Goal: Task Accomplishment & Management: Use online tool/utility

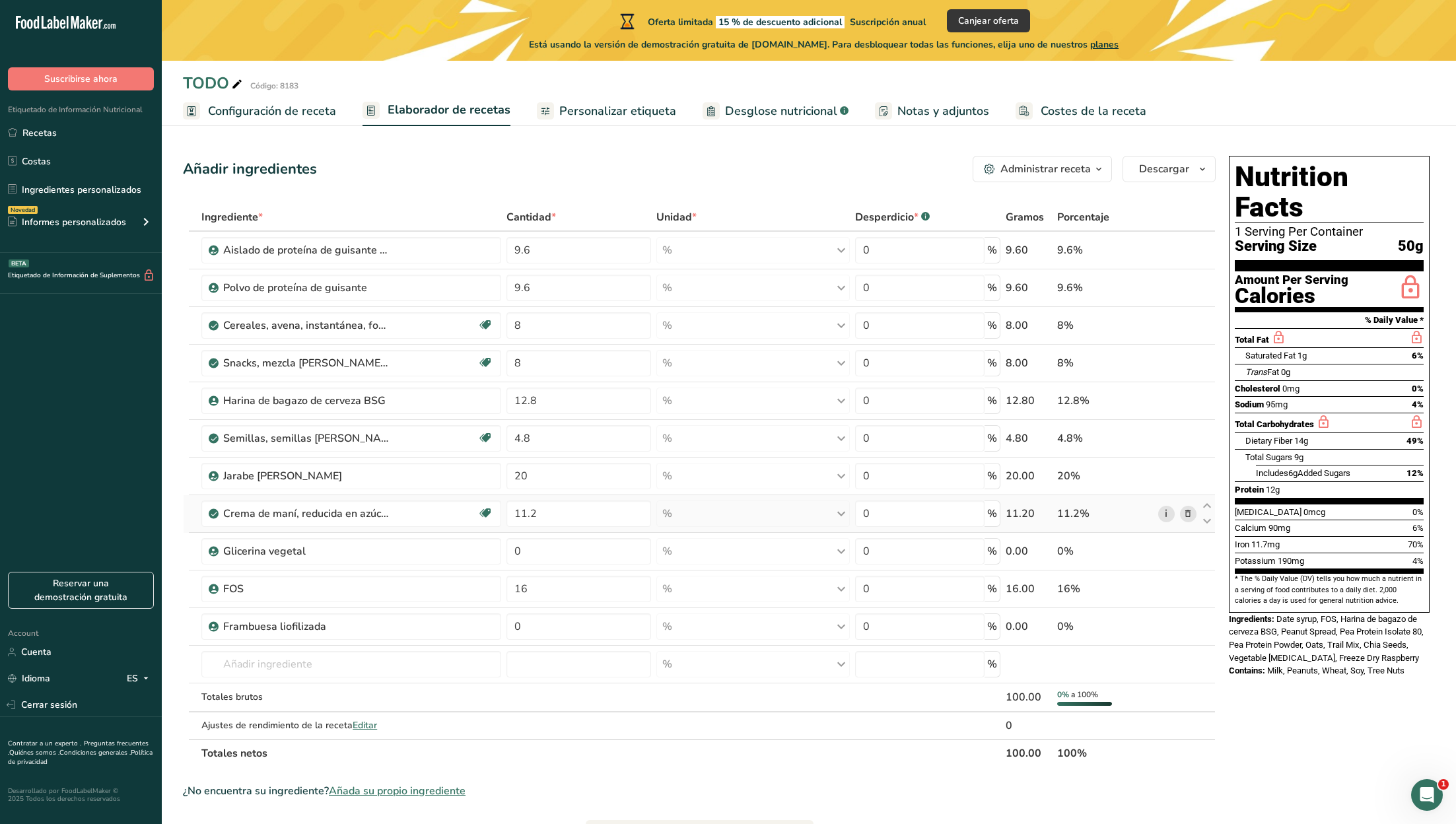
click at [1166, 512] on link "i" at bounding box center [1166, 514] width 17 height 17
click at [773, 117] on span "Desglose nutricional" at bounding box center [781, 111] width 112 height 18
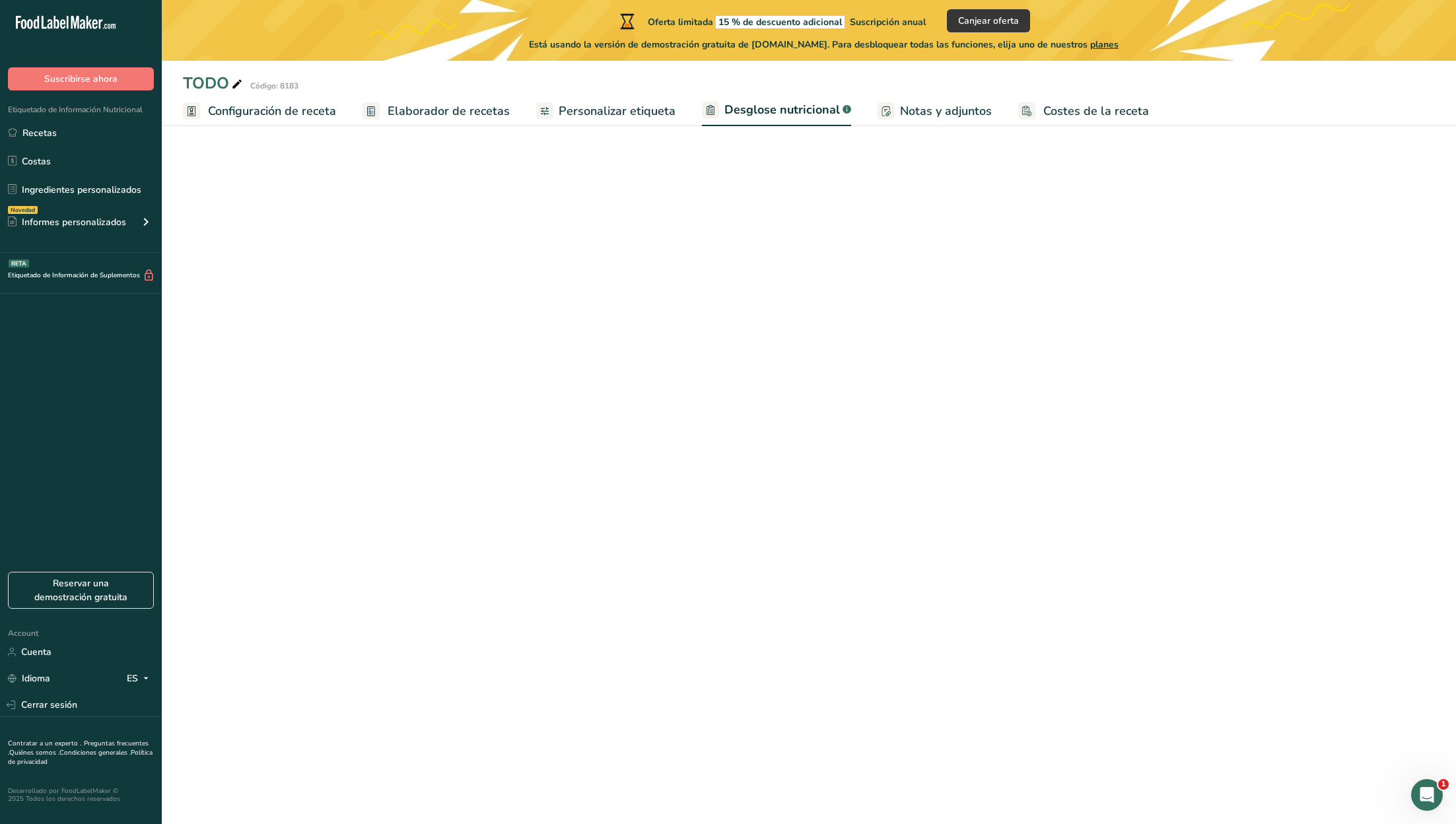
select select "Calories"
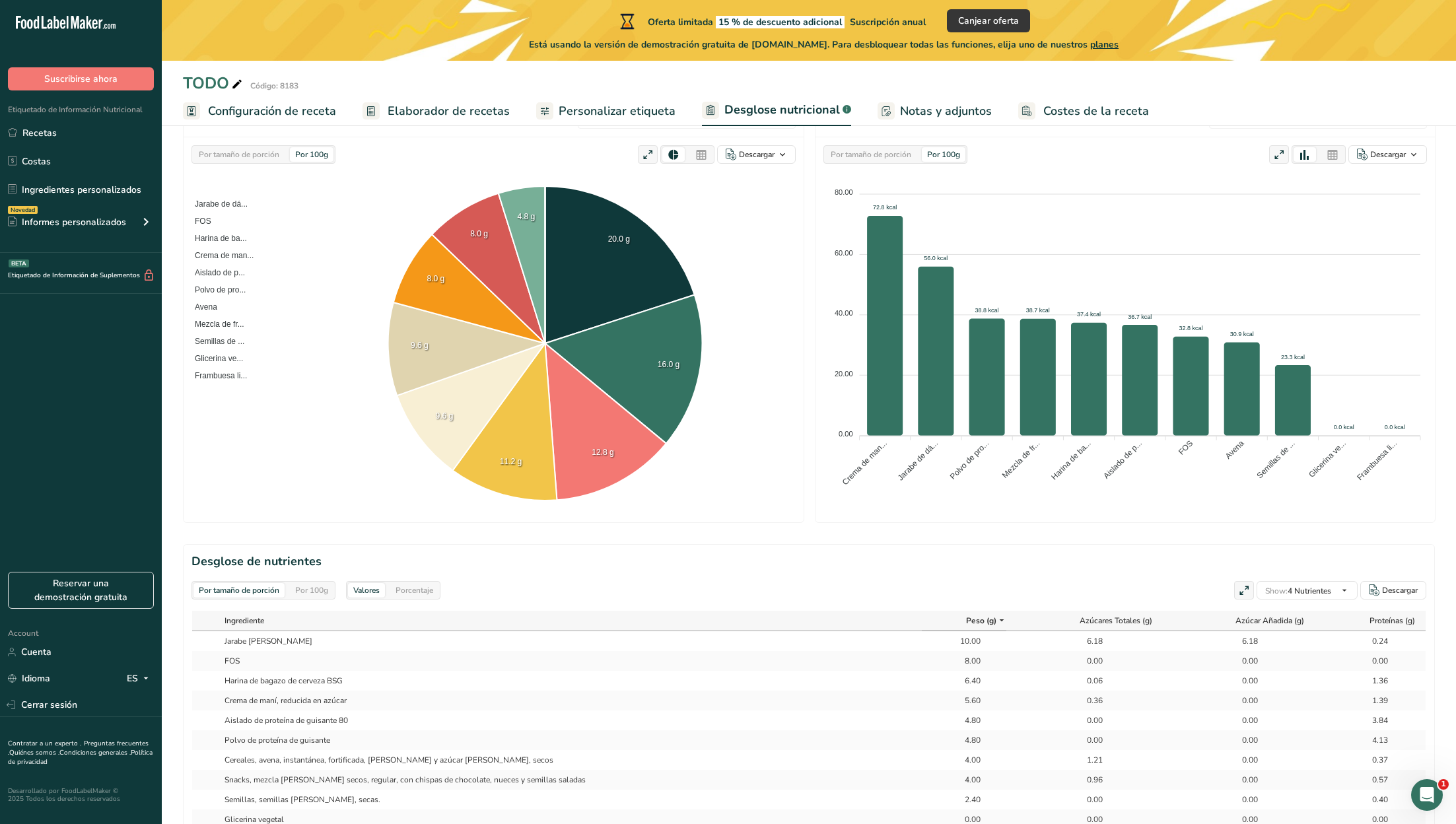
scroll to position [187, 0]
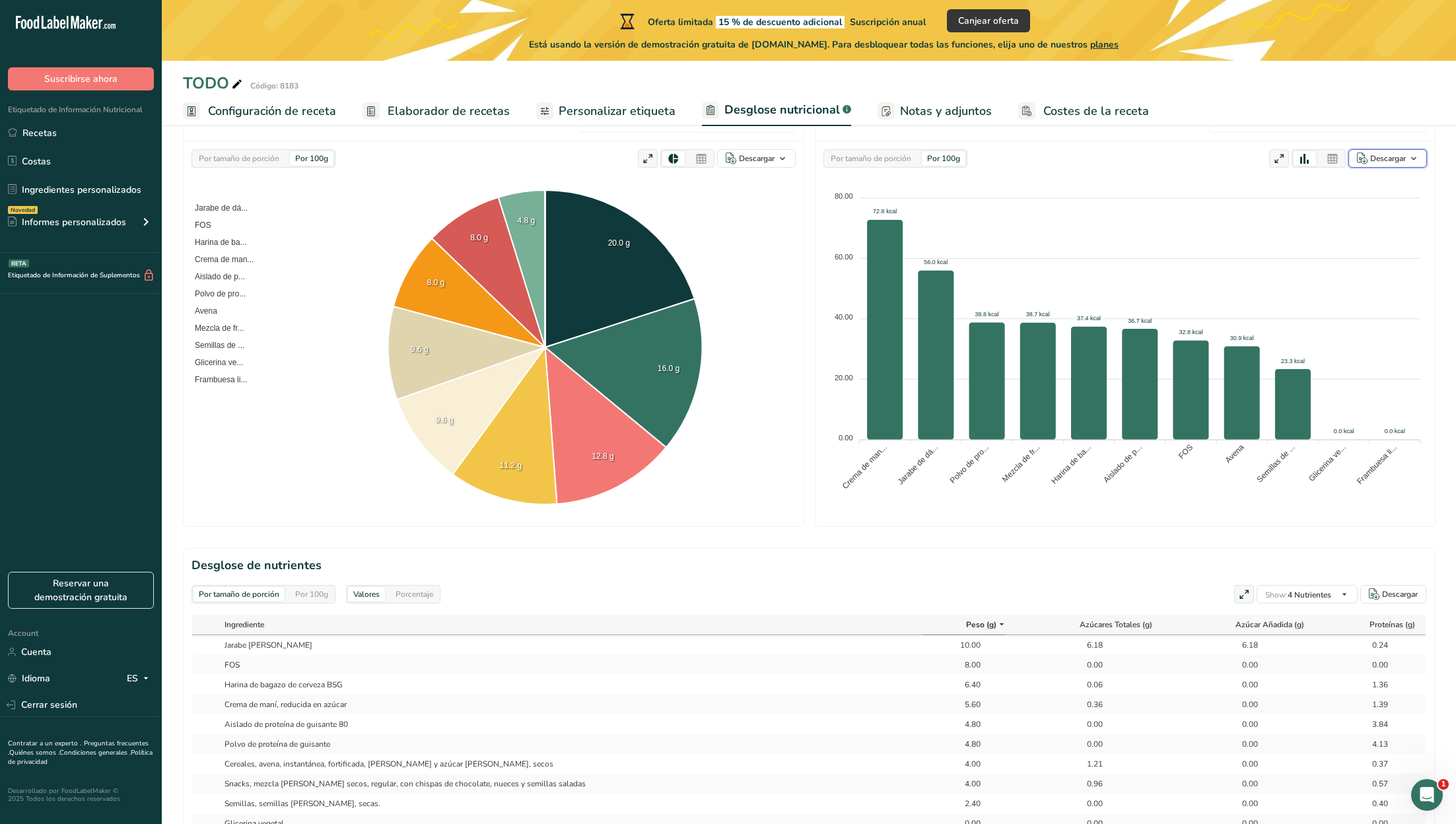
click at [1420, 159] on span "button" at bounding box center [1413, 158] width 16 height 16
click at [1391, 187] on div "Como imagen (.png)" at bounding box center [1384, 190] width 70 height 29
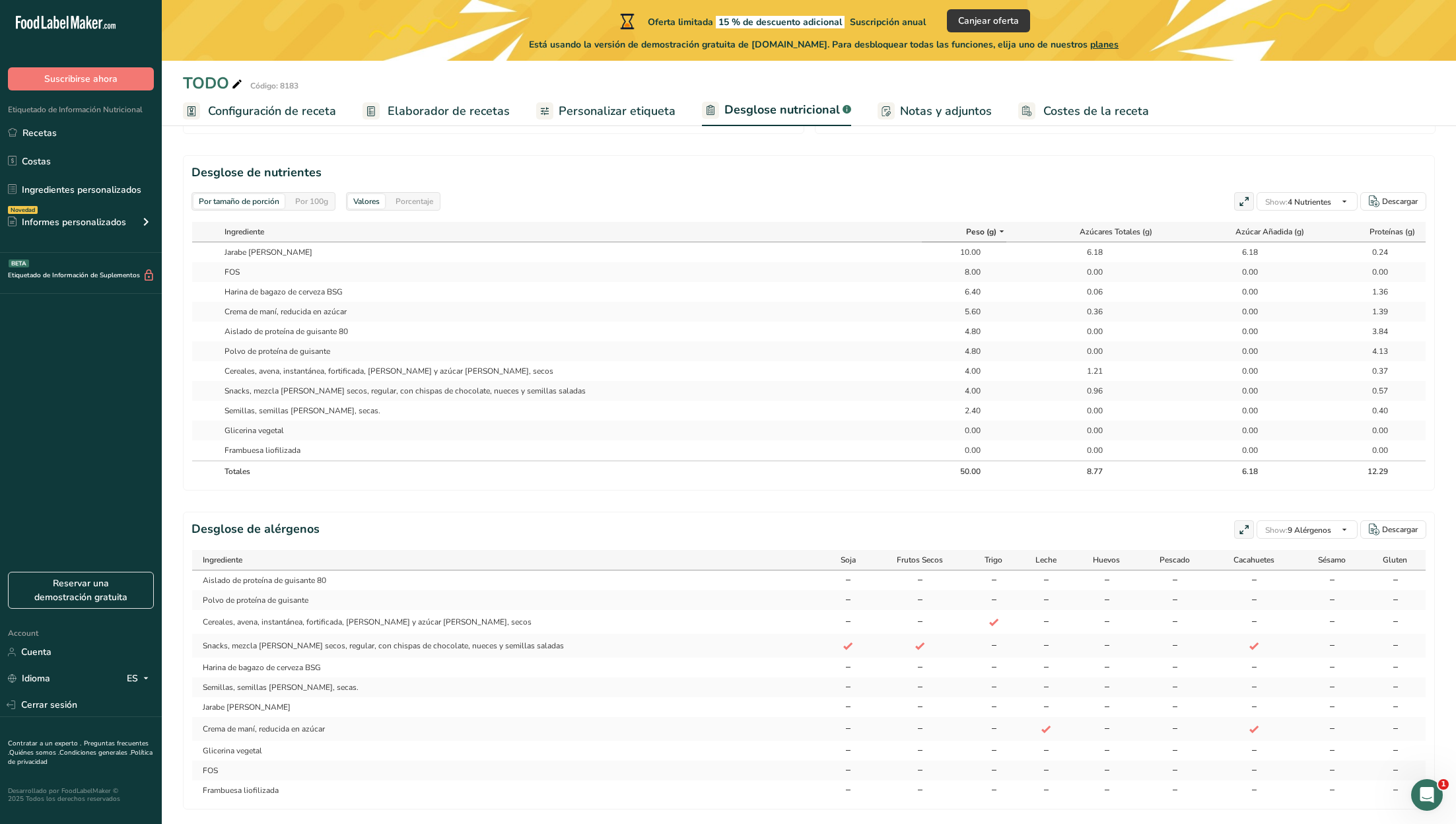
scroll to position [571, 0]
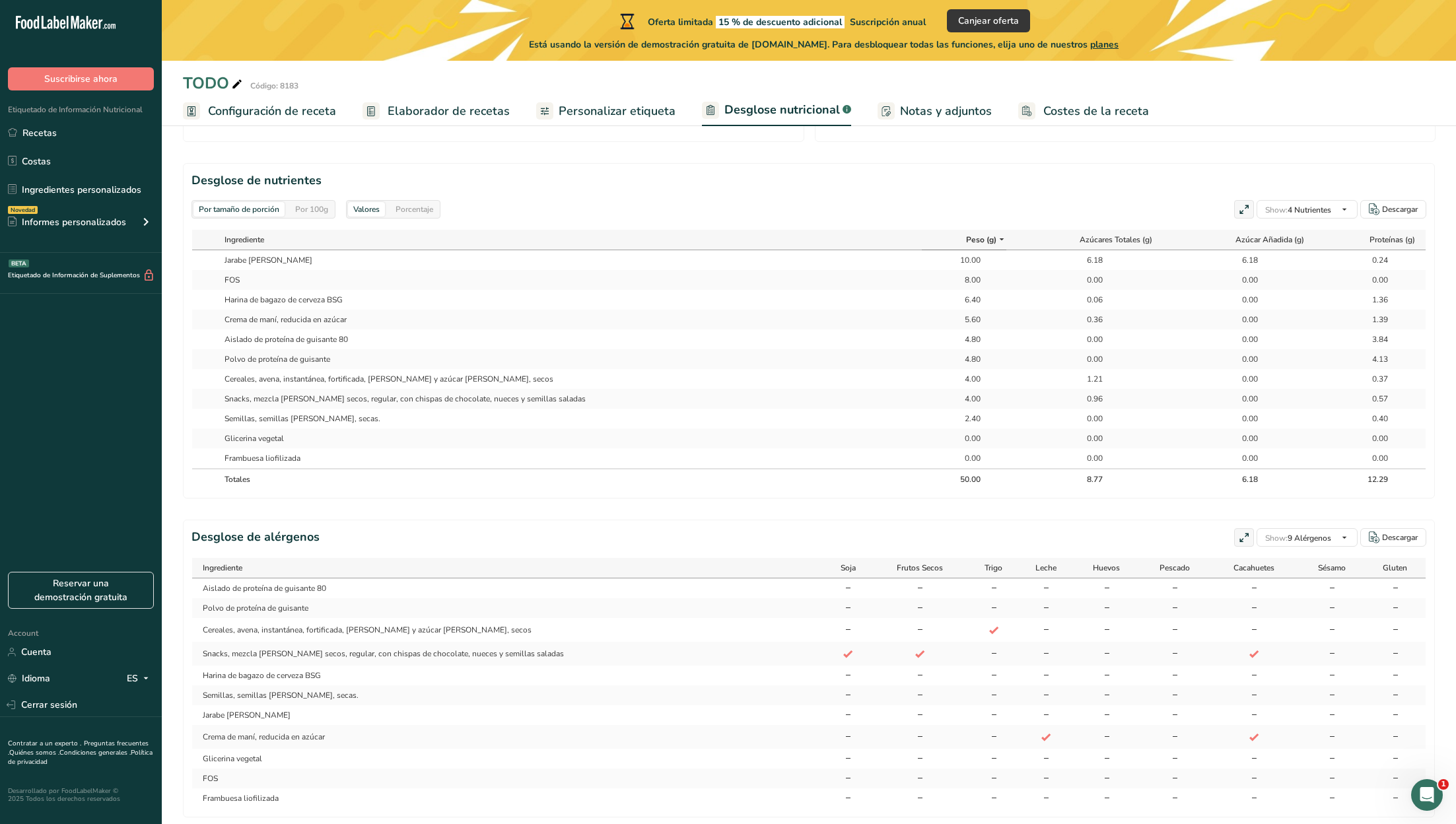
click at [1097, 107] on span "Costes de la receta" at bounding box center [1096, 111] width 106 height 18
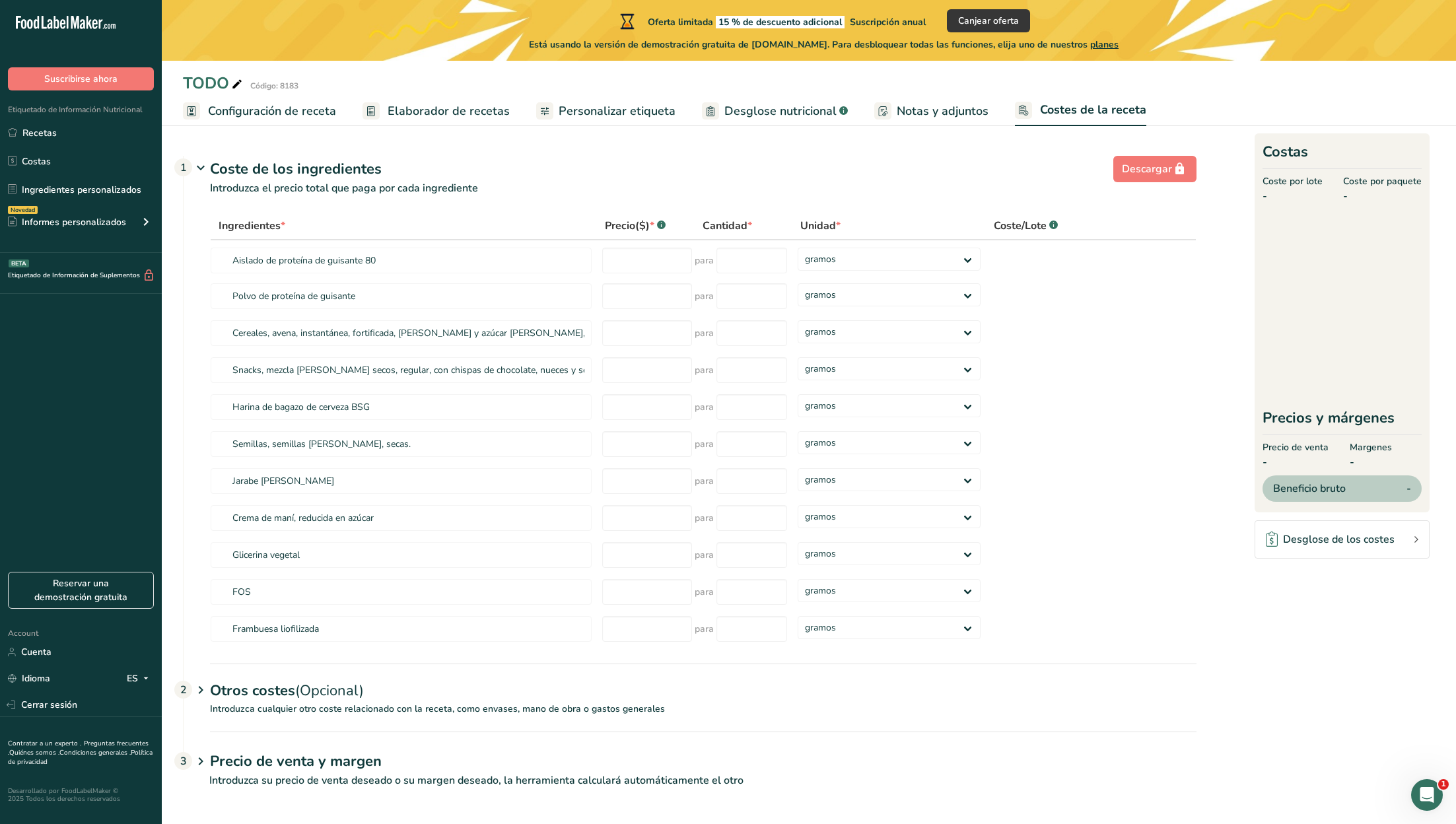
click at [472, 110] on span "Elaborador de recetas" at bounding box center [449, 111] width 123 height 18
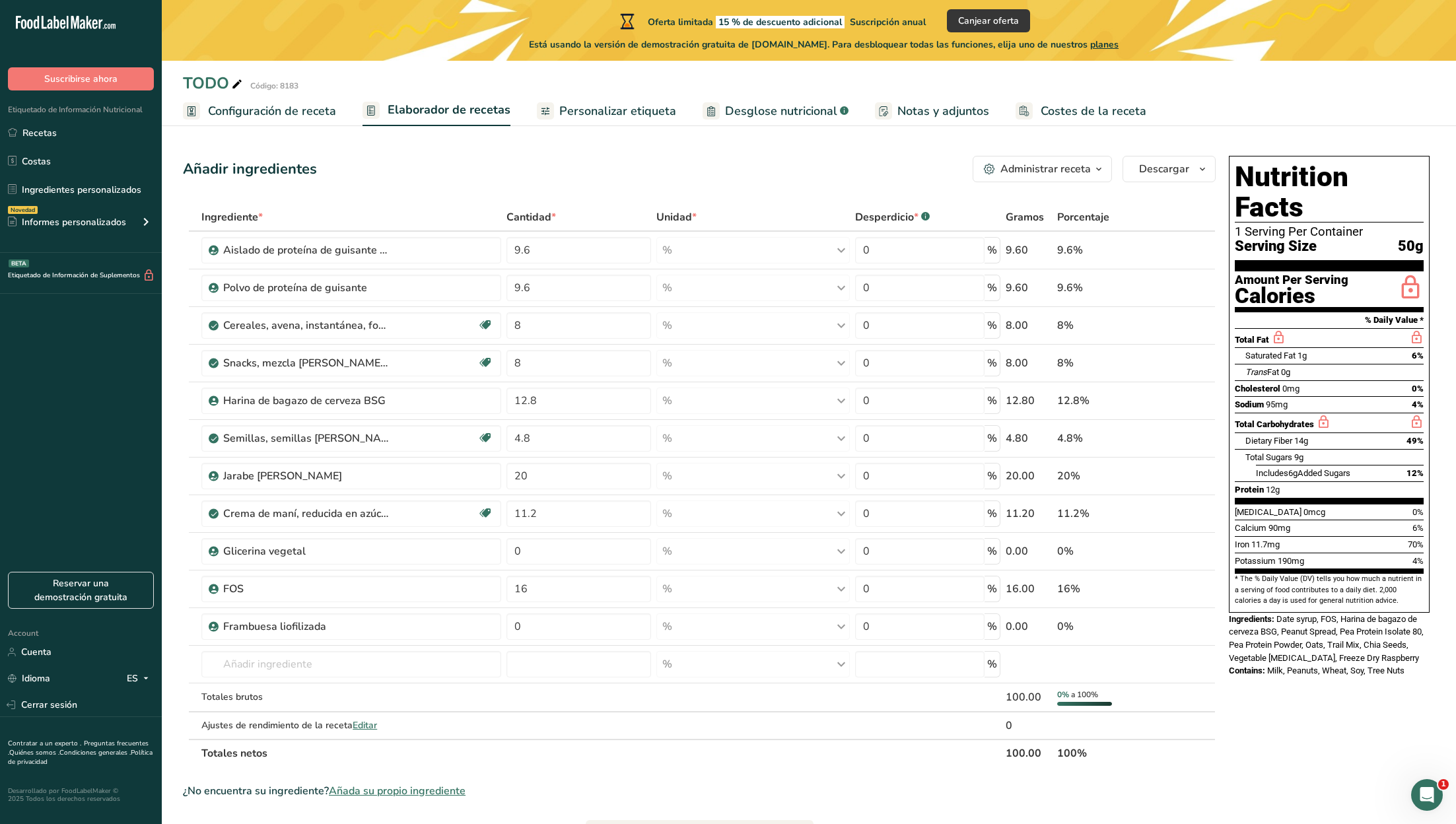
click at [306, 117] on span "Configuración de receta" at bounding box center [272, 111] width 128 height 18
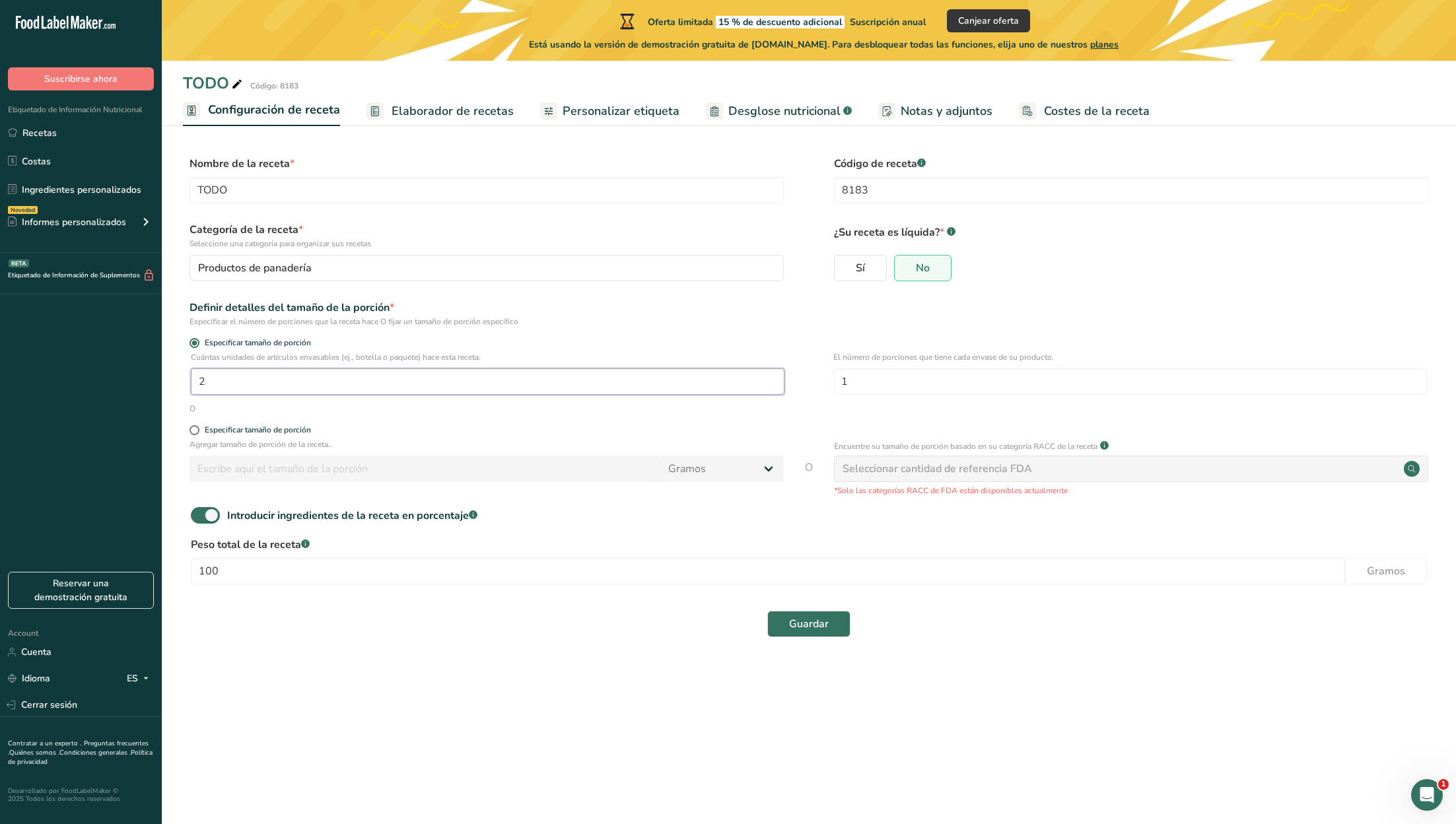
click at [212, 383] on input "2" at bounding box center [487, 381] width 593 height 26
type input "1"
click at [624, 638] on div "Guardar" at bounding box center [809, 623] width 1252 height 42
click at [786, 627] on button "Guardar" at bounding box center [808, 623] width 83 height 26
click at [740, 107] on span "Desglose nutricional" at bounding box center [785, 111] width 112 height 18
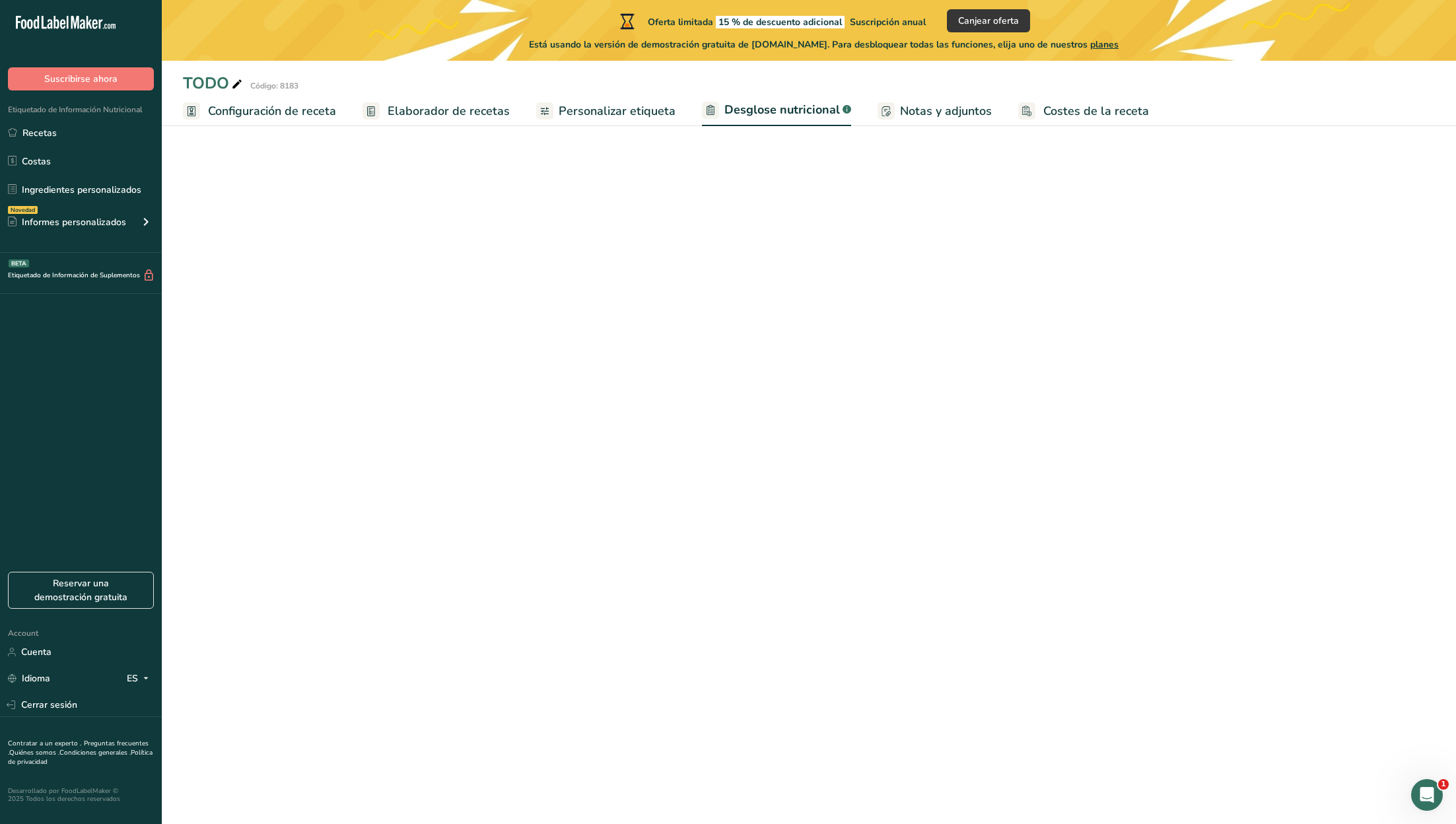
select select "Calories"
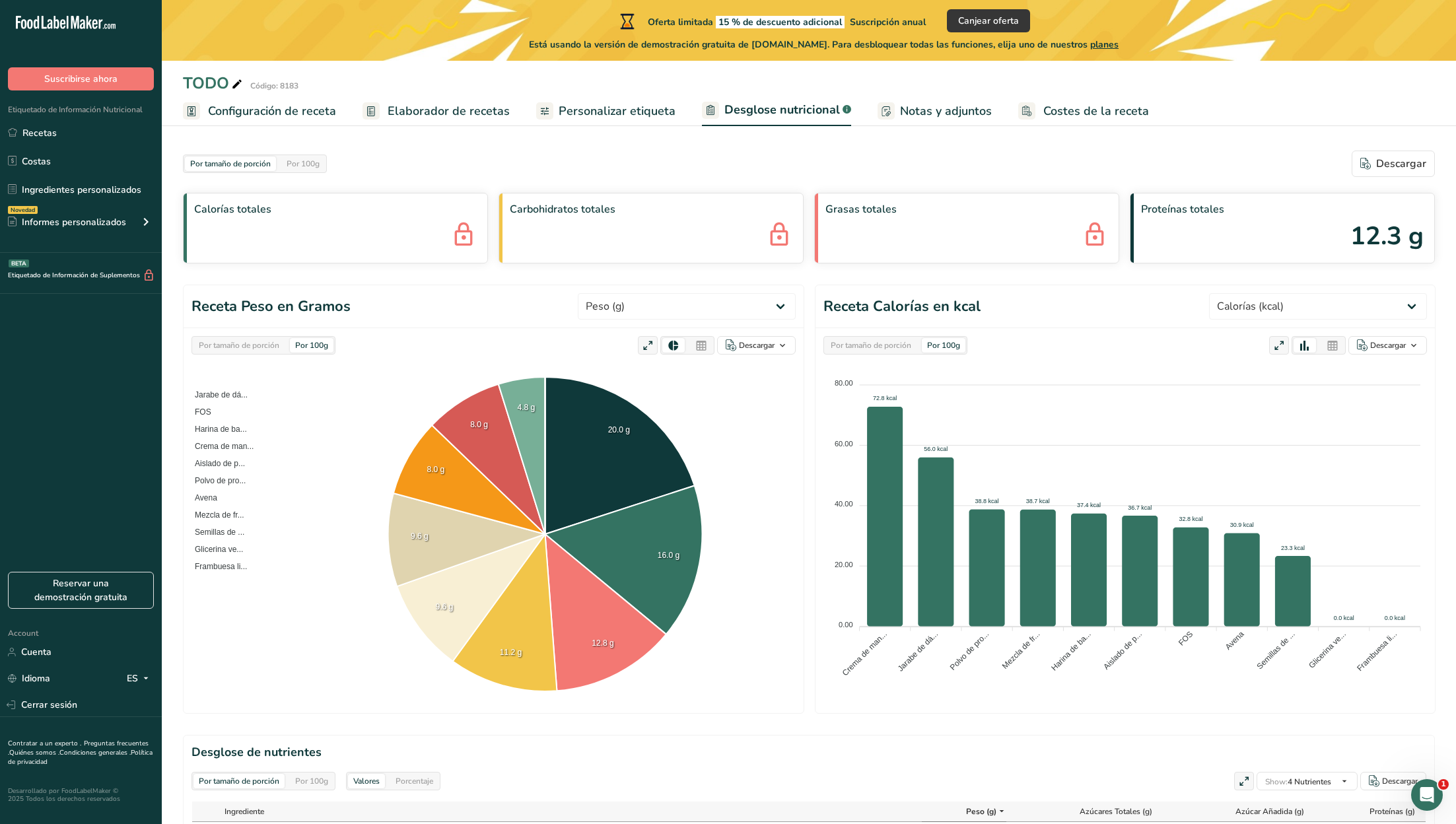
click at [620, 110] on span "Personalizar etiqueta" at bounding box center [617, 111] width 117 height 18
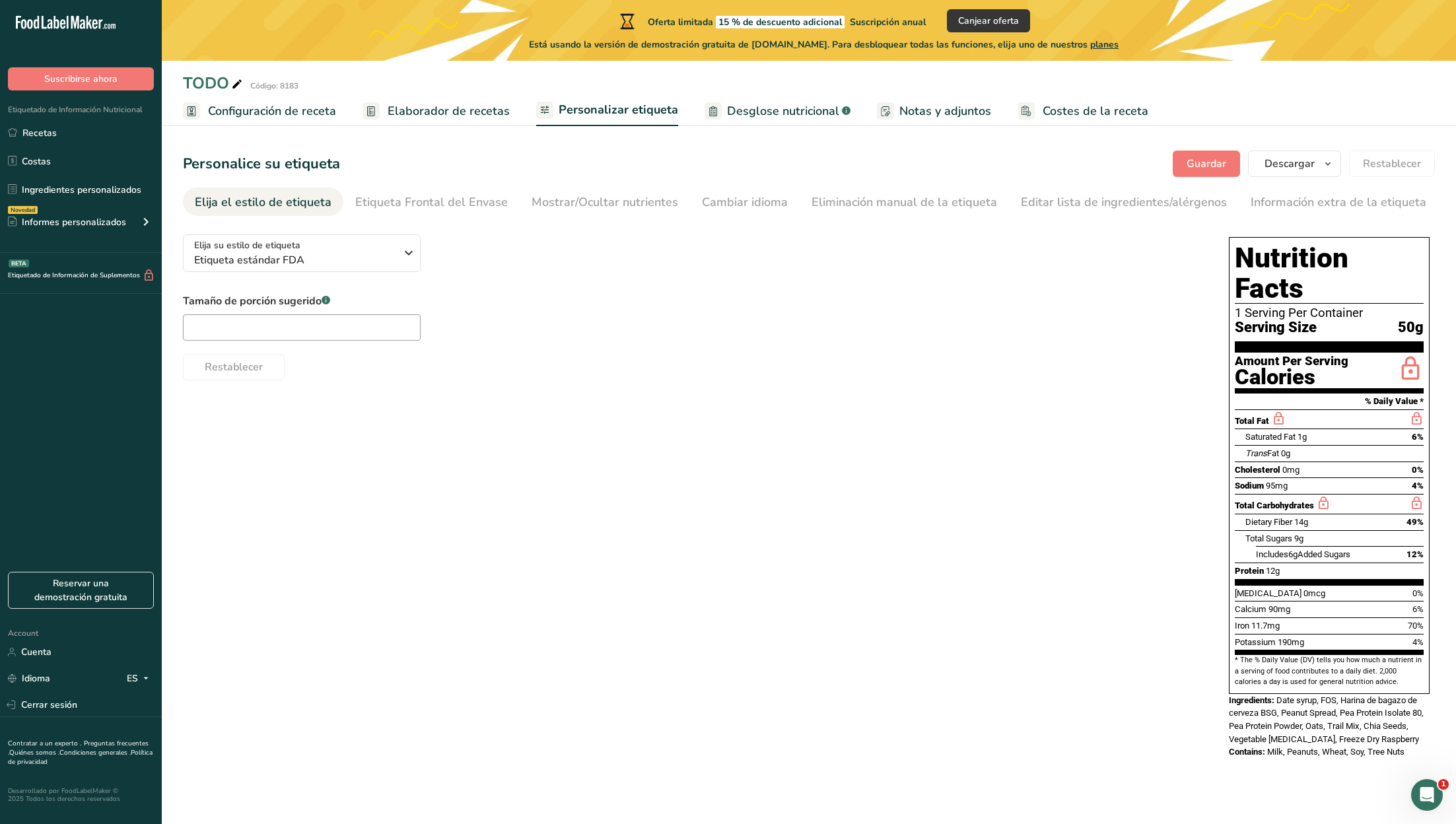
click at [916, 113] on span "Notas y adjuntos" at bounding box center [945, 111] width 91 height 18
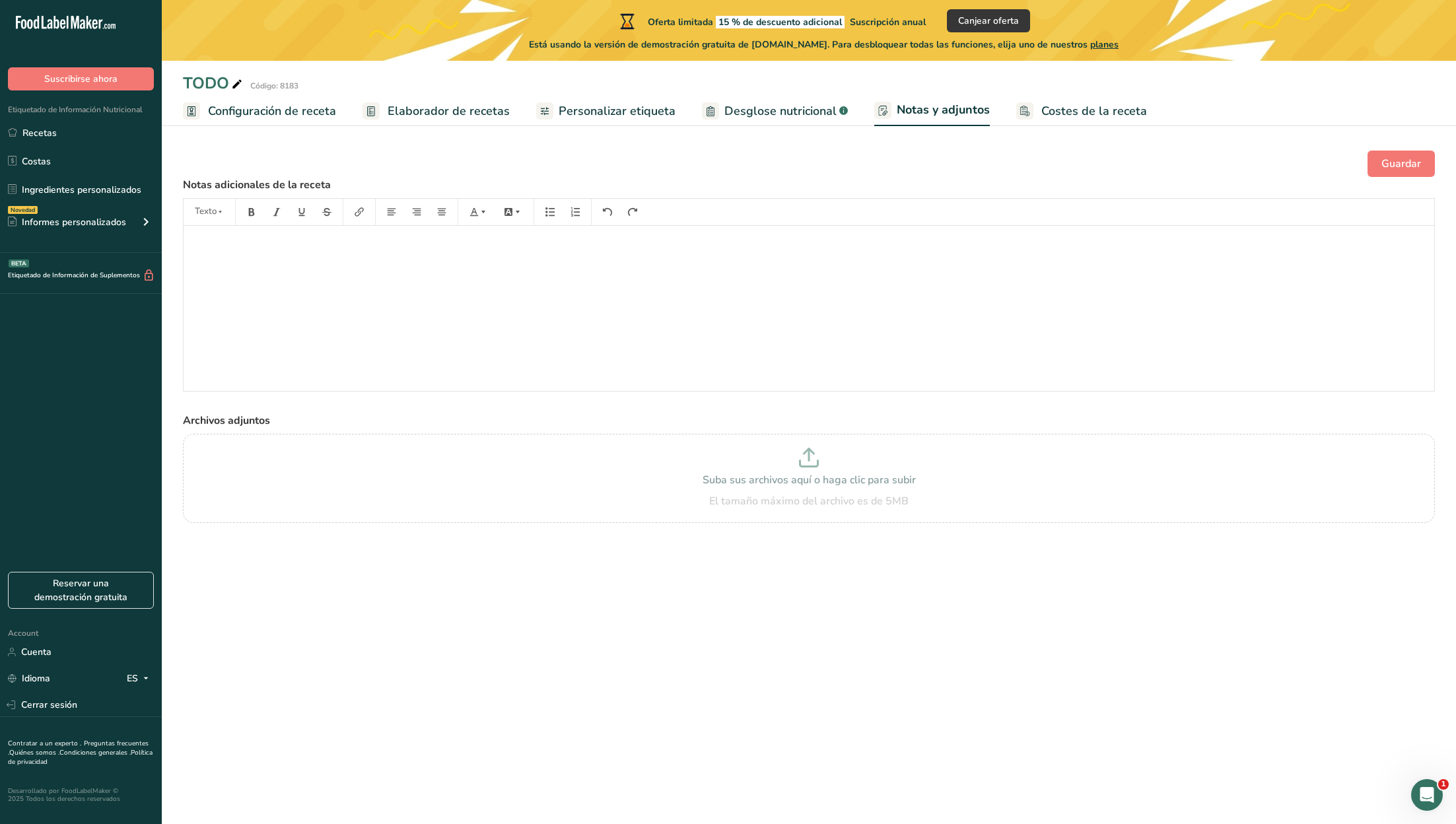
click at [780, 107] on span "Desglose nutricional" at bounding box center [780, 111] width 112 height 18
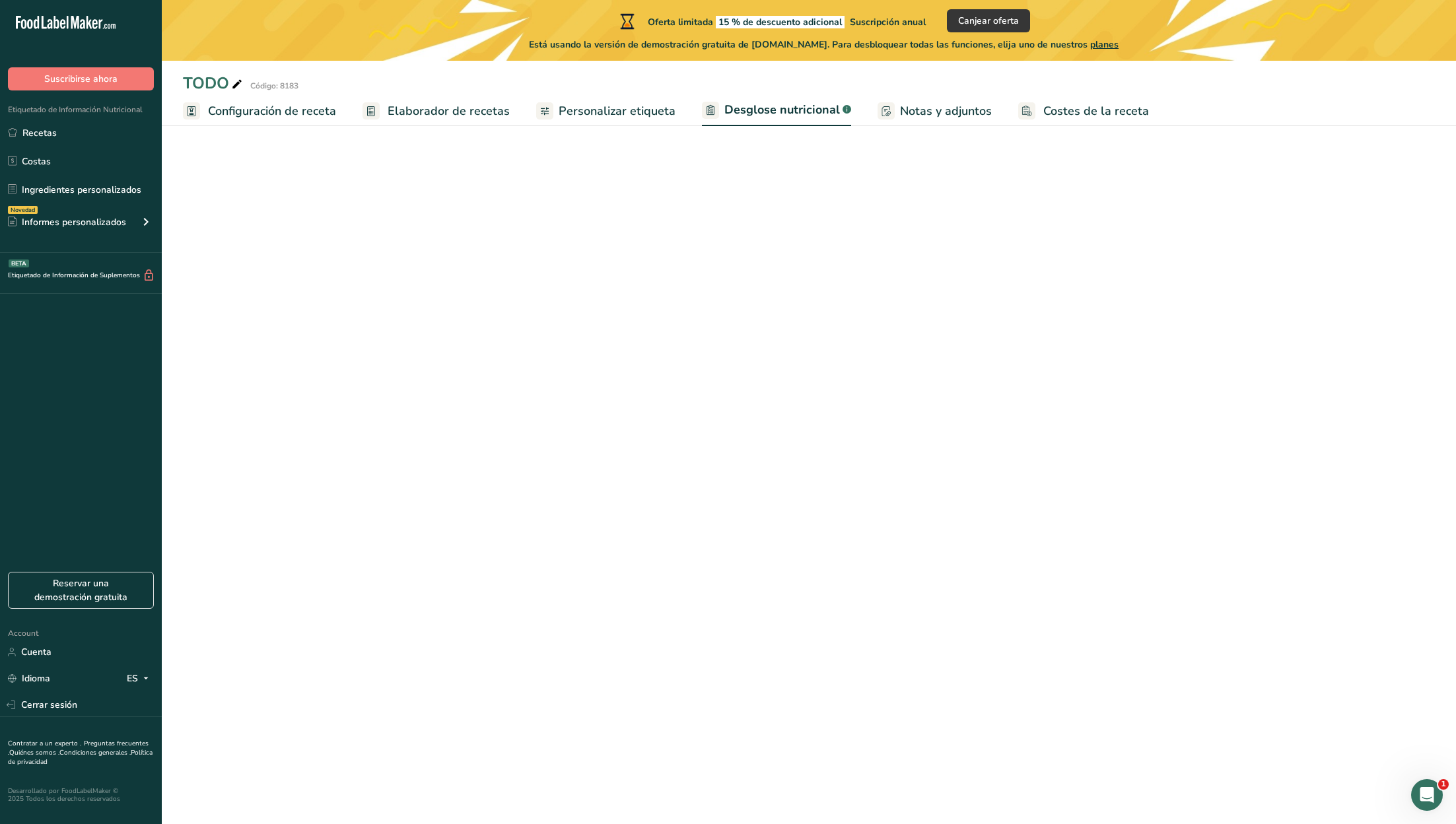
select select "Calories"
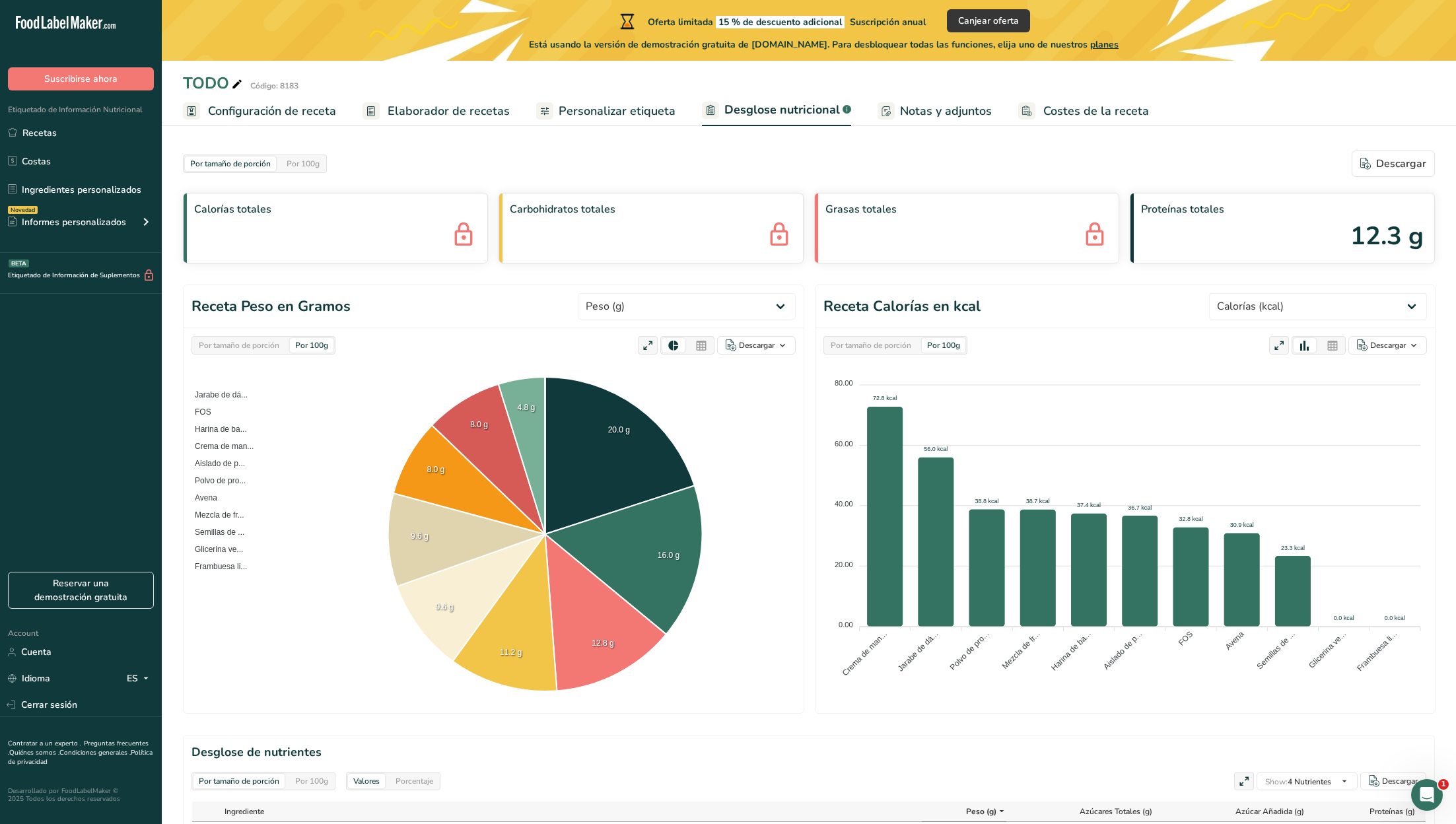
click at [608, 110] on span "Personalizar etiqueta" at bounding box center [617, 111] width 117 height 18
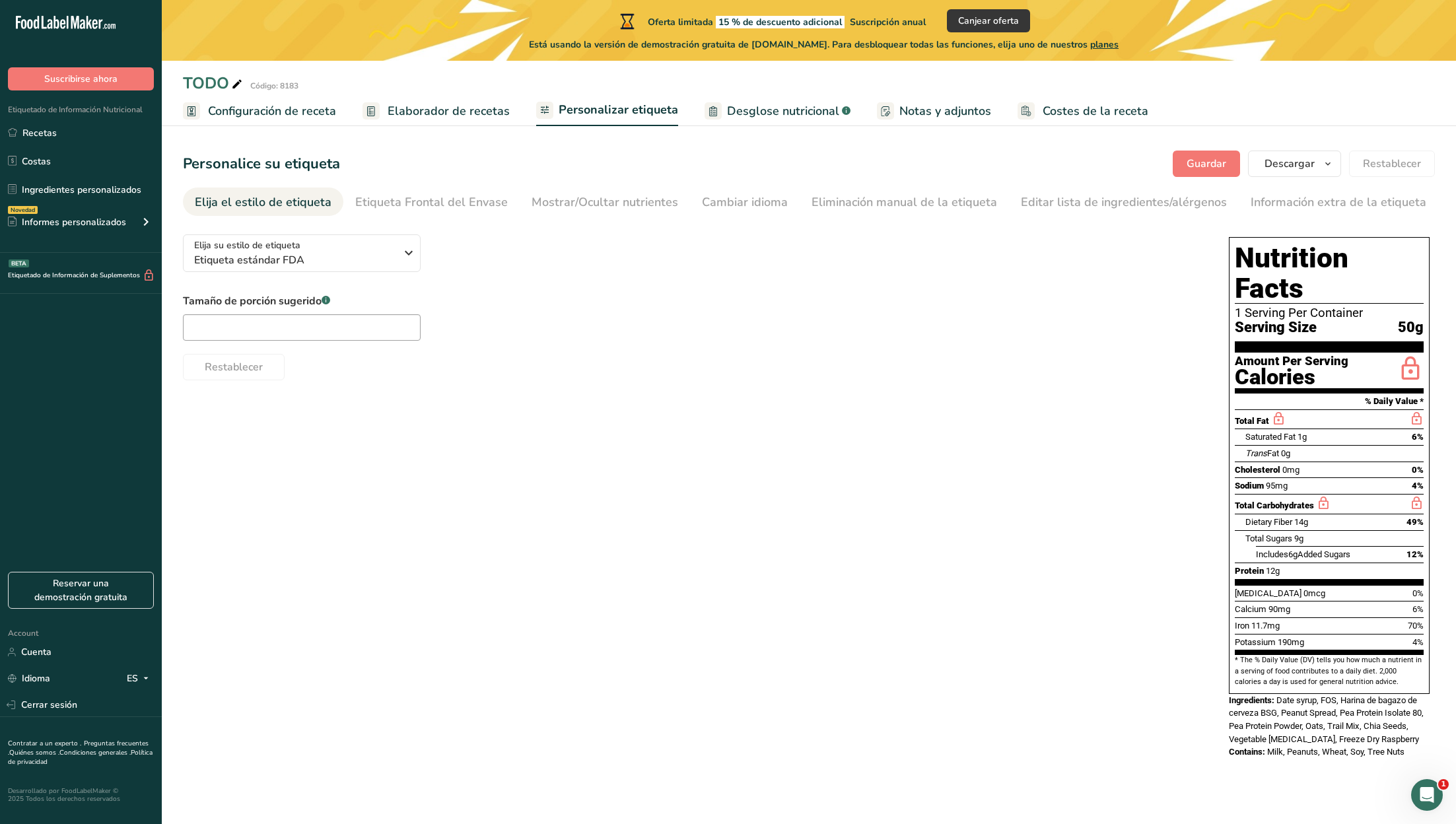
click at [785, 107] on span "Desglose nutricional" at bounding box center [783, 111] width 112 height 18
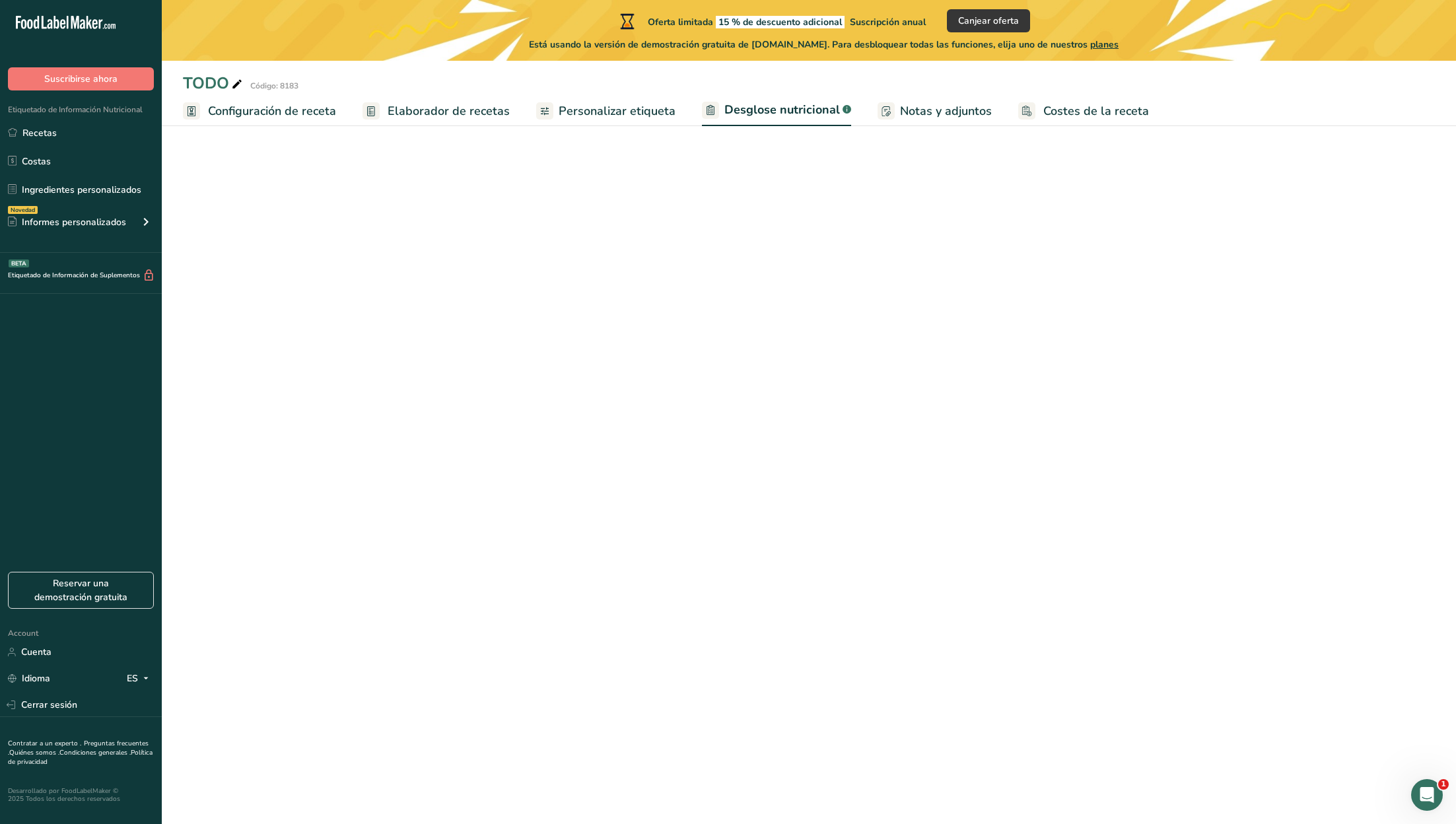
select select "Calories"
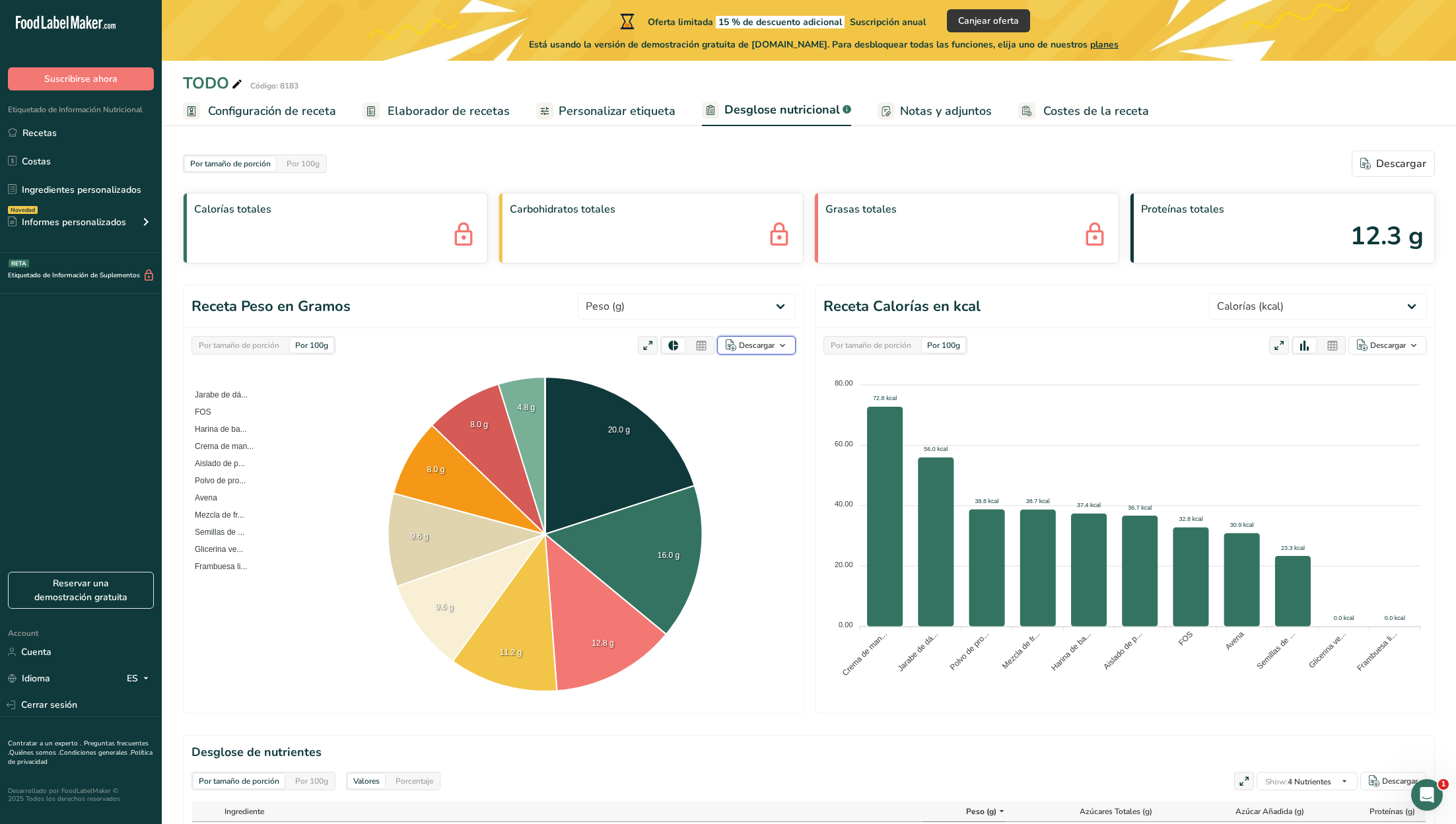
click at [759, 344] on div "Descargar" at bounding box center [756, 345] width 35 height 12
click at [753, 373] on div "Como imagen (.png)" at bounding box center [752, 377] width 70 height 29
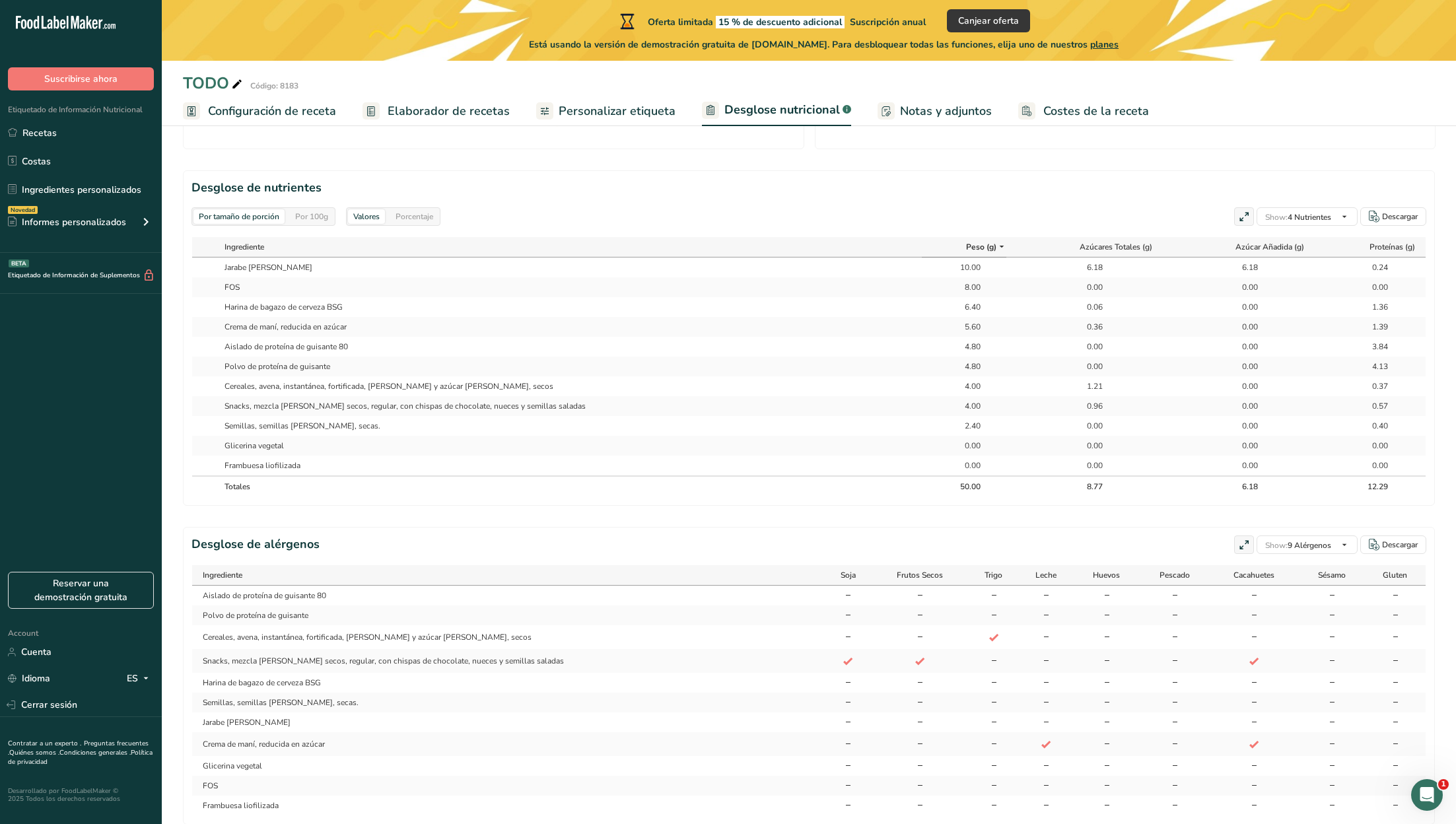
scroll to position [604, 0]
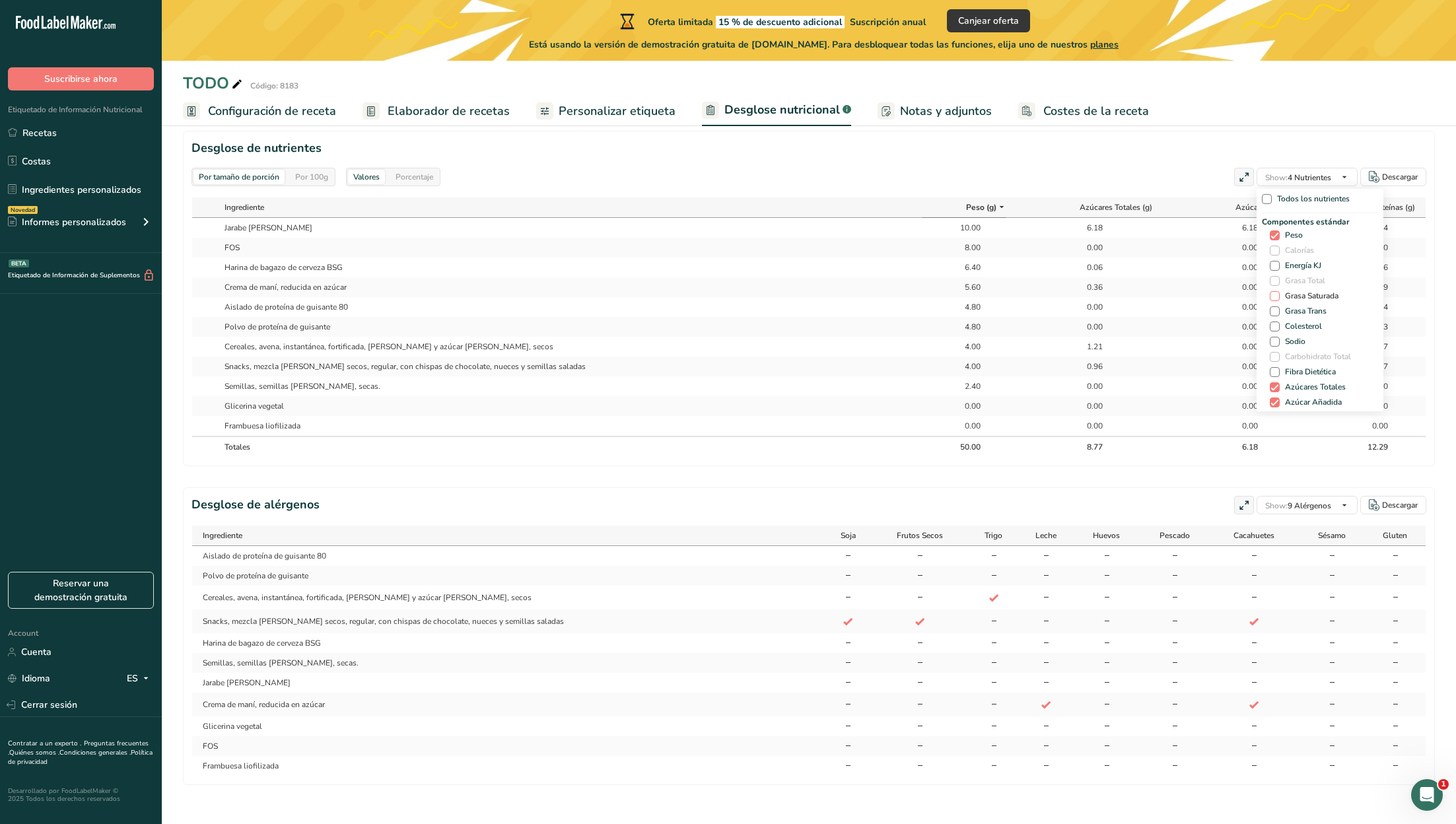
click at [1271, 295] on span at bounding box center [1275, 296] width 10 height 10
click at [1271, 295] on input "Grasa Saturada" at bounding box center [1274, 296] width 8 height 8
checkbox input "true"
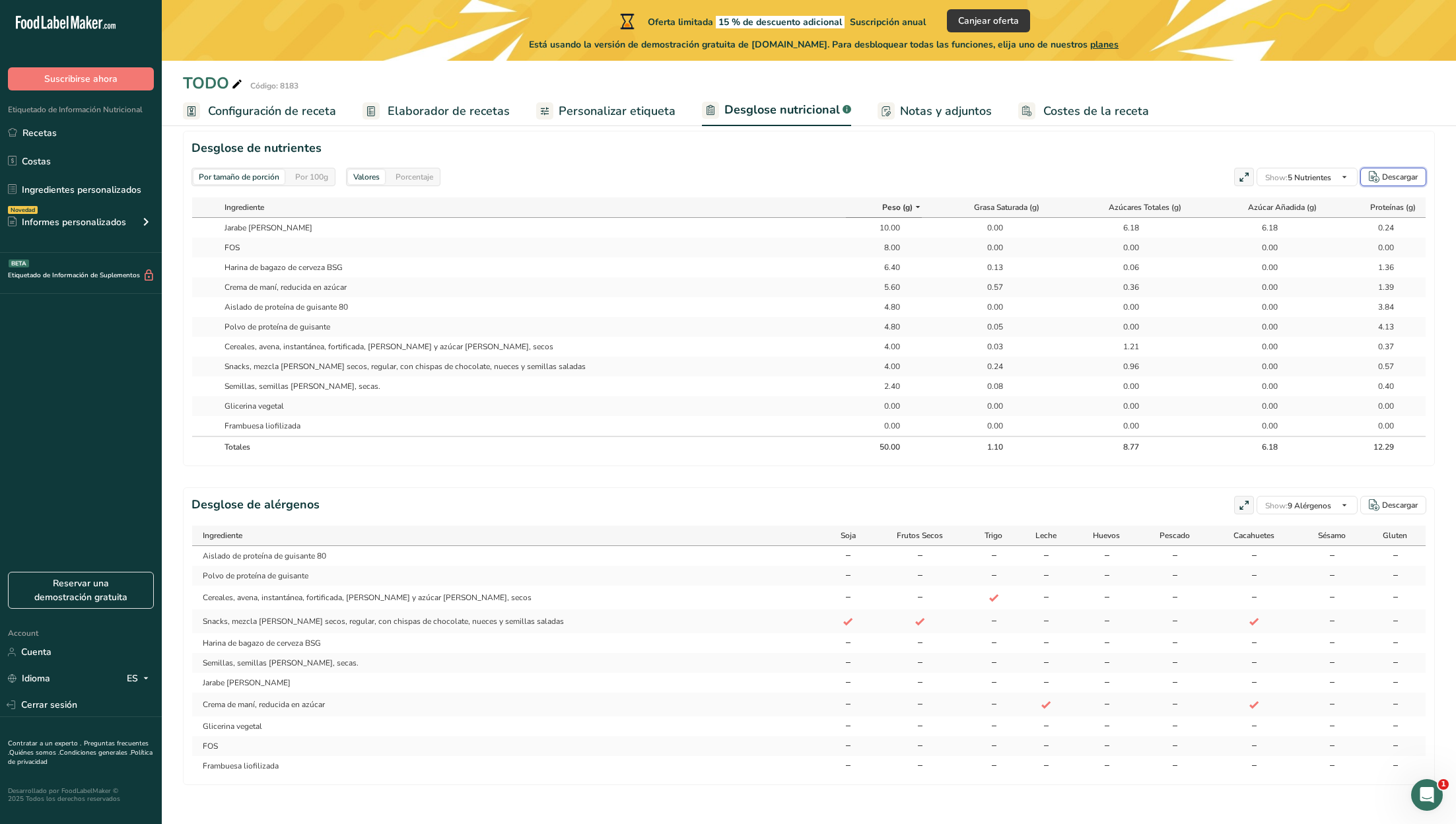
click at [1396, 173] on div "Descargar" at bounding box center [1400, 177] width 35 height 12
click at [1407, 504] on div "Descargar" at bounding box center [1400, 505] width 35 height 12
click at [452, 112] on span "Elaborador de recetas" at bounding box center [449, 111] width 123 height 18
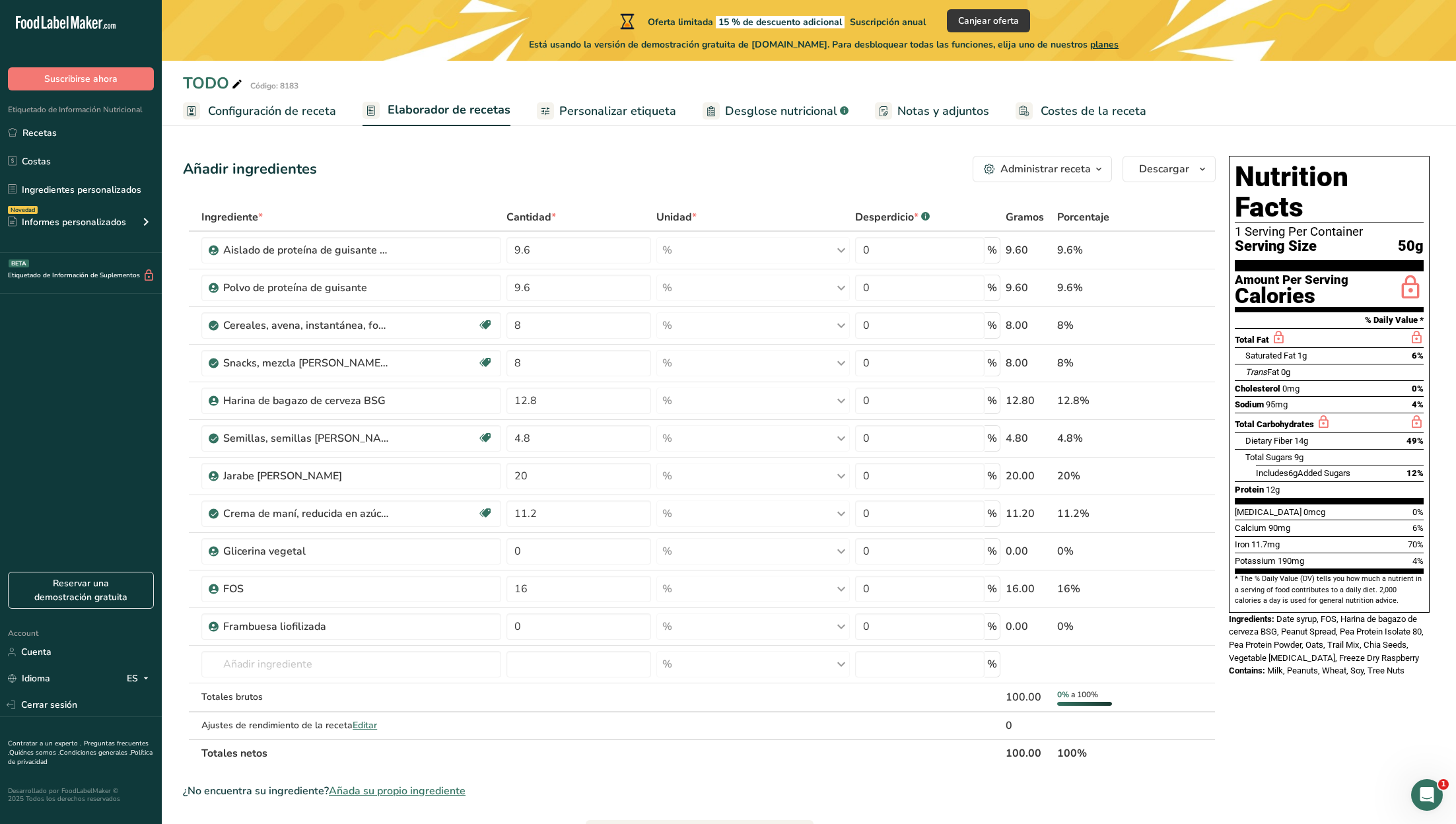
click at [290, 111] on span "Configuración de receta" at bounding box center [272, 111] width 128 height 18
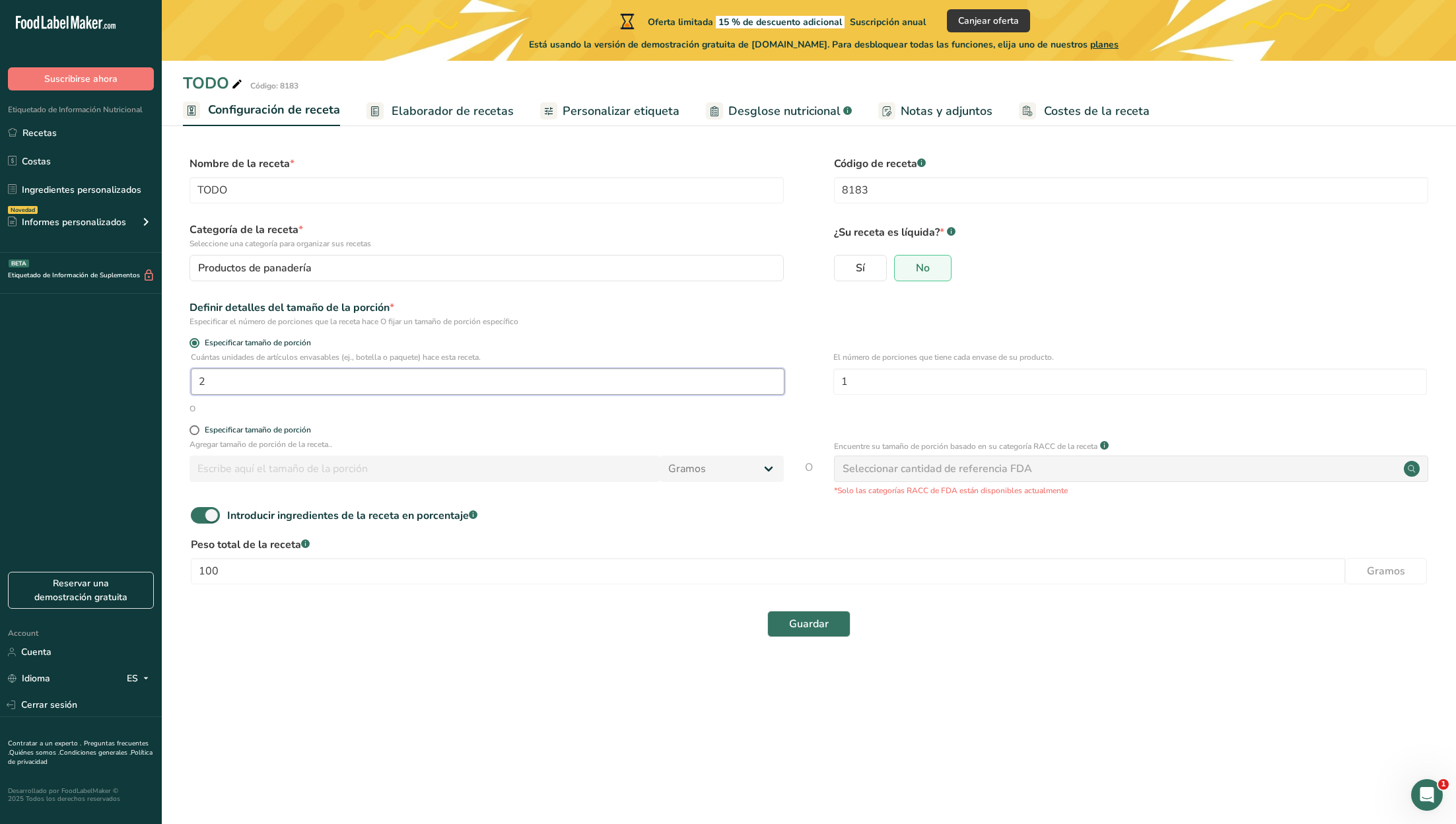
click at [233, 384] on input "2" at bounding box center [487, 381] width 593 height 26
type input "1"
click at [256, 571] on input "100" at bounding box center [767, 571] width 1154 height 26
click at [791, 624] on span "Guardar" at bounding box center [808, 623] width 39 height 16
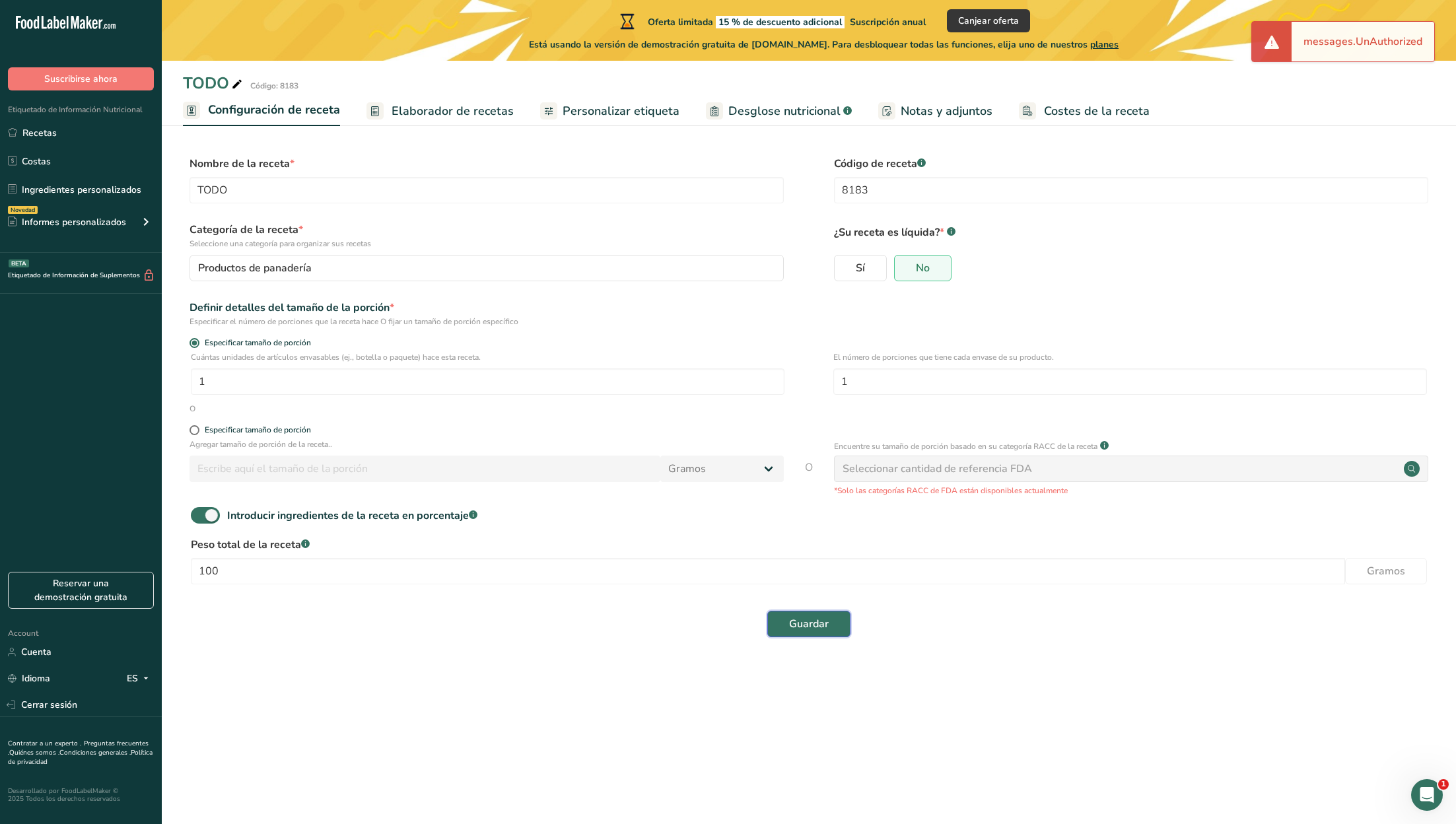
click at [790, 623] on span "Guardar" at bounding box center [808, 623] width 39 height 16
click at [938, 113] on span "Notas y adjuntos" at bounding box center [946, 111] width 91 height 18
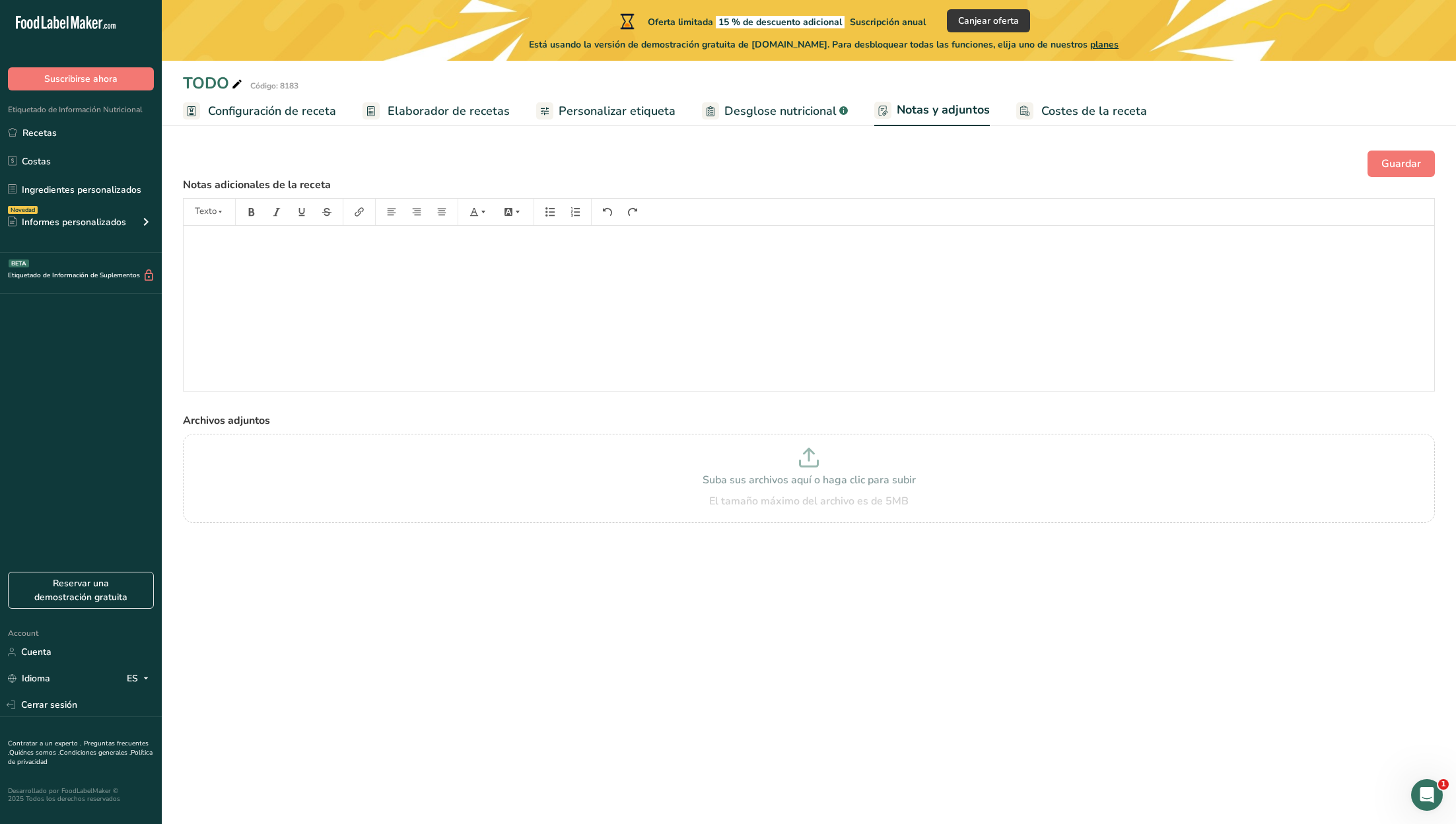
click at [772, 106] on span "Desglose nutricional" at bounding box center [780, 111] width 112 height 18
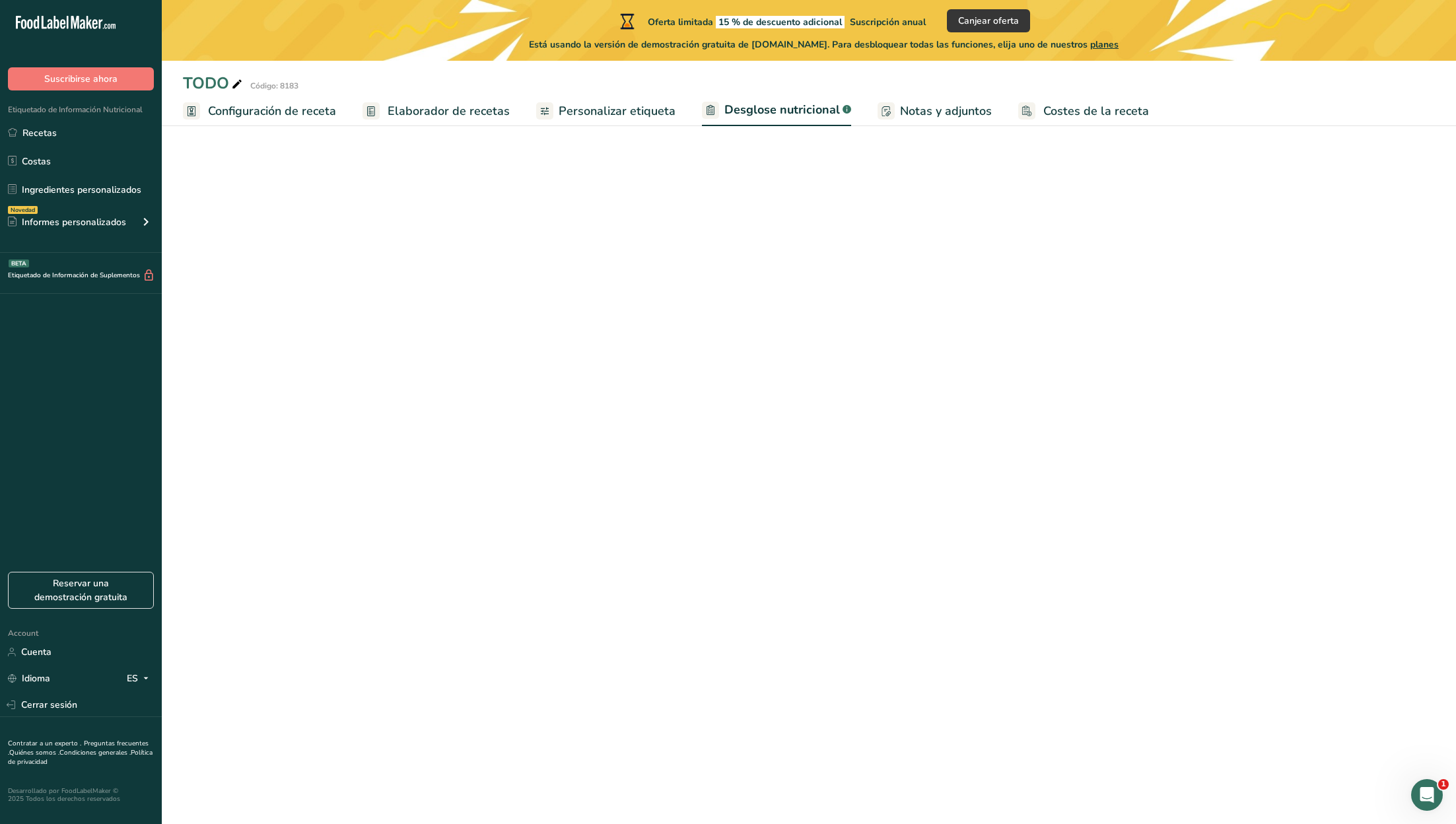
select select "Calories"
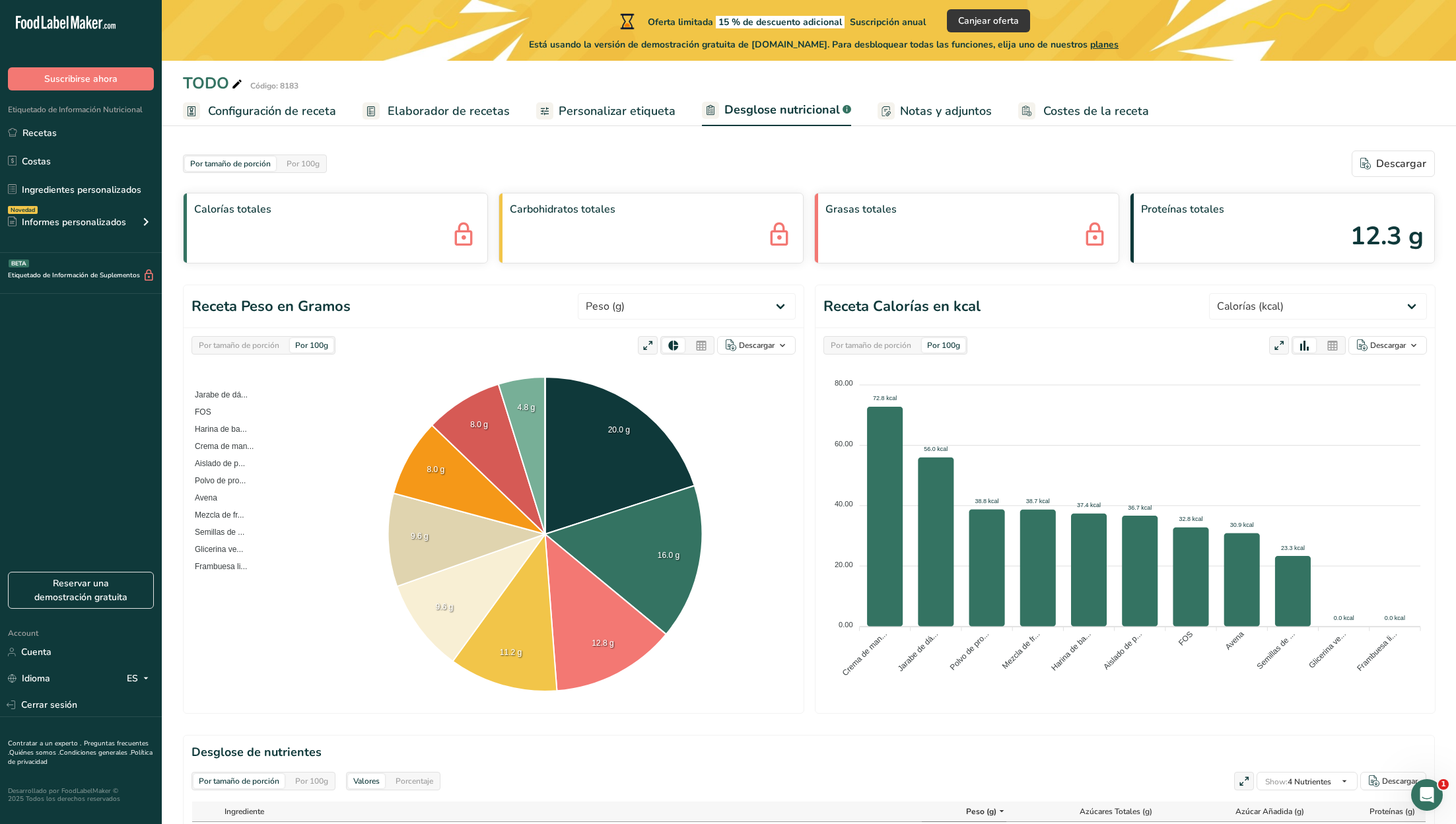
click at [630, 110] on span "Personalizar etiqueta" at bounding box center [617, 111] width 117 height 18
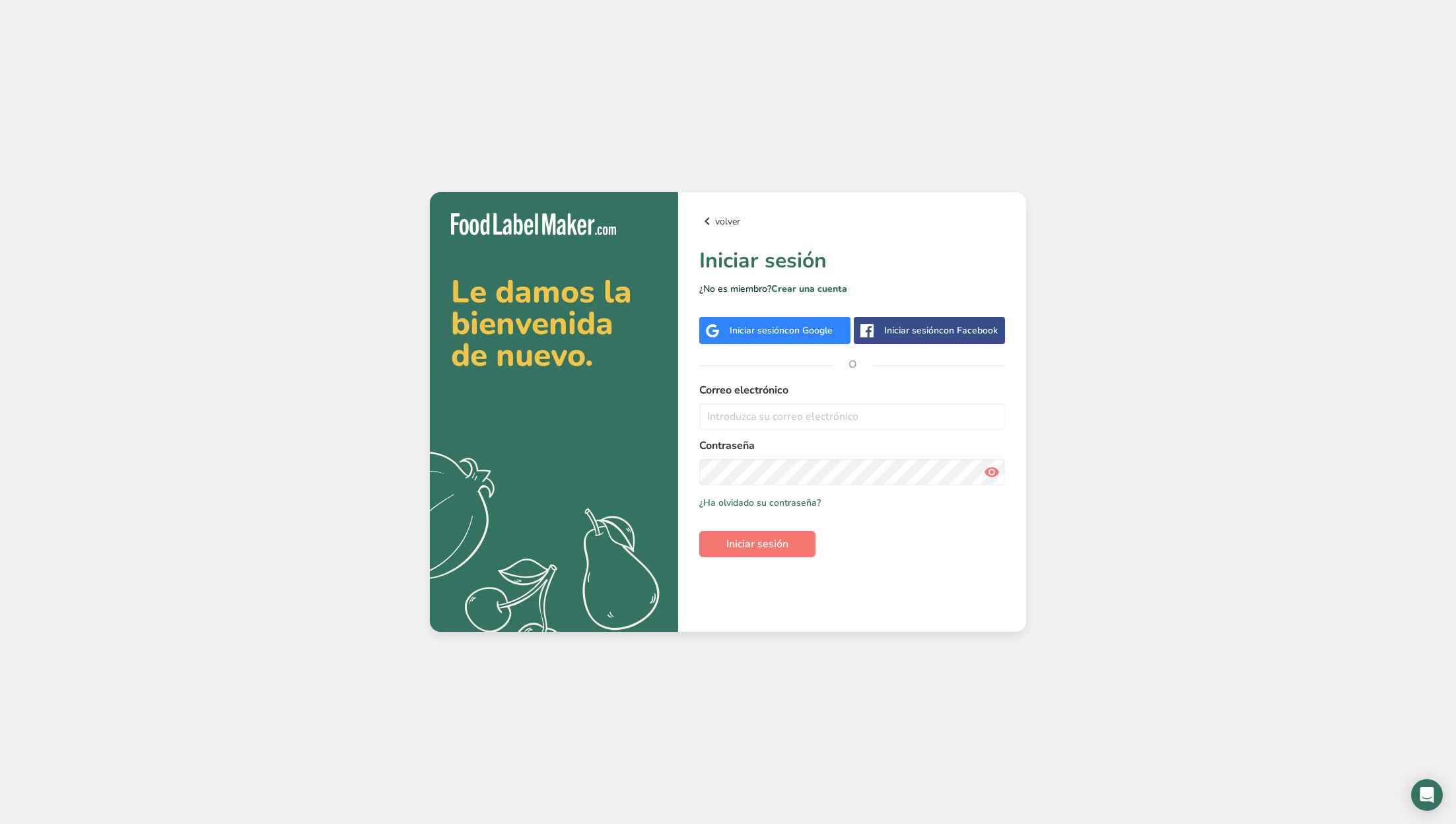
click at [709, 221] on icon at bounding box center [707, 221] width 16 height 23
click at [751, 325] on div "Iniciar sesión con Google" at bounding box center [780, 331] width 103 height 14
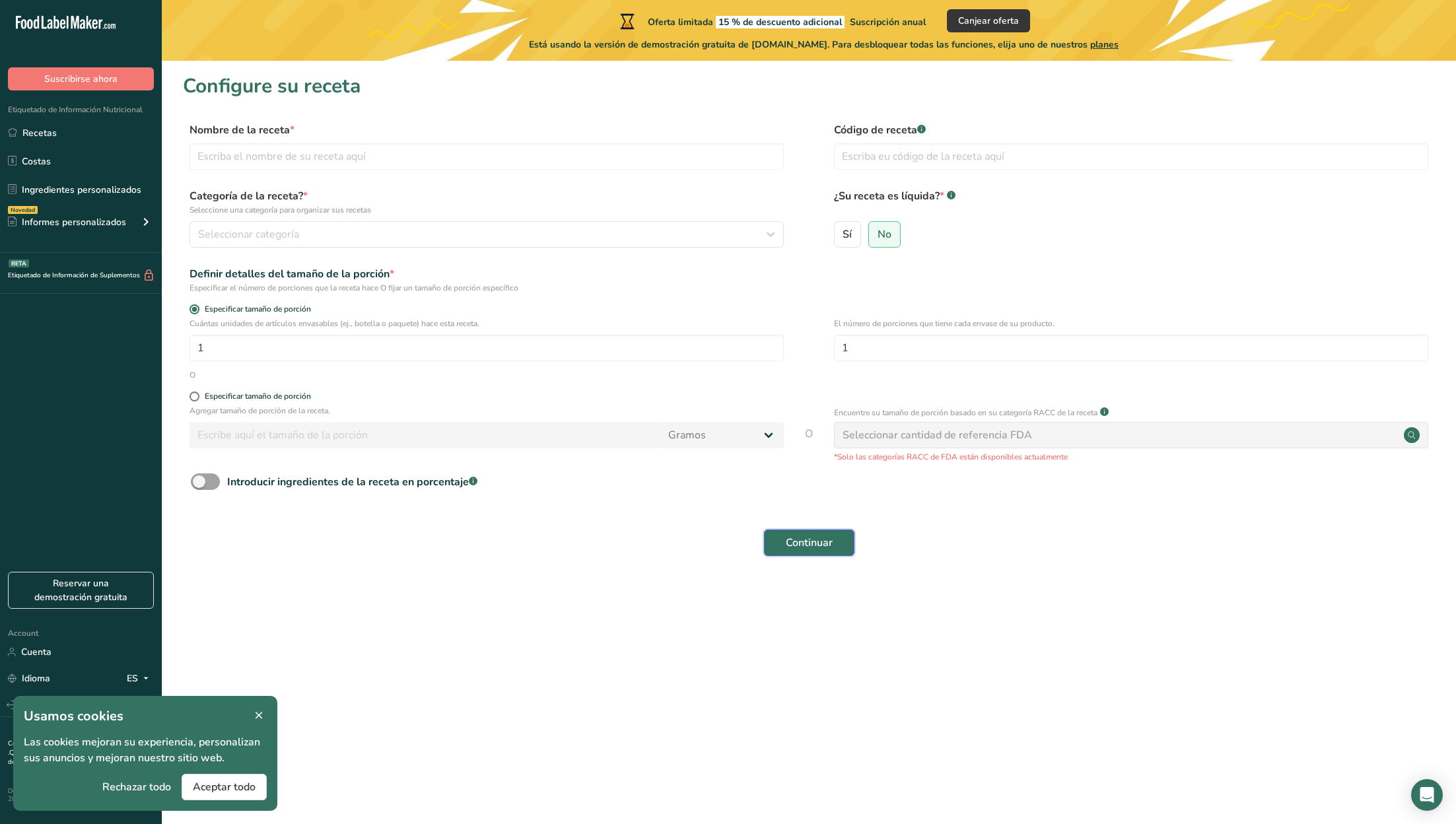
click at [804, 542] on span "Continuar" at bounding box center [809, 542] width 47 height 16
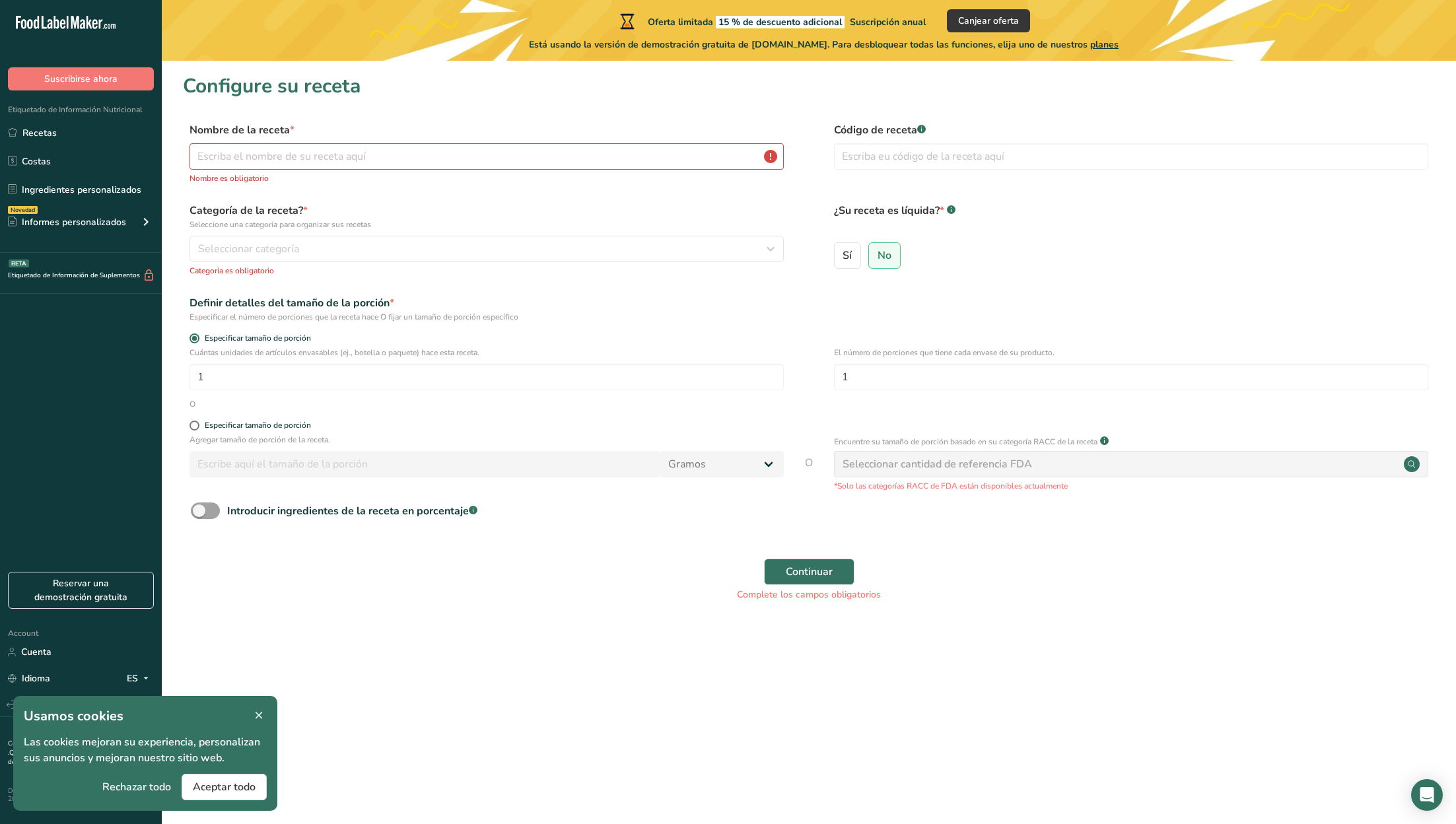
click at [266, 714] on span at bounding box center [258, 715] width 16 height 16
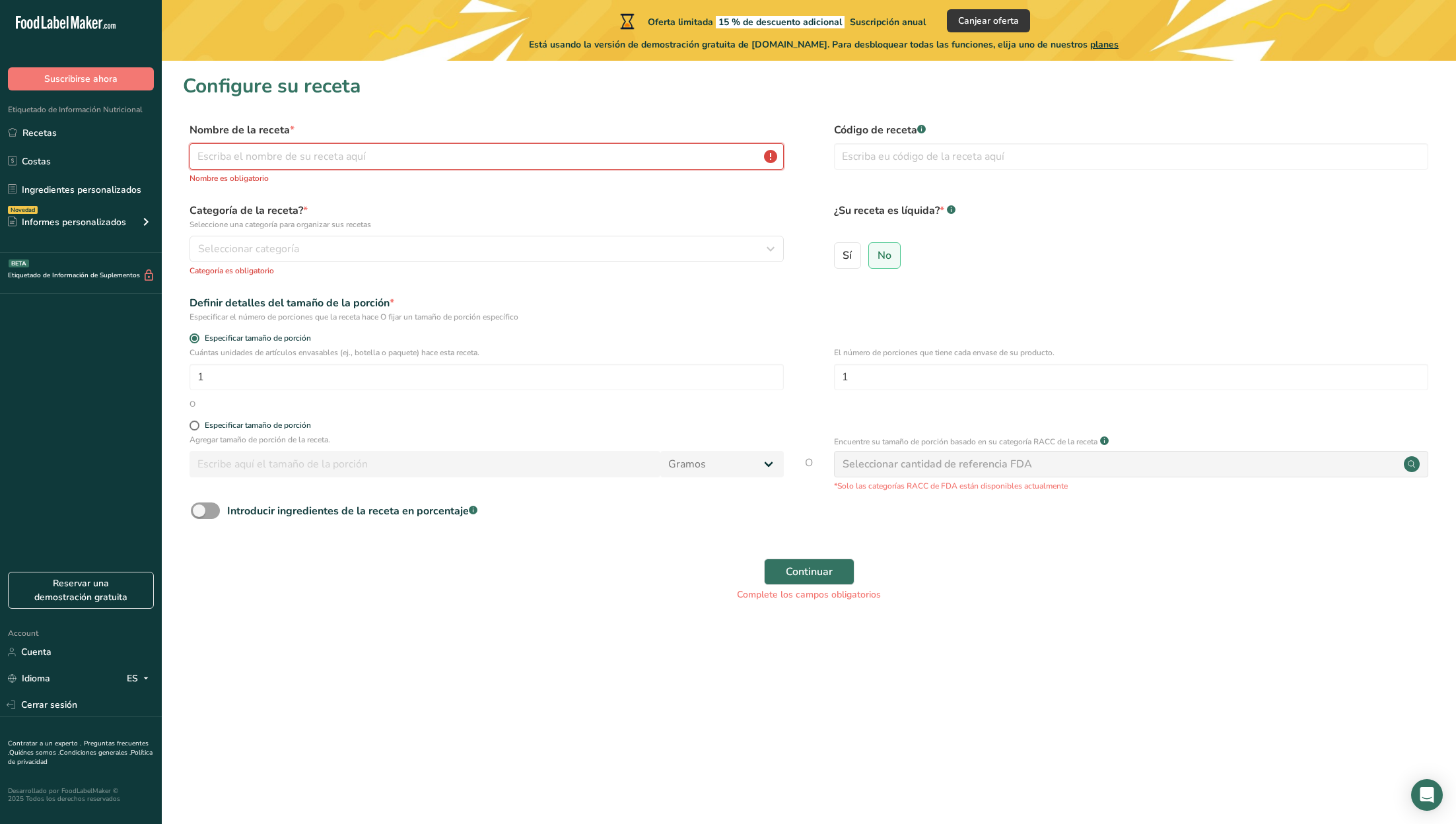
click at [395, 159] on input "text" at bounding box center [487, 156] width 594 height 26
type input "TODO"
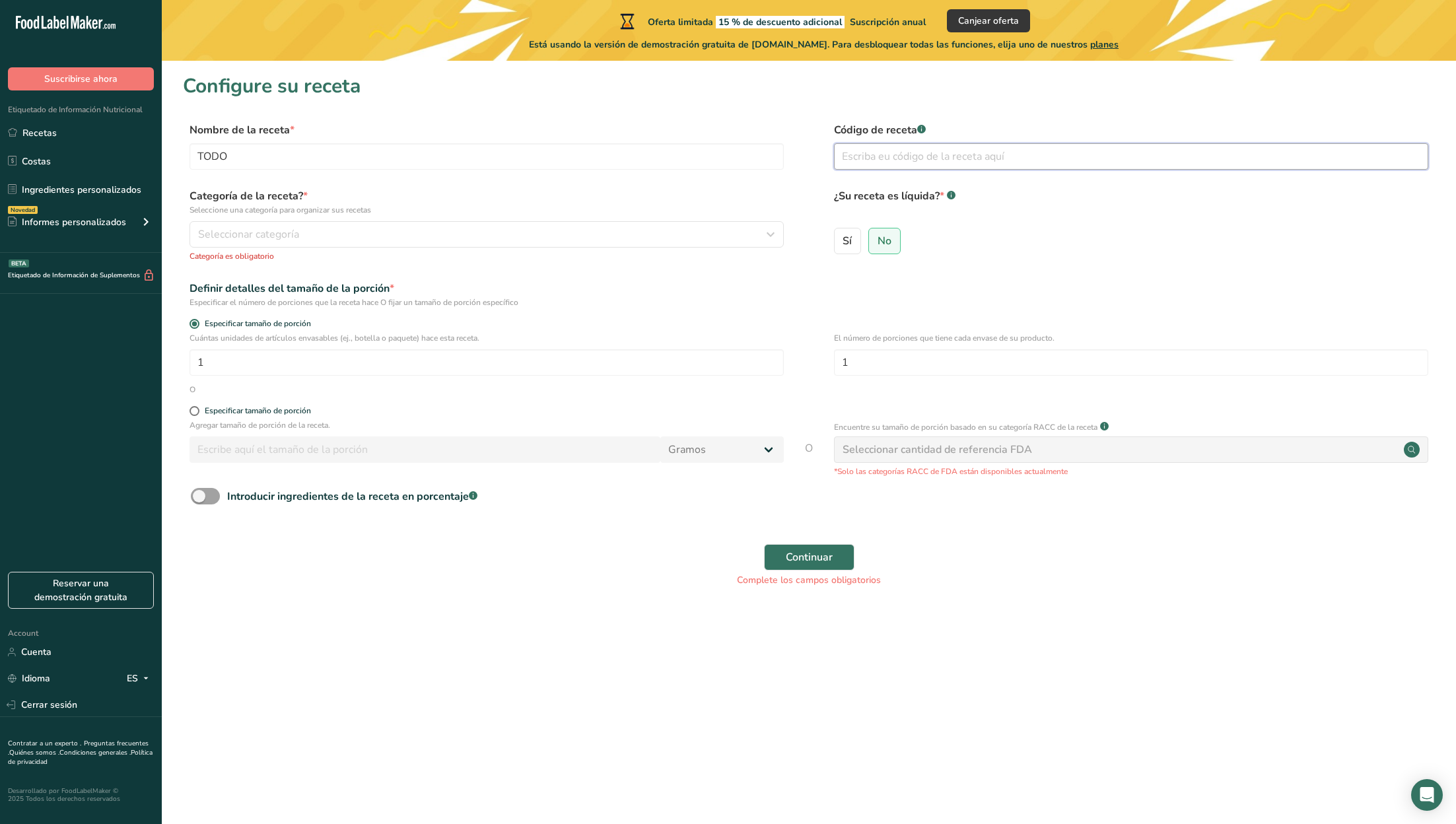
click at [880, 157] on input "text" at bounding box center [1131, 156] width 594 height 26
type input "333"
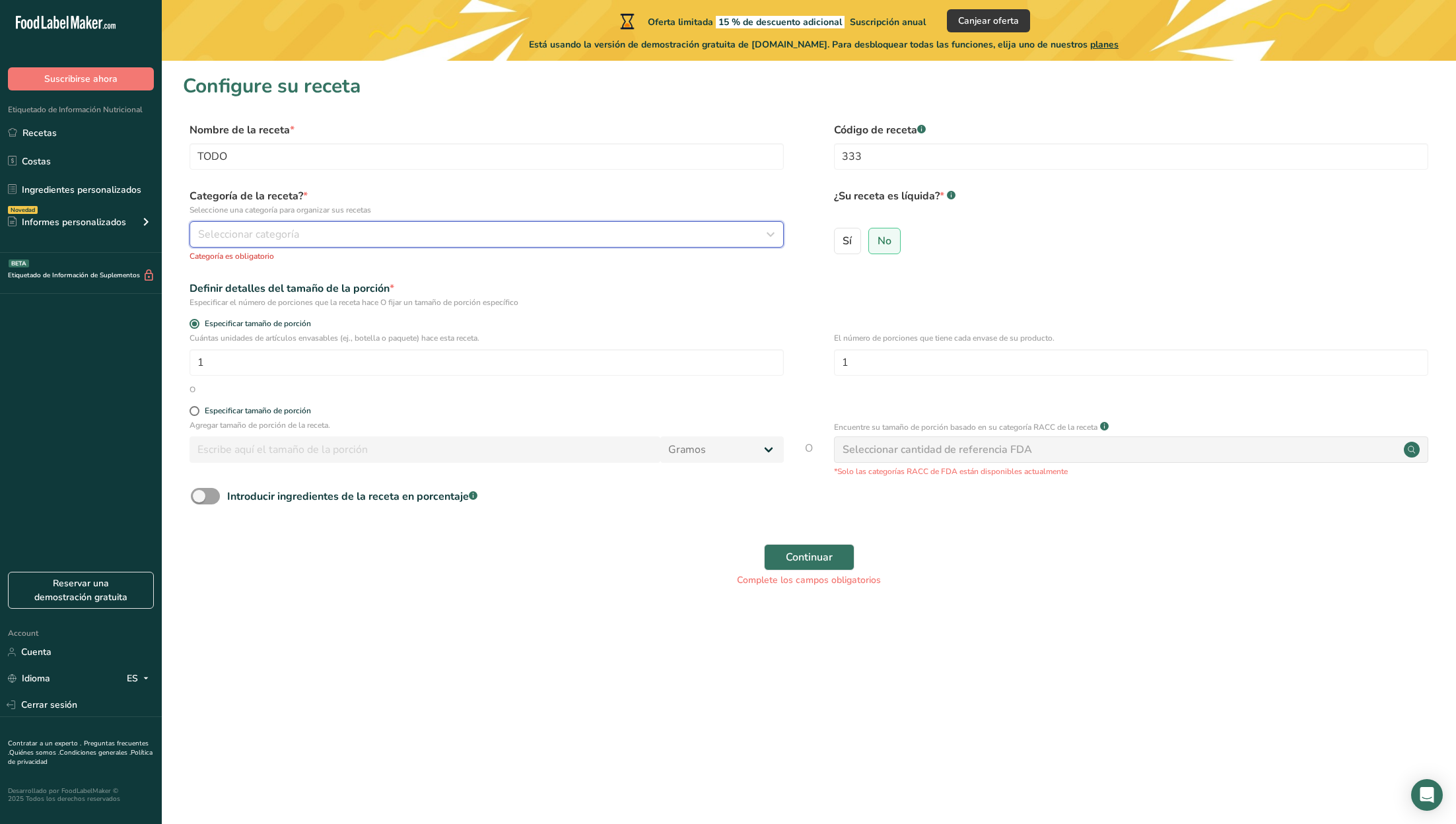
click at [384, 235] on div "Seleccionar categoría" at bounding box center [483, 234] width 569 height 16
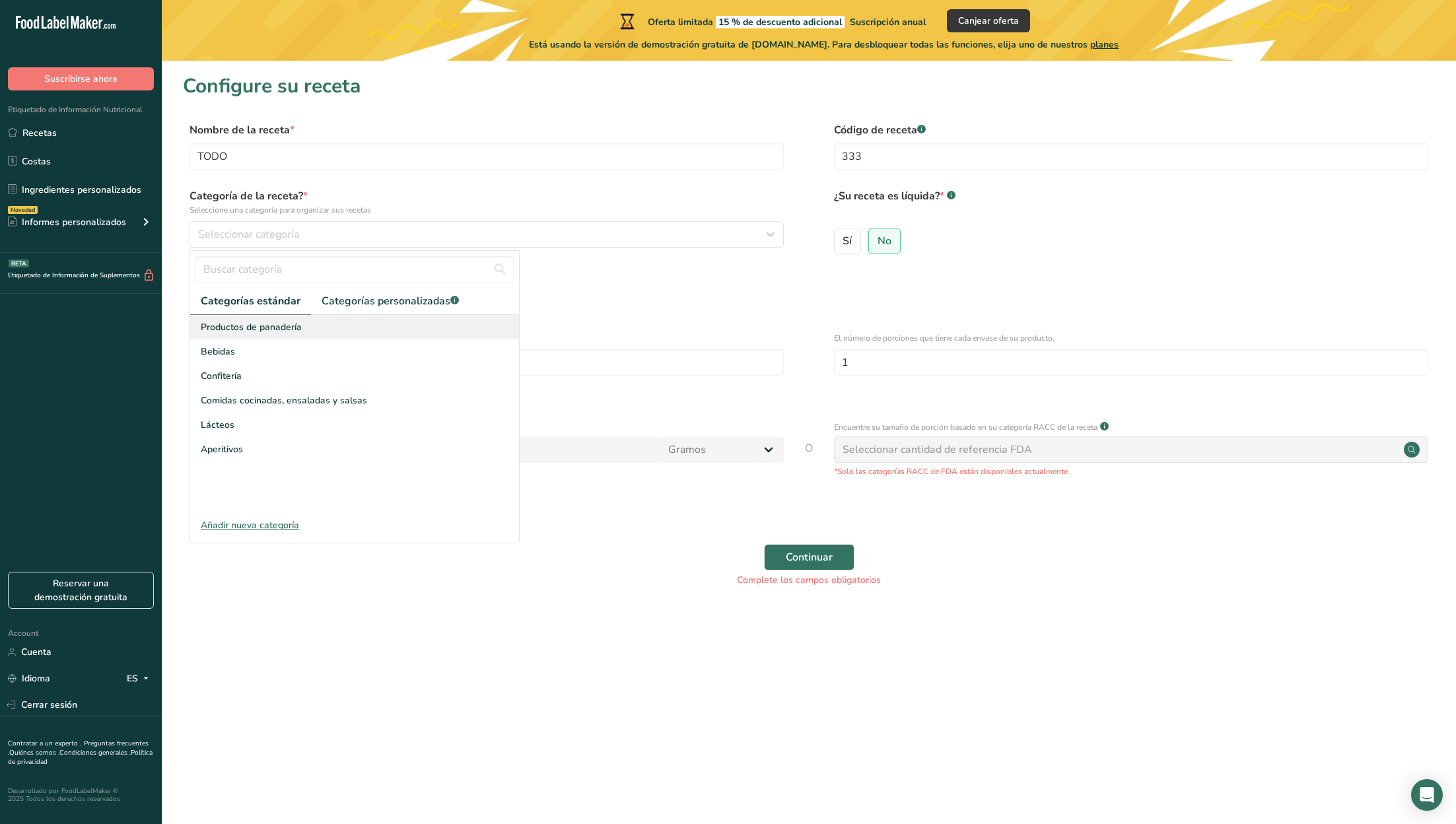
click at [290, 316] on div "Productos de panadería" at bounding box center [355, 326] width 329 height 24
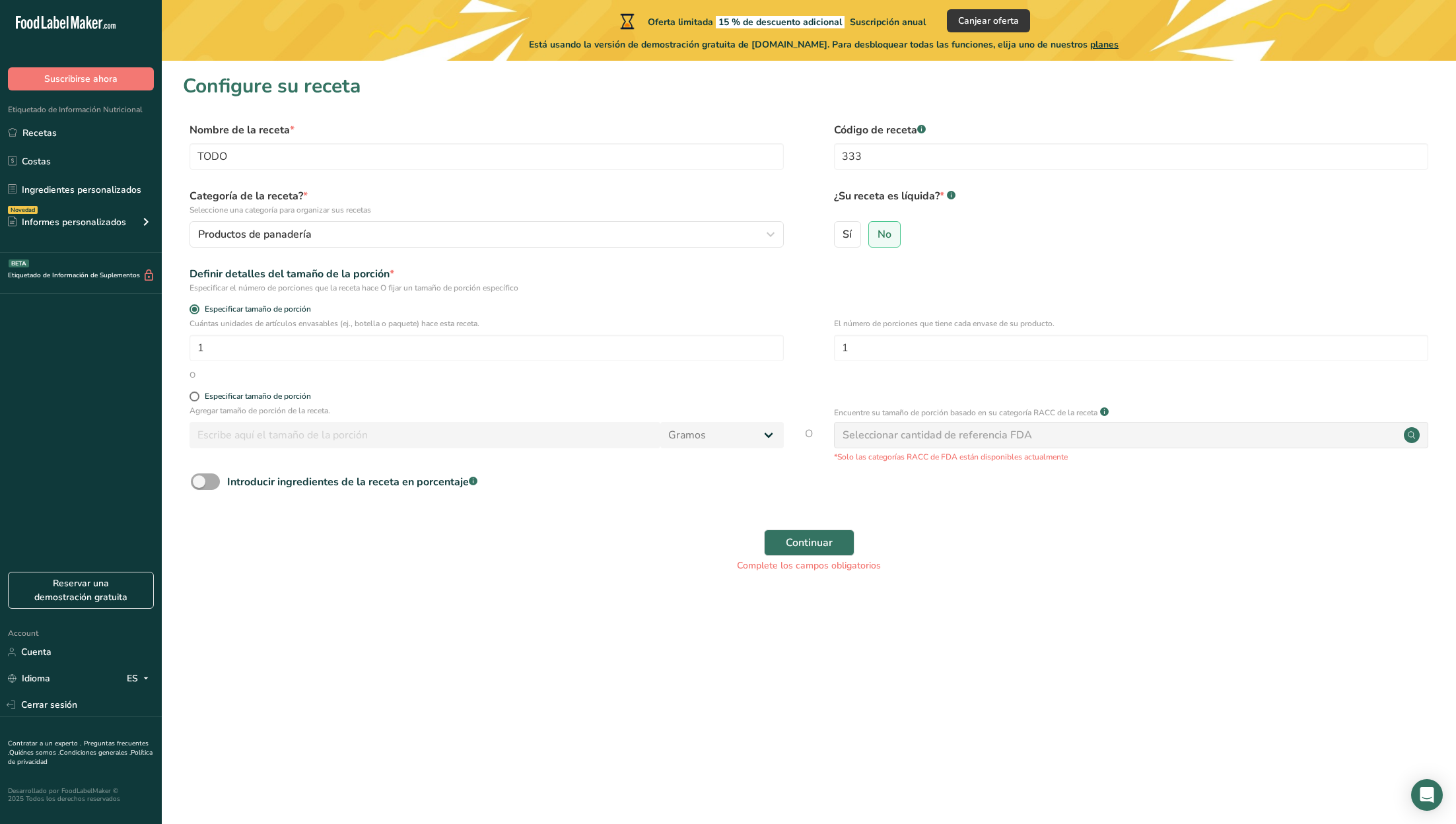
click at [212, 482] on span at bounding box center [205, 482] width 29 height 17
click at [200, 482] on input "Introducir ingredientes de la receta en porcentaje .a-a{fill:#347362;}.b-a{fill…" at bounding box center [195, 482] width 8 height 8
checkbox input "true"
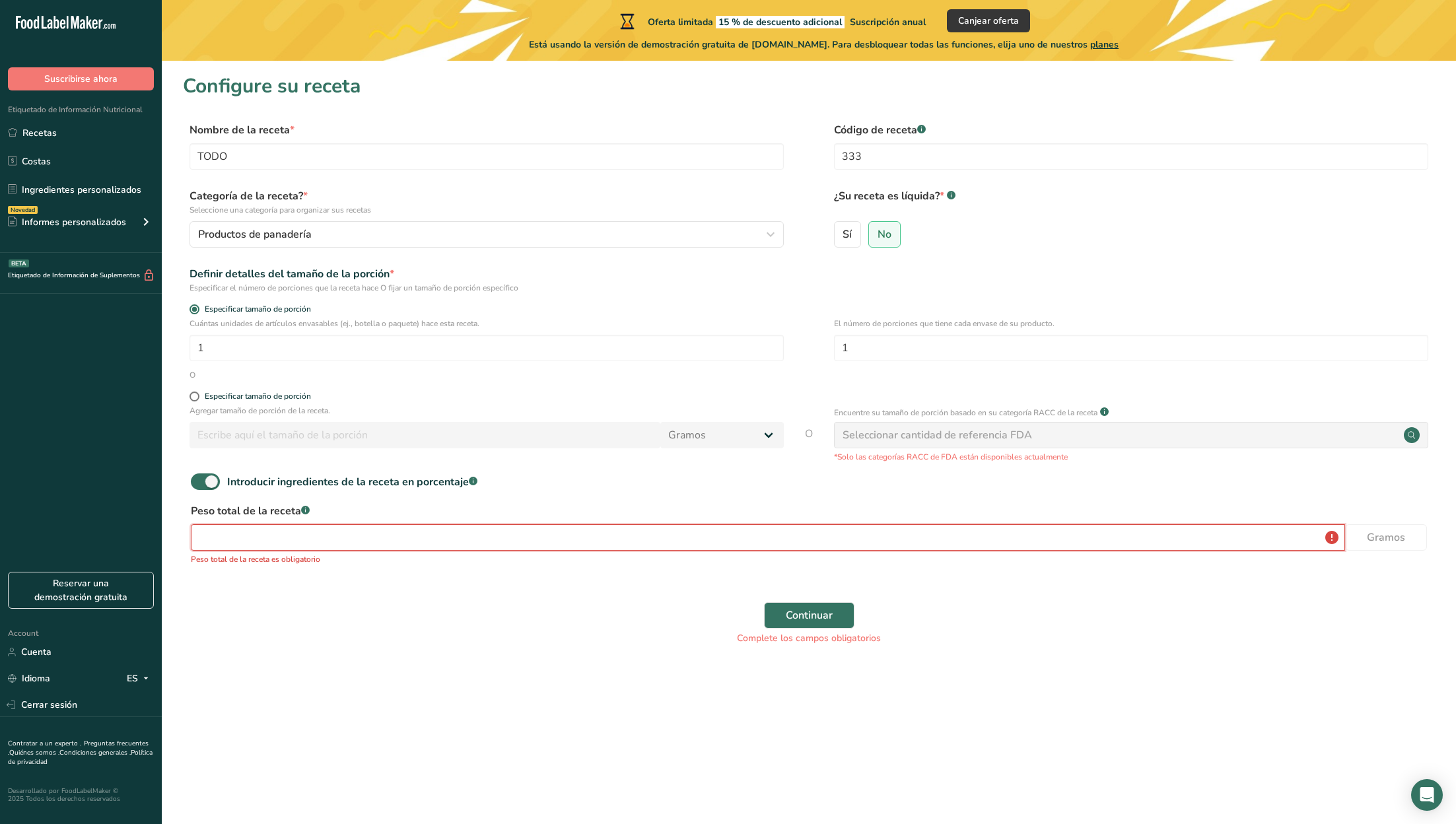
click at [231, 541] on input "number" at bounding box center [767, 537] width 1154 height 26
type input "100"
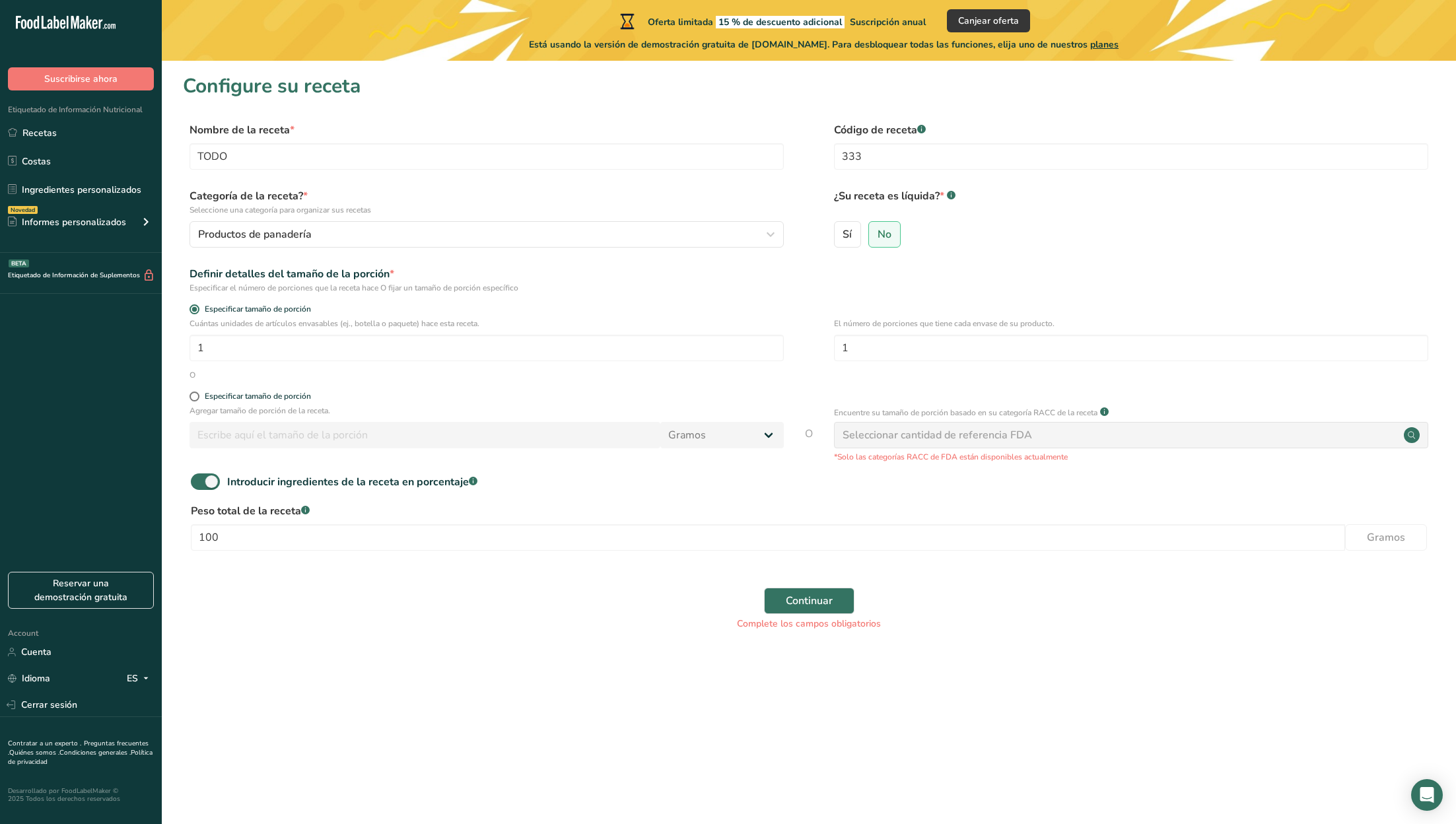
click at [937, 432] on div "Seleccionar cantidad de referencia FDA" at bounding box center [937, 435] width 190 height 16
click at [1411, 435] on circle at bounding box center [1412, 435] width 16 height 16
click at [799, 596] on span "Continuar" at bounding box center [809, 601] width 47 height 16
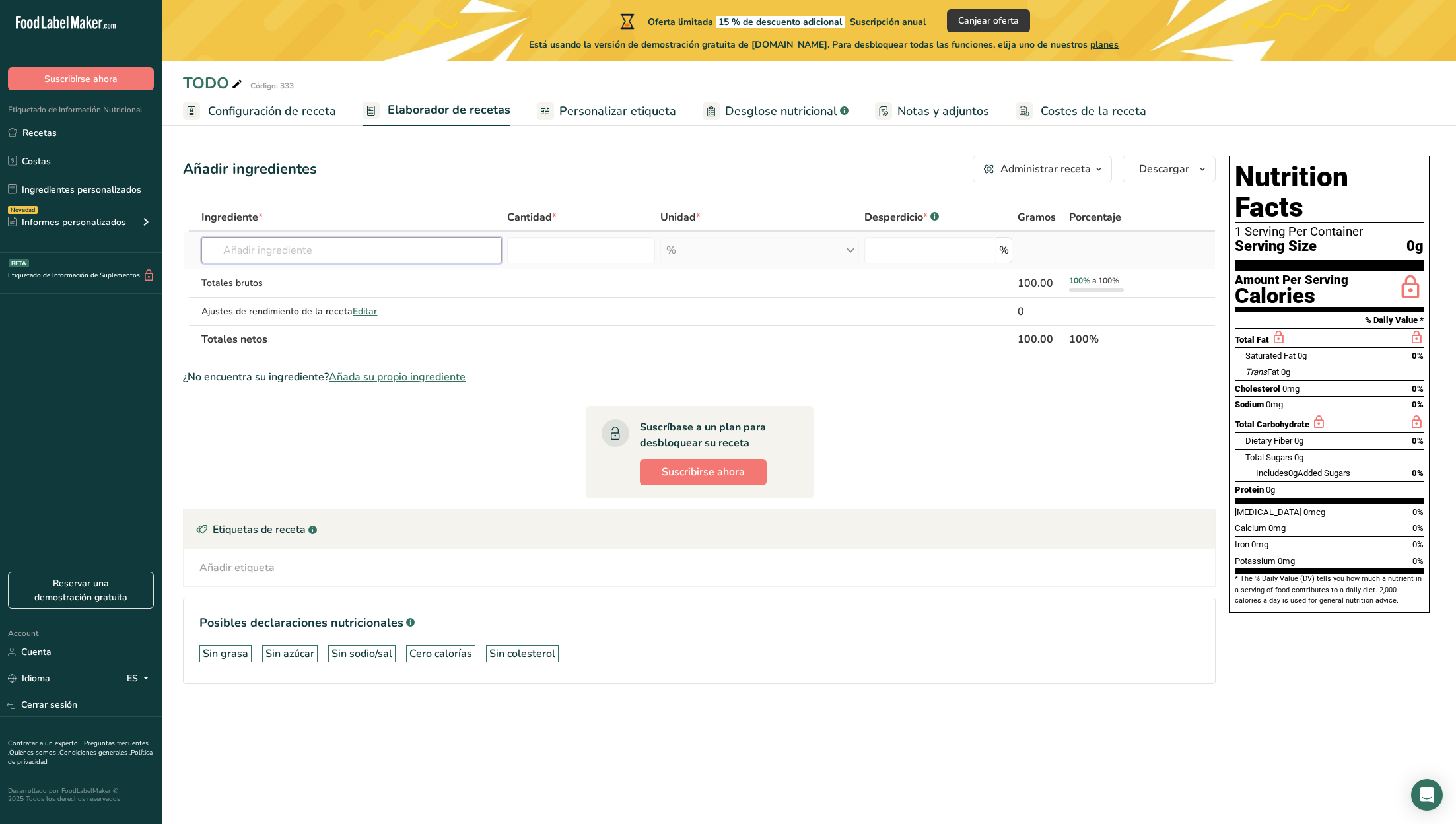
click at [311, 253] on input "text" at bounding box center [352, 249] width 300 height 26
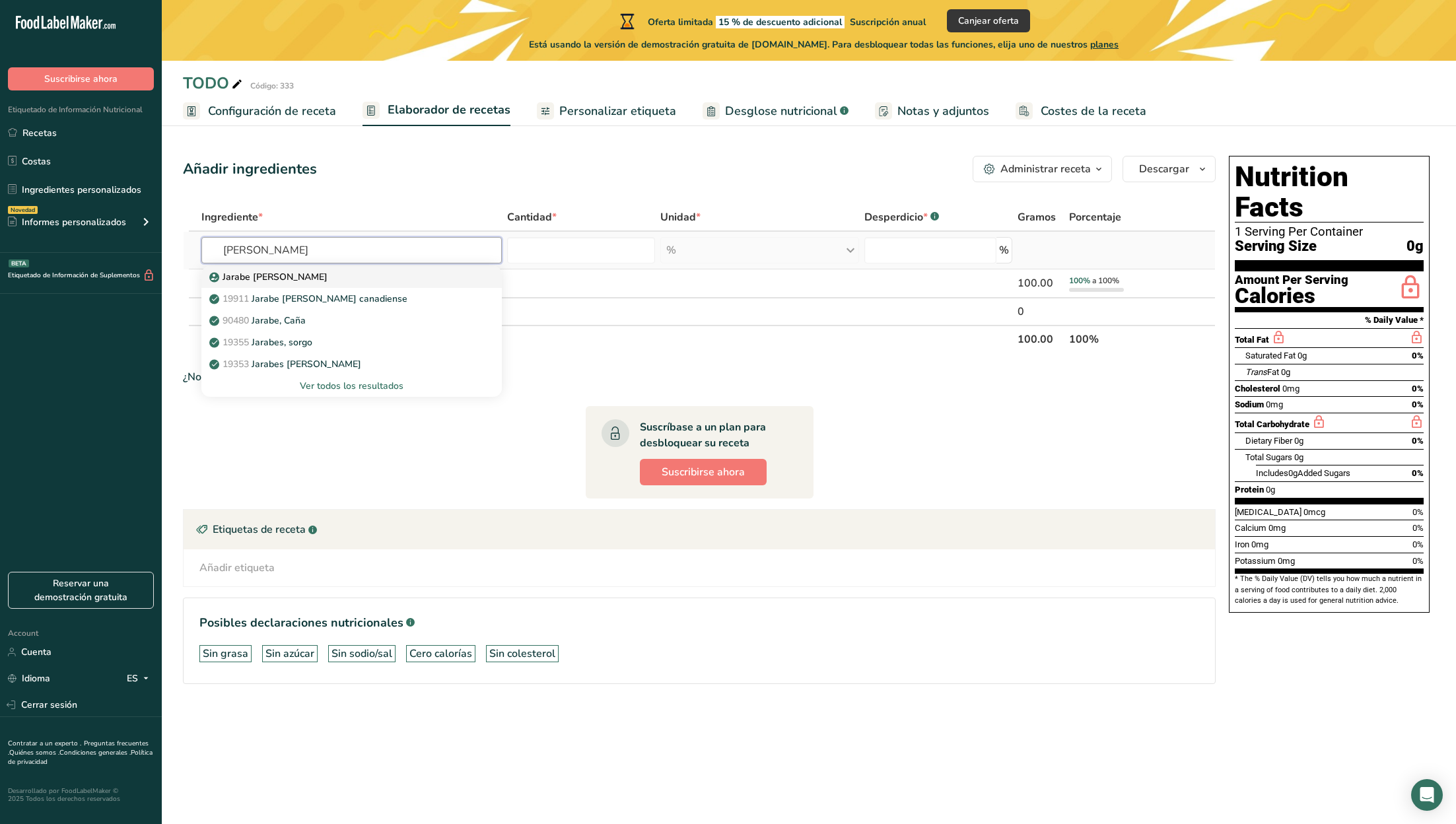
type input "jara"
click at [255, 276] on p "Jarabe [PERSON_NAME]" at bounding box center [270, 277] width 116 height 14
type input "Date syrup"
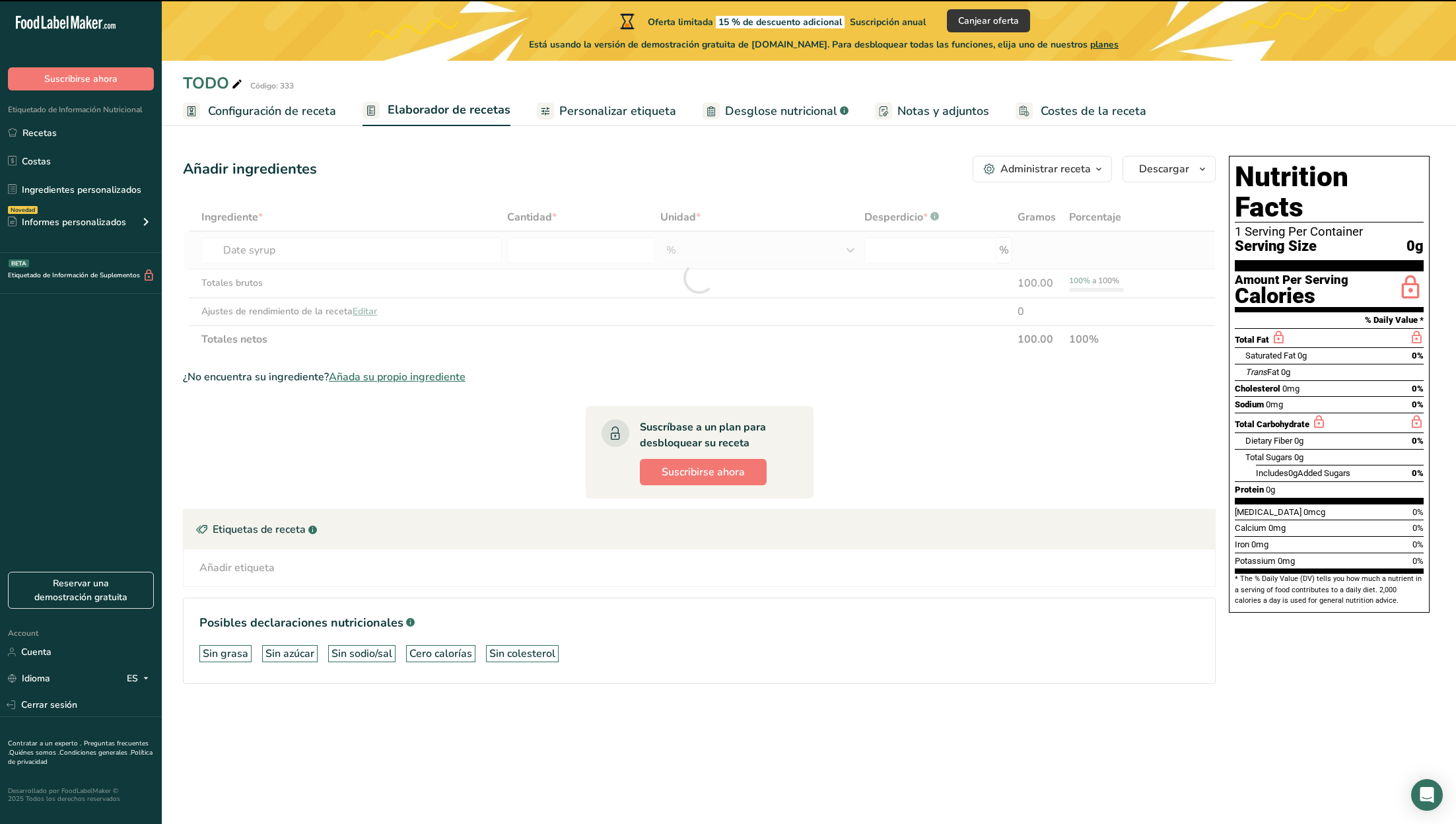
type input "0"
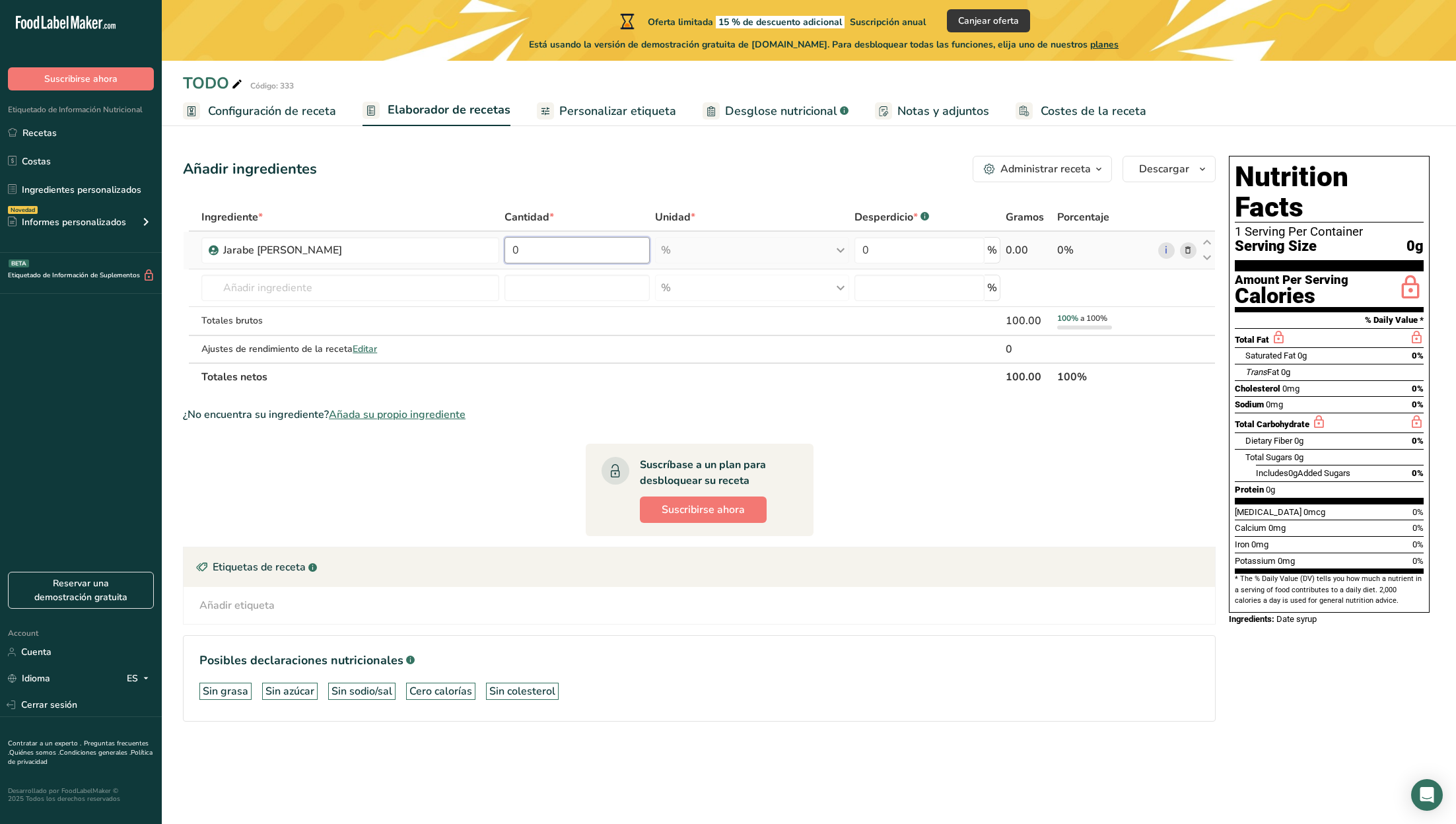
click at [532, 246] on input "0" at bounding box center [577, 249] width 145 height 26
type input "20"
click at [676, 252] on div "Ingrediente * Cantidad * Unidad * Desperdicio * .a-a{fill:#347362;}.b-a{fill:#f…" at bounding box center [699, 296] width 1033 height 187
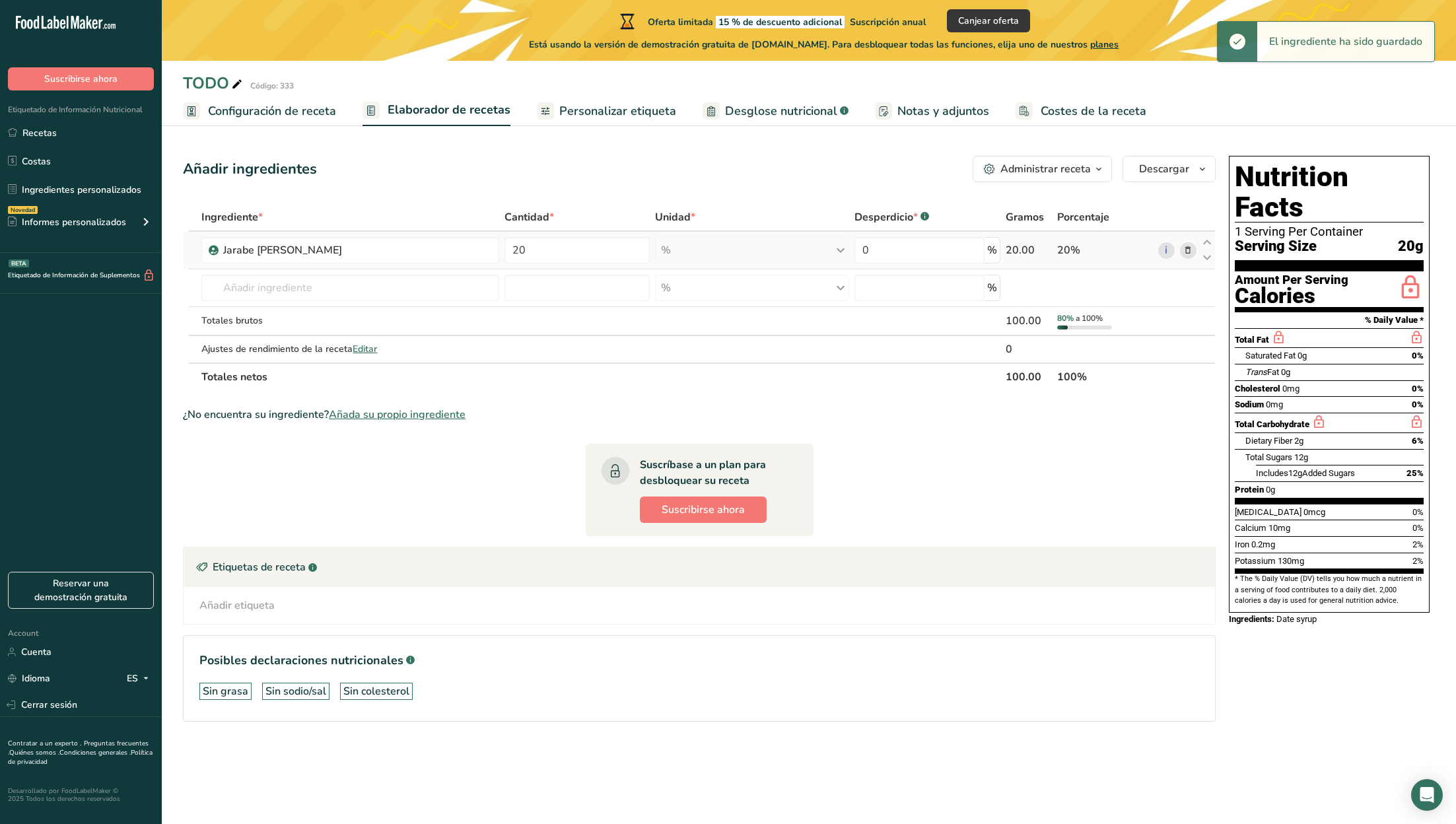
click at [692, 247] on div "% Unidades de peso g kg mg Ver más Unidades de volumen litro Las unidades de vo…" at bounding box center [752, 249] width 194 height 26
click at [357, 293] on input "text" at bounding box center [350, 287] width 298 height 26
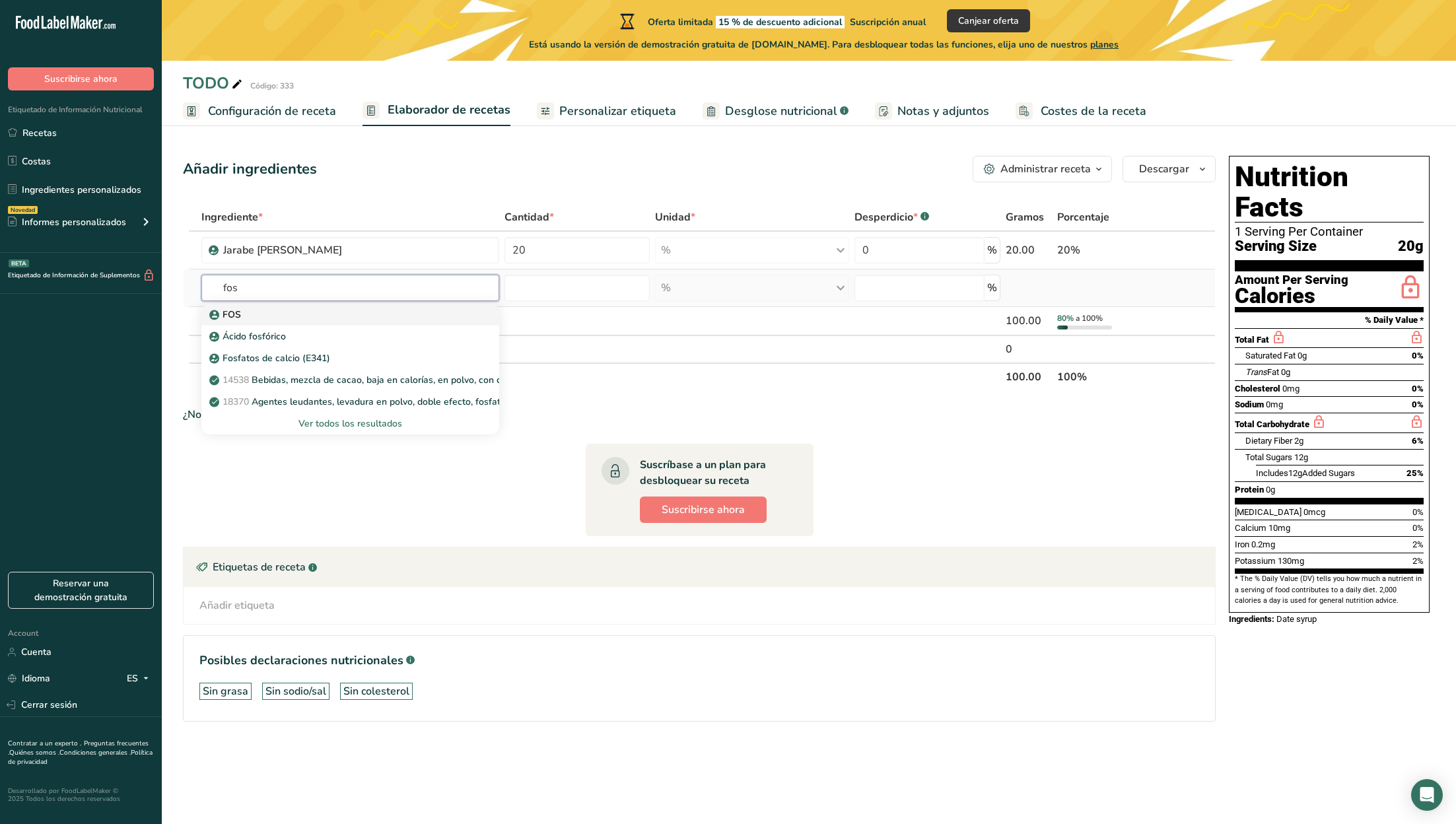
type input "fos"
click at [265, 315] on div "FOS" at bounding box center [340, 315] width 255 height 14
type input "FOS"
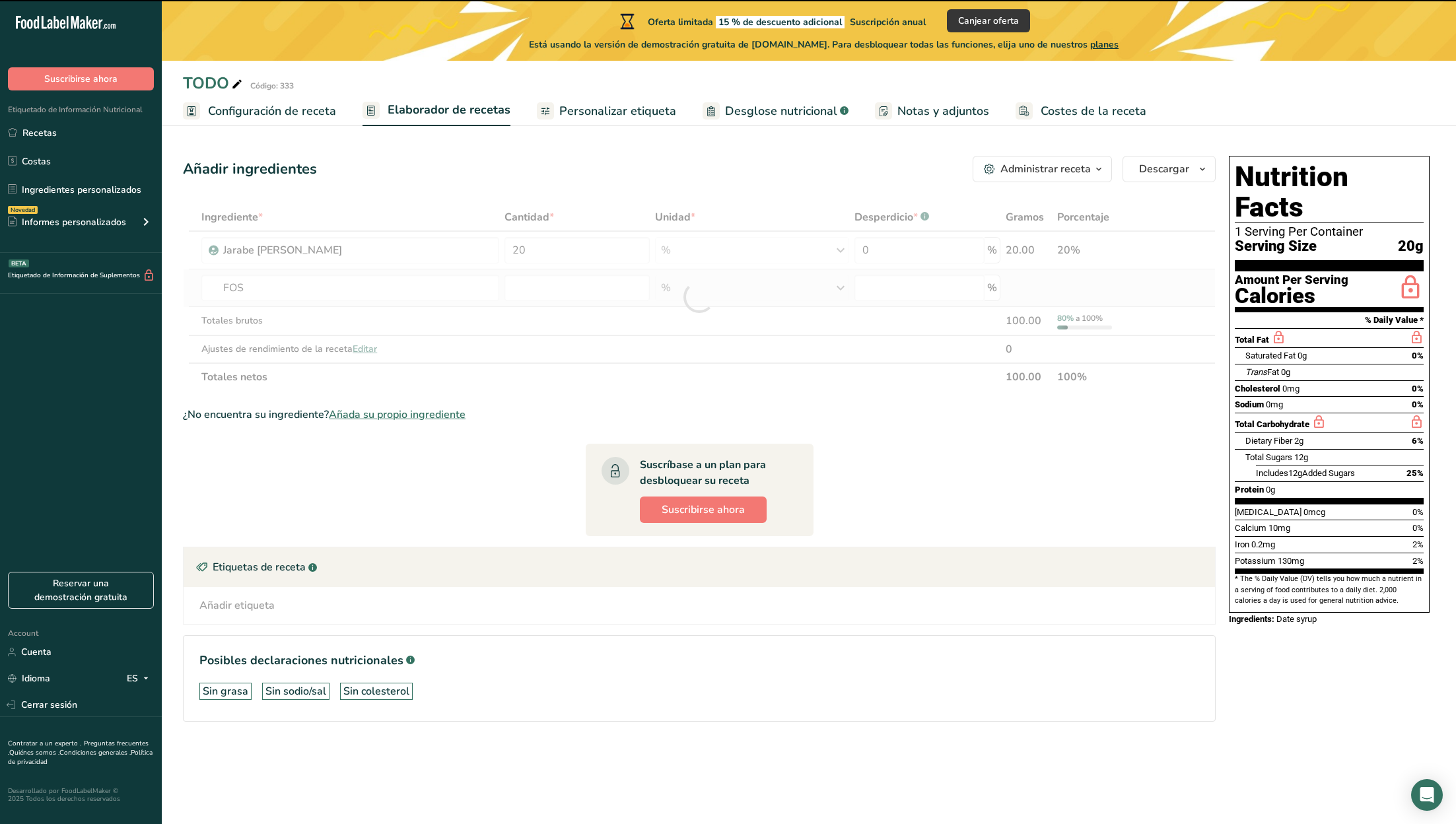
type input "0"
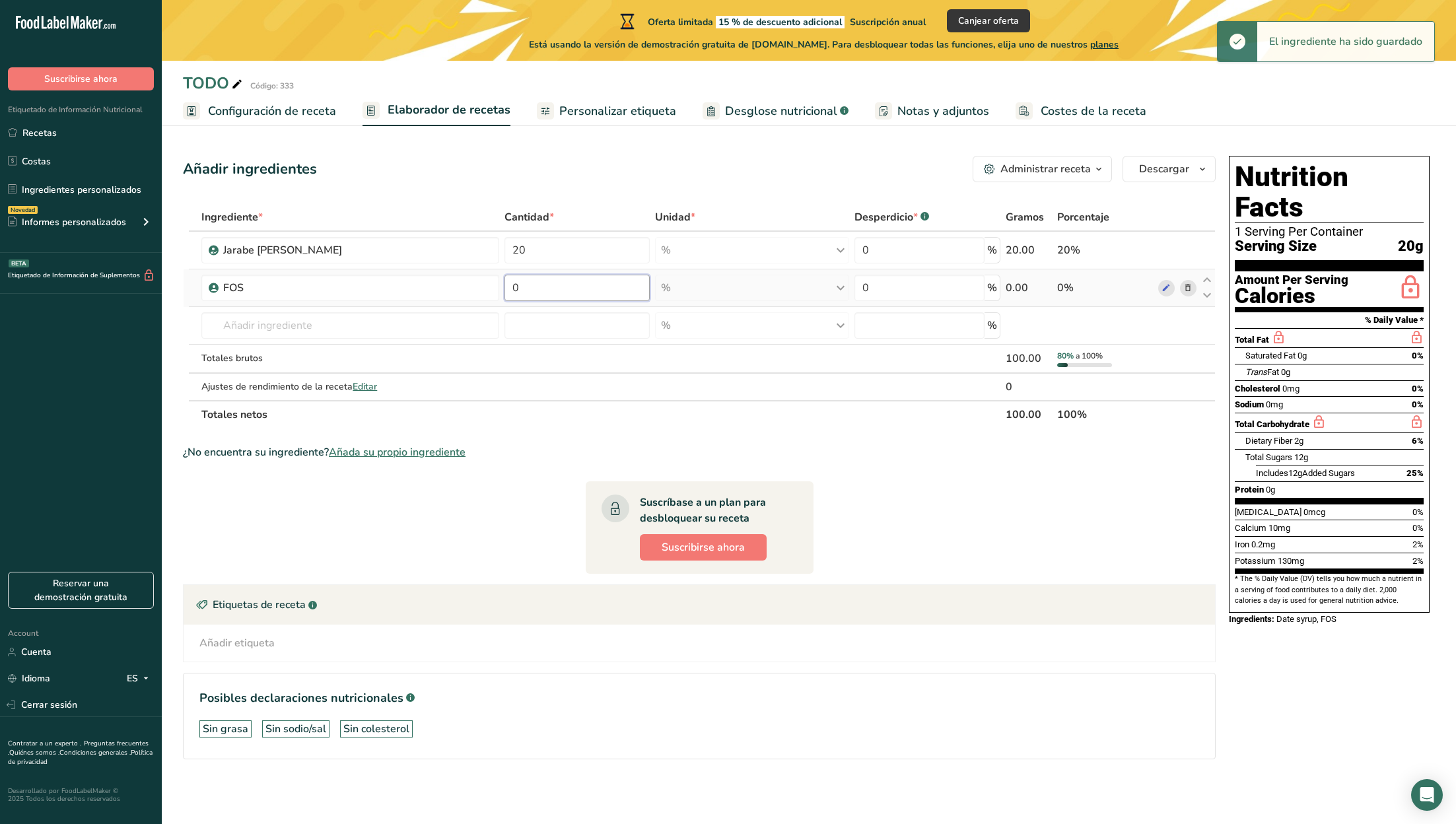
click at [543, 287] on input "0" at bounding box center [577, 287] width 145 height 26
type input "2"
type input "16"
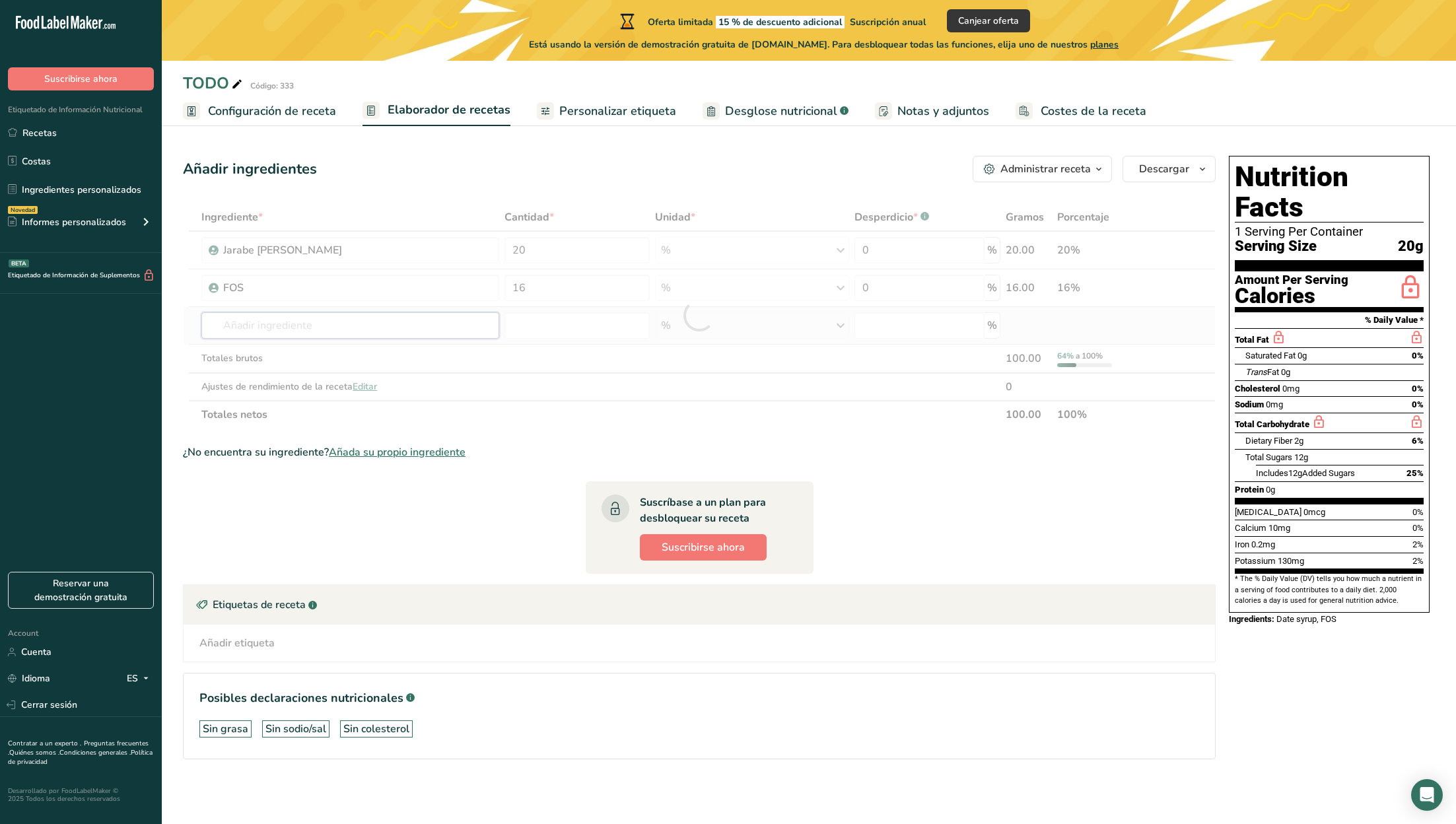
click at [438, 330] on div "Ingrediente * Cantidad * Unidad * Desperdicio * .a-a{fill:#347362;}.b-a{fill:#f…" at bounding box center [699, 316] width 1033 height 225
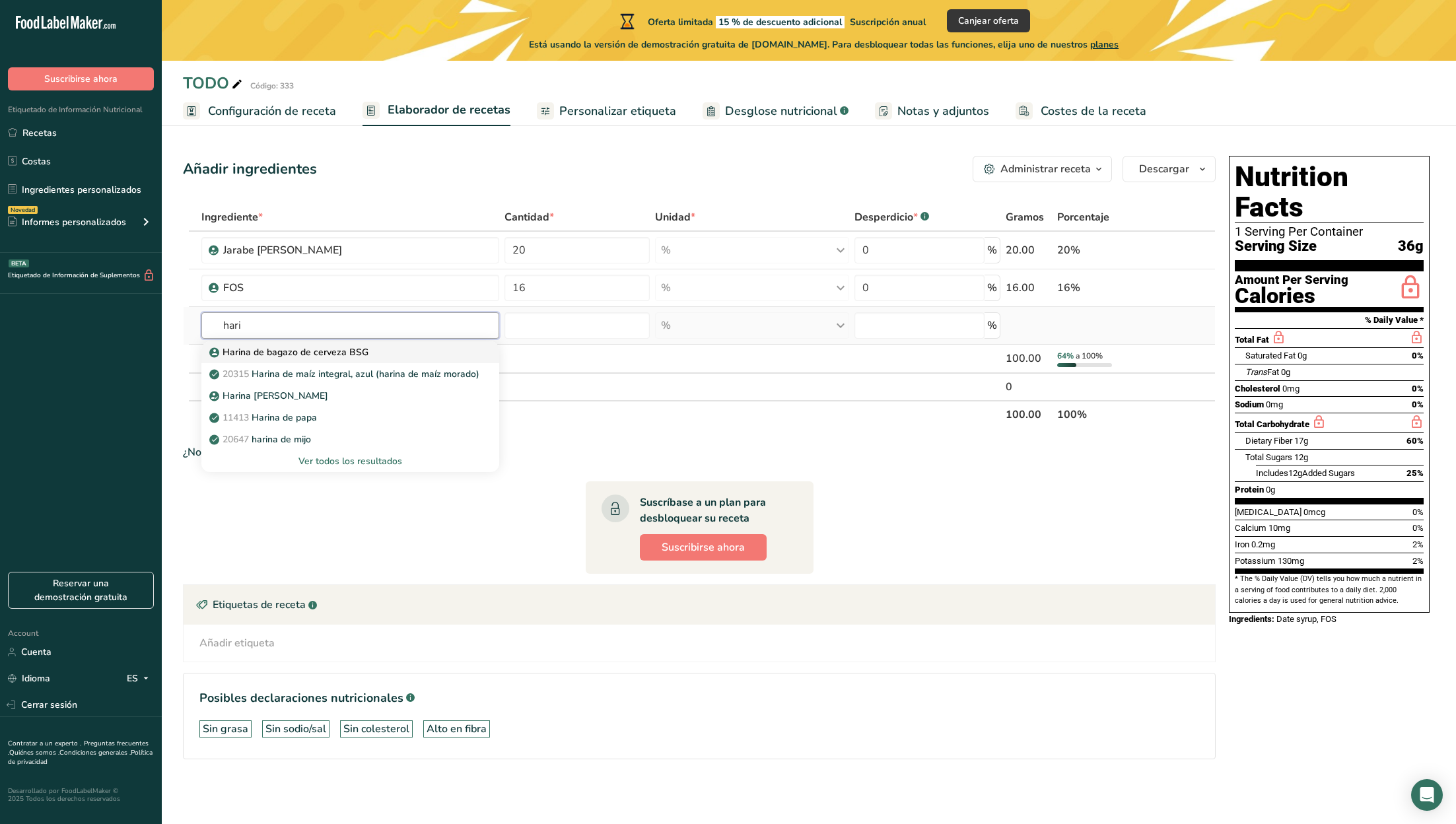
type input "hari"
click at [368, 357] on div "Harina de bagazo de cerveza BSG" at bounding box center [340, 352] width 255 height 14
type input "Harina de bagazo de cerveza BSG"
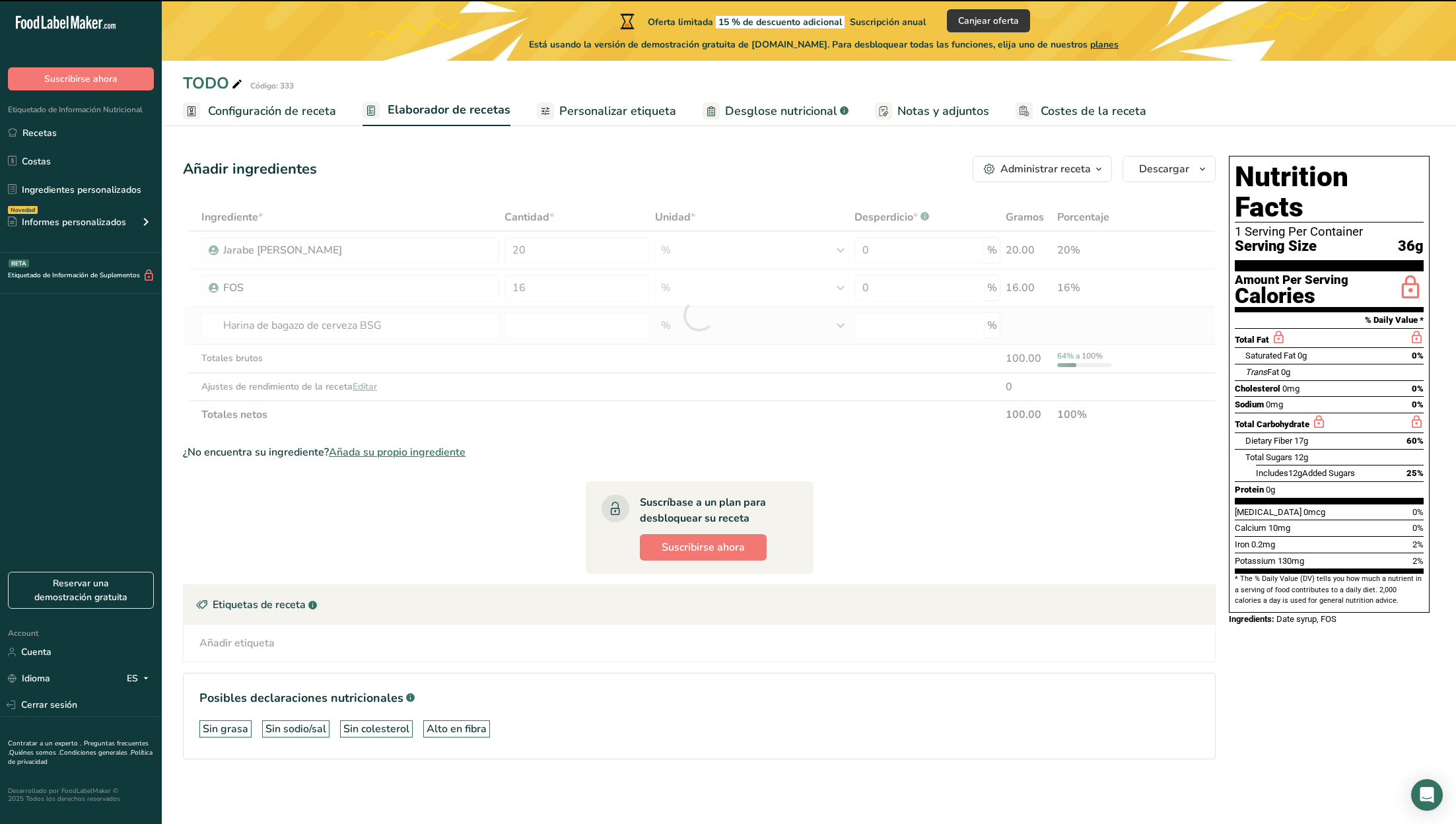
type input "0"
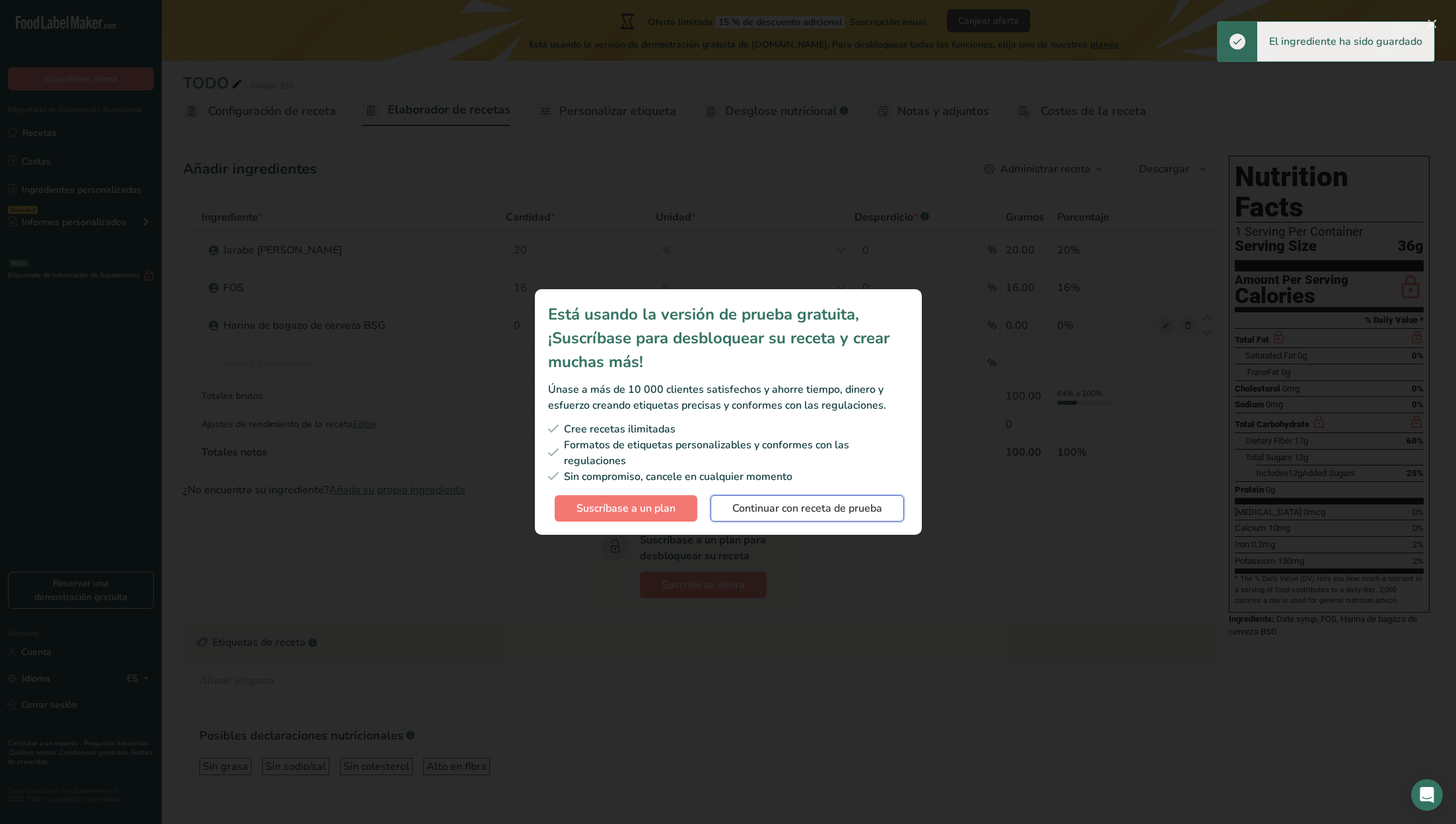
click at [775, 511] on span "Continuar con receta de prueba" at bounding box center [807, 508] width 150 height 16
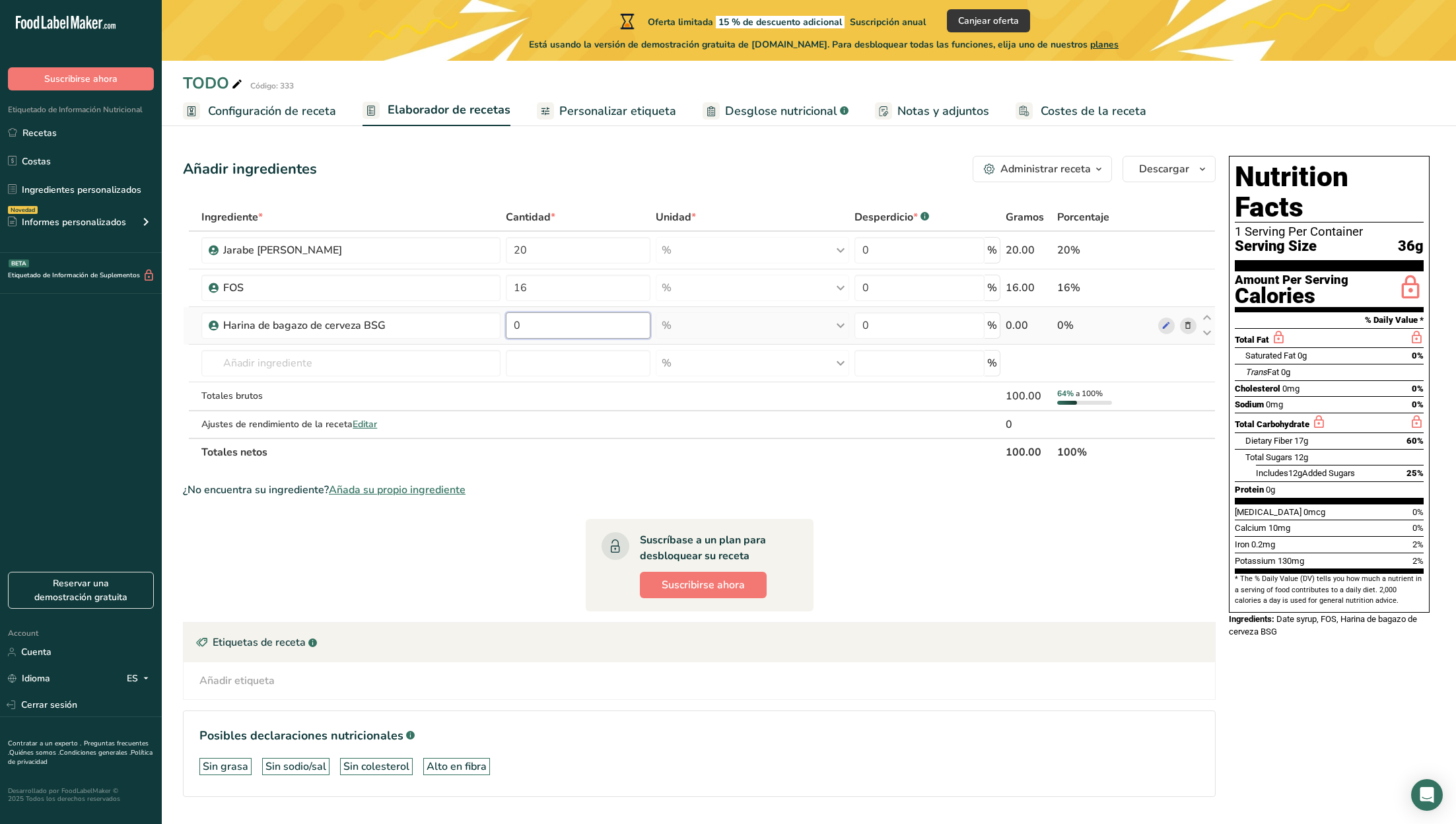
click at [547, 324] on input "0" at bounding box center [578, 325] width 144 height 26
type input "12.8"
click at [418, 371] on div "Ingrediente * Cantidad * Unidad * Desperdicio * .a-a{fill:#347362;}.b-a{fill:#f…" at bounding box center [699, 334] width 1033 height 263
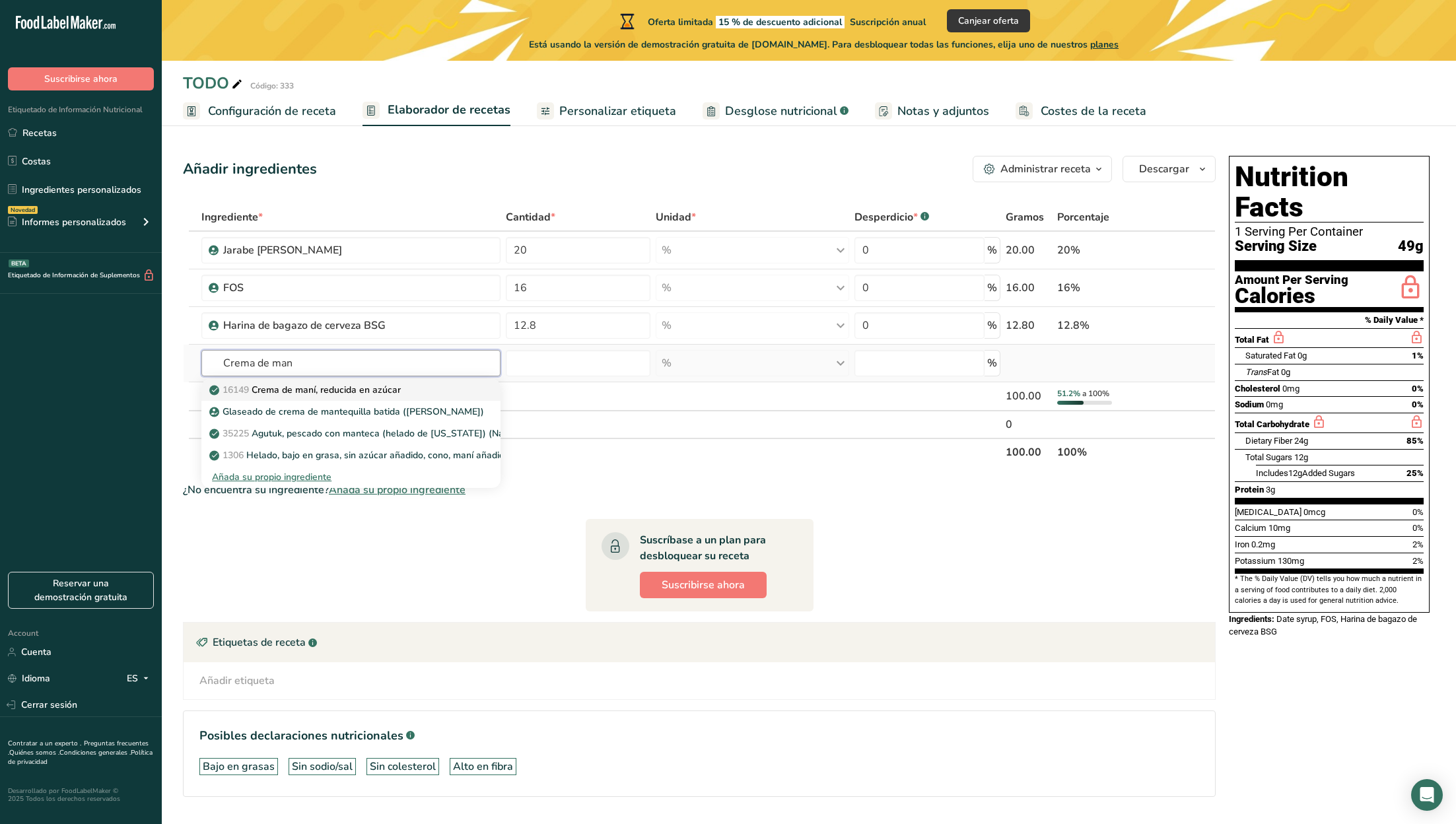
type input "Crema de man"
click at [340, 385] on p "16149 Crema de maní, reducida en azúcar" at bounding box center [306, 389] width 189 height 14
type input "Peanut spread, reduced sugar"
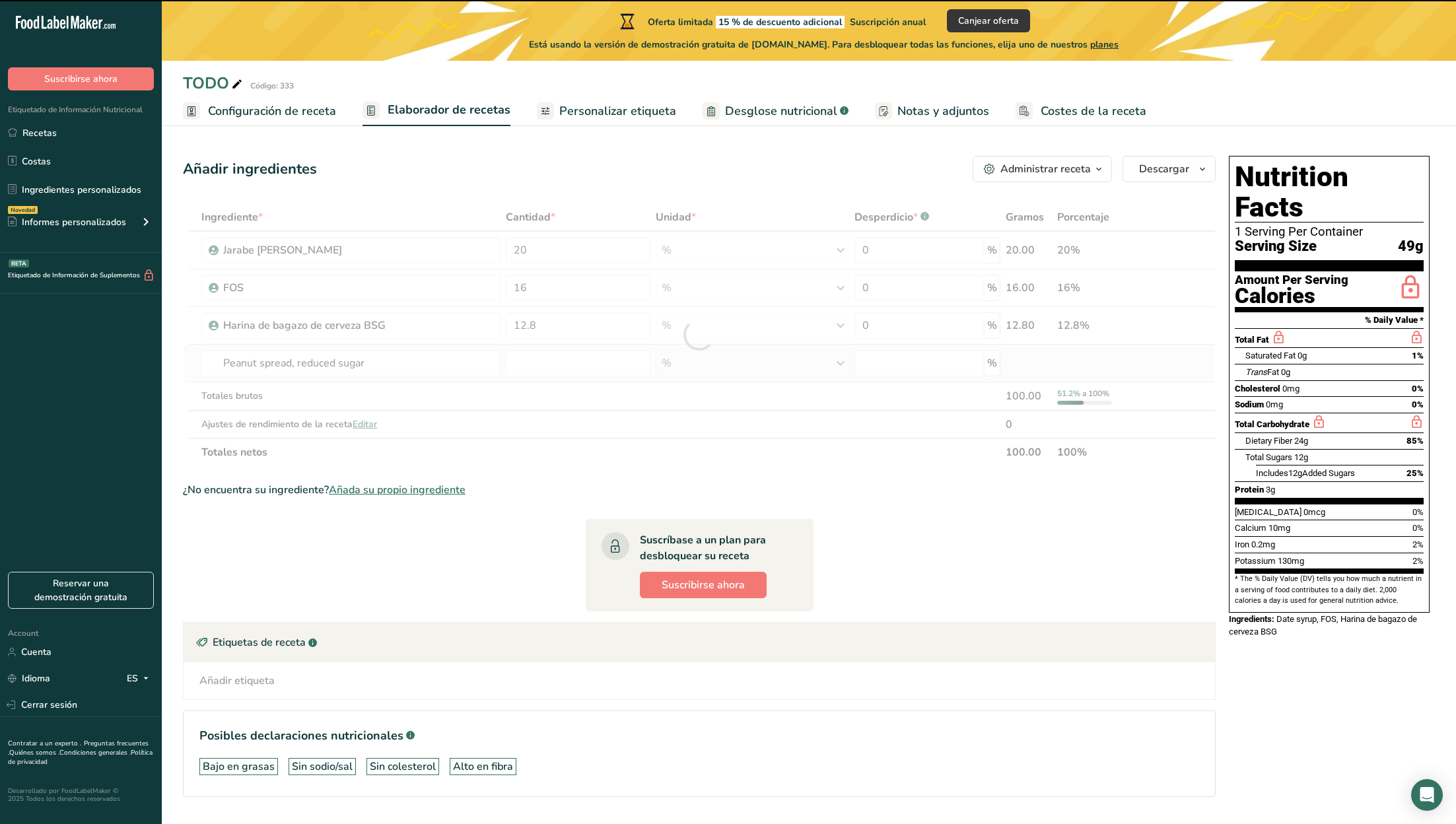
type input "0"
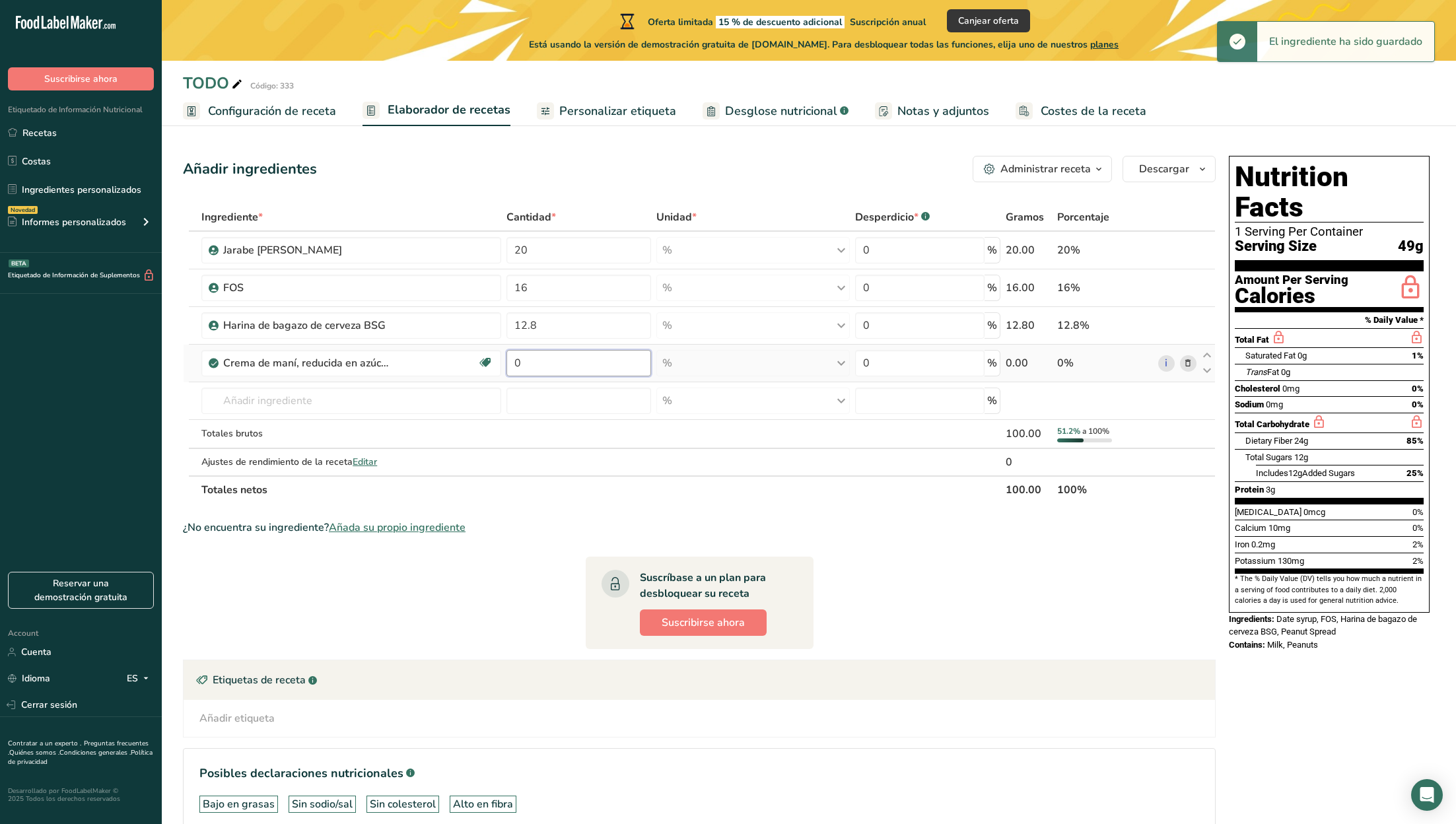
click at [562, 364] on input "0" at bounding box center [578, 362] width 144 height 26
type input "11.2"
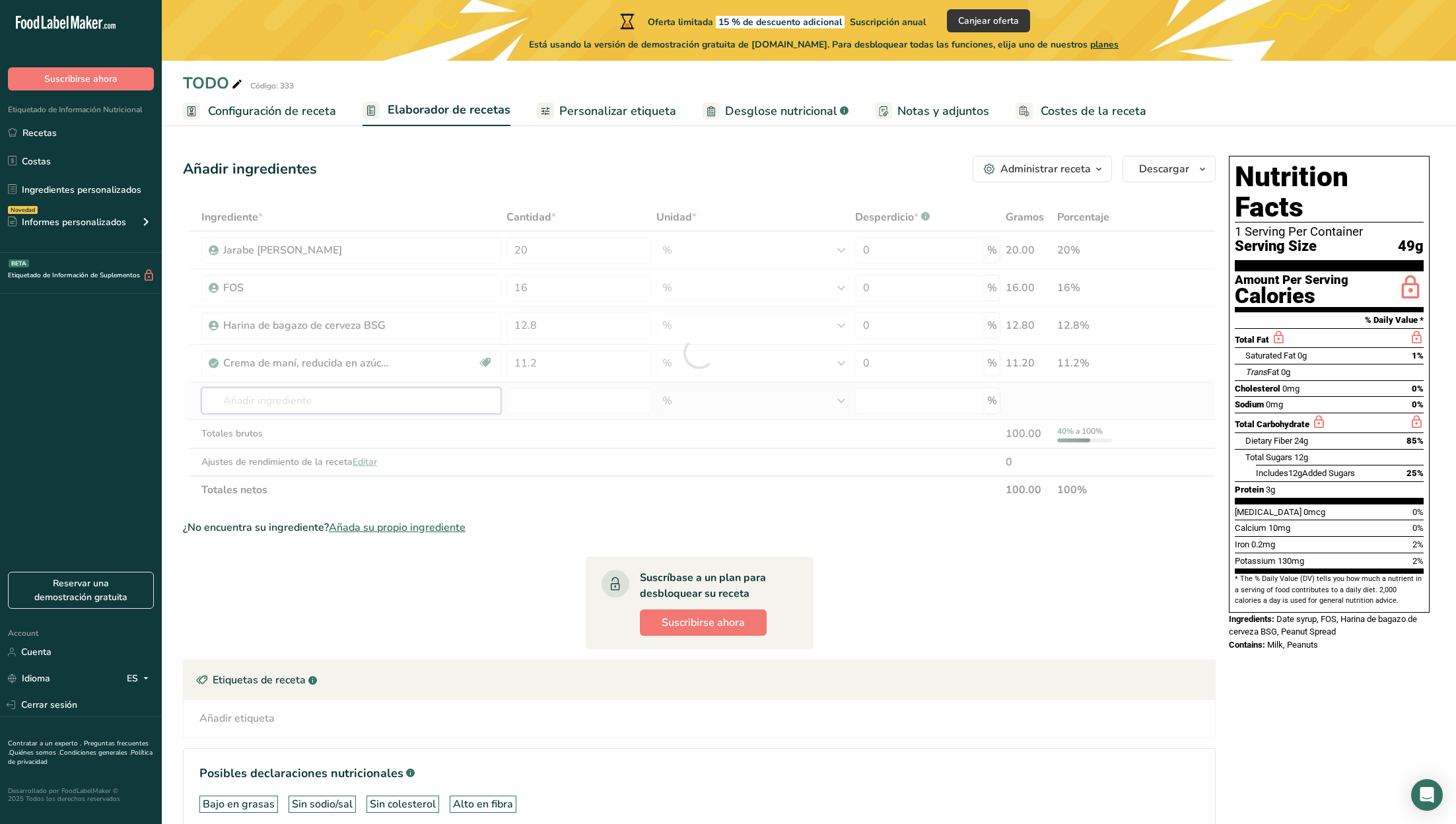
click at [393, 409] on div "Ingrediente * Cantidad * Unidad * Desperdicio * .a-a{fill:#347362;}.b-a{fill:#f…" at bounding box center [699, 353] width 1033 height 300
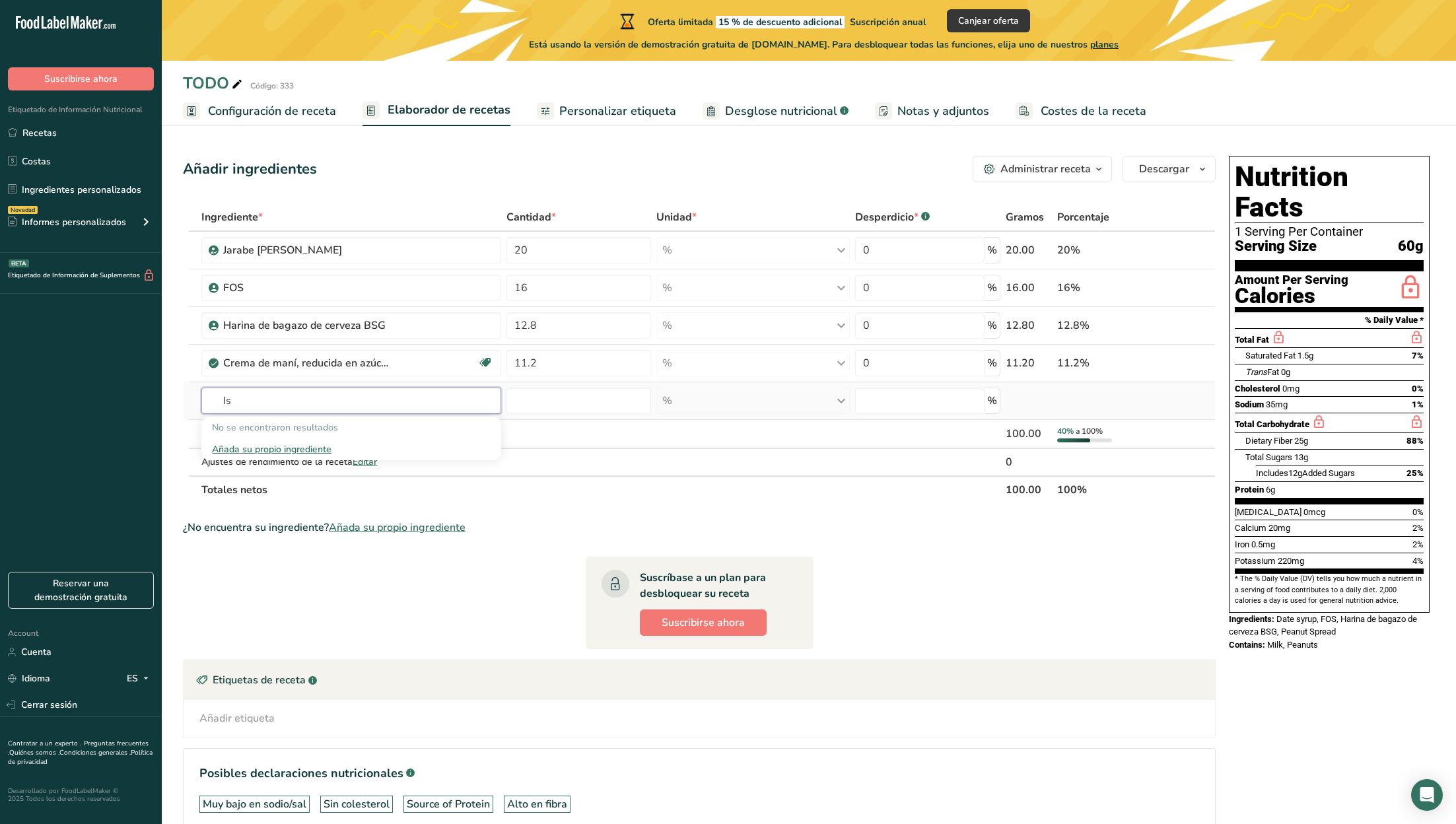
type input "I"
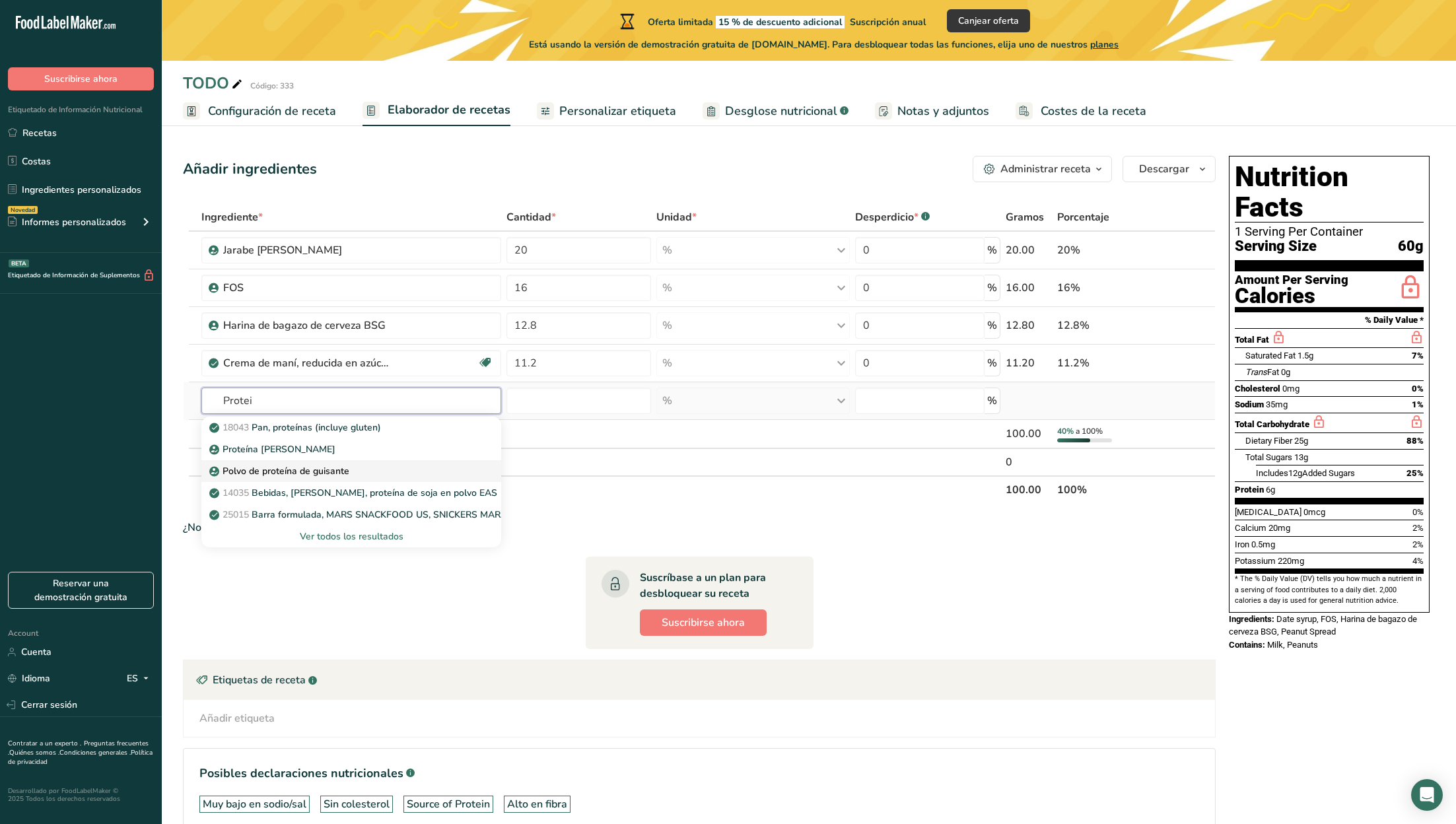
type input "Protei"
click at [373, 472] on div "Polvo de proteína de guisante" at bounding box center [341, 471] width 258 height 14
type input "Pea Protein Powder"
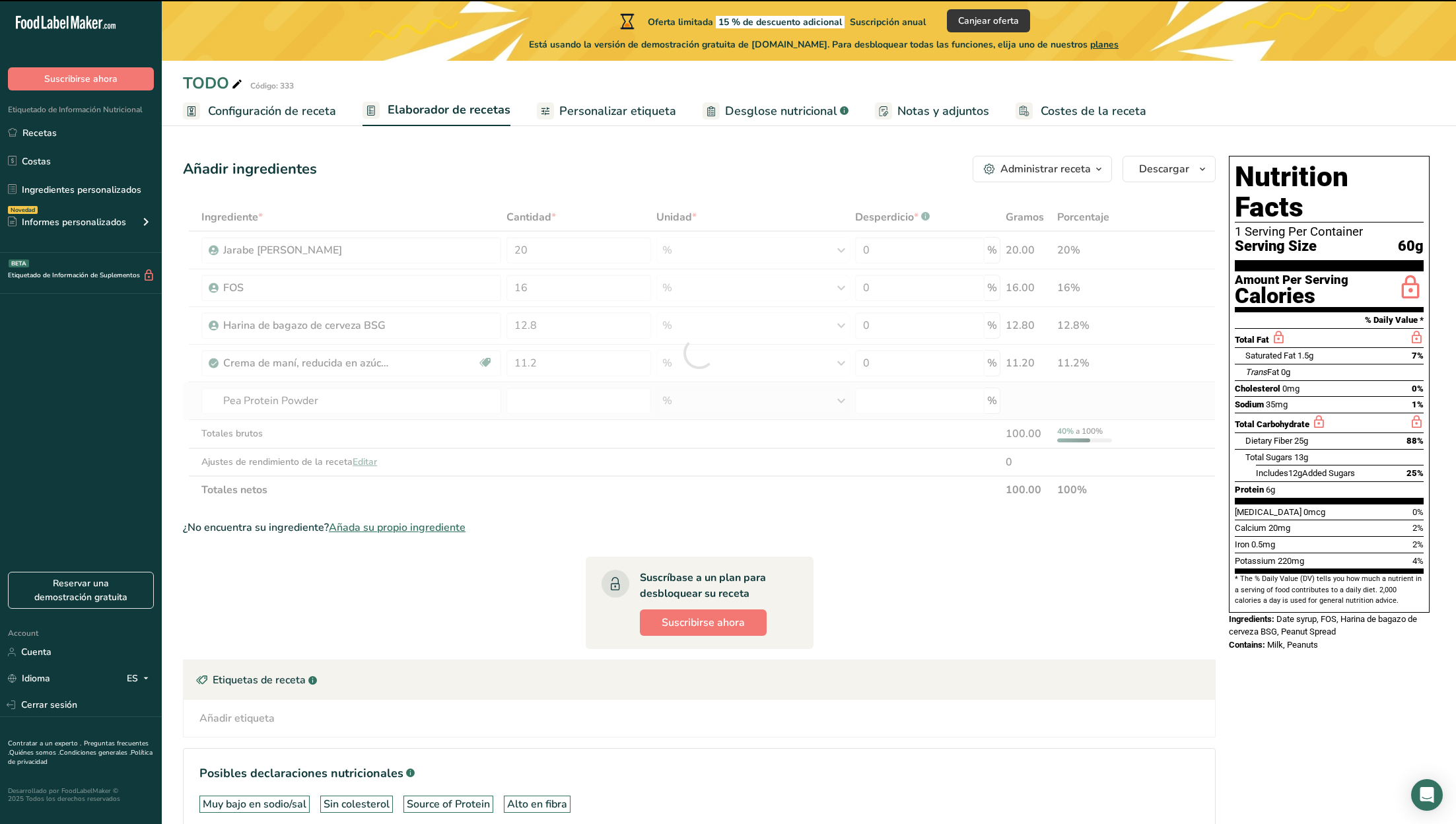
type input "0"
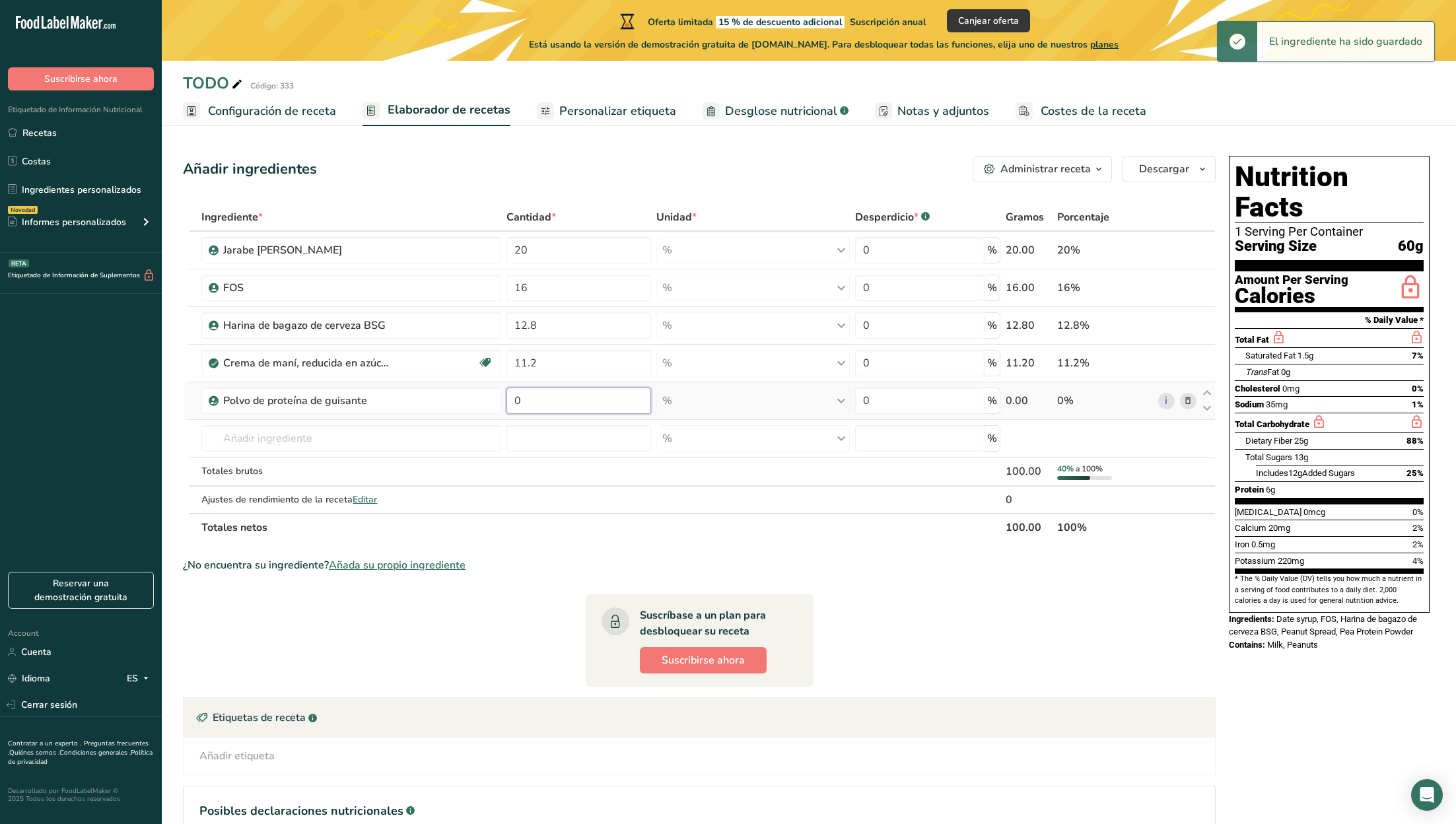
click at [537, 398] on input "0" at bounding box center [578, 400] width 144 height 26
type input "9.6"
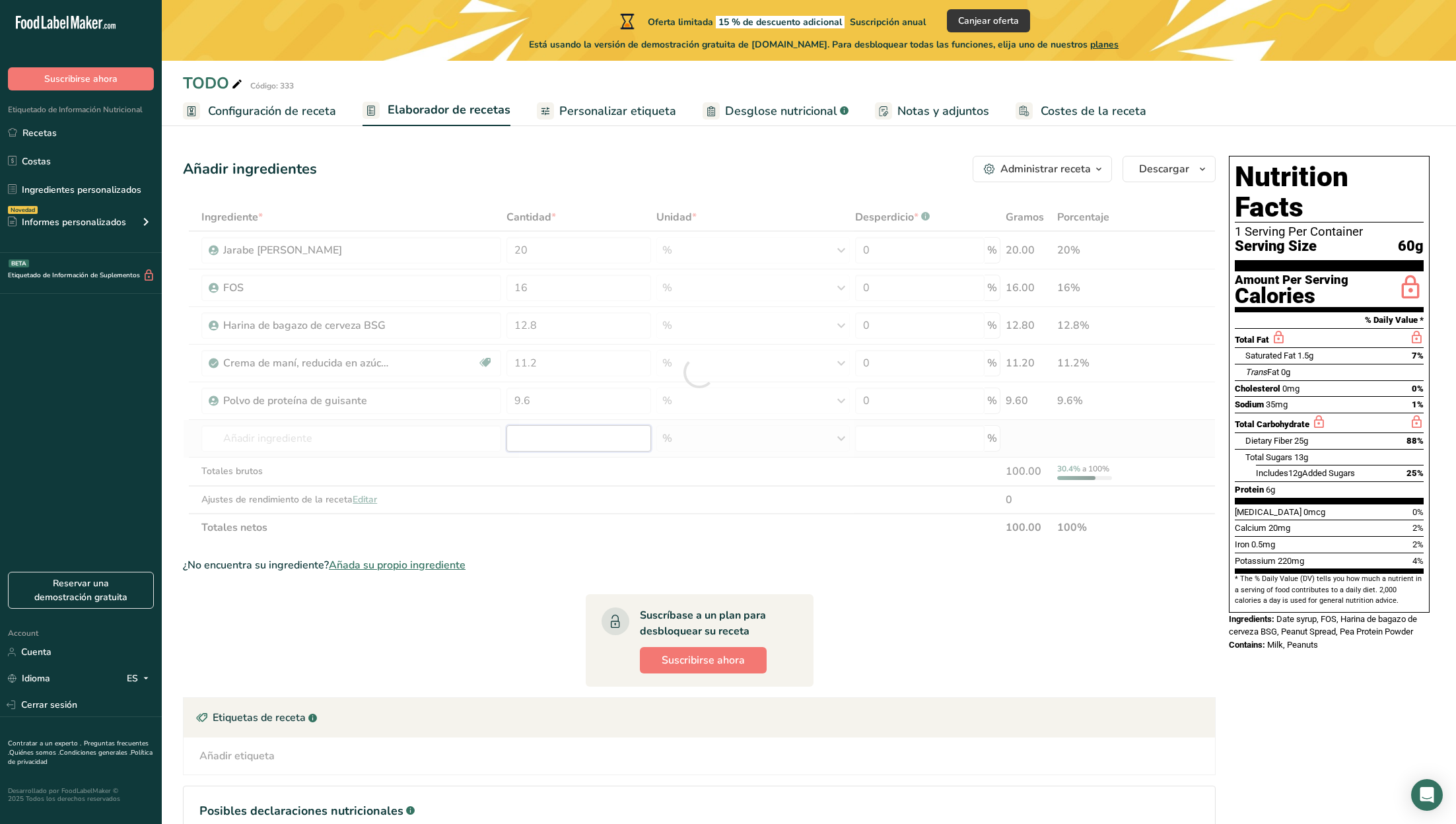
click at [525, 435] on div "Ingrediente * Cantidad * Unidad * Desperdicio * .a-a{fill:#347362;}.b-a{fill:#f…" at bounding box center [699, 372] width 1033 height 338
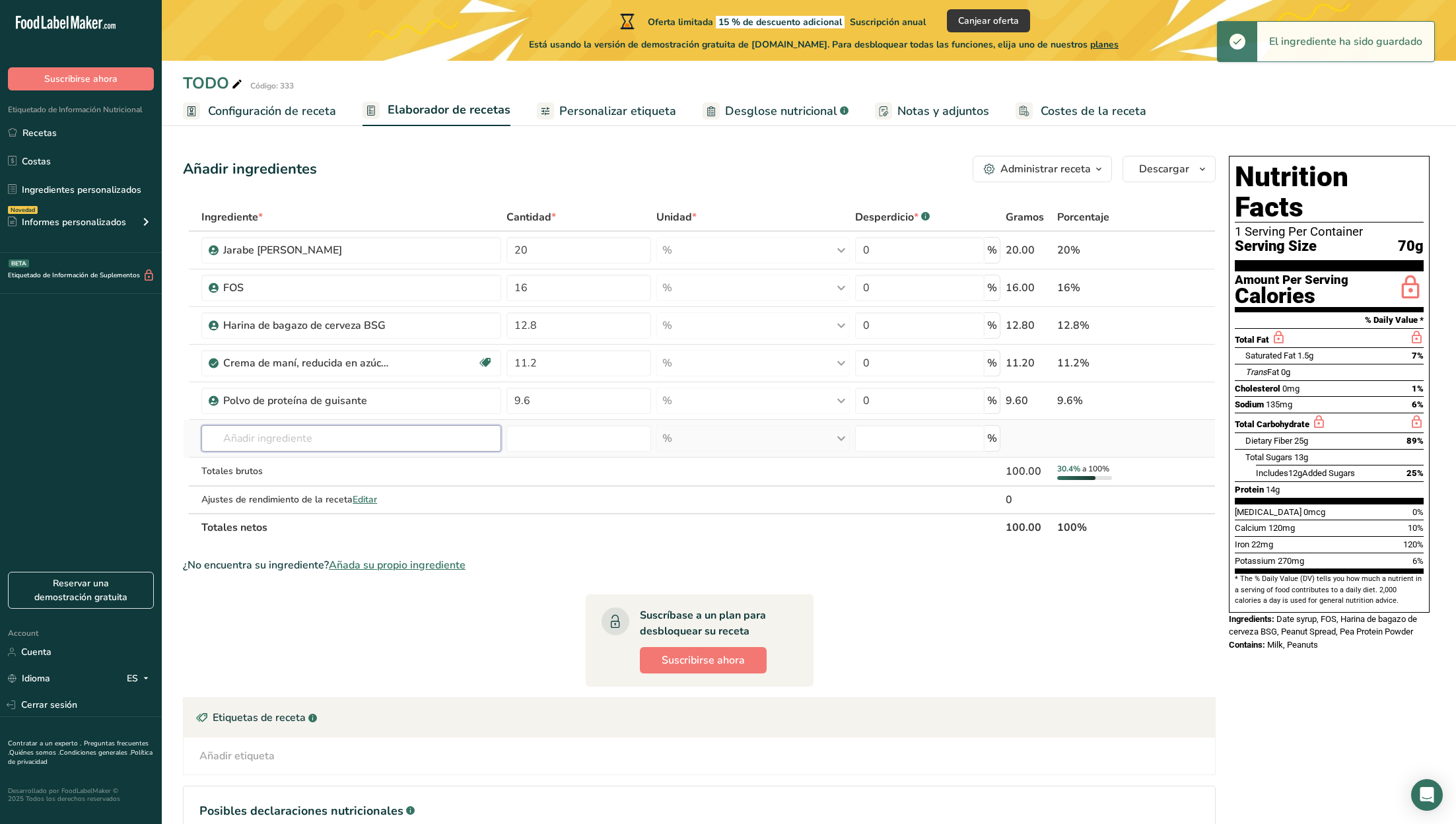
click at [383, 441] on input "text" at bounding box center [351, 438] width 300 height 26
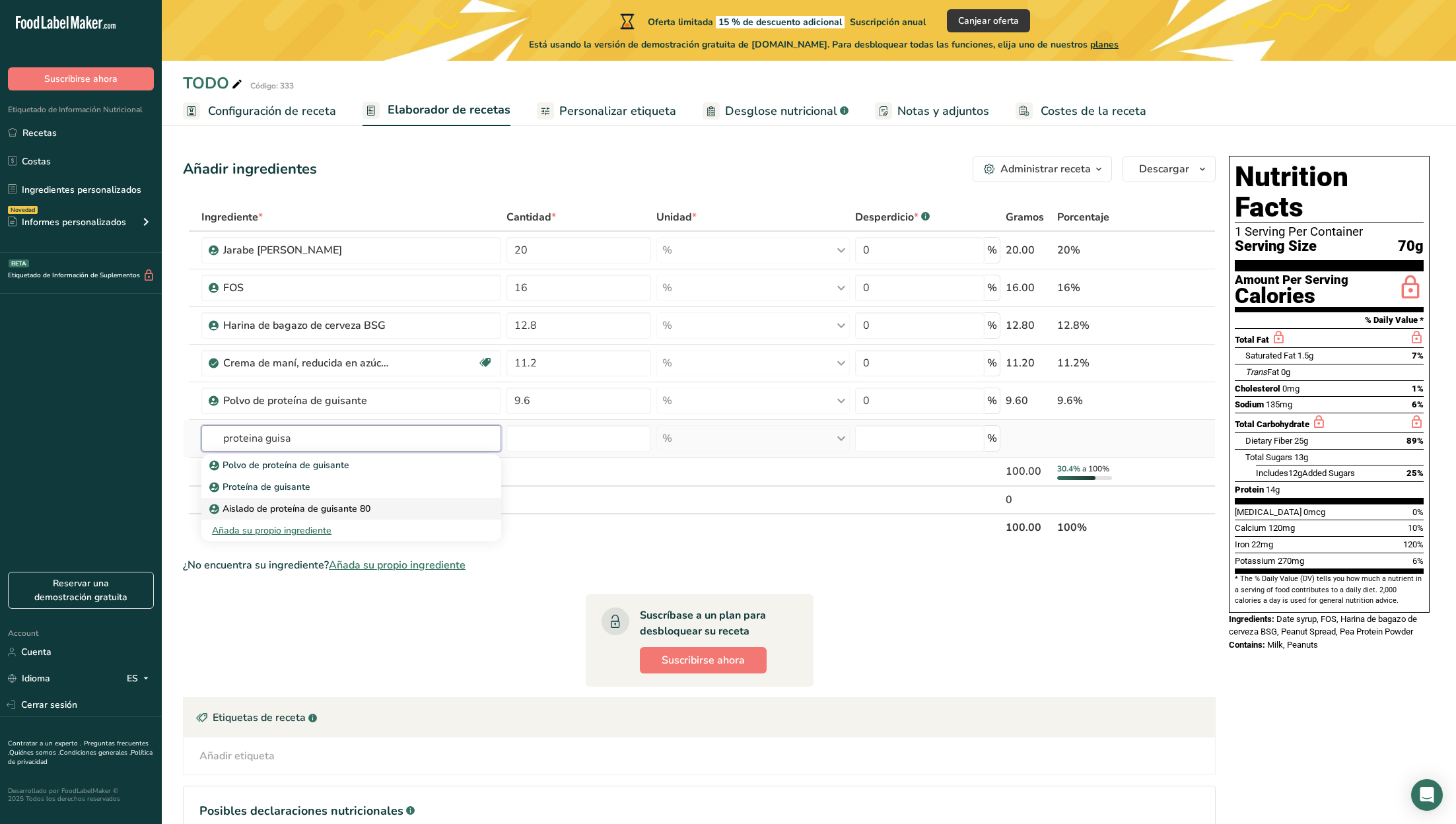
type input "proteina guisa"
click at [331, 506] on p "Aislado de proteína de guisante 80" at bounding box center [291, 508] width 159 height 14
type input "Pea Protein Isolate 80"
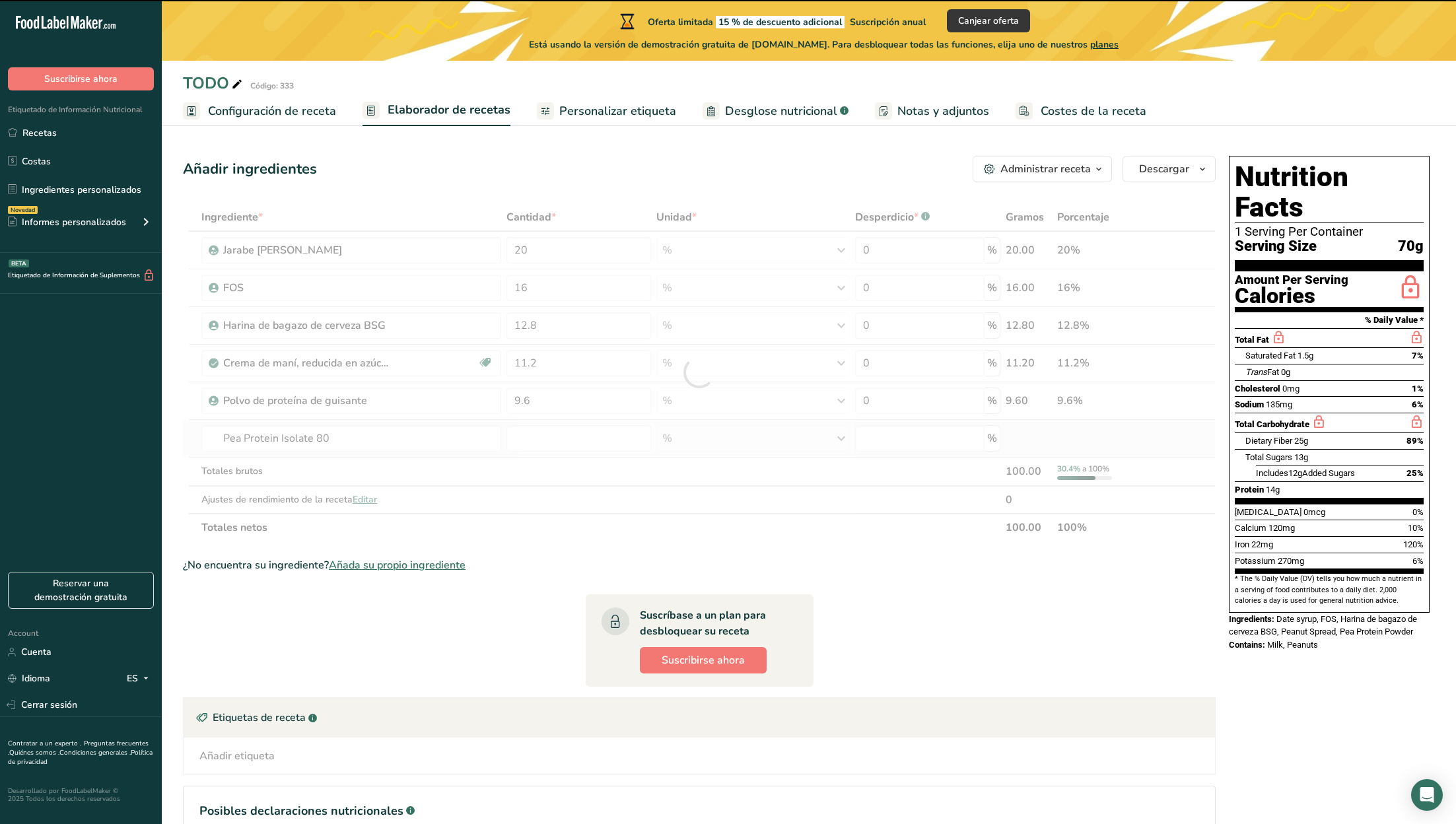
type input "0"
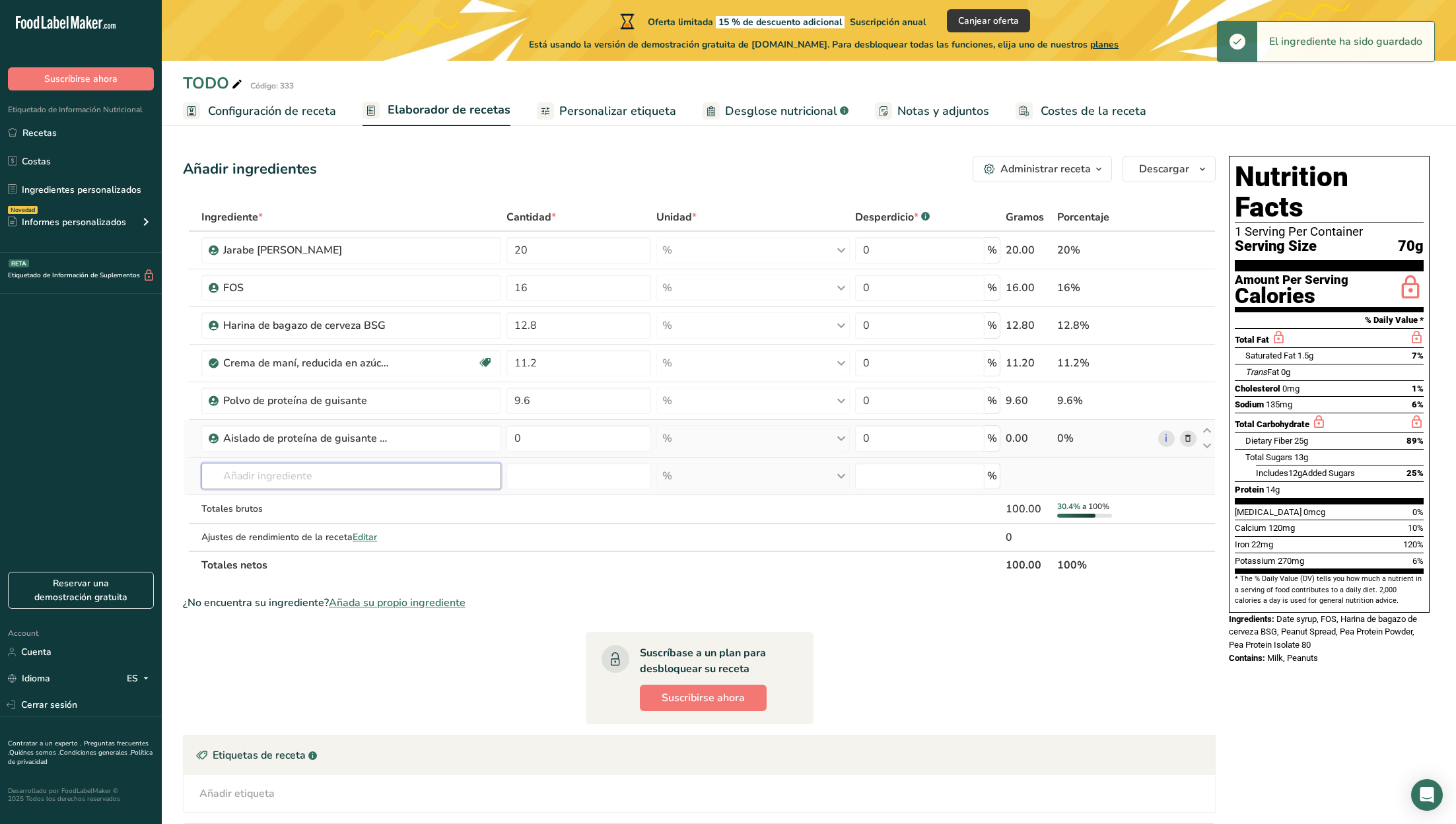
click at [323, 472] on input "text" at bounding box center [351, 476] width 300 height 26
click at [537, 447] on input "0" at bounding box center [578, 438] width 144 height 26
type input "9.6"
click at [389, 480] on div "Ingrediente * Cantidad * Unidad * Desperdicio * .a-a{fill:#347362;}.b-a{fill:#f…" at bounding box center [699, 391] width 1033 height 376
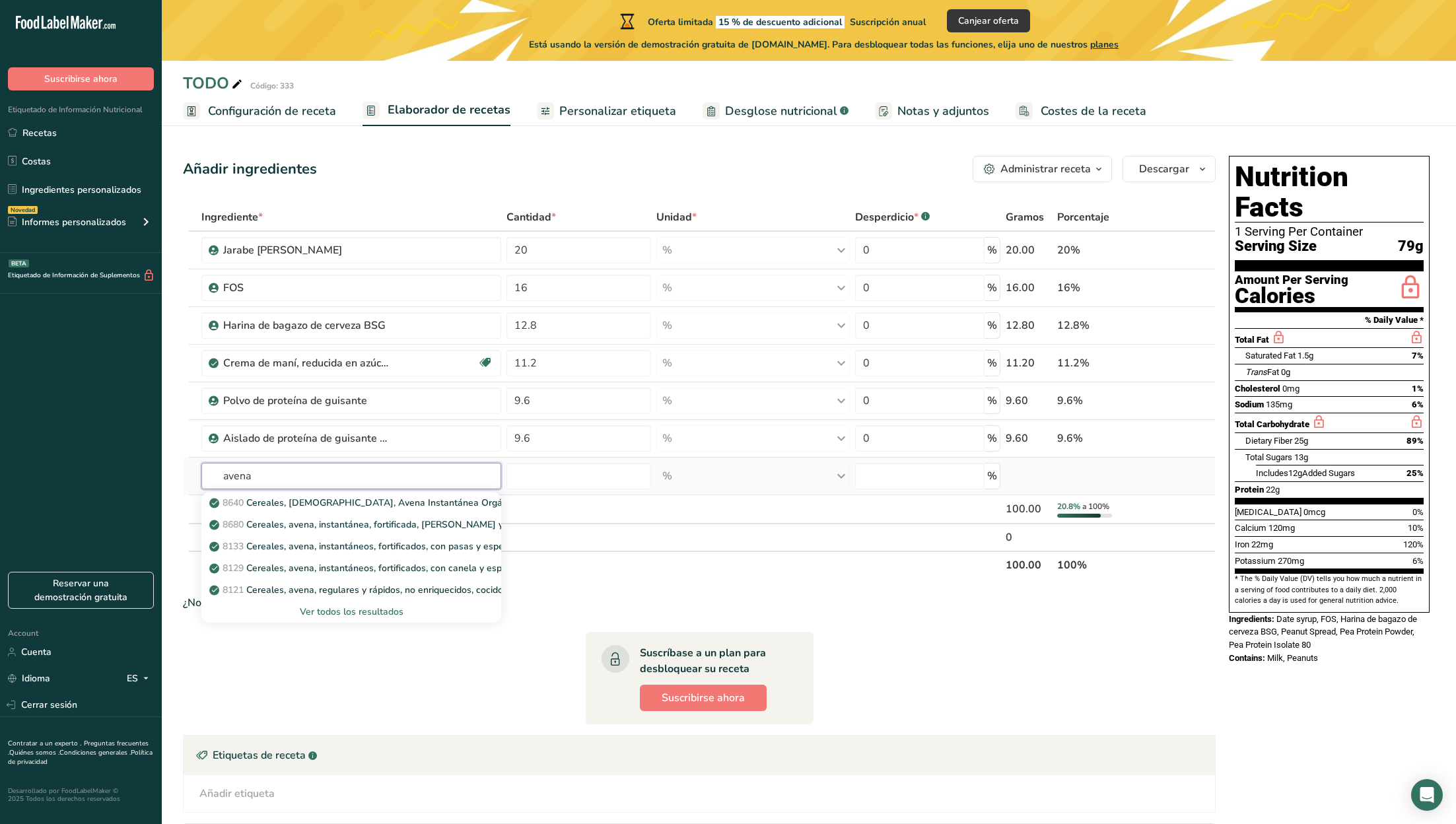
type input "avena"
click at [352, 612] on div "Ver todos los resultados" at bounding box center [352, 612] width 279 height 14
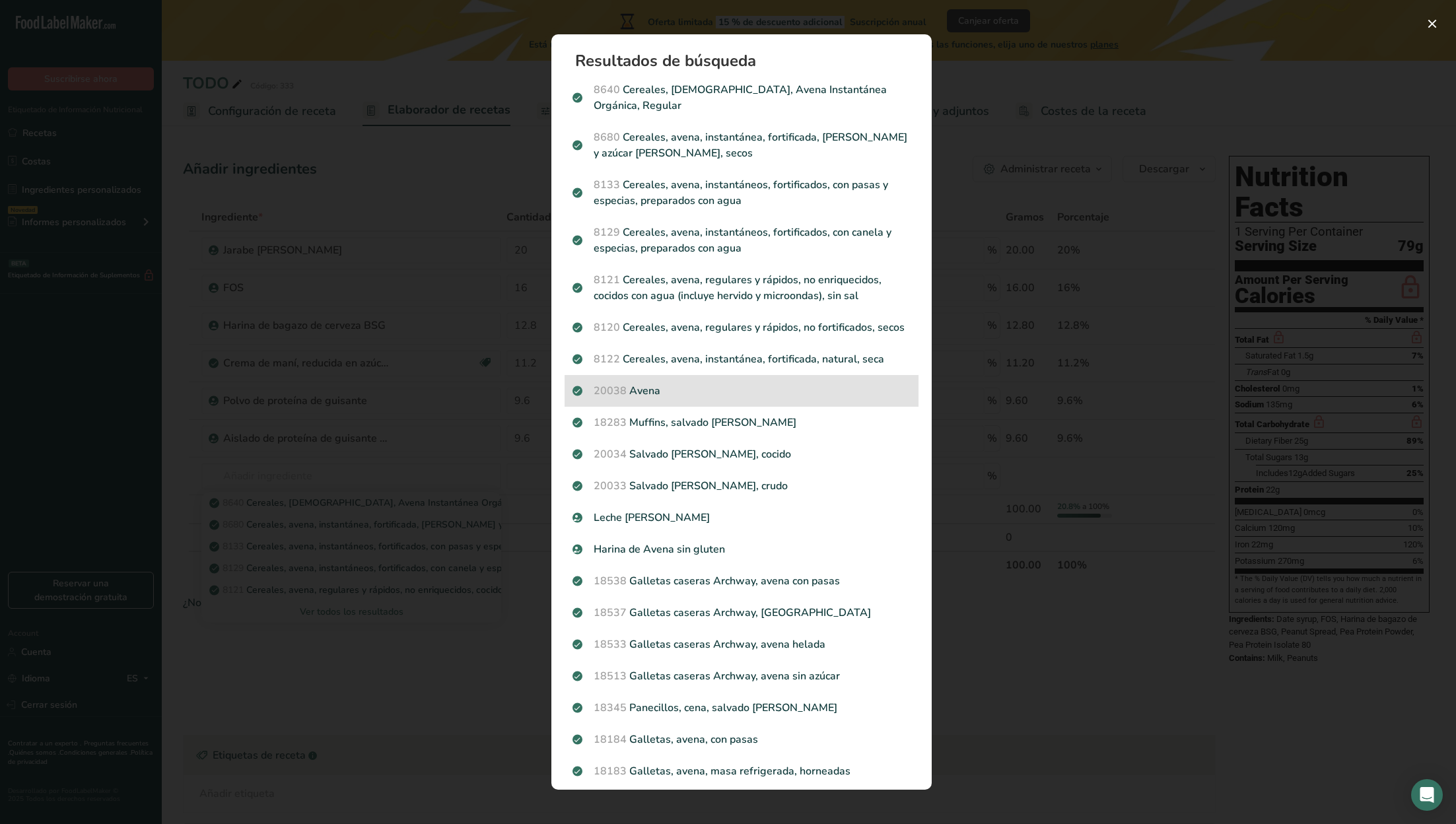
click at [661, 383] on p "20038 Avena" at bounding box center [741, 390] width 338 height 16
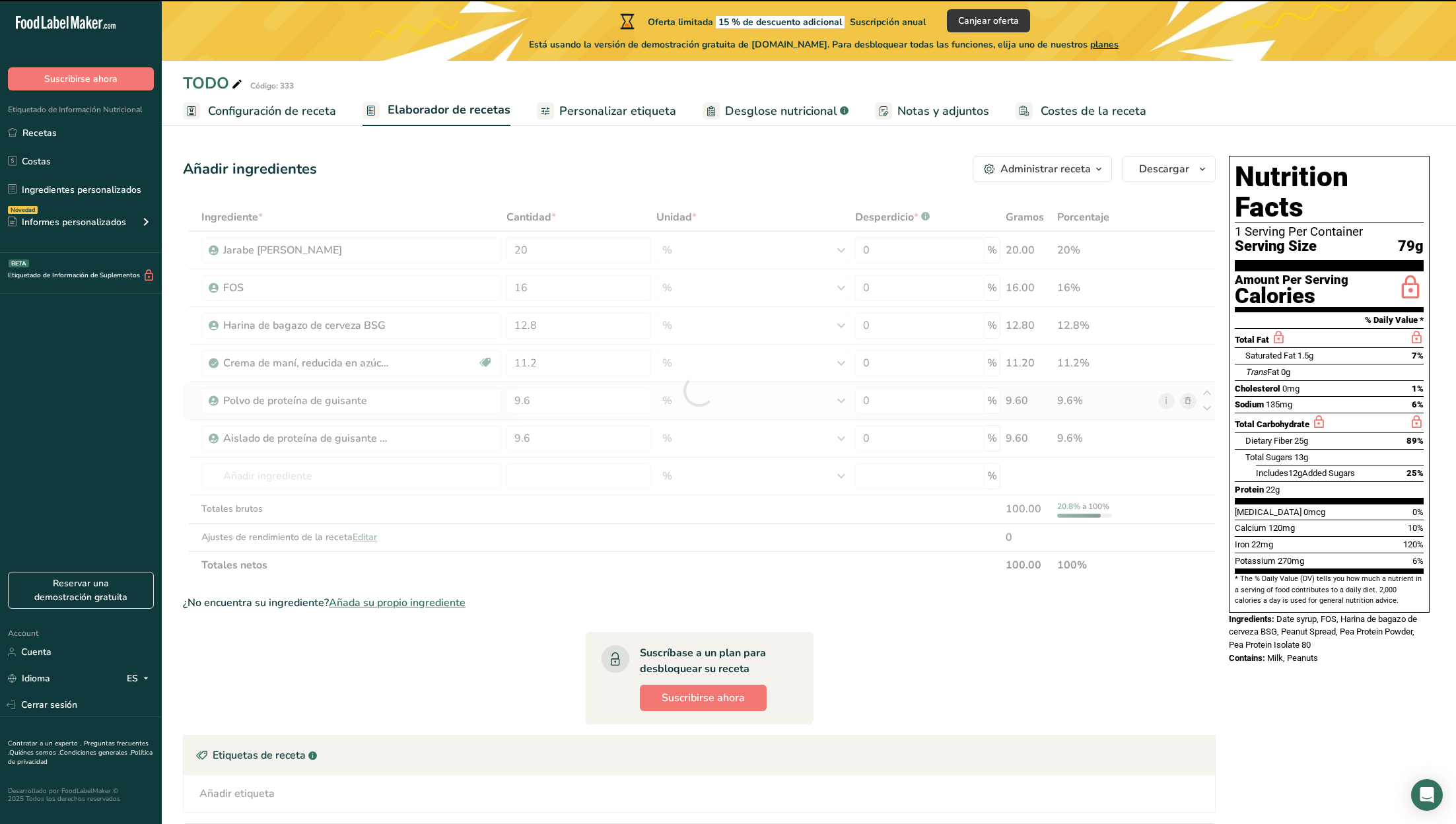
type input "0"
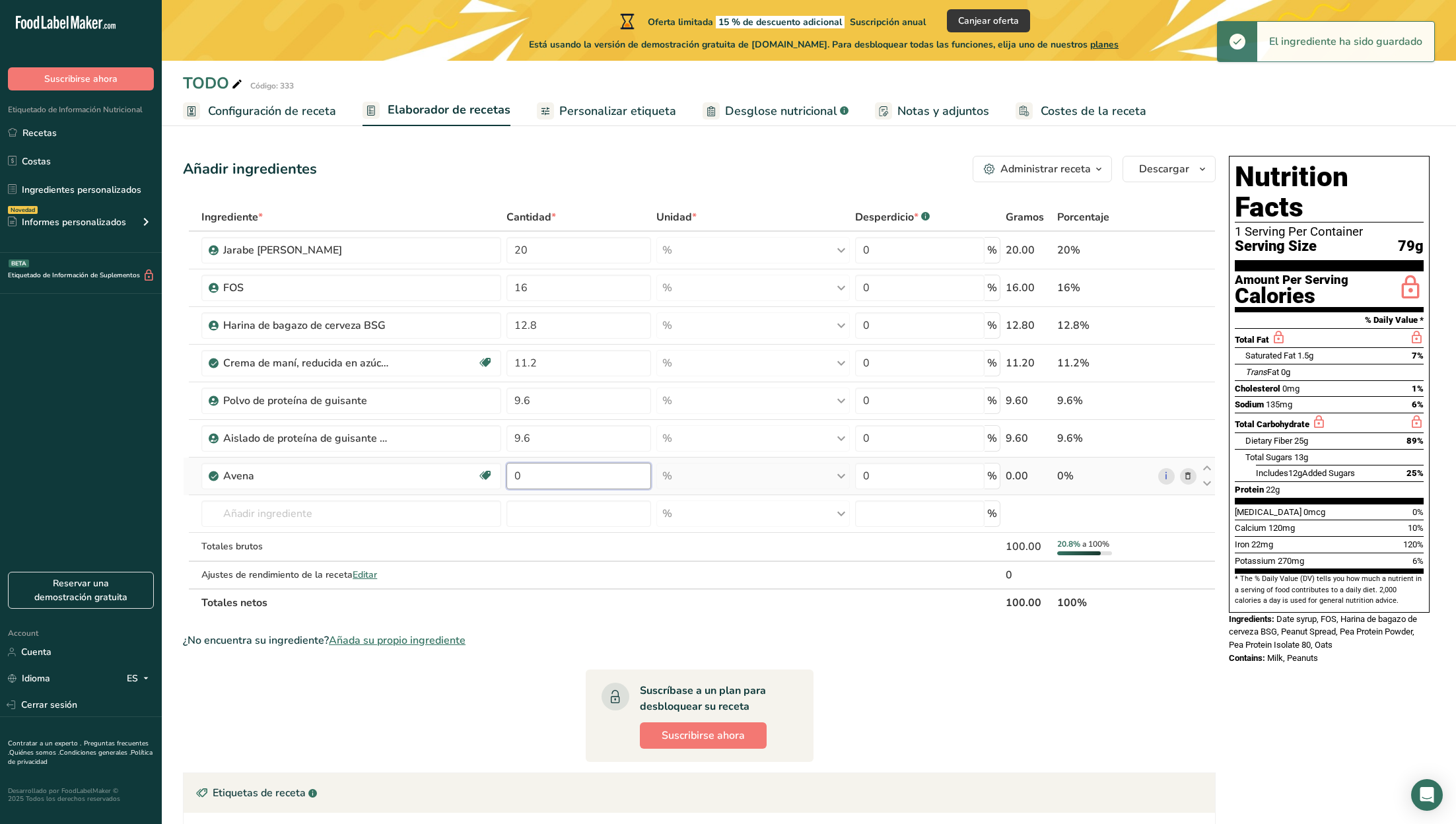
click at [541, 478] on input "0" at bounding box center [578, 476] width 144 height 26
type input "8"
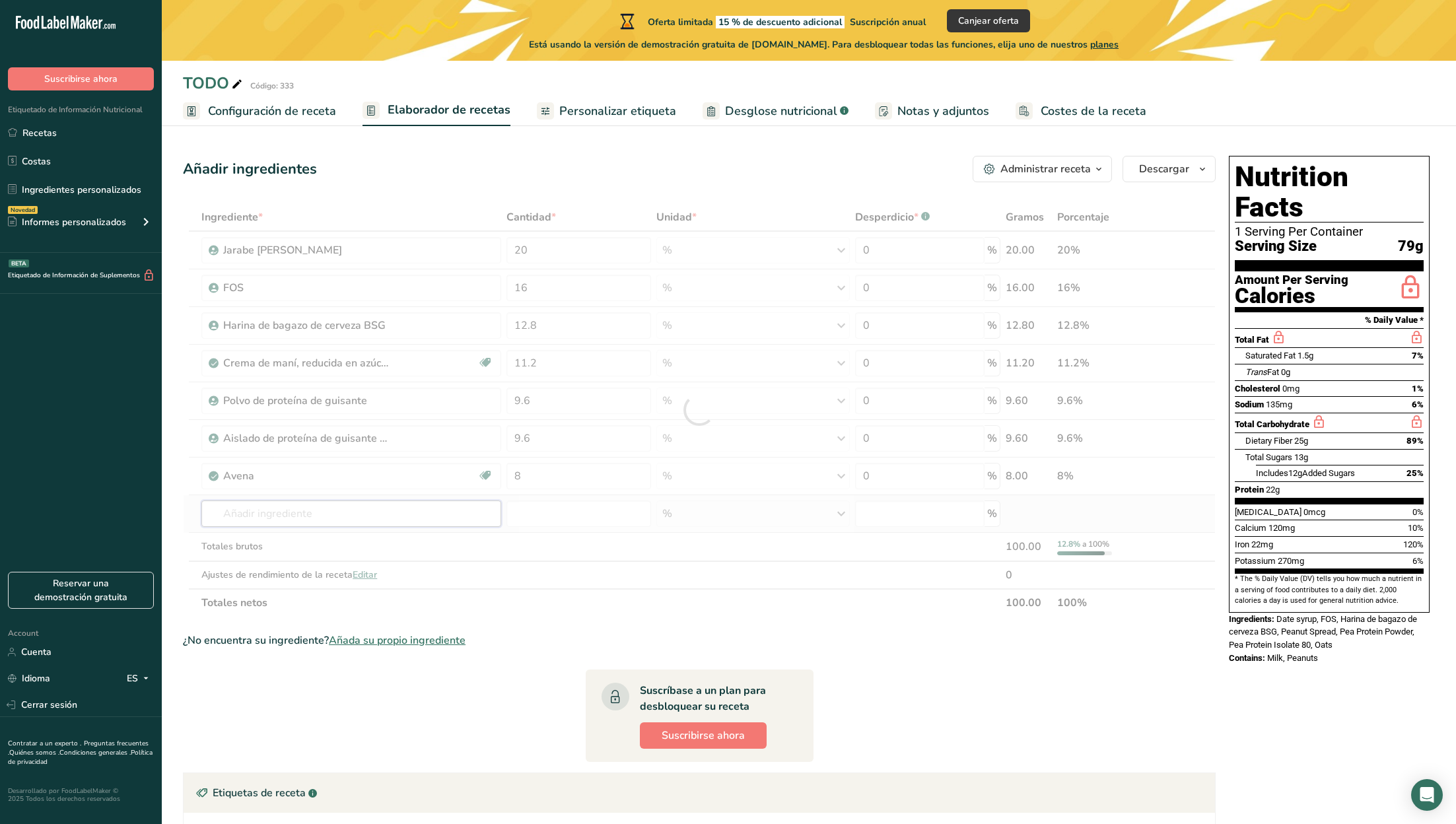
click at [459, 514] on div "Ingrediente * Cantidad * Unidad * Desperdicio * .a-a{fill:#347362;}.b-a{fill:#f…" at bounding box center [699, 409] width 1033 height 414
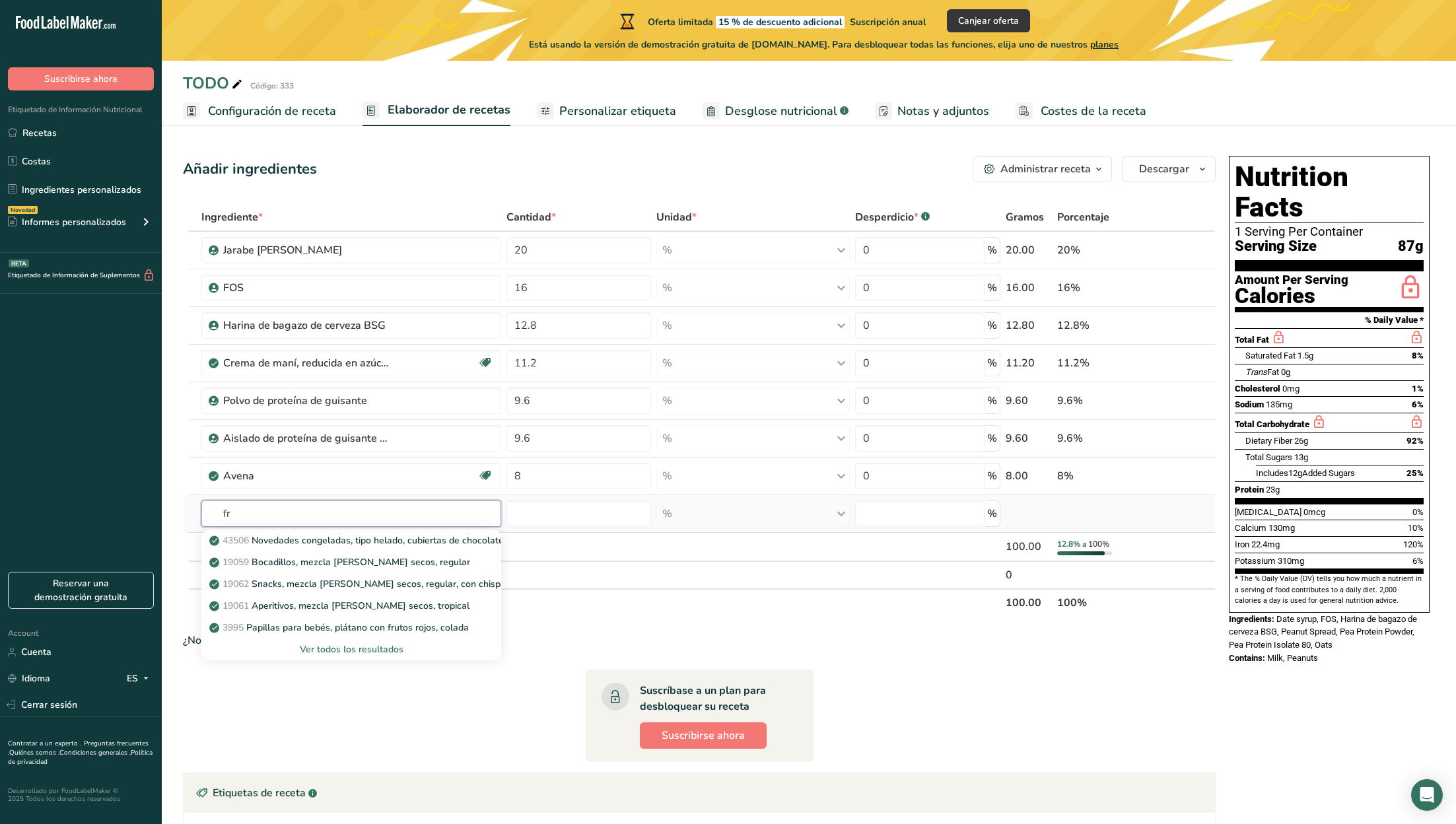
type input "f"
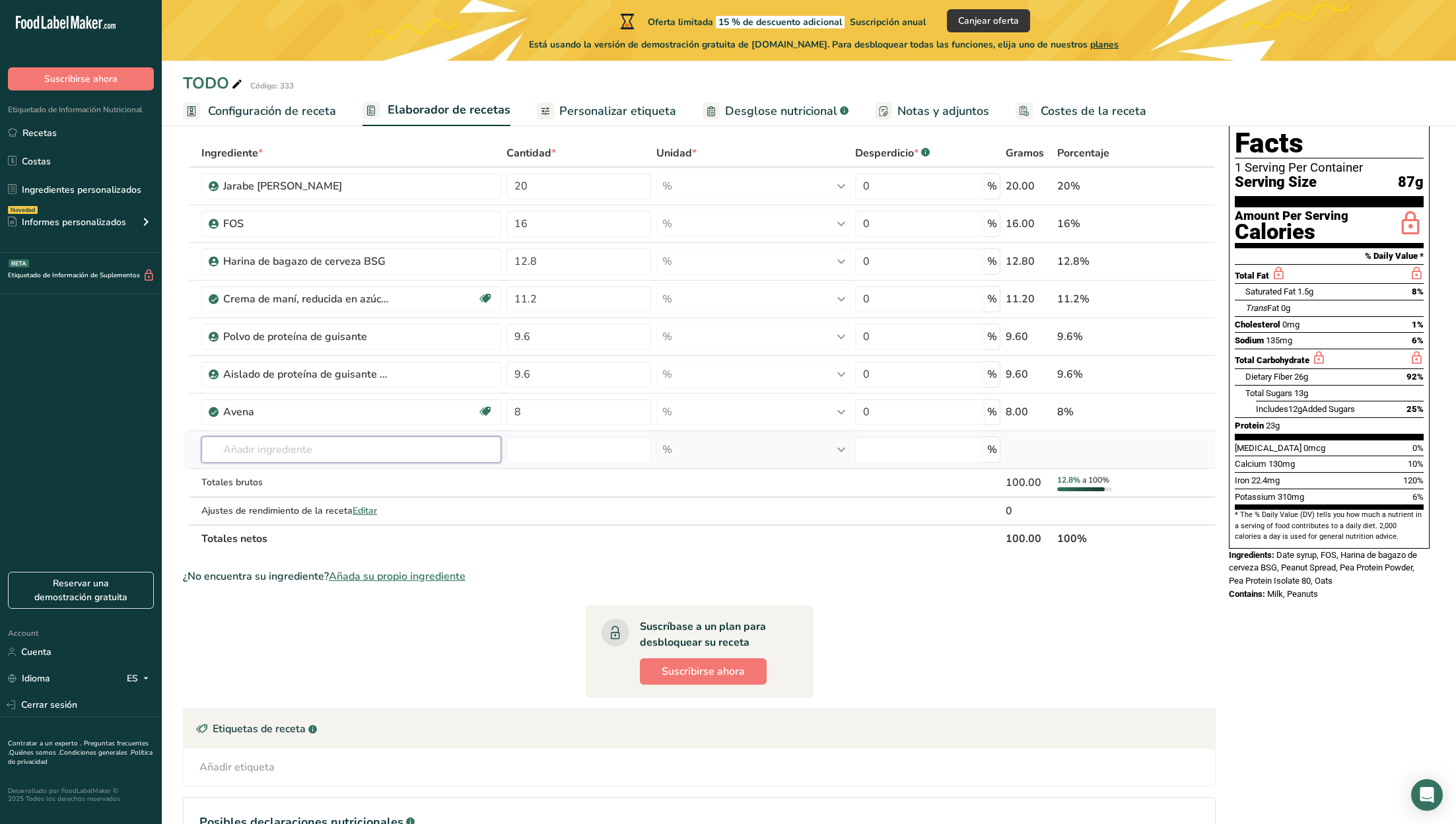
scroll to position [182, 0]
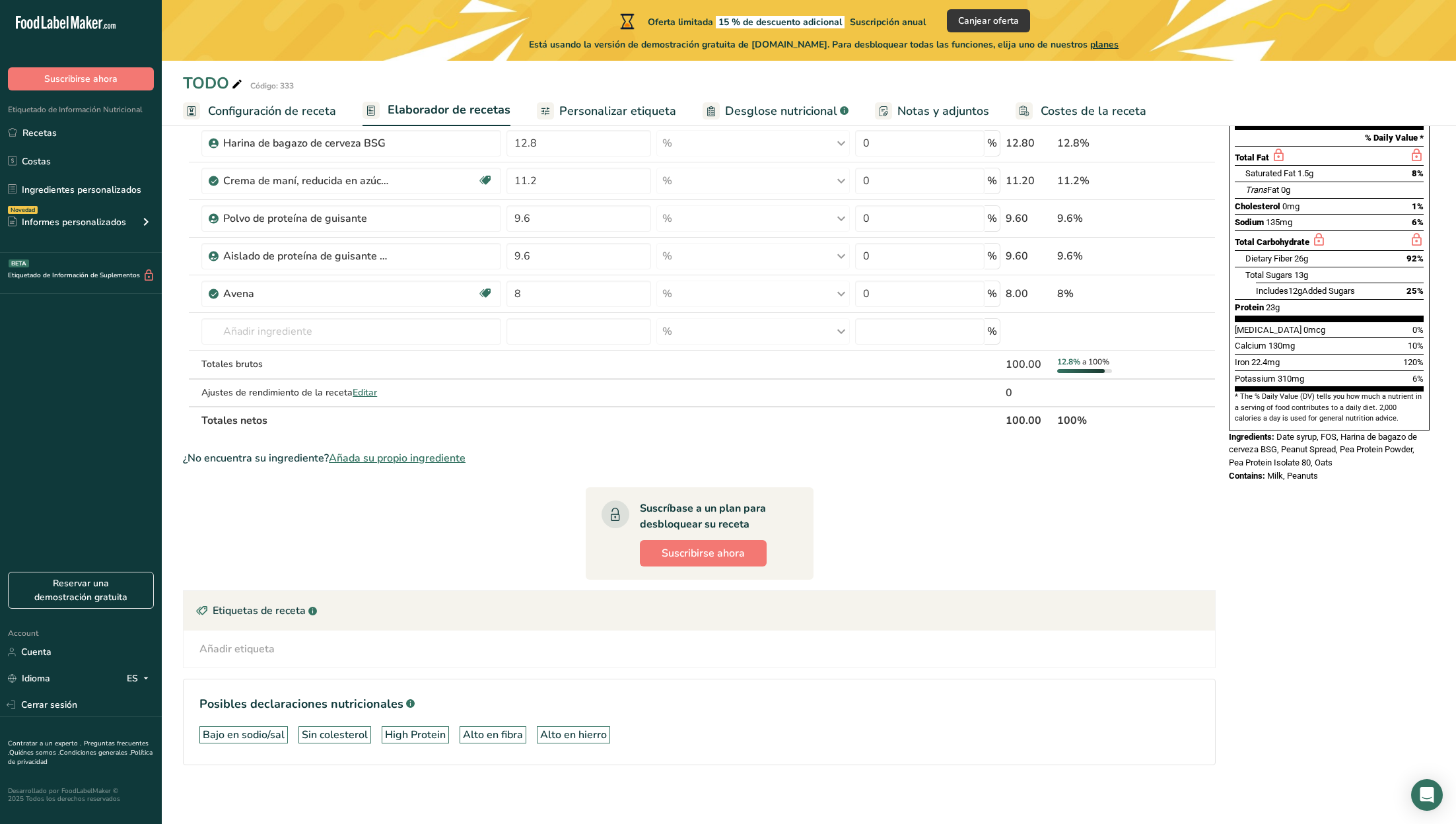
click at [415, 452] on span "Añada su propio ingrediente" at bounding box center [397, 458] width 137 height 16
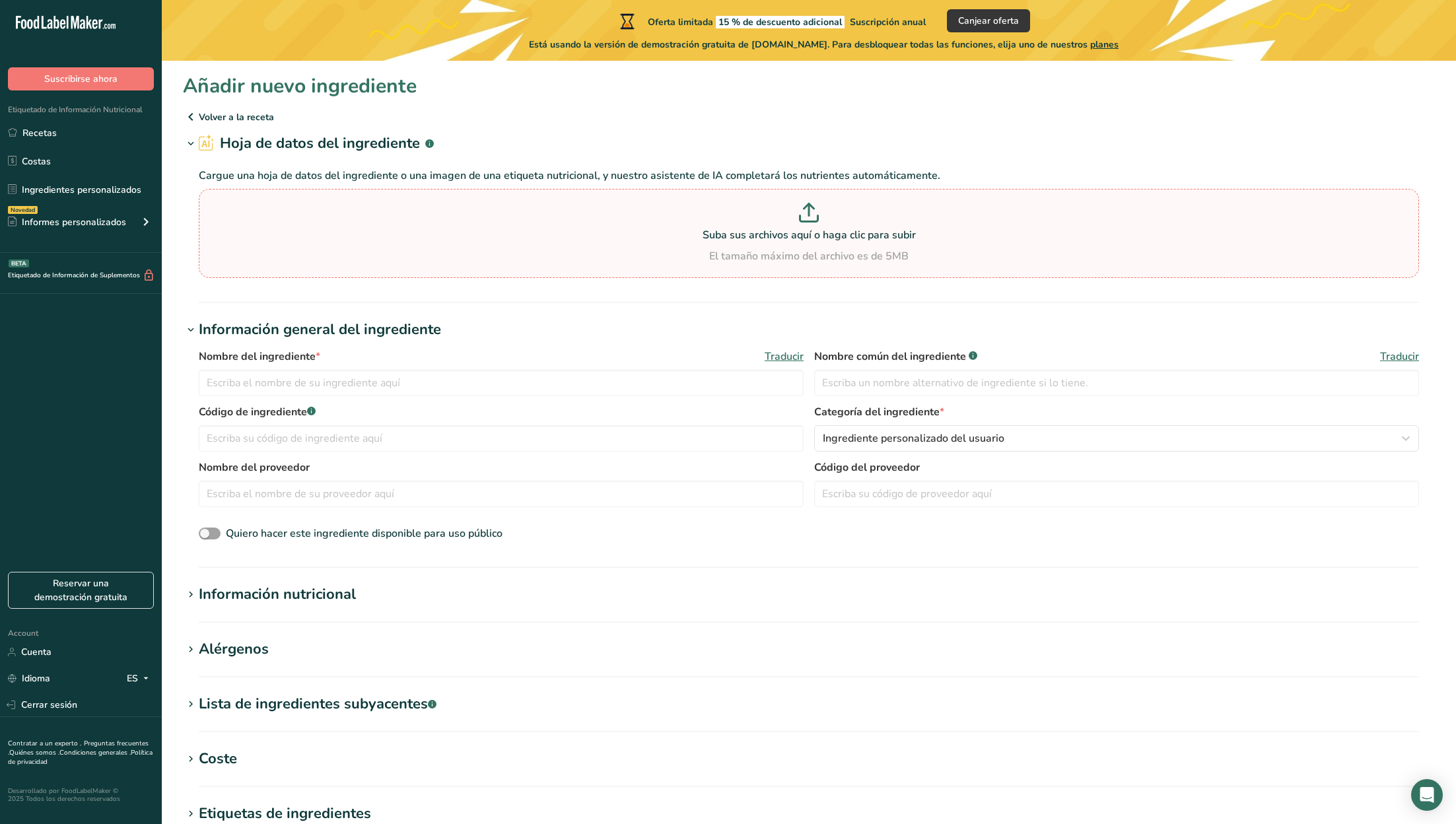
click at [800, 206] on icon at bounding box center [809, 213] width 20 height 20
click at [800, 206] on input "Suba sus archivos aquí o haga clic para subir El tamaño máximo del archivo es d…" at bounding box center [809, 233] width 1220 height 89
type input "C:\fakepath\WhatsApp Image 2025-09-18 at 21.30.14.jpeg"
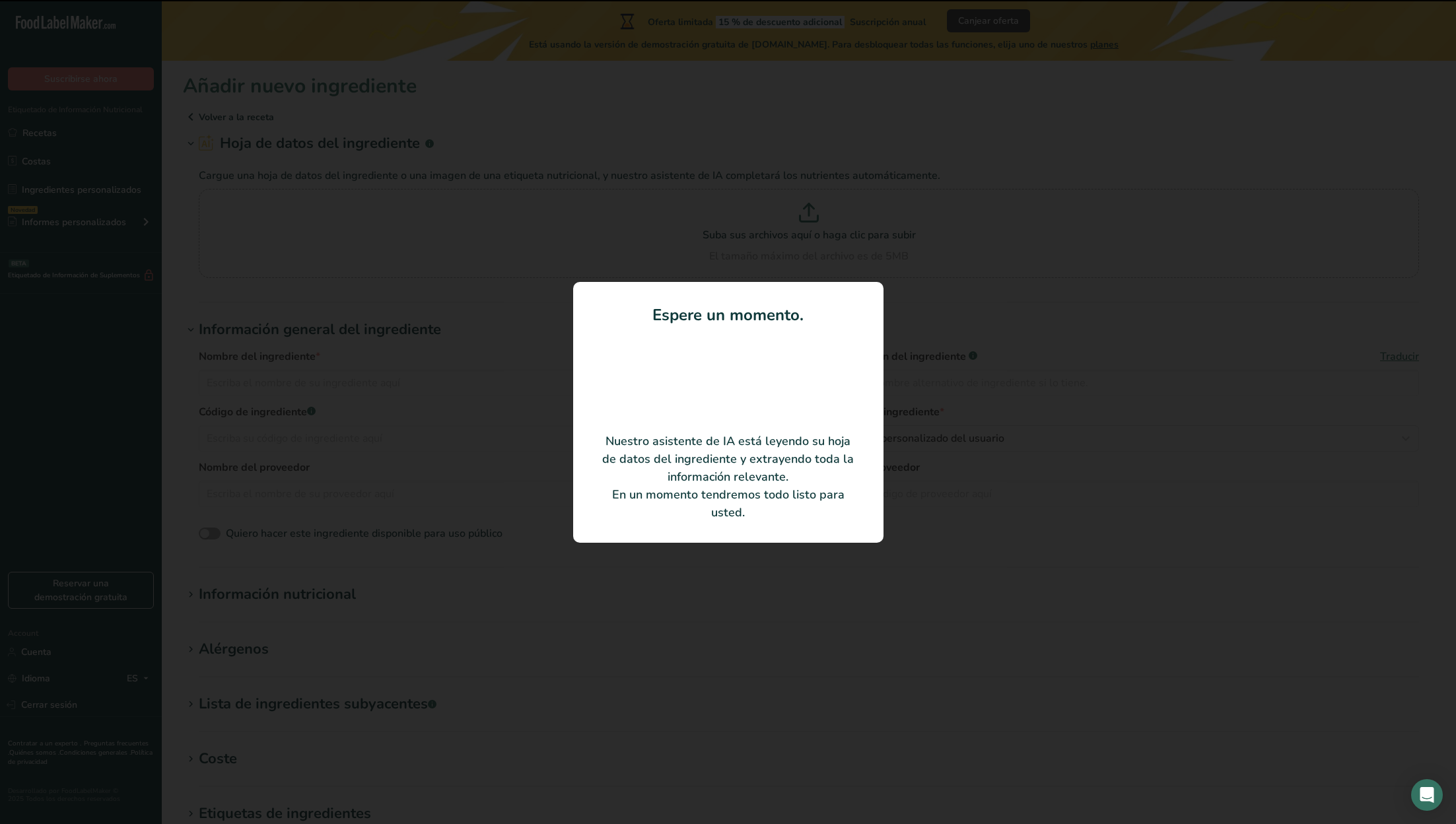
type input "Mixed fried roasted peanuts"
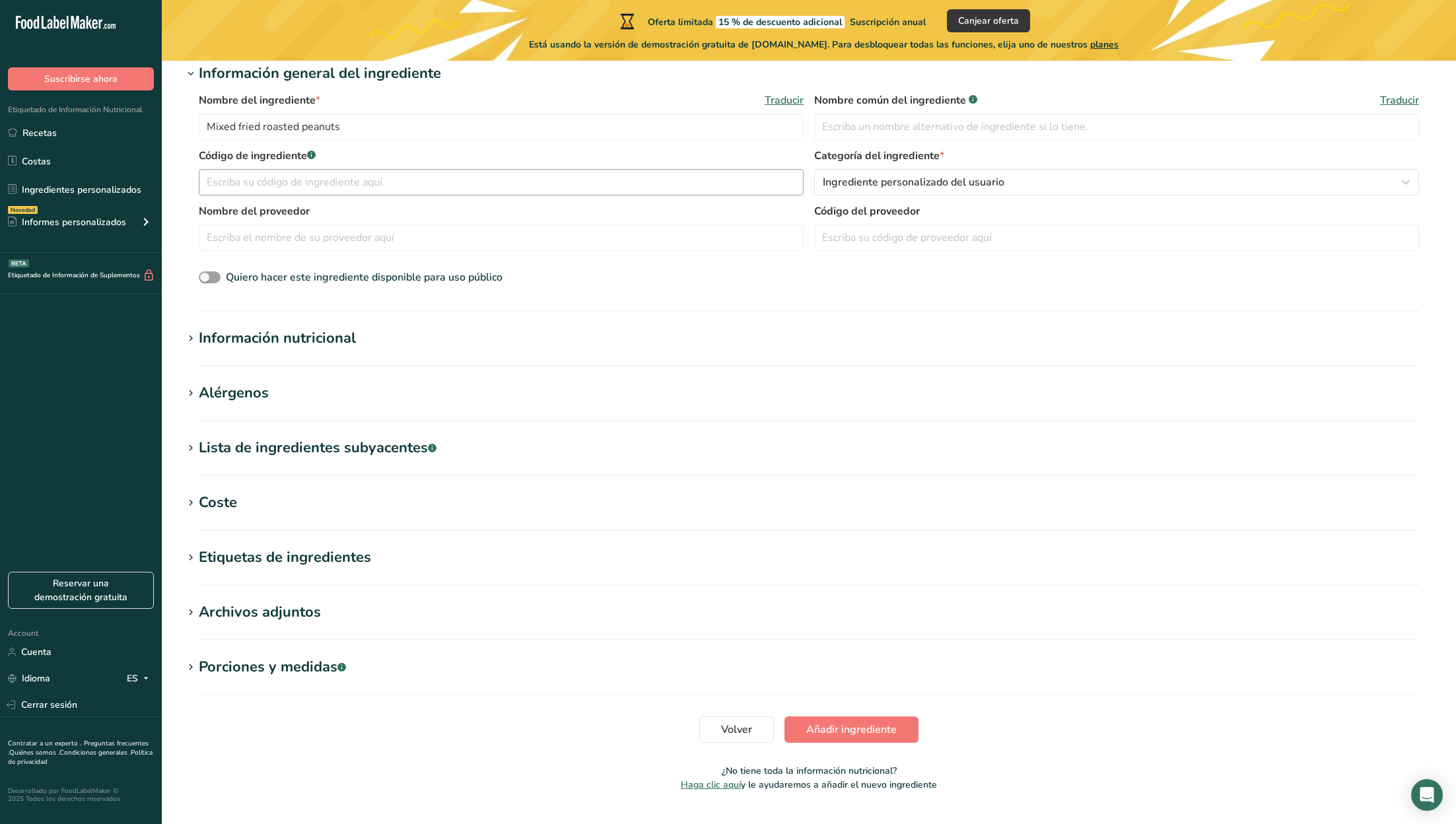
scroll to position [222, 0]
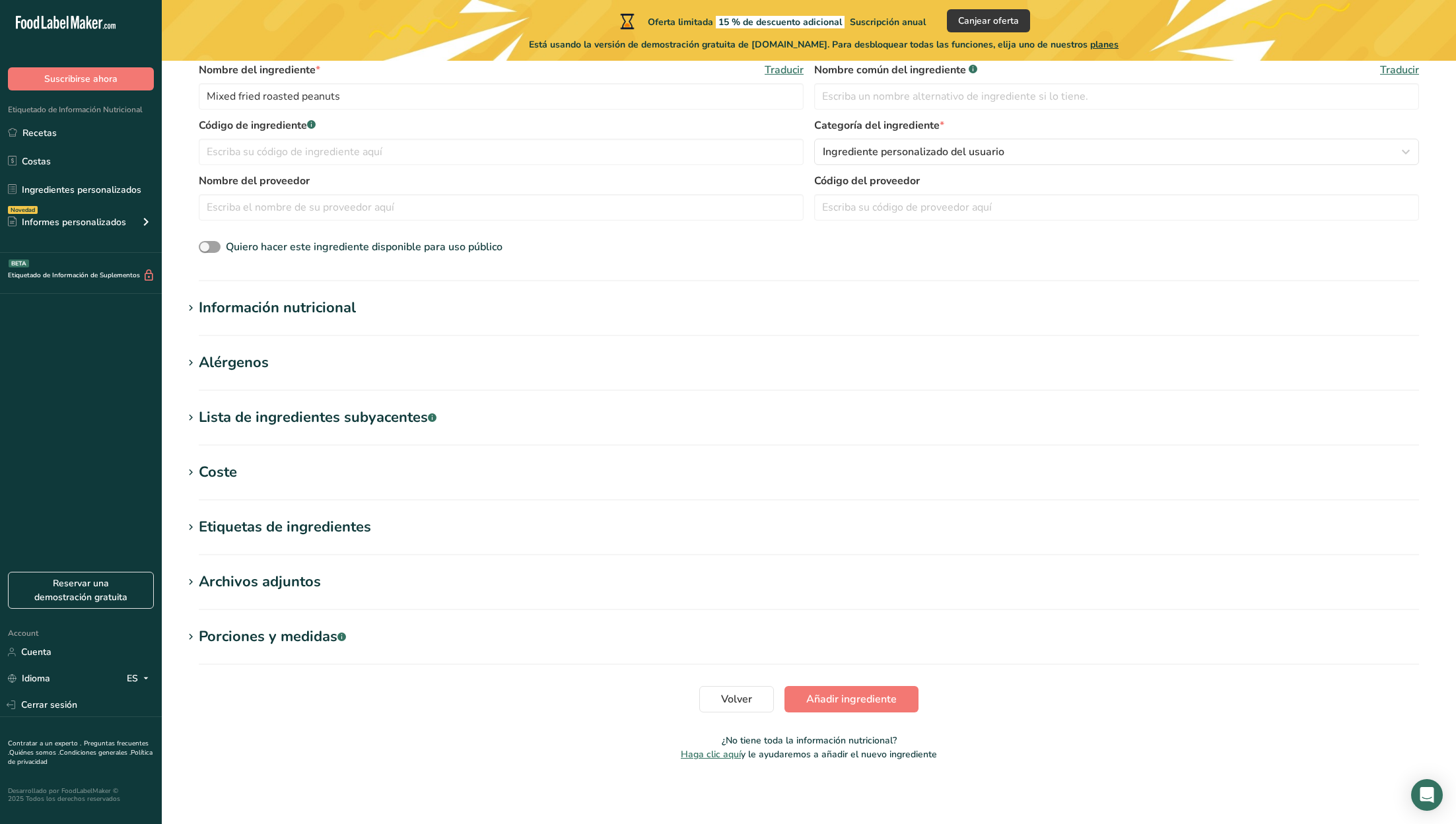
click at [275, 300] on div "Información nutricional" at bounding box center [277, 308] width 157 height 22
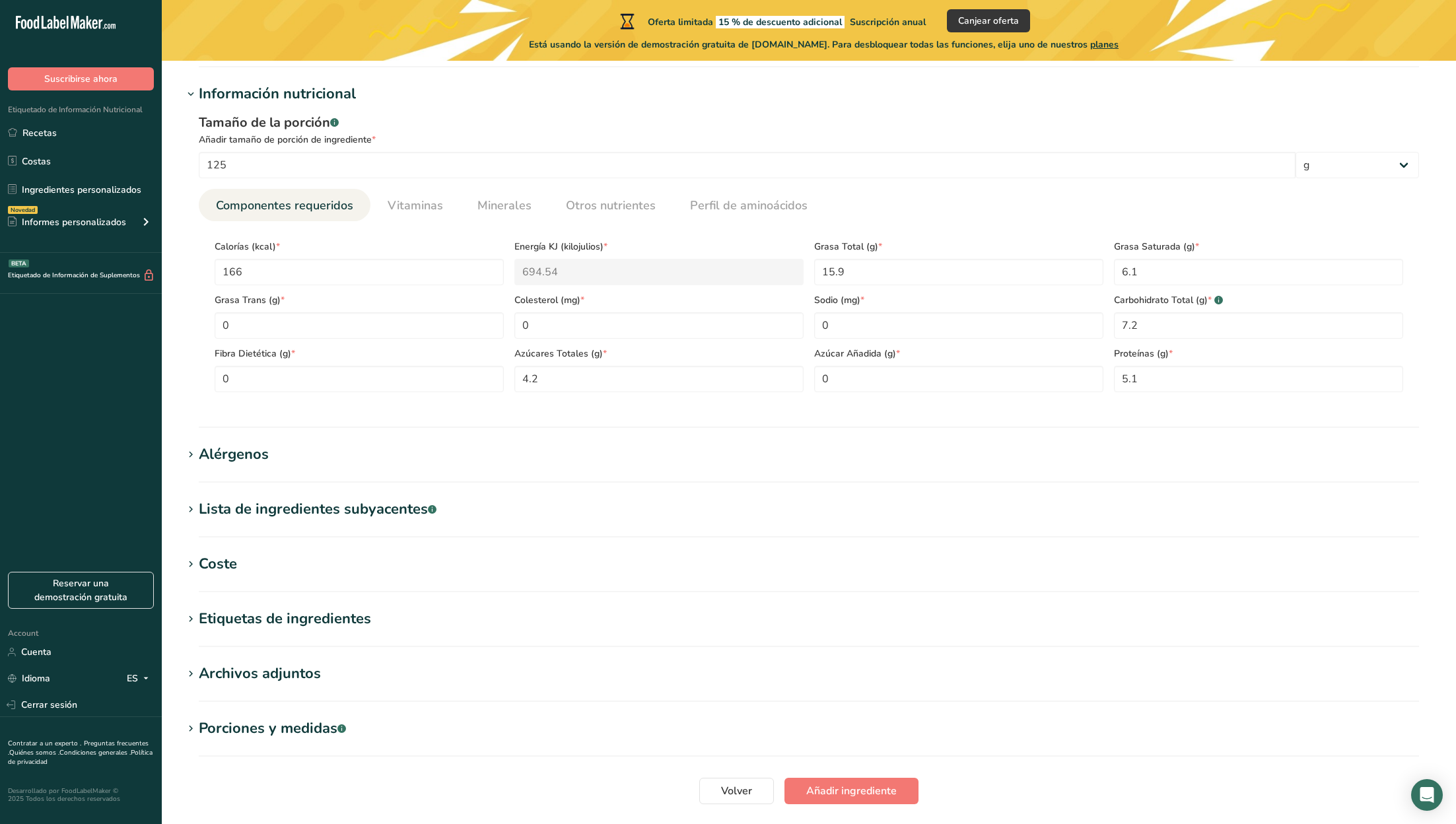
scroll to position [440, 0]
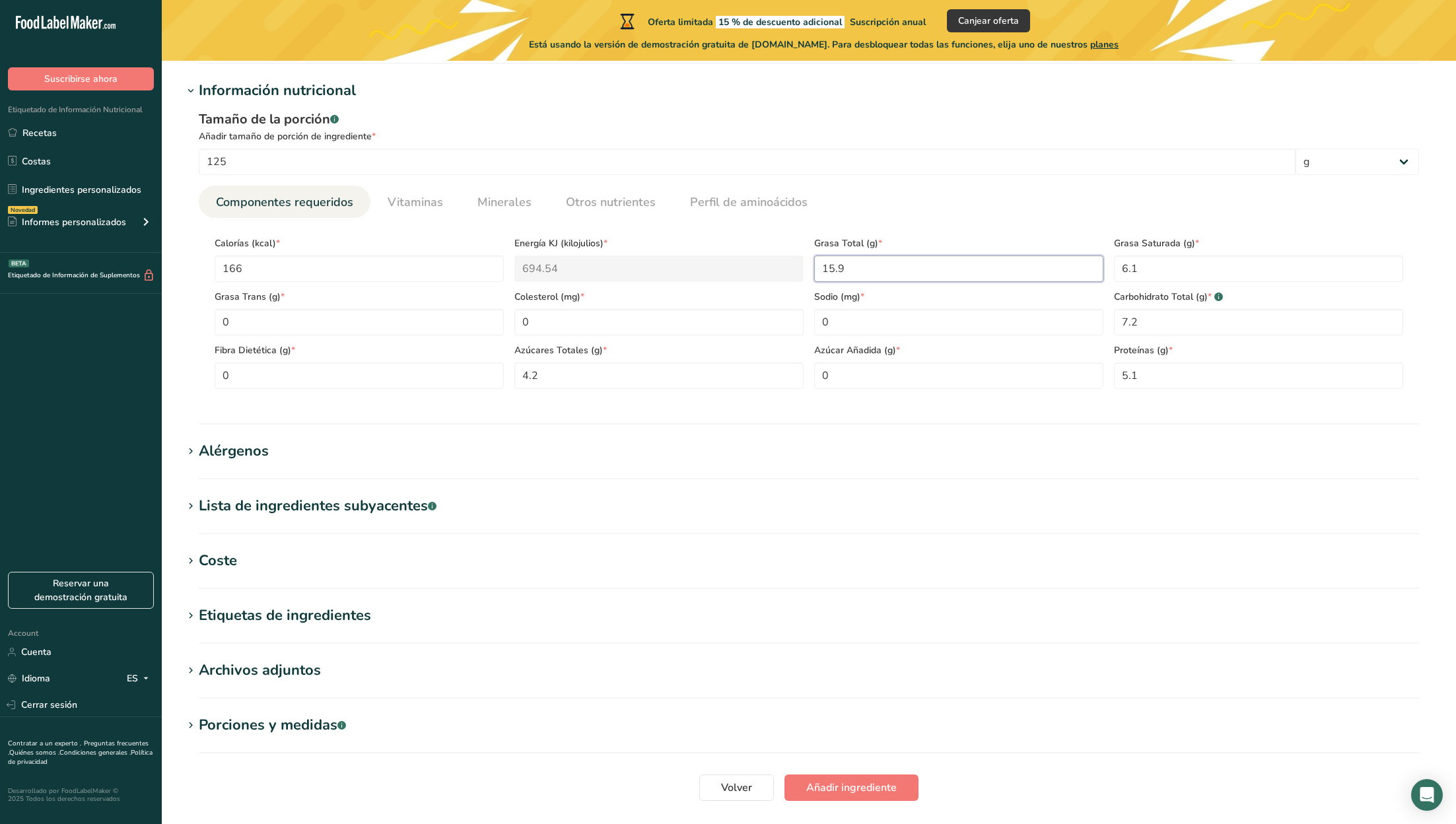
click at [854, 270] on Fat "15.9" at bounding box center [958, 268] width 290 height 26
type Fat "0"
type Fat "56"
click at [228, 171] on input "125" at bounding box center [747, 161] width 1097 height 26
type input "1"
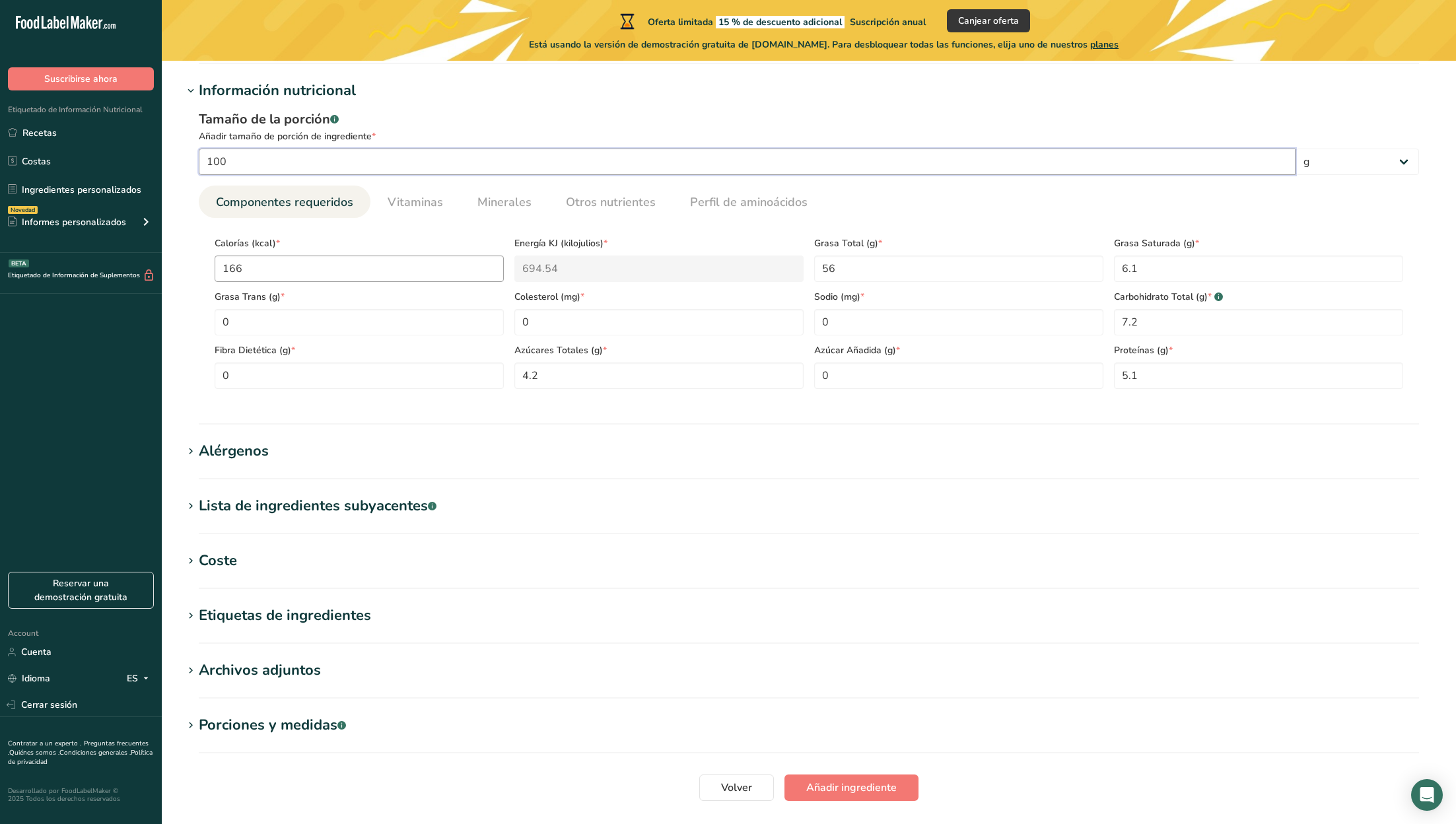
type input "100"
click at [377, 269] on input "166" at bounding box center [359, 268] width 290 height 26
type input "16"
type KJ "66.9"
type input "1"
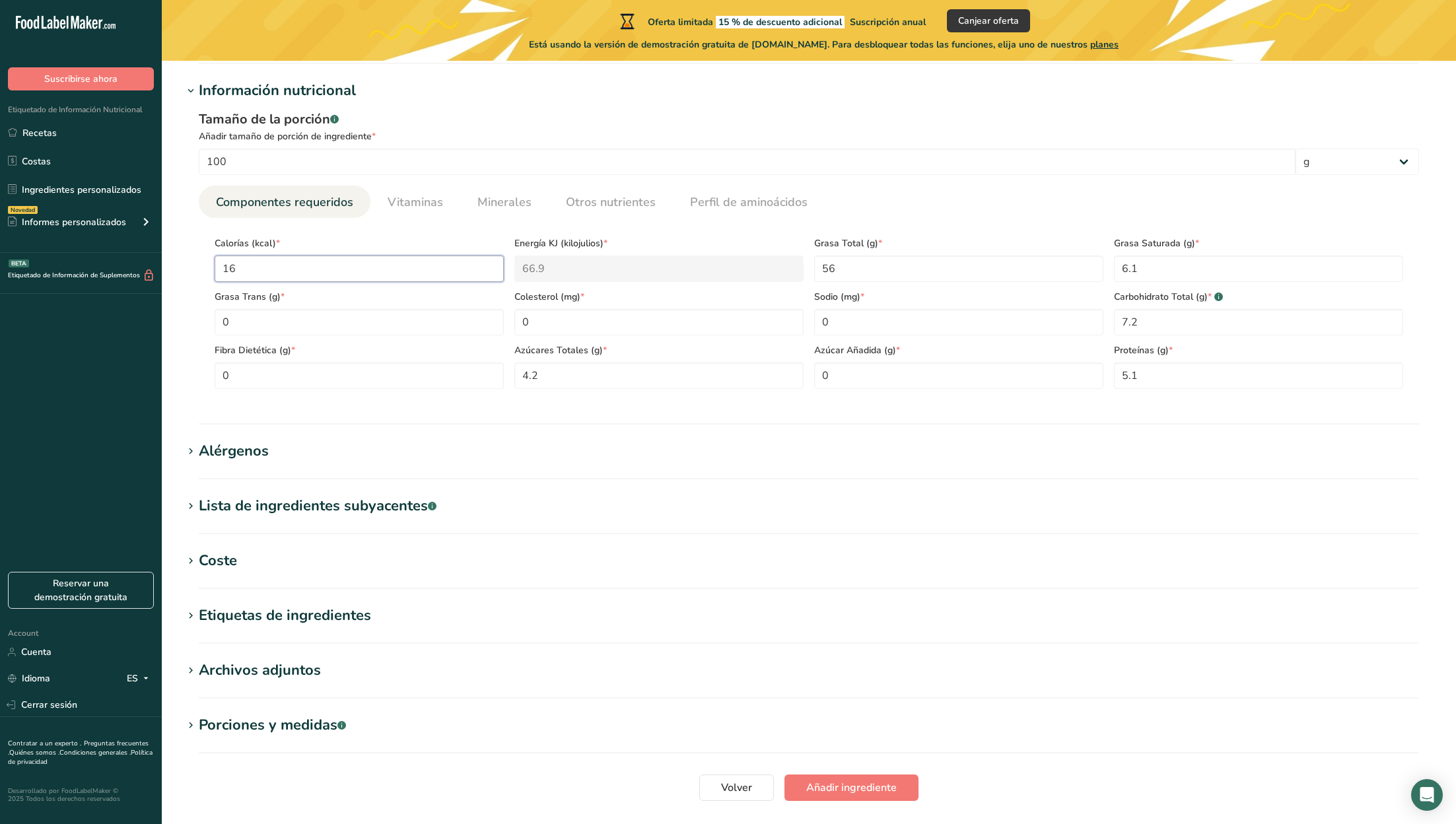
type KJ "4.2"
type input "0"
type KJ "0"
type input "6"
type KJ "25.1"
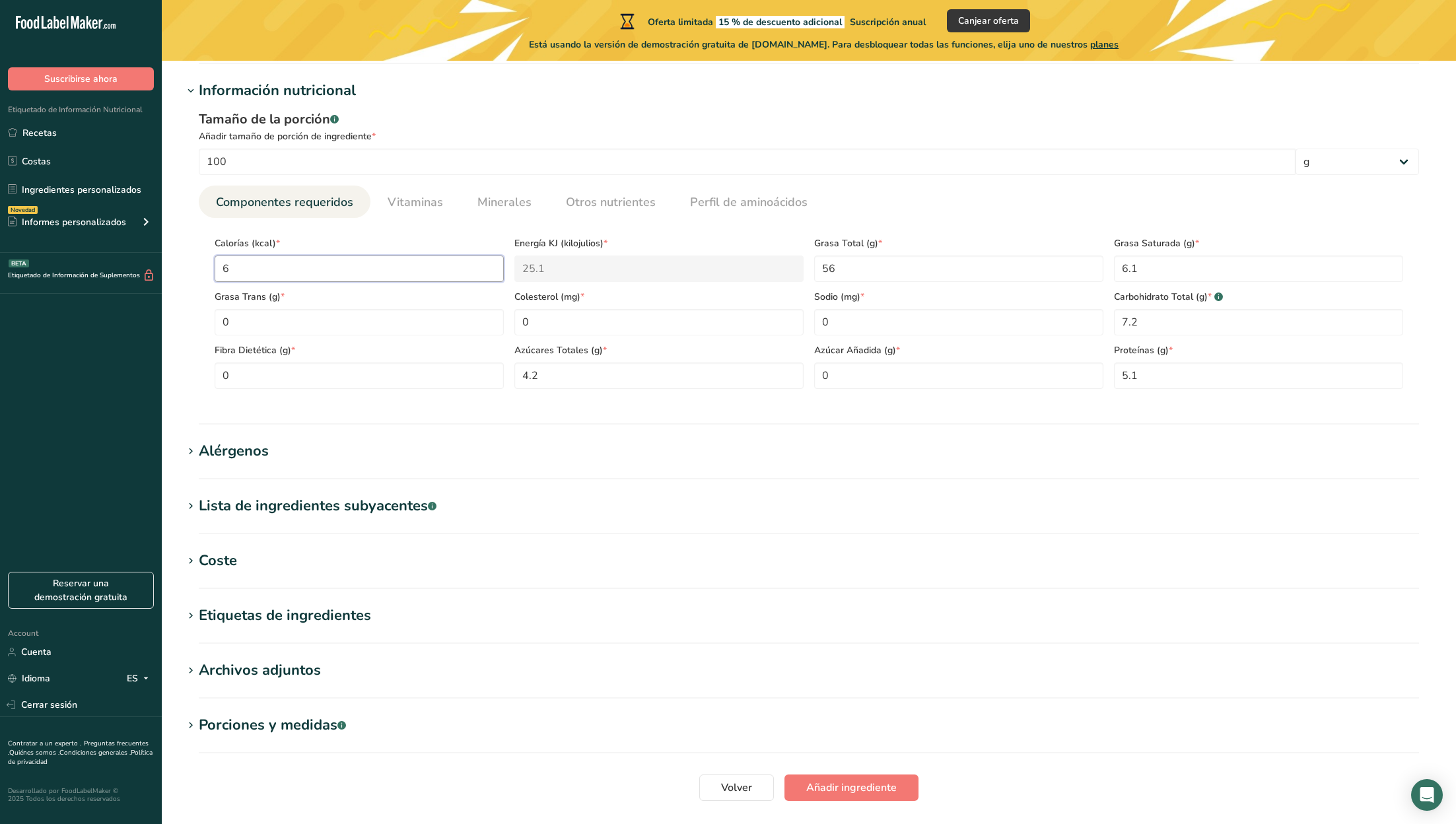
type input "64"
type KJ "267.8"
type input "642"
type KJ "2686.1"
type input "64"
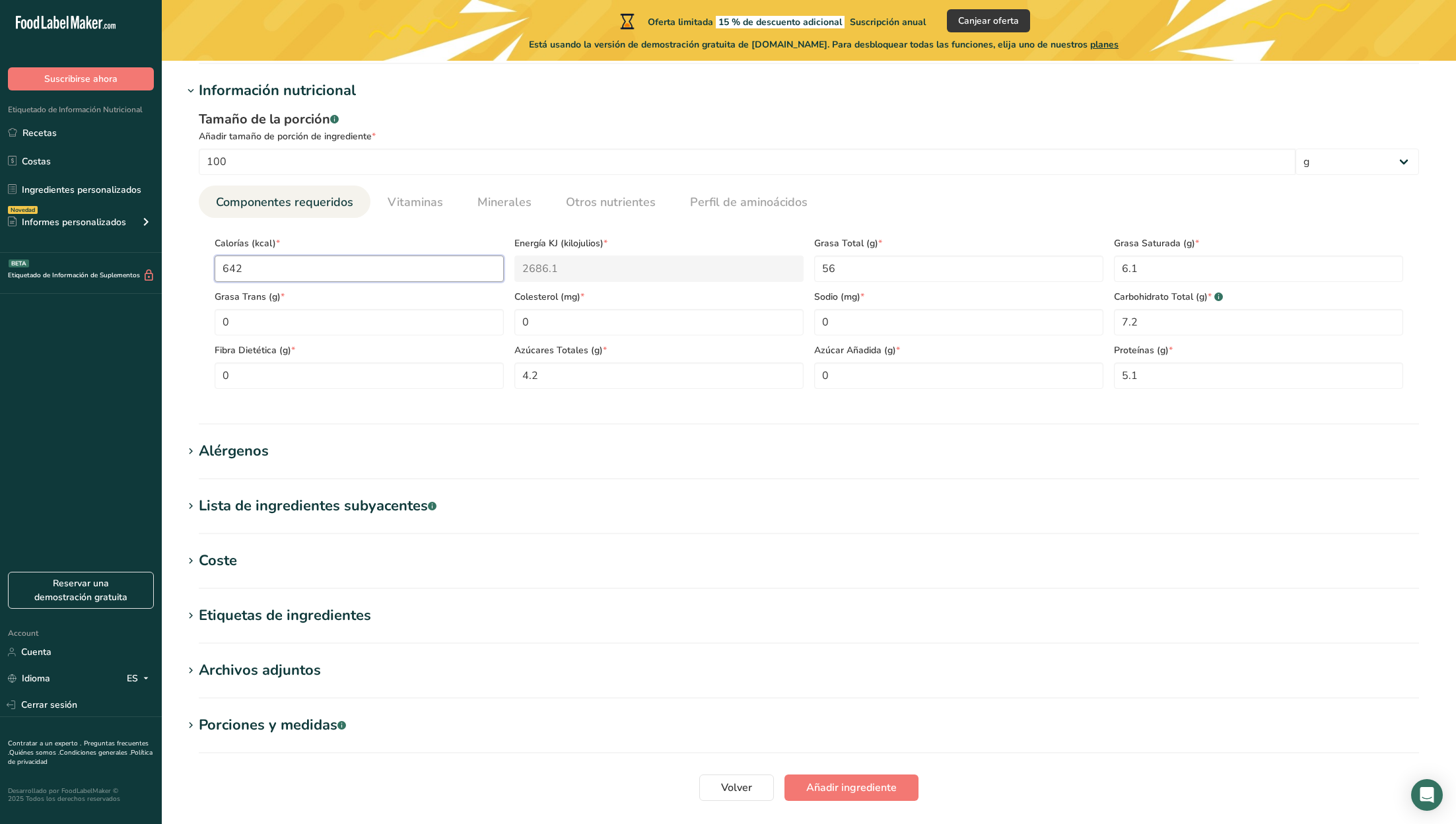
type KJ "267.8"
type input "643"
type KJ "2690.3"
type input "643"
click at [352, 334] on Fat "0" at bounding box center [359, 321] width 290 height 26
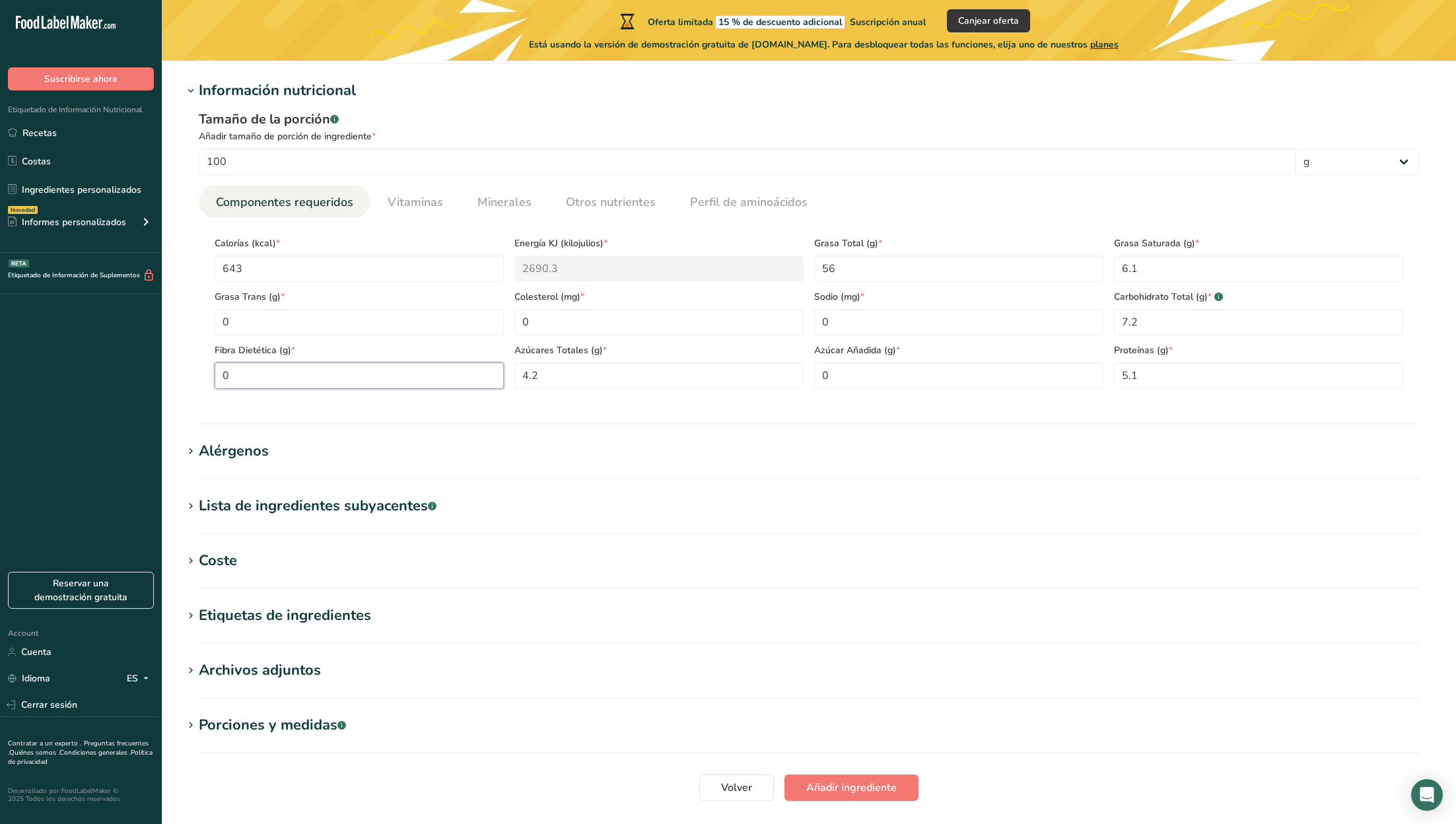
click at [258, 379] on Fiber "0" at bounding box center [359, 375] width 290 height 26
type Fiber "12"
click at [547, 371] on Sugars "4.2" at bounding box center [659, 375] width 290 height 26
type Sugars "4.6"
click at [1147, 331] on Carbohydrates "7.2" at bounding box center [1258, 321] width 290 height 26
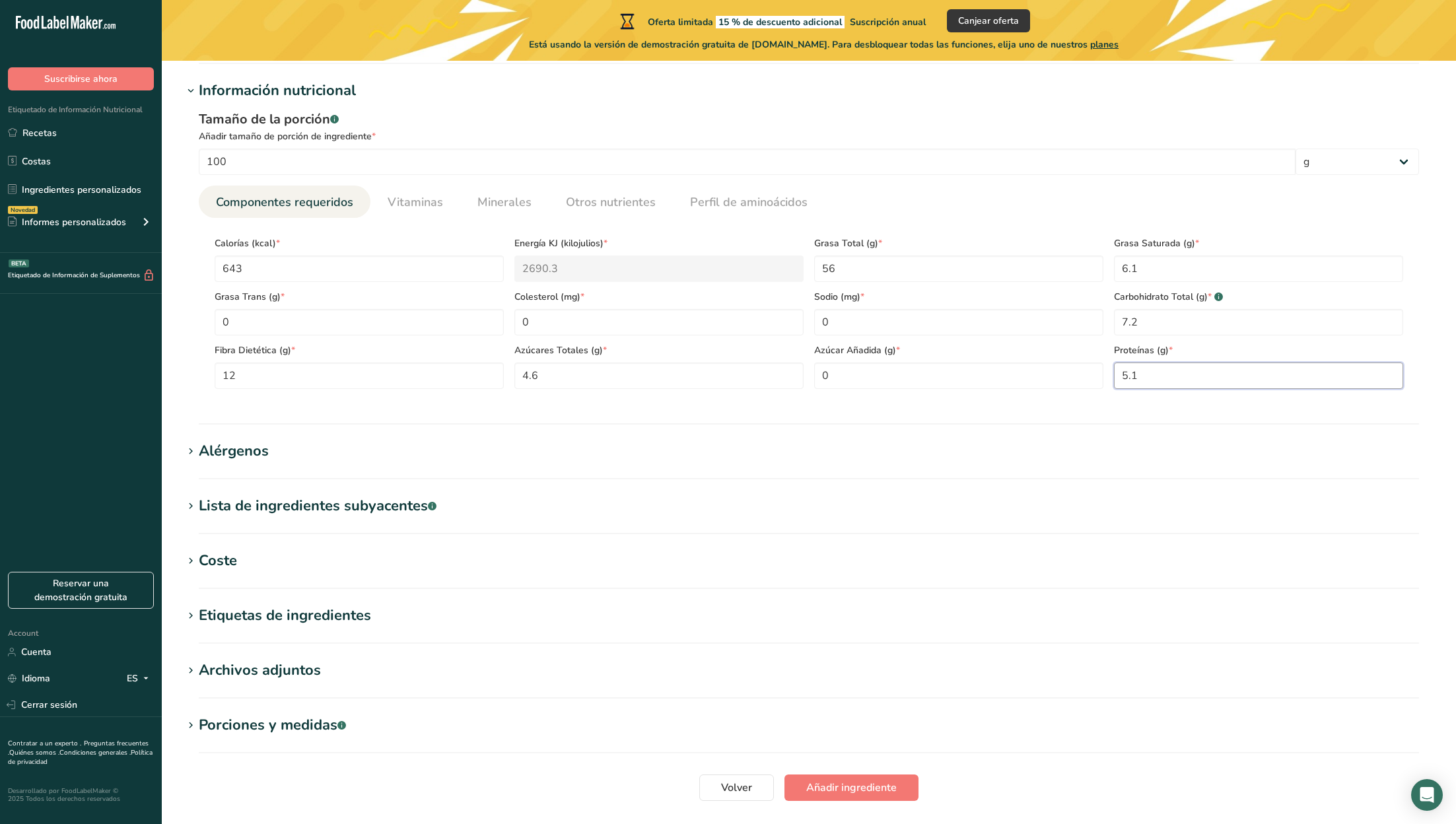
click at [1145, 373] on input "5.1" at bounding box center [1258, 375] width 290 height 26
type input "22"
click at [847, 790] on span "Añadir ingrediente" at bounding box center [852, 787] width 91 height 16
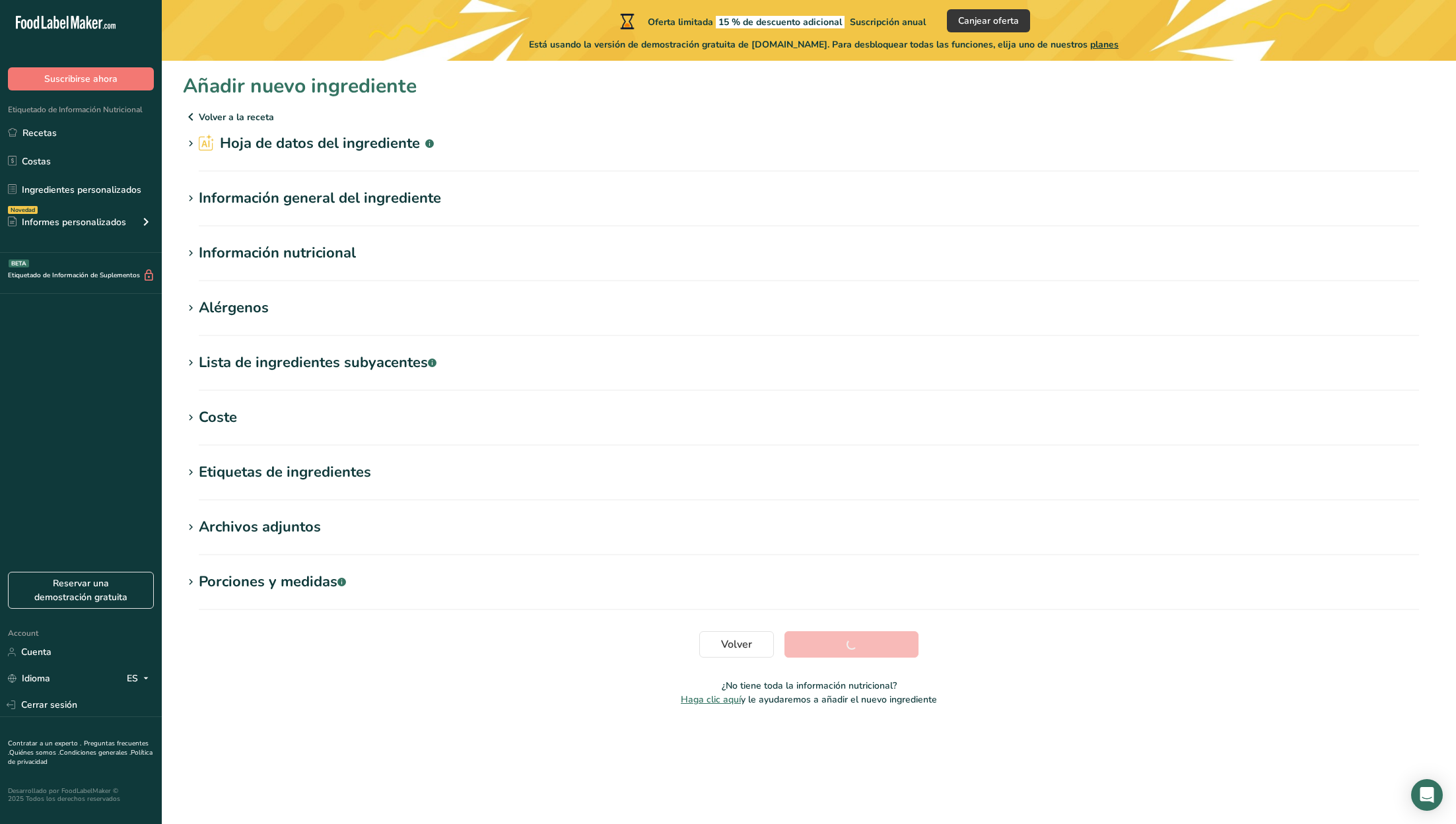
scroll to position [0, 0]
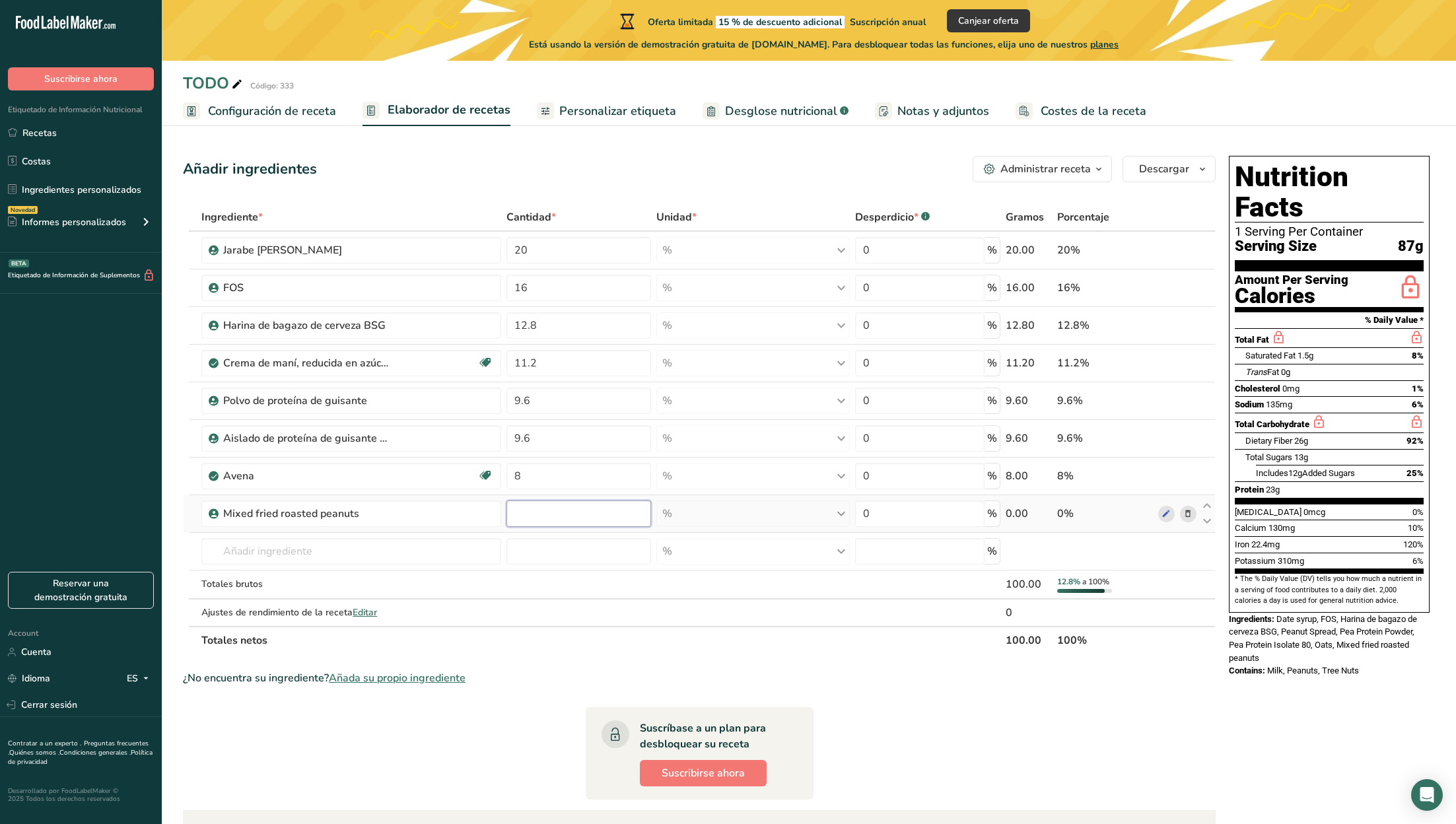
click at [537, 513] on input "number" at bounding box center [578, 513] width 144 height 26
type input "8"
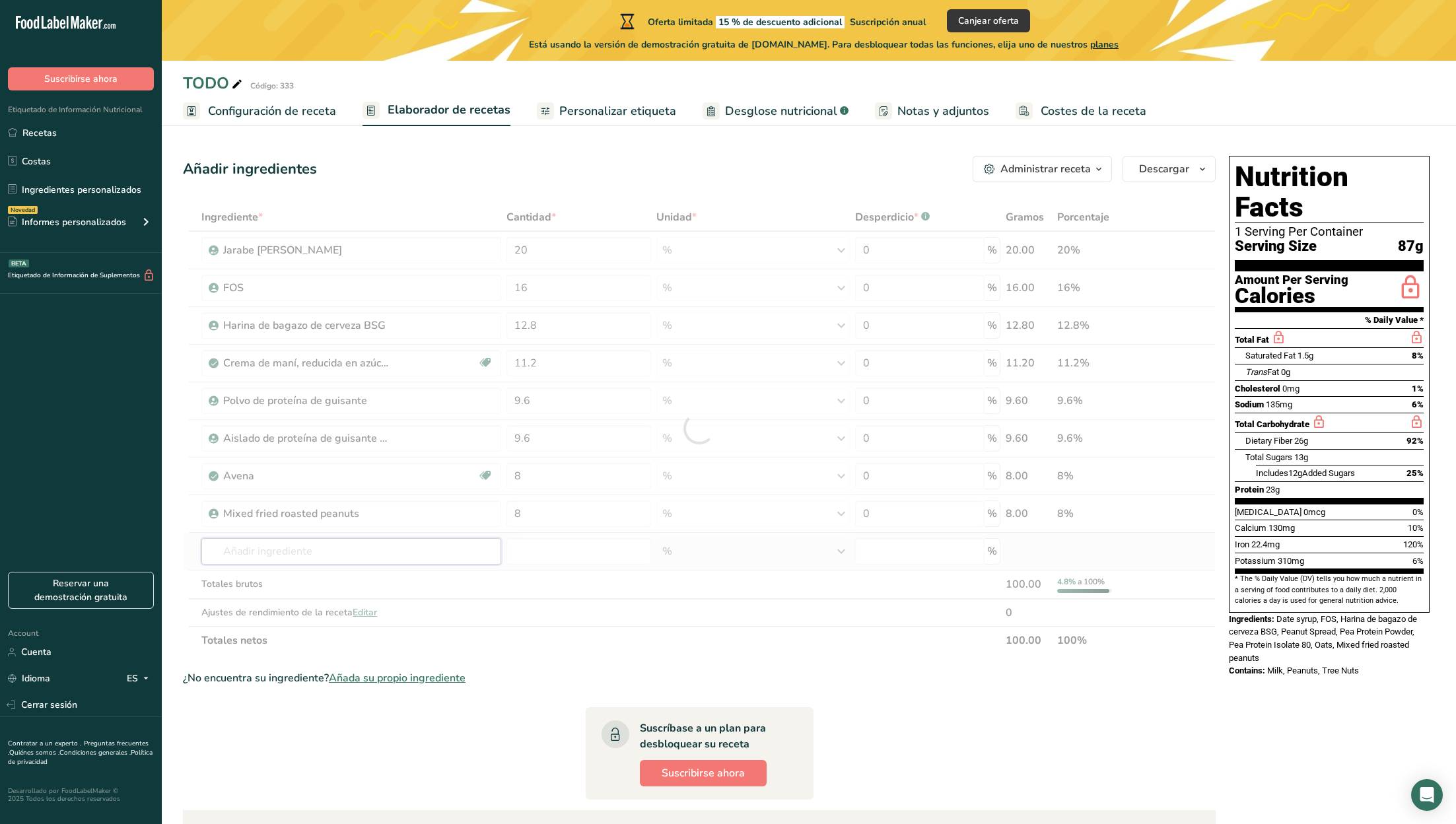
click at [305, 555] on div "Ingrediente * Cantidad * Unidad * Desperdicio * .a-a{fill:#347362;}.b-a{fill:#f…" at bounding box center [699, 428] width 1033 height 451
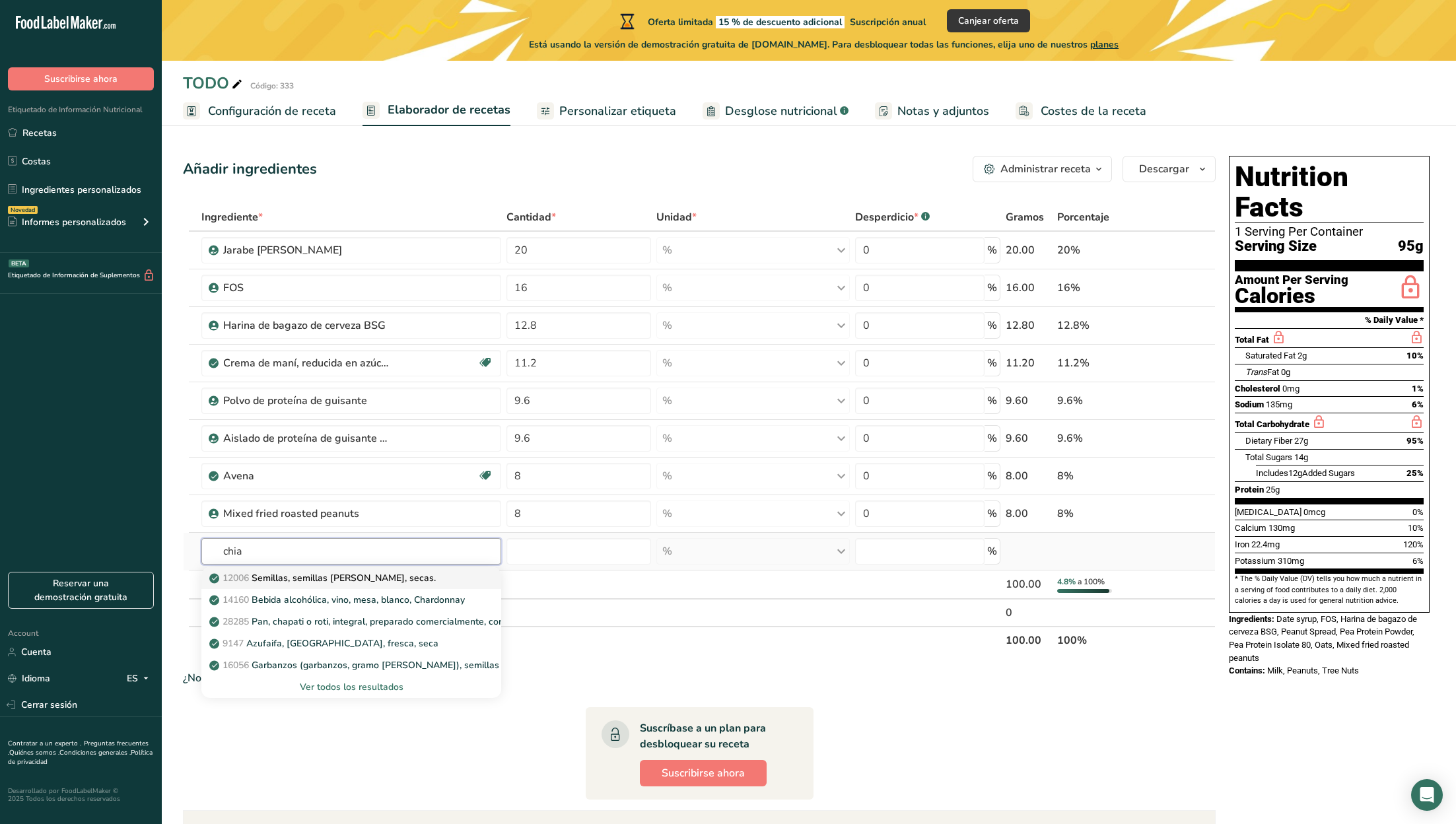
type input "chia"
click at [330, 572] on p "12006 Semillas, semillas de chía, secas." at bounding box center [324, 578] width 224 height 14
type input "Seeds, chia seeds, dried"
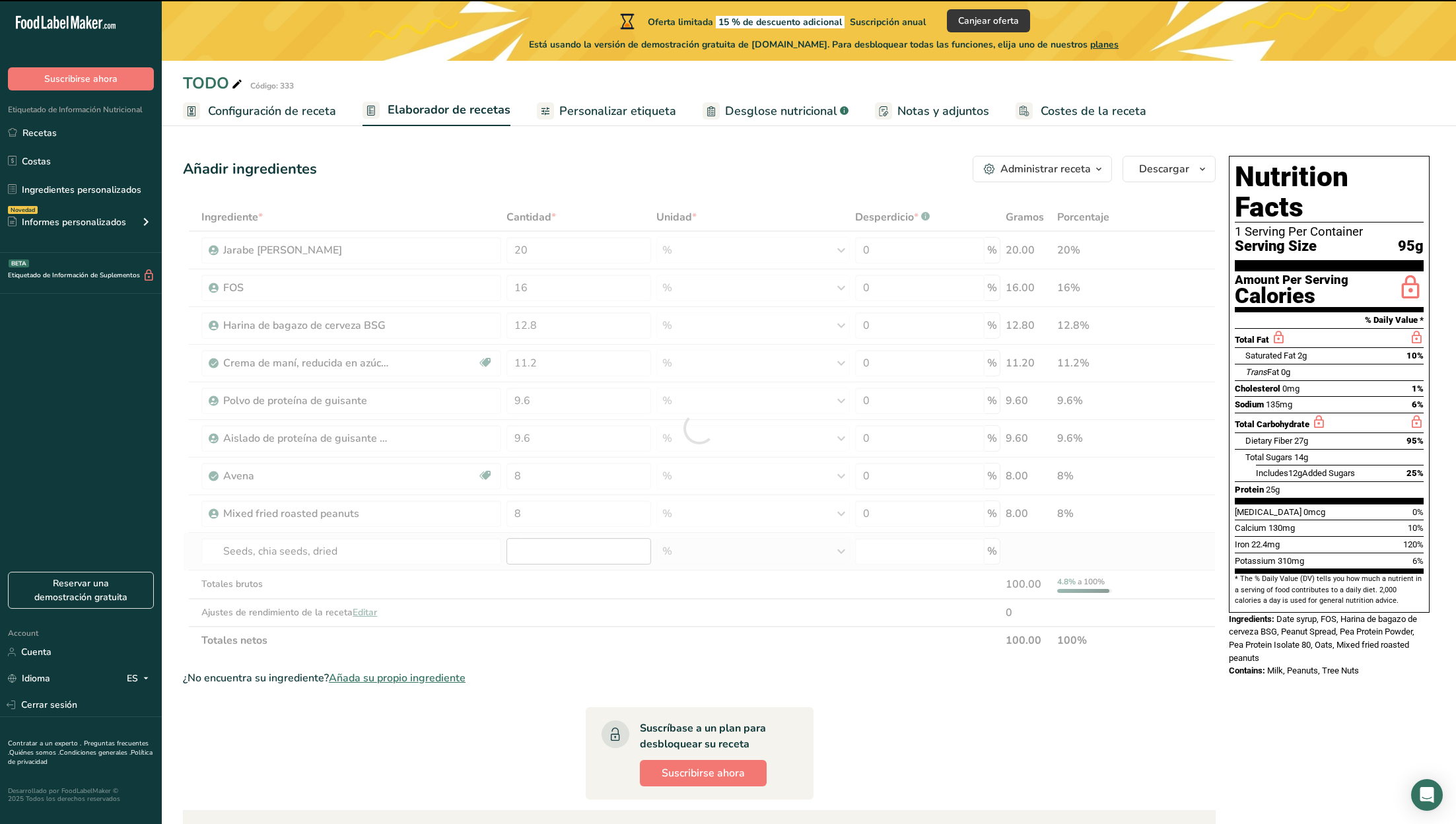
type input "0"
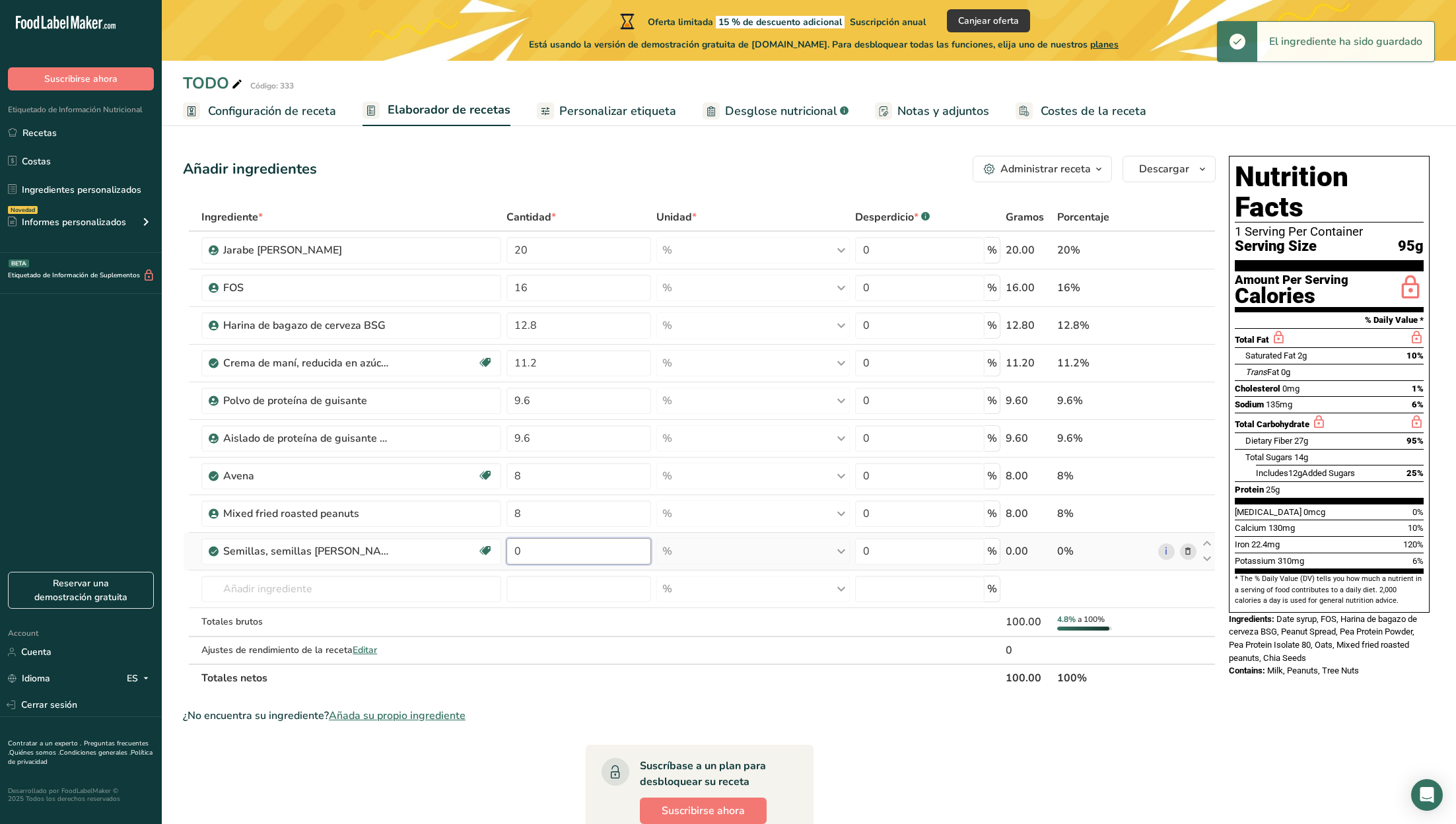
click at [528, 555] on input "0" at bounding box center [578, 550] width 144 height 26
type input "4.8"
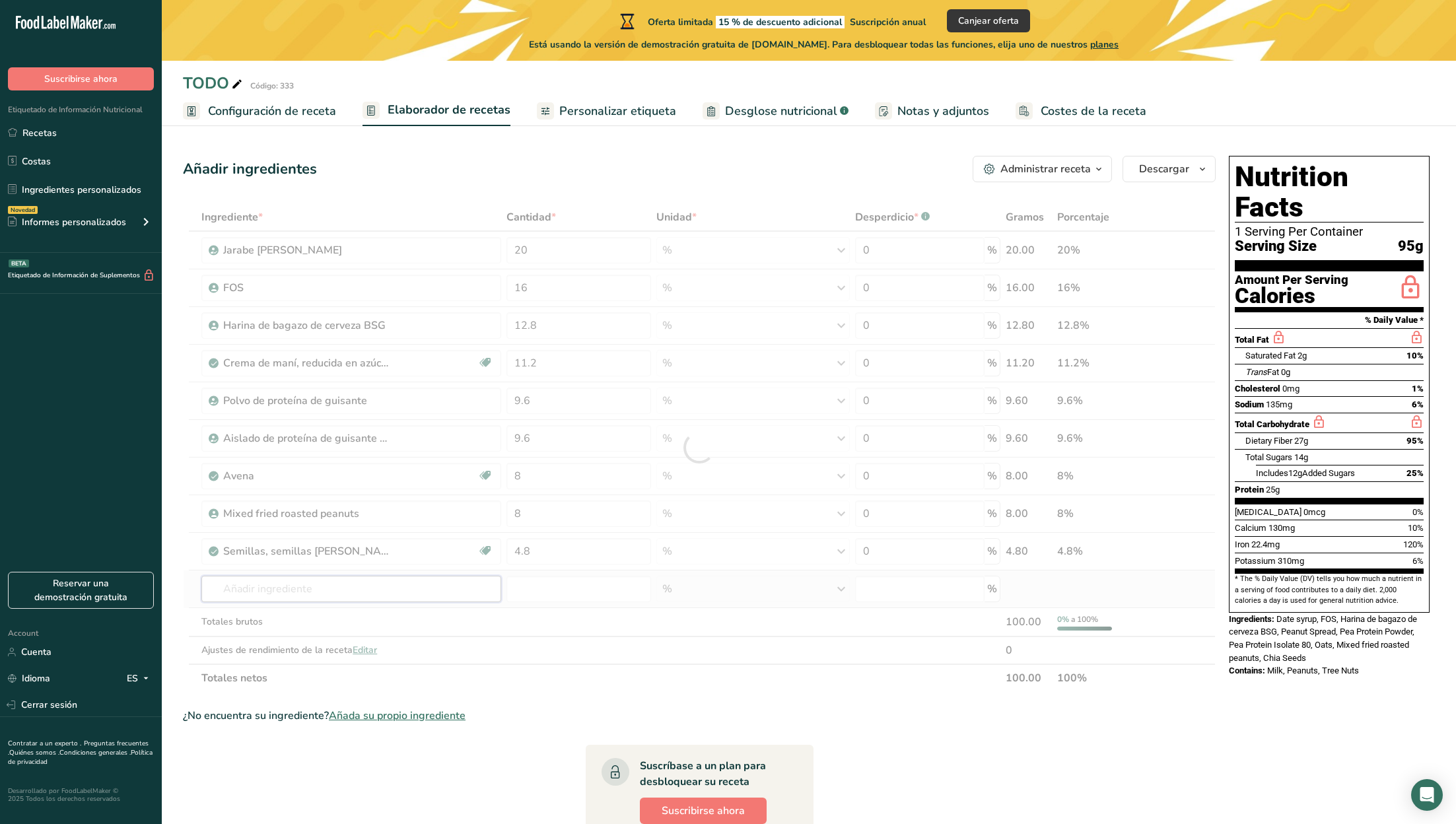
click at [410, 593] on div "Ingrediente * Cantidad * Unidad * Desperdicio * .a-a{fill:#347362;}.b-a{fill:#f…" at bounding box center [699, 447] width 1033 height 488
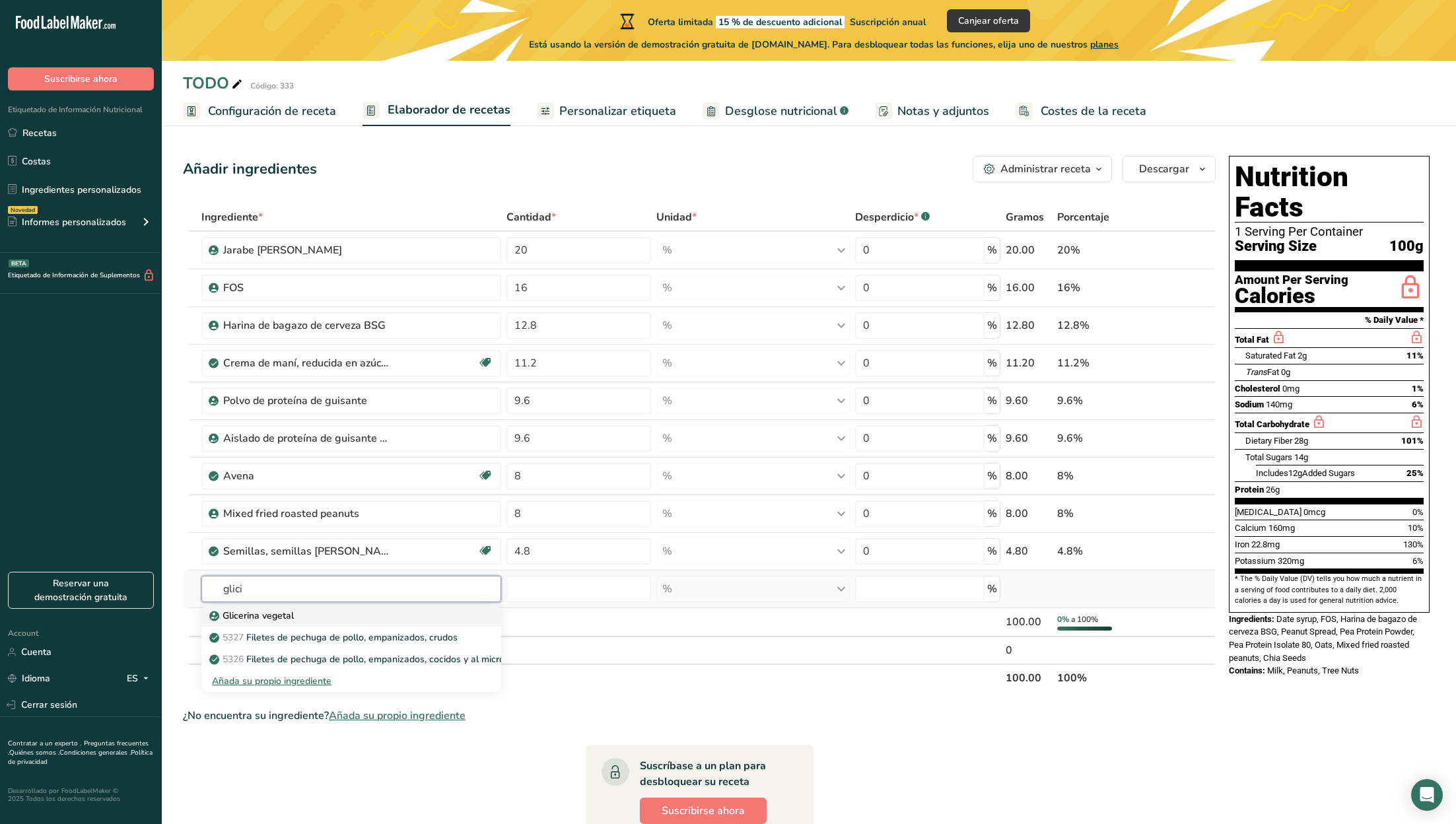
type input "glici"
click at [362, 614] on div "Glicerina vegetal" at bounding box center [341, 615] width 258 height 14
type input "Vegetable Glycerin"
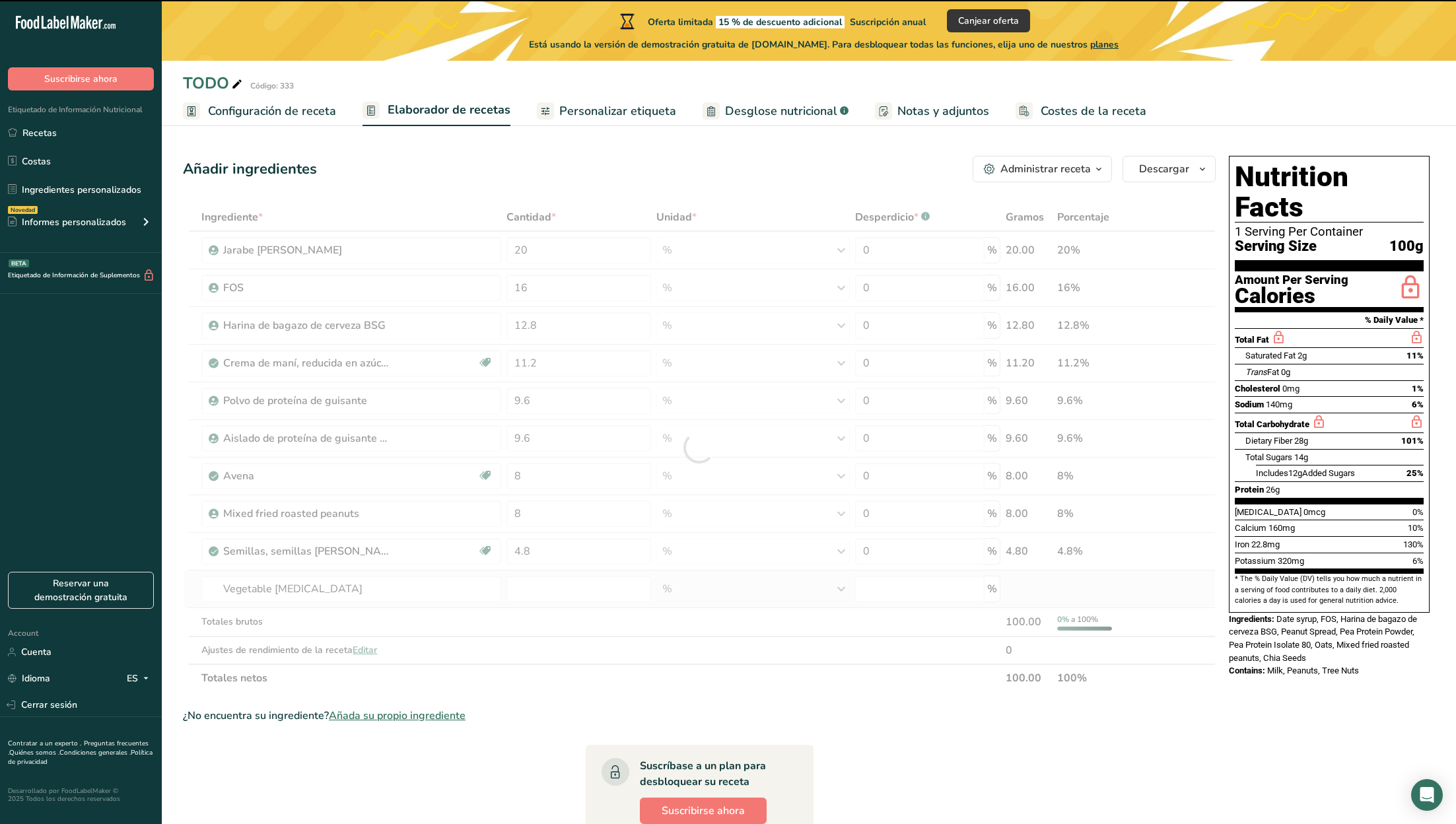
type input "0"
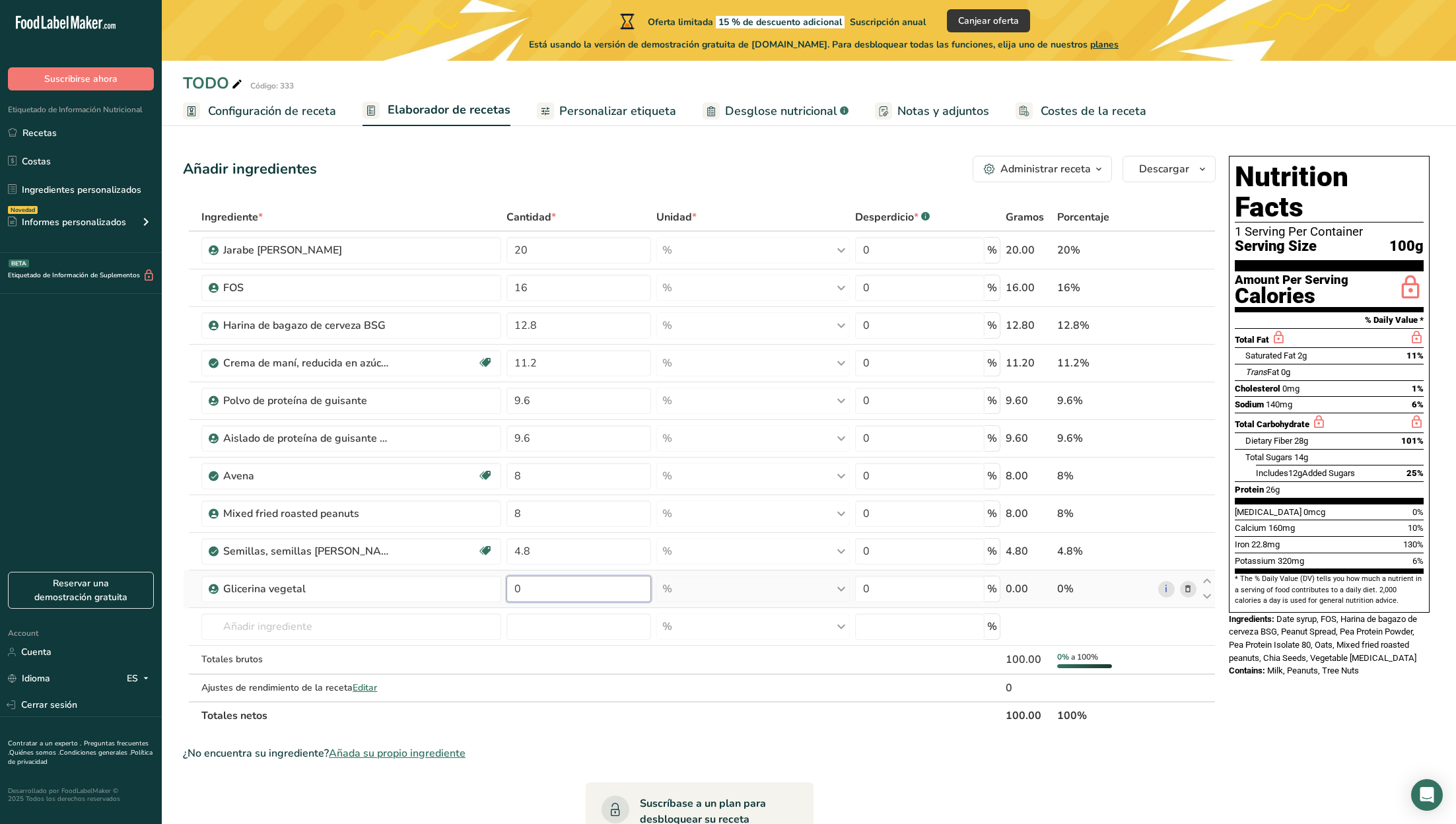
click at [535, 584] on input "0" at bounding box center [578, 588] width 144 height 26
type input "4.6"
click at [395, 632] on div "Ingrediente * Cantidad * Unidad * Desperdicio * .a-a{fill:#347362;}.b-a{fill:#f…" at bounding box center [699, 466] width 1033 height 526
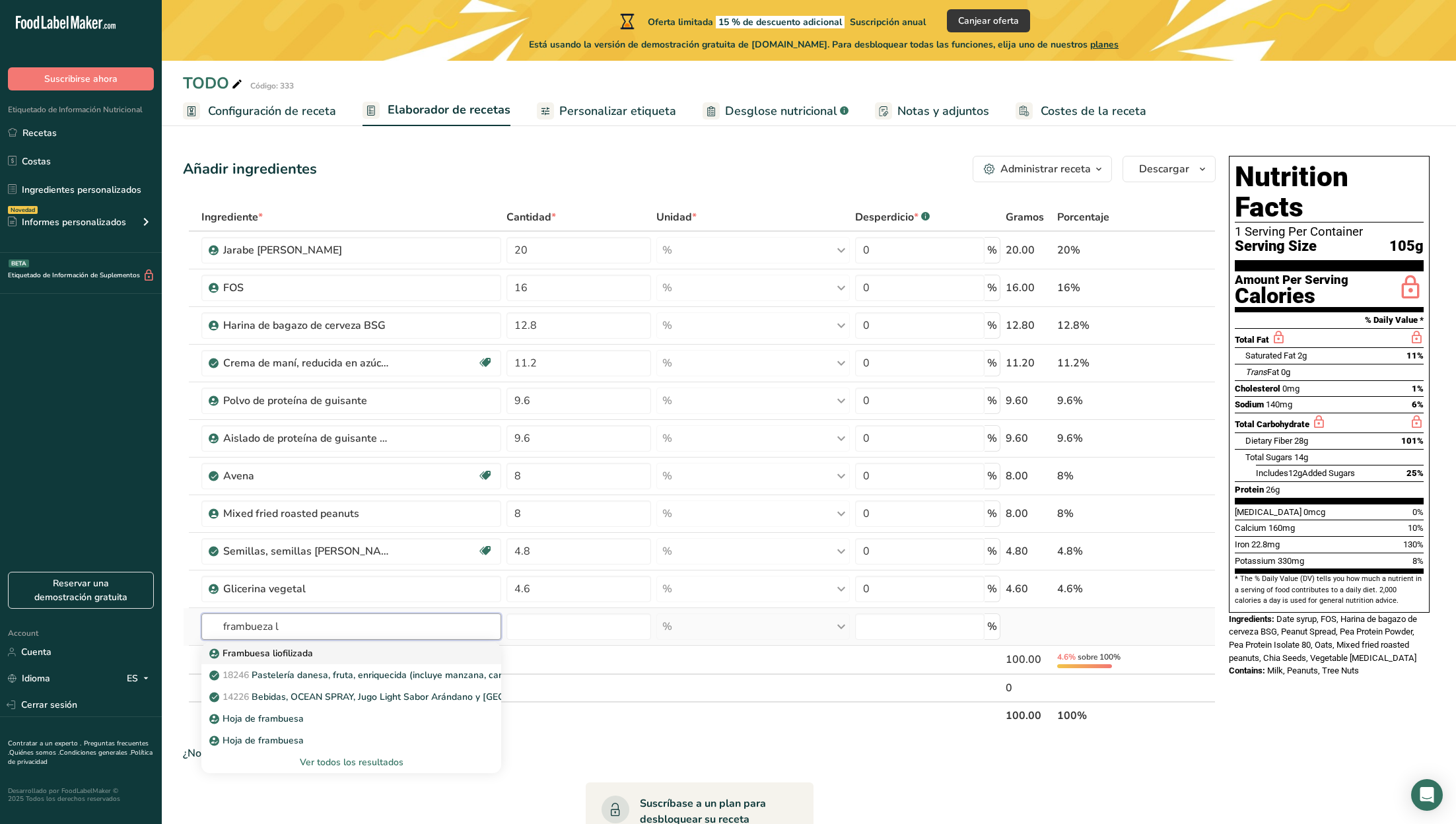
type input "frambueza l"
click at [339, 655] on div "Frambuesa liofilizada" at bounding box center [341, 653] width 258 height 14
type input "Freeze Dry Raspberry"
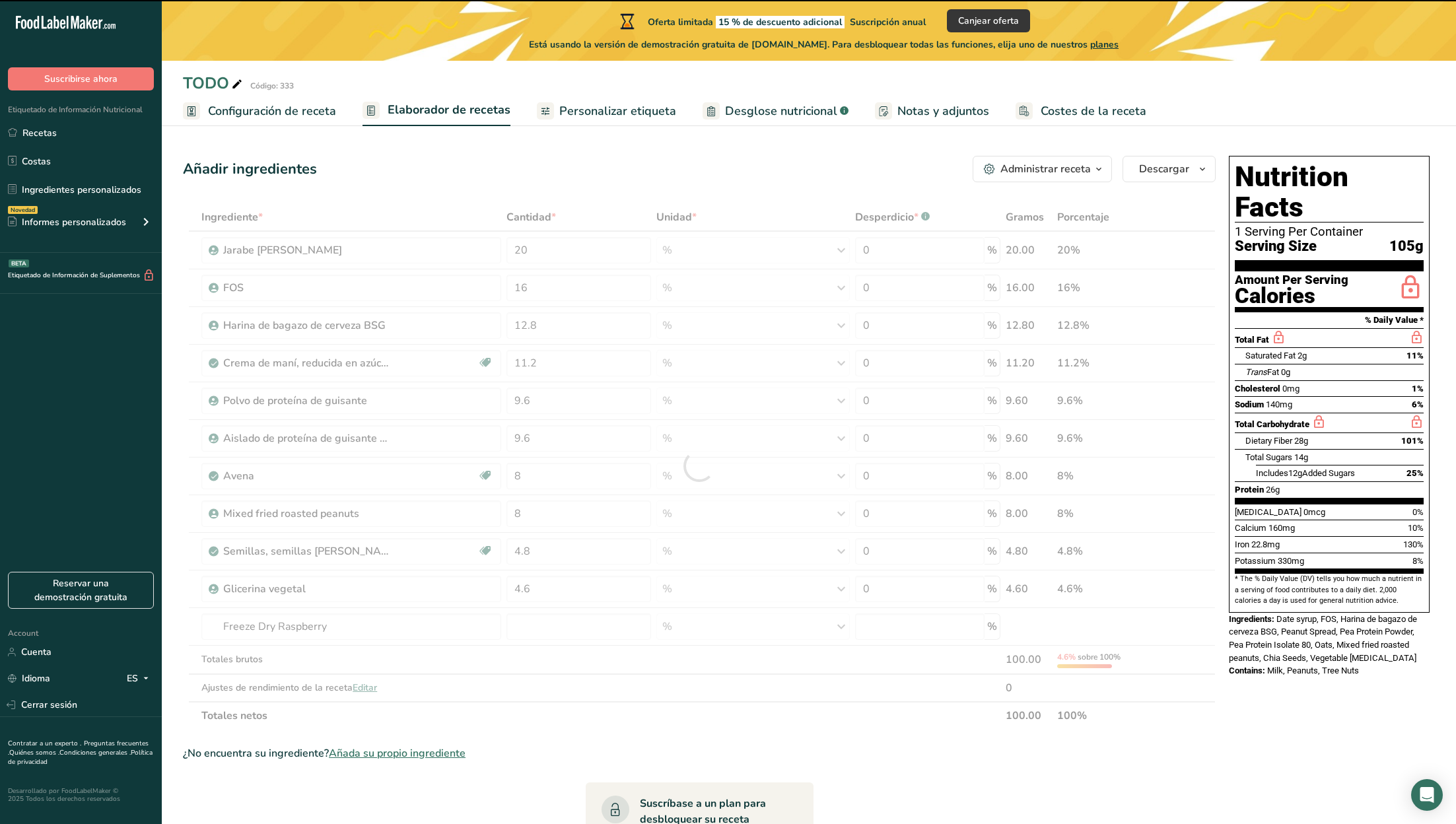
type input "0"
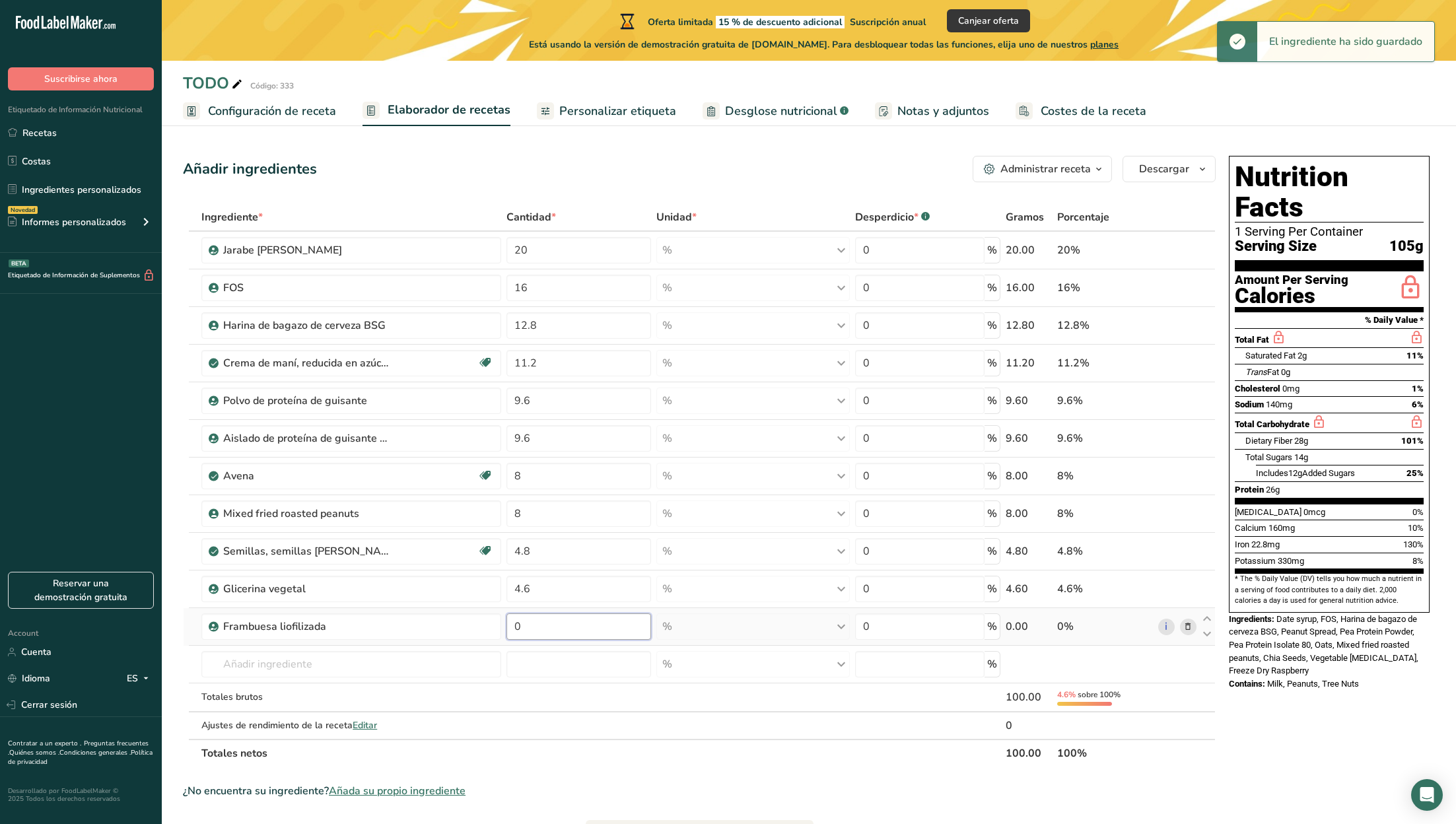
click at [529, 627] on input "0" at bounding box center [578, 626] width 144 height 26
type input "3.7"
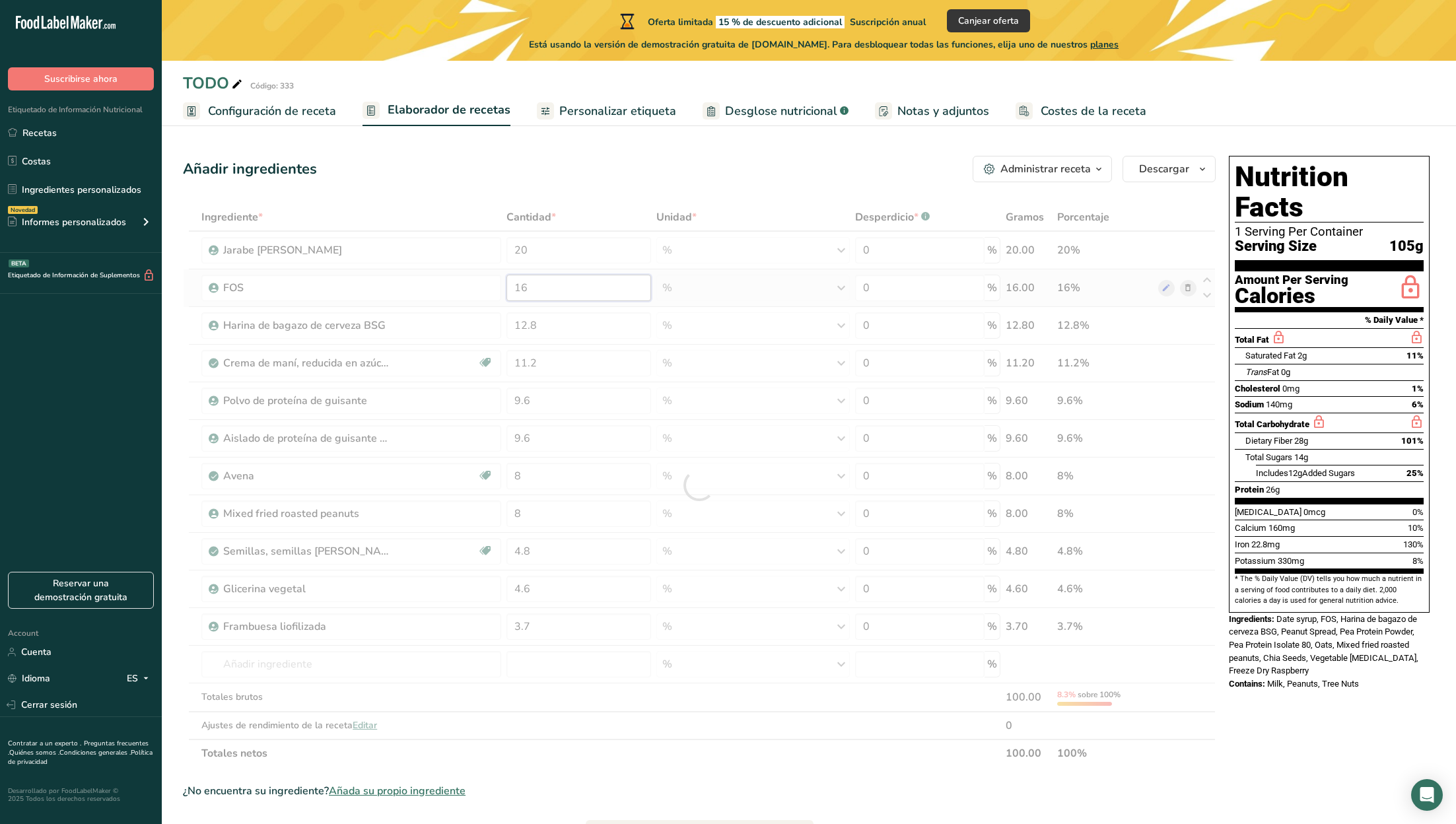
click at [571, 274] on div "Ingrediente * Cantidad * Unidad * Desperdicio * .a-a{fill:#347362;}.b-a{fill:#f…" at bounding box center [699, 485] width 1033 height 564
click at [544, 246] on div "Ingrediente * Cantidad * Unidad * Desperdicio * .a-a{fill:#347362;}.b-a{fill:#f…" at bounding box center [699, 485] width 1033 height 564
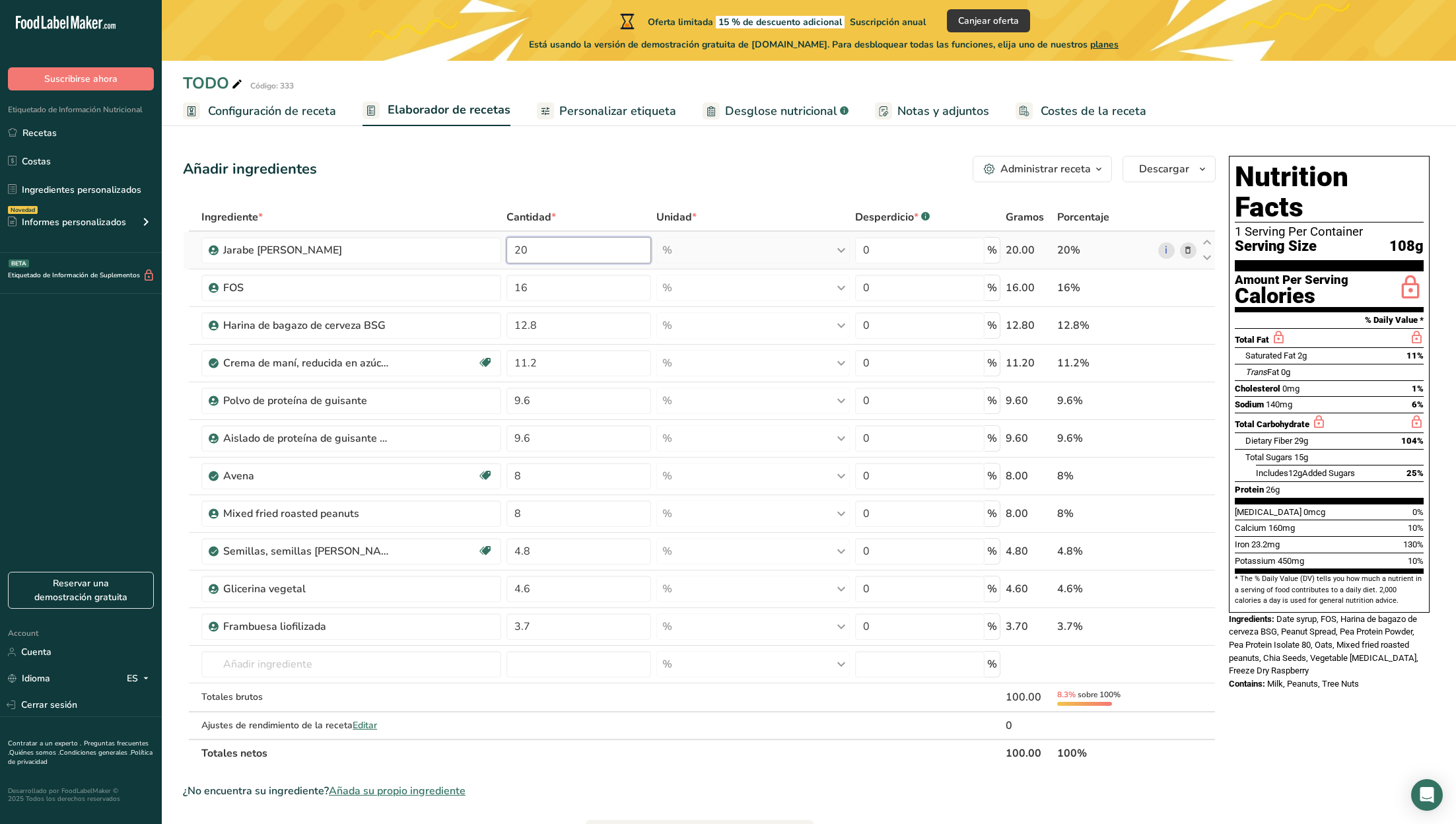
click at [544, 246] on input "20" at bounding box center [578, 249] width 144 height 26
type input "2"
type input "18.3"
click at [539, 287] on div "Ingrediente * Cantidad * Unidad * Desperdicio * .a-a{fill:#347362;}.b-a{fill:#f…" at bounding box center [699, 485] width 1033 height 564
type input "14.7"
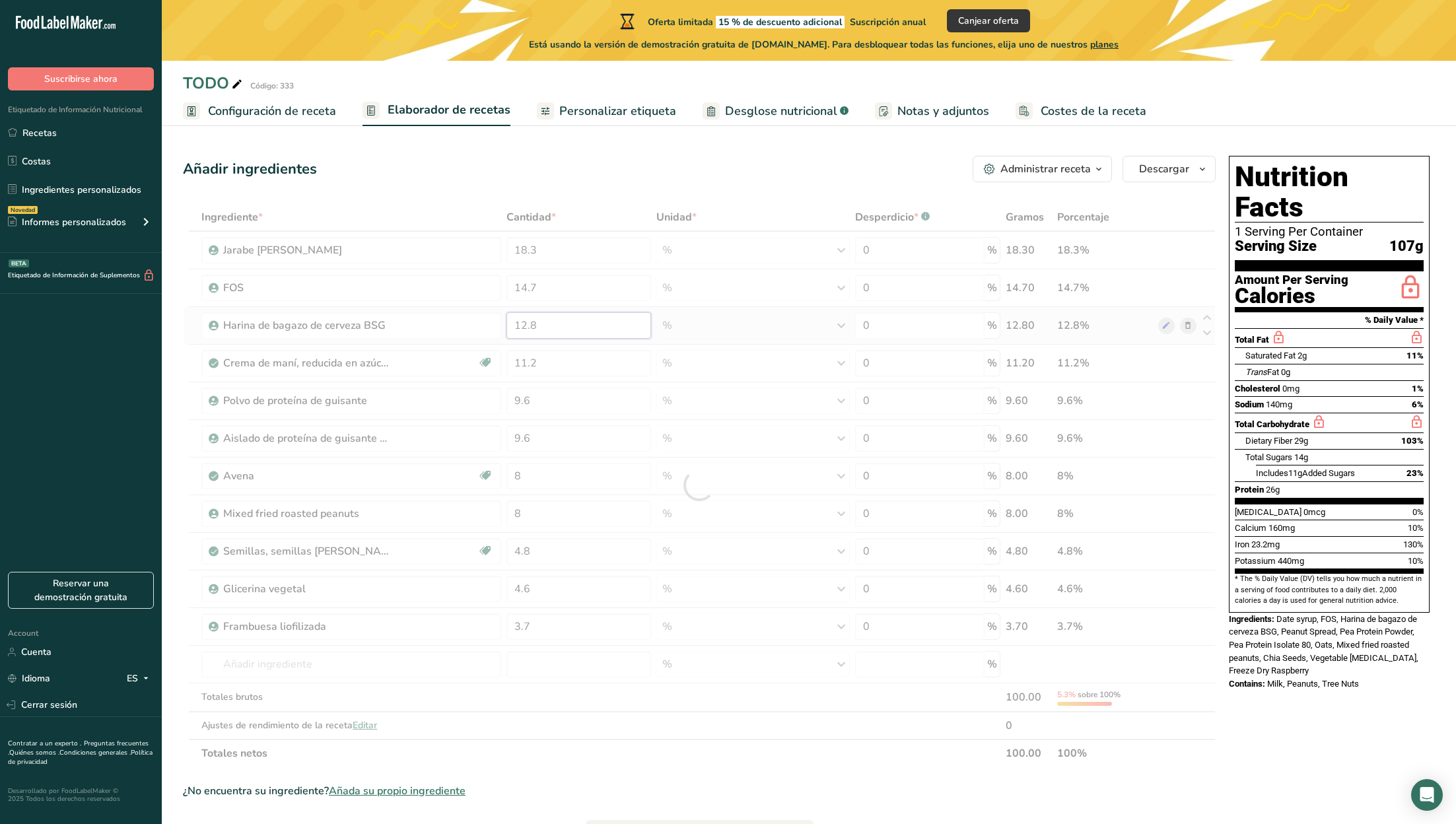
click at [556, 324] on div "Ingrediente * Cantidad * Unidad * Desperdicio * .a-a{fill:#347362;}.b-a{fill:#f…" at bounding box center [699, 485] width 1033 height 564
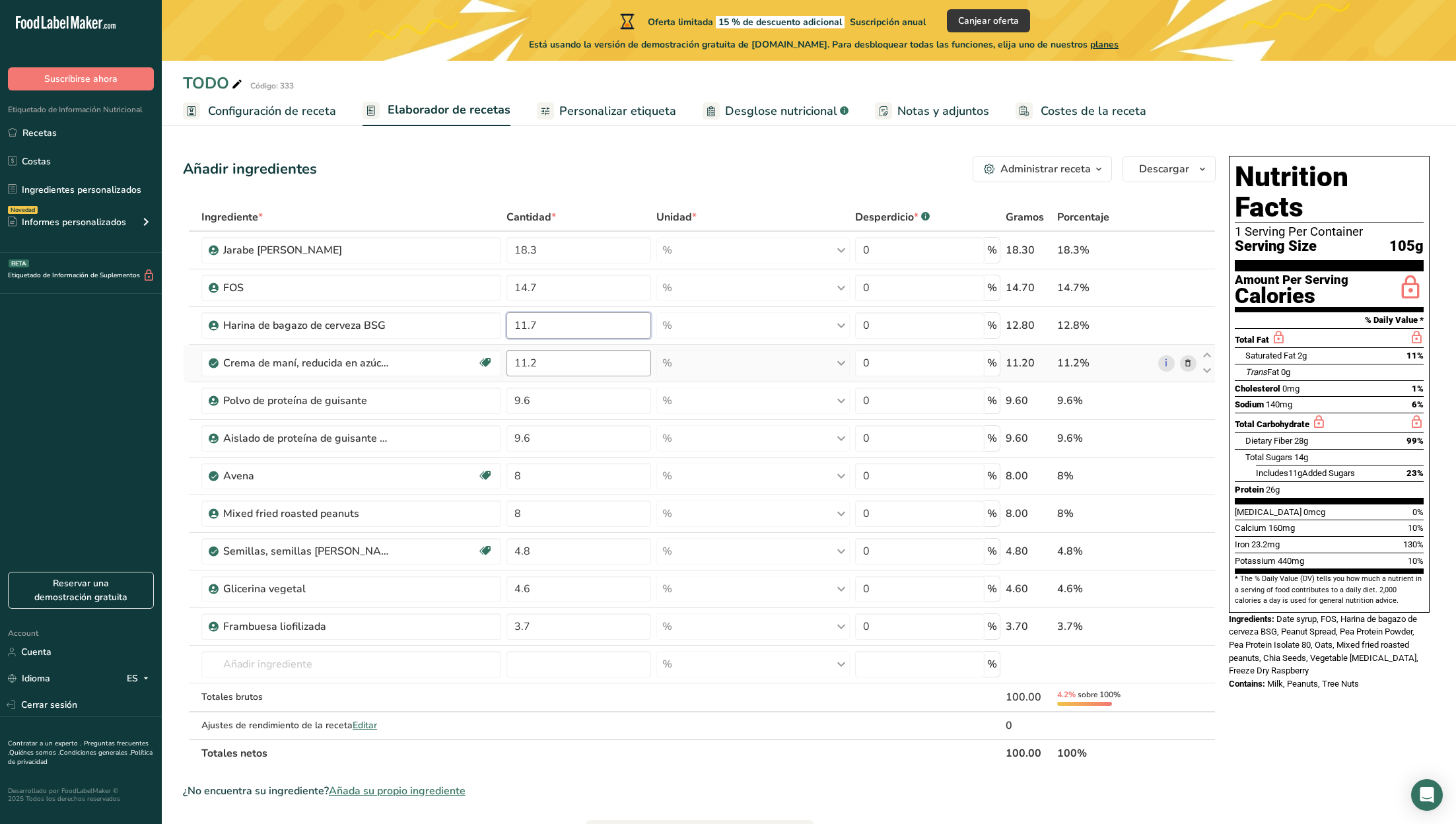
type input "11.7"
click at [551, 362] on div "Ingrediente * Cantidad * Unidad * Desperdicio * .a-a{fill:#347362;}.b-a{fill:#f…" at bounding box center [699, 485] width 1033 height 564
type input "10.3"
click at [553, 396] on div "Ingrediente * Cantidad * Unidad * Desperdicio * .a-a{fill:#347362;}.b-a{fill:#f…" at bounding box center [699, 485] width 1033 height 564
type input "9"
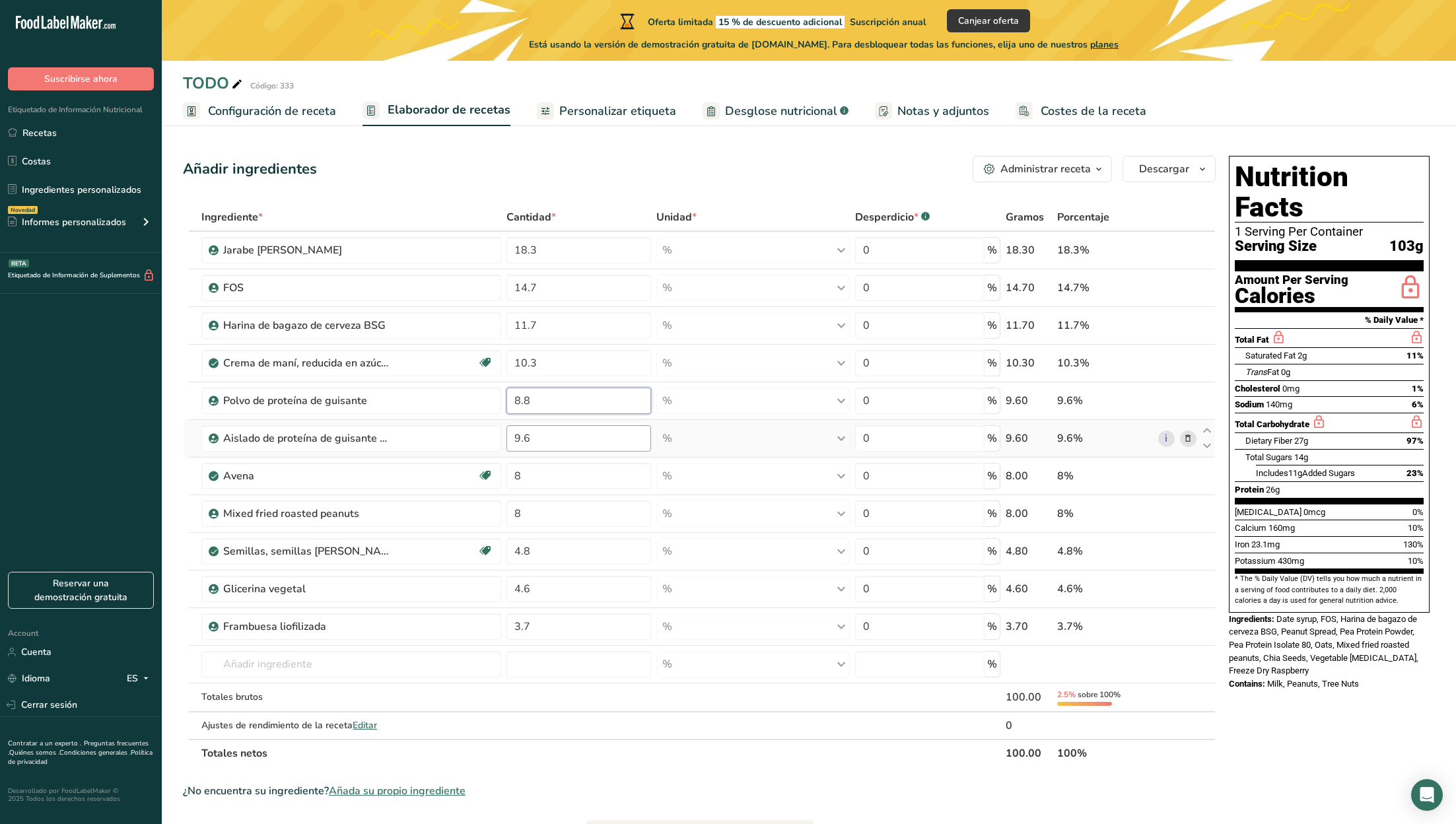
type input "8.8"
click at [548, 438] on div "Ingrediente * Cantidad * Unidad * Desperdicio * .a-a{fill:#347362;}.b-a{fill:#f…" at bounding box center [699, 485] width 1033 height 564
type input "9"
type input "8.8"
click at [544, 472] on div "Ingrediente * Cantidad * Unidad * Desperdicio * .a-a{fill:#347362;}.b-a{fill:#f…" at bounding box center [699, 485] width 1033 height 564
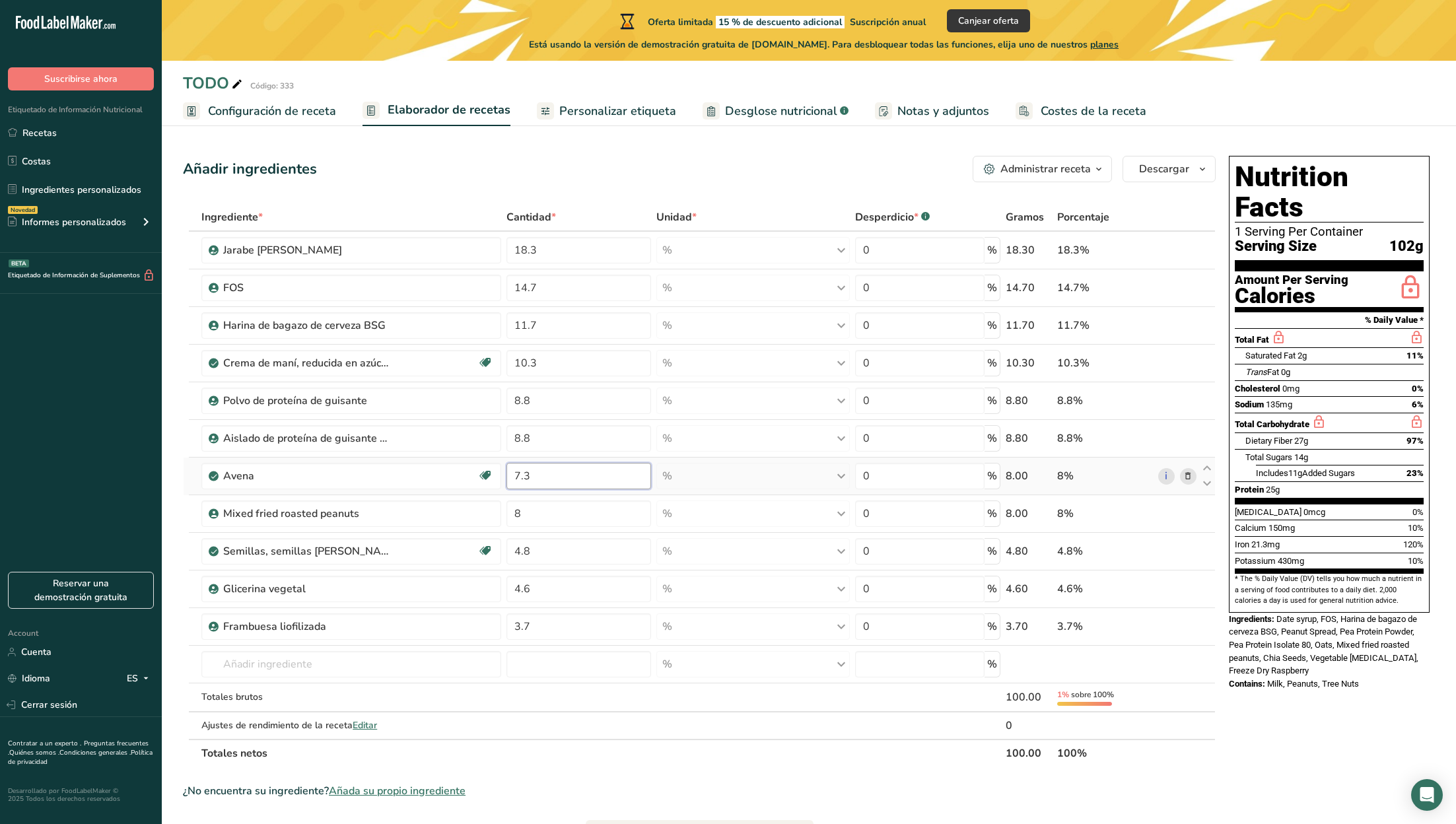
type input "7.3"
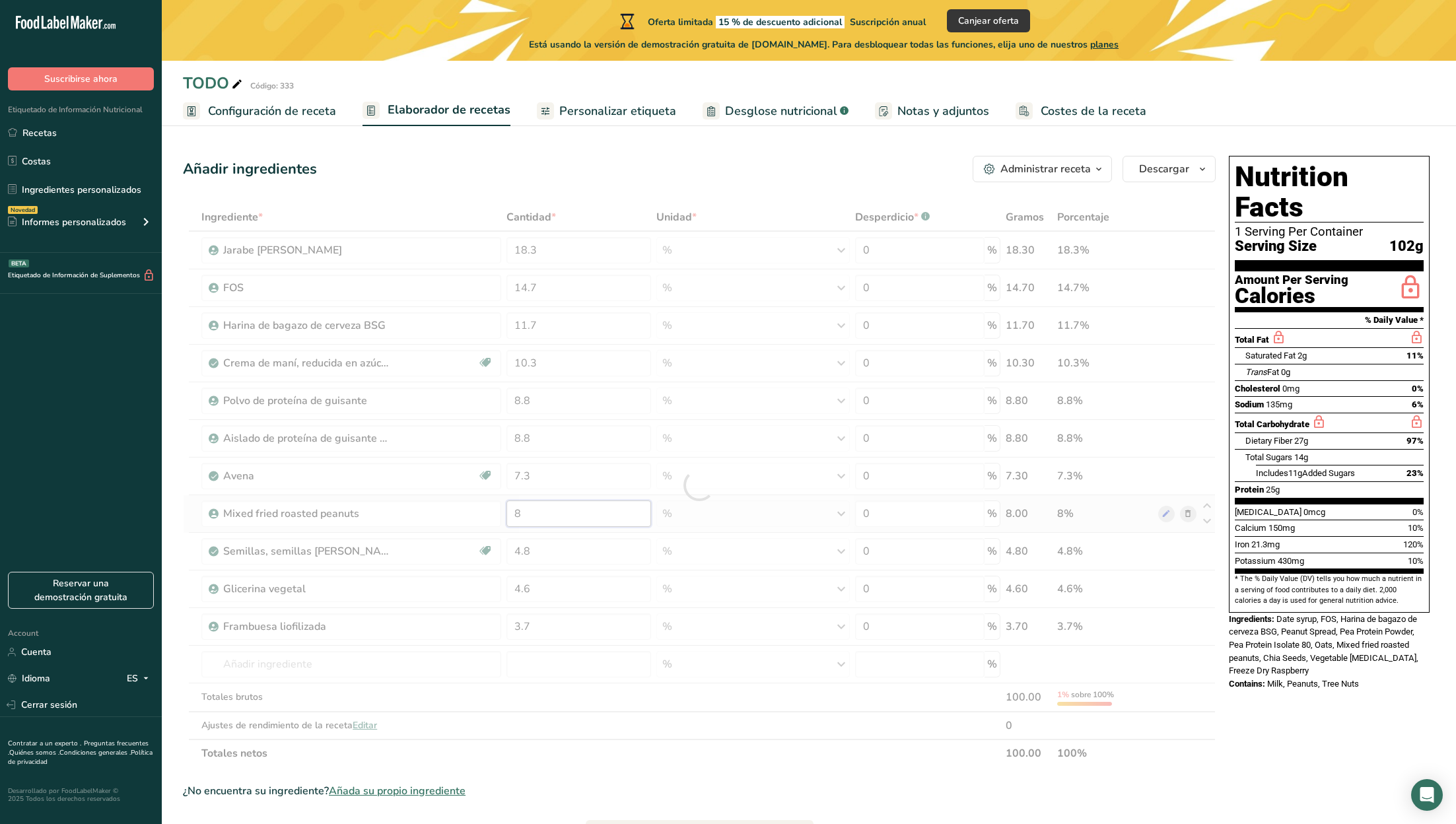
click at [544, 512] on div "Ingrediente * Cantidad * Unidad * Desperdicio * .a-a{fill:#347362;}.b-a{fill:#f…" at bounding box center [699, 485] width 1033 height 564
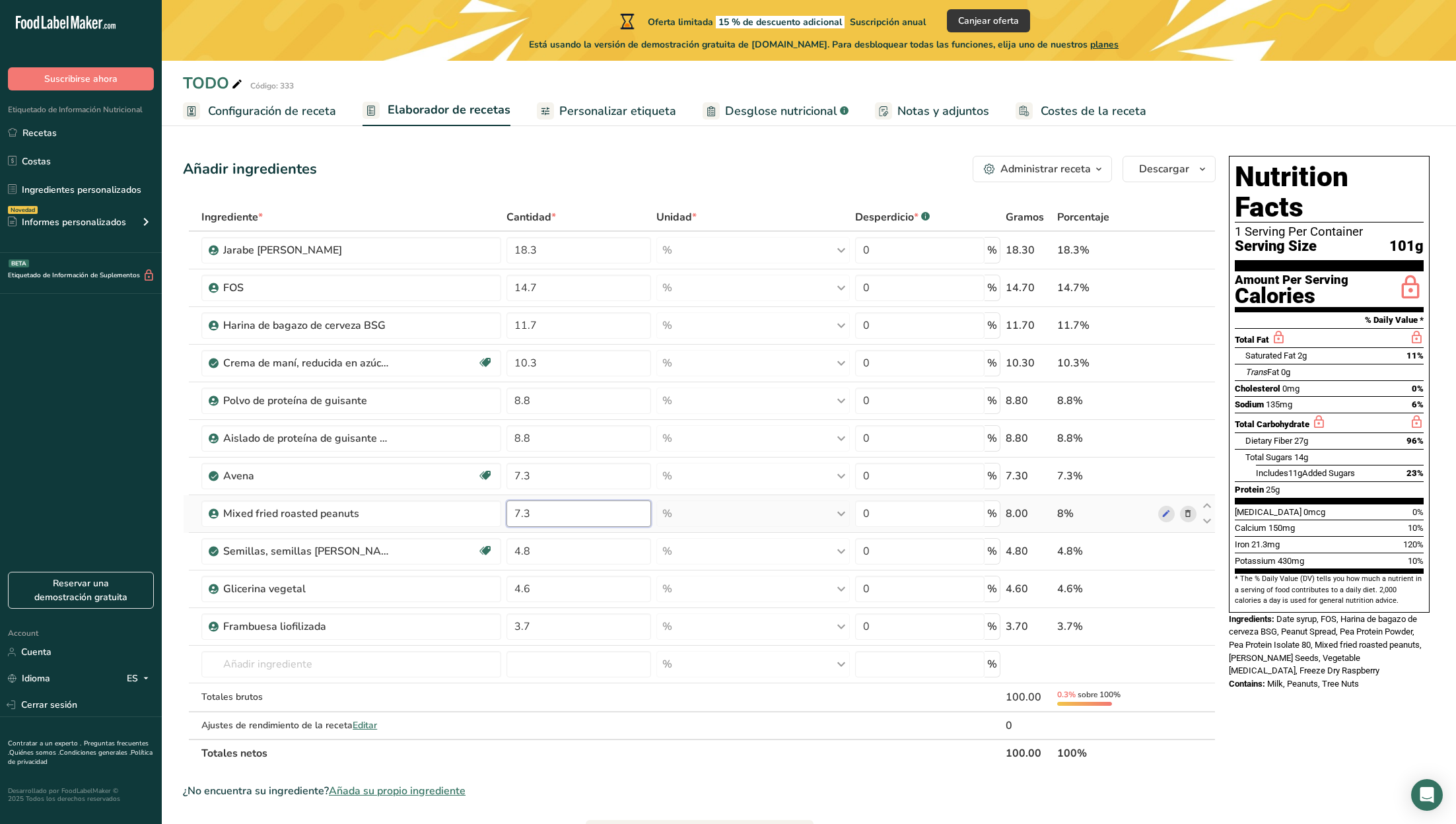
type input "7.3"
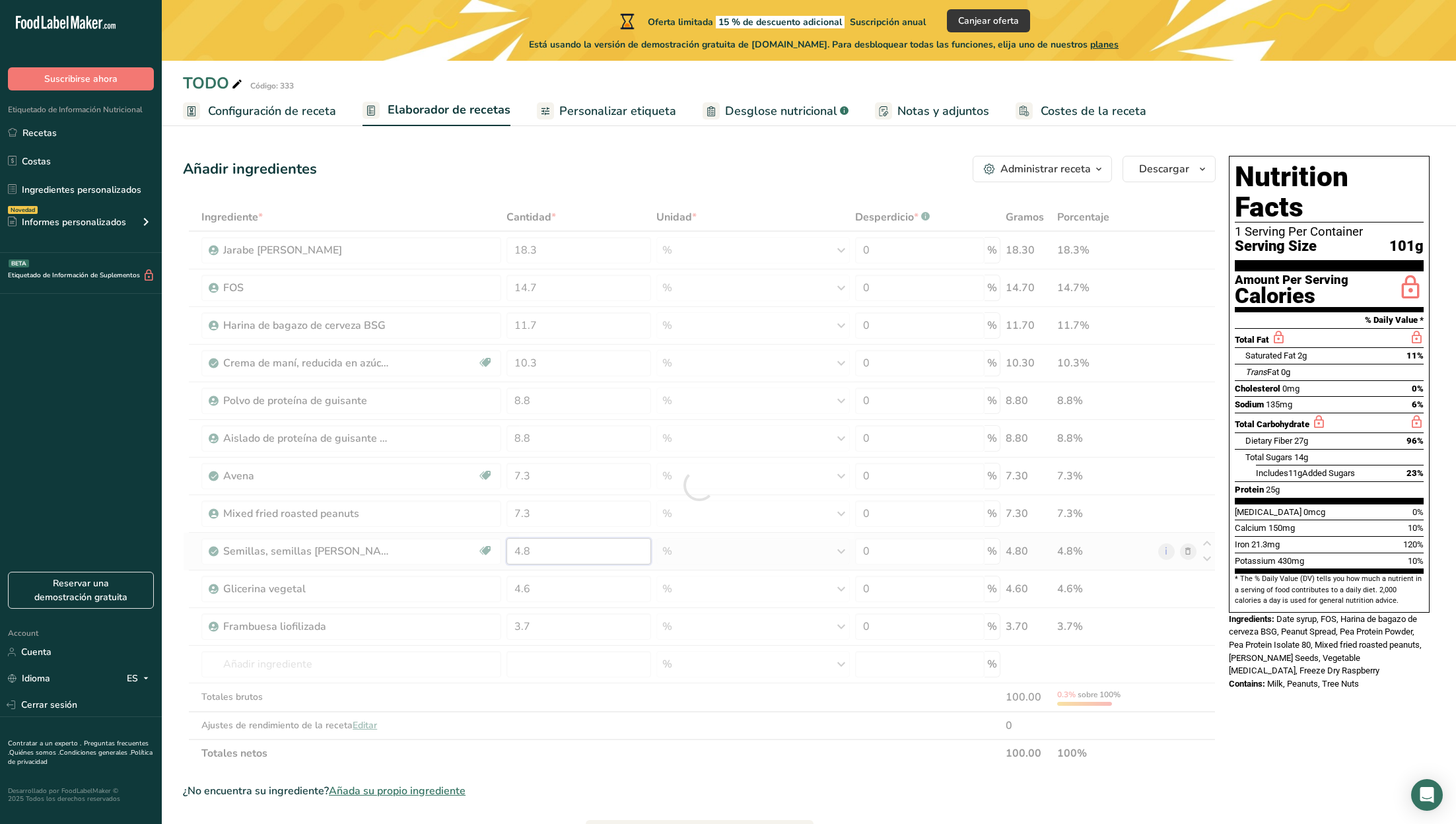
click at [566, 548] on div "Ingrediente * Cantidad * Unidad * Desperdicio * .a-a{fill:#347362;}.b-a{fill:#f…" at bounding box center [699, 485] width 1033 height 564
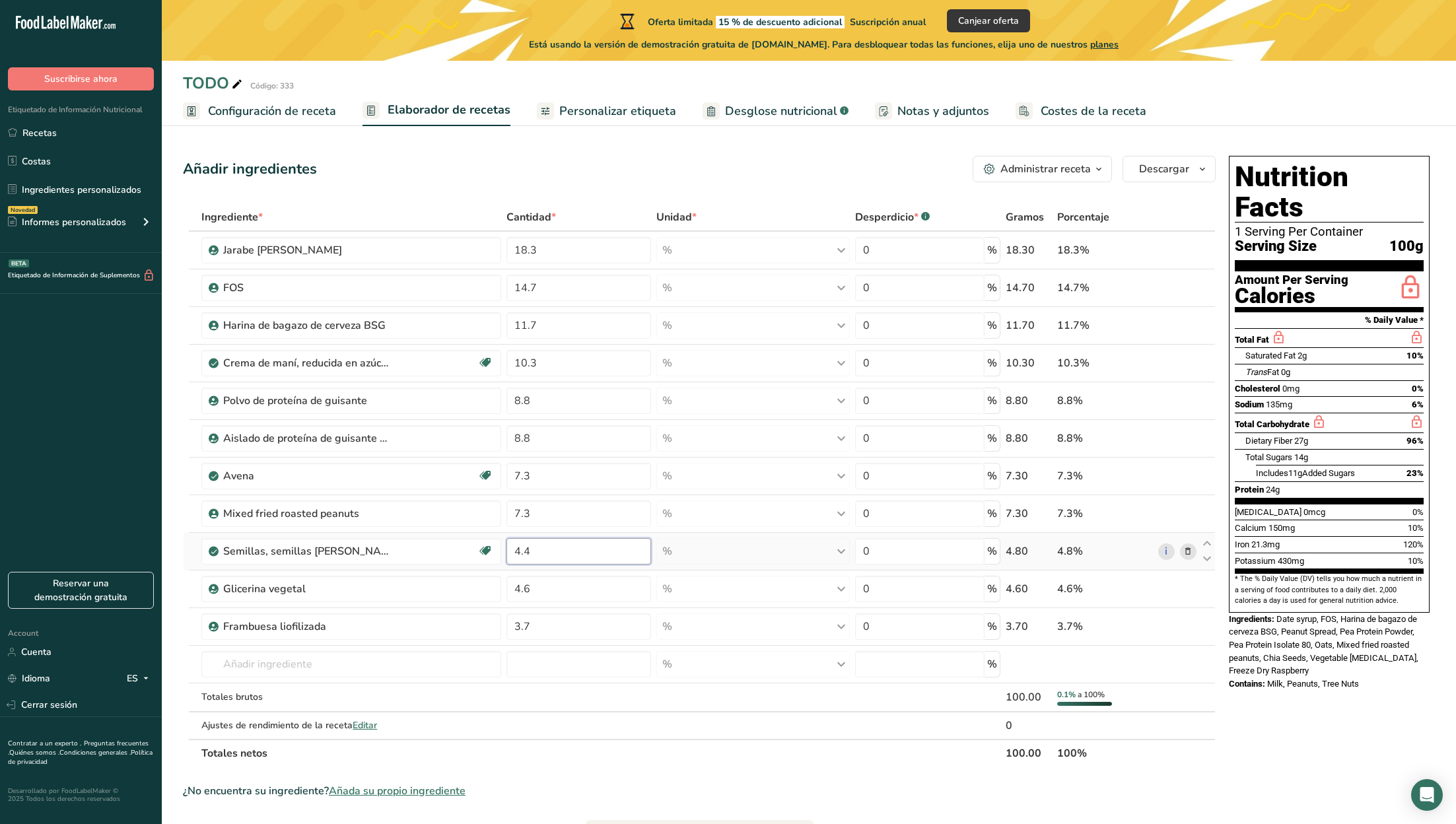
type input "4.4"
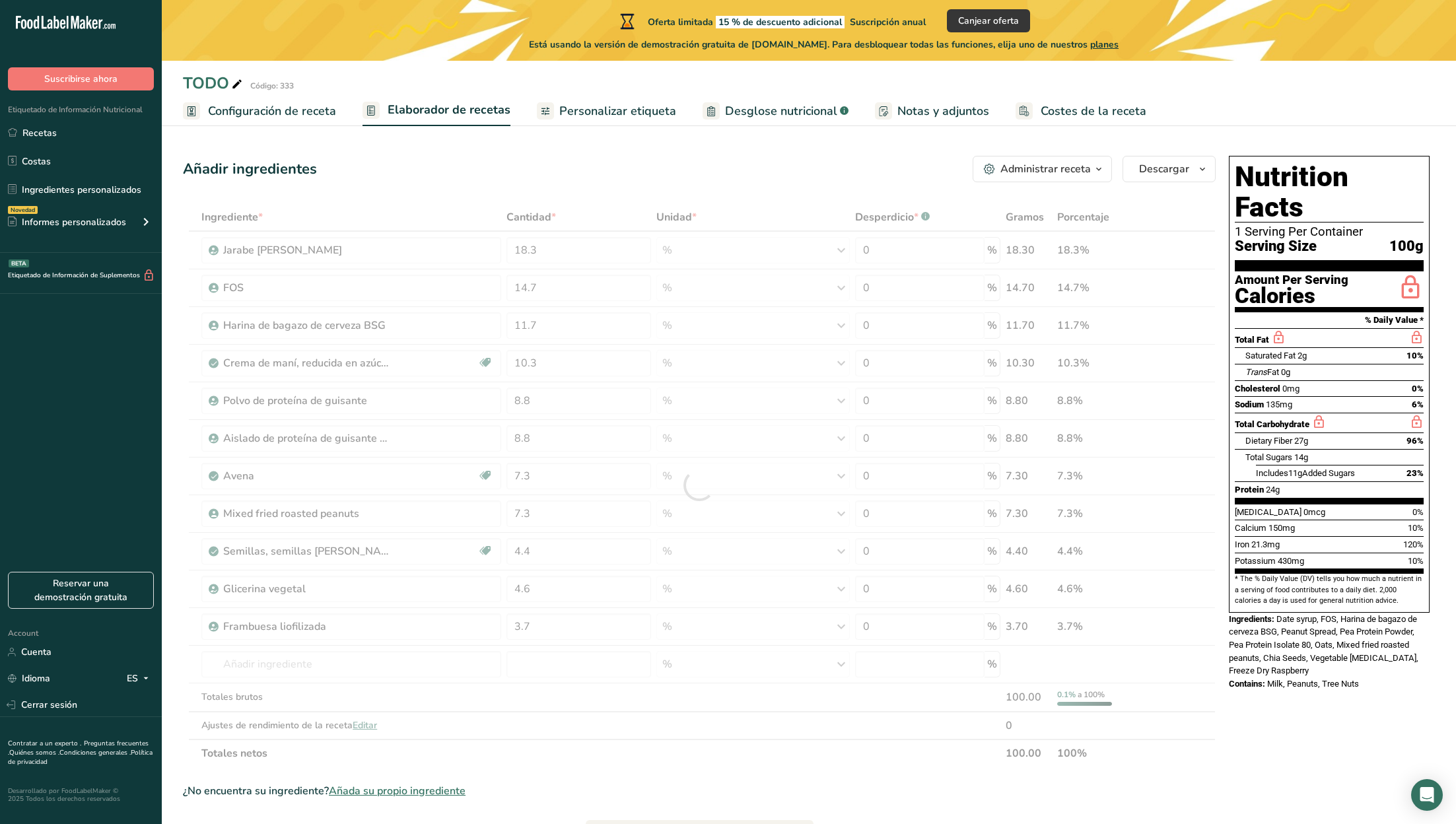
click at [1284, 726] on div "Nutrition Facts 1 Serving Per Container Serving Size 100g Amount Per Serving Ca…" at bounding box center [1329, 644] width 211 height 989
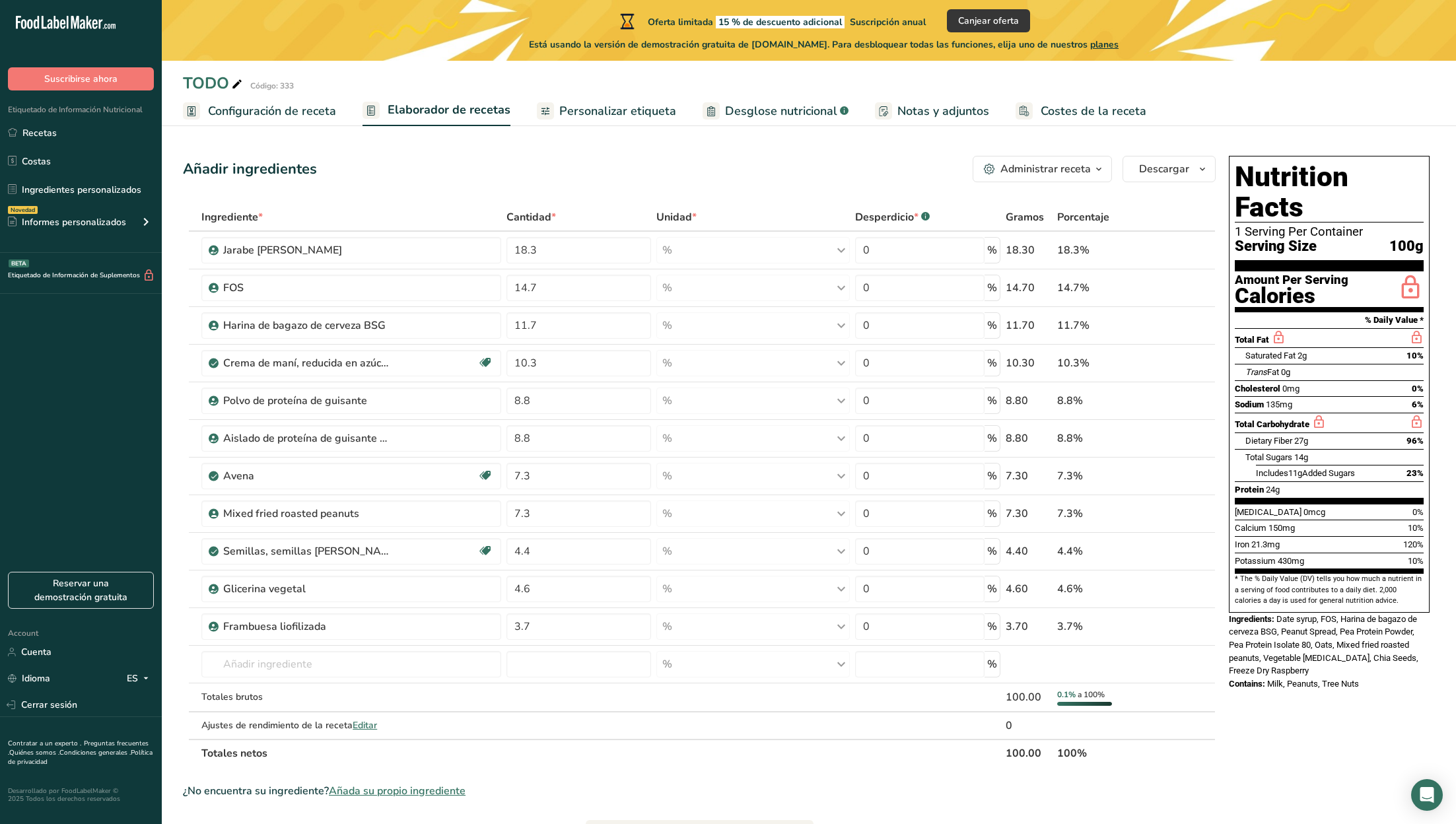
click at [779, 109] on span "Desglose nutricional" at bounding box center [781, 111] width 112 height 18
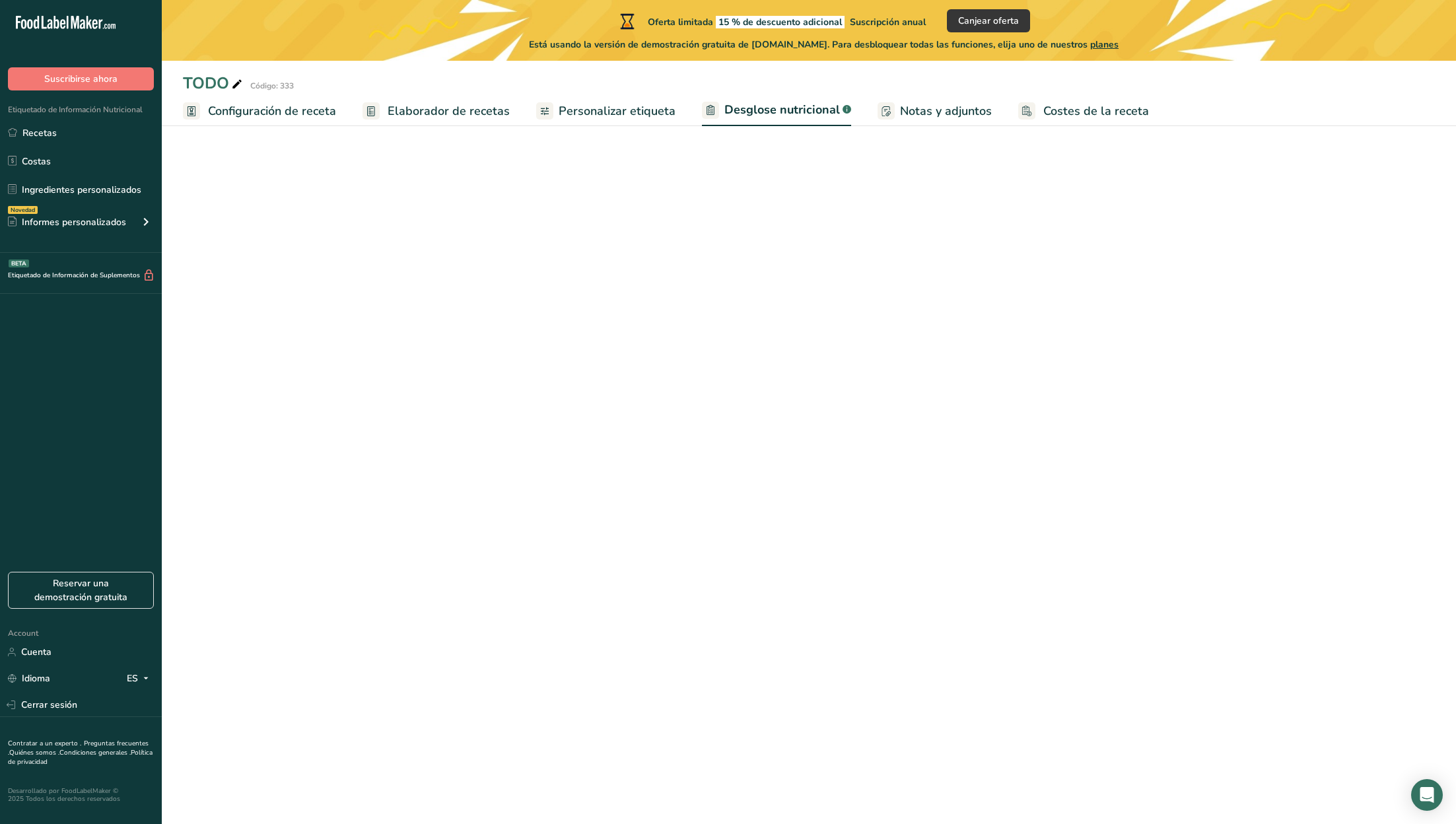
select select "Calories"
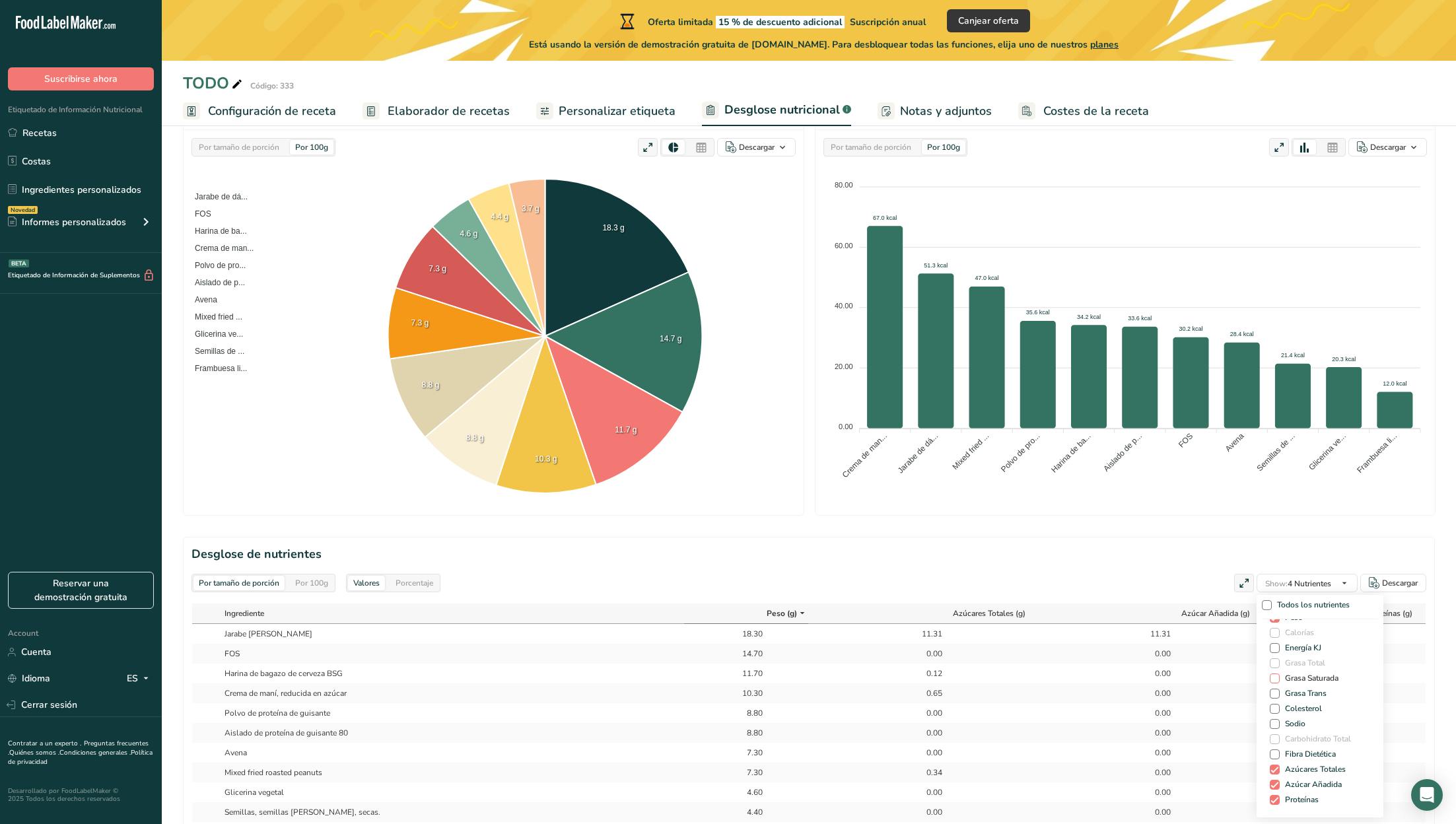
scroll to position [11, 0]
click at [1280, 770] on span "Fibra Dietética" at bounding box center [1307, 768] width 56 height 10
click at [1277, 770] on input "Fibra Dietética" at bounding box center [1274, 768] width 8 height 8
checkbox input "true"
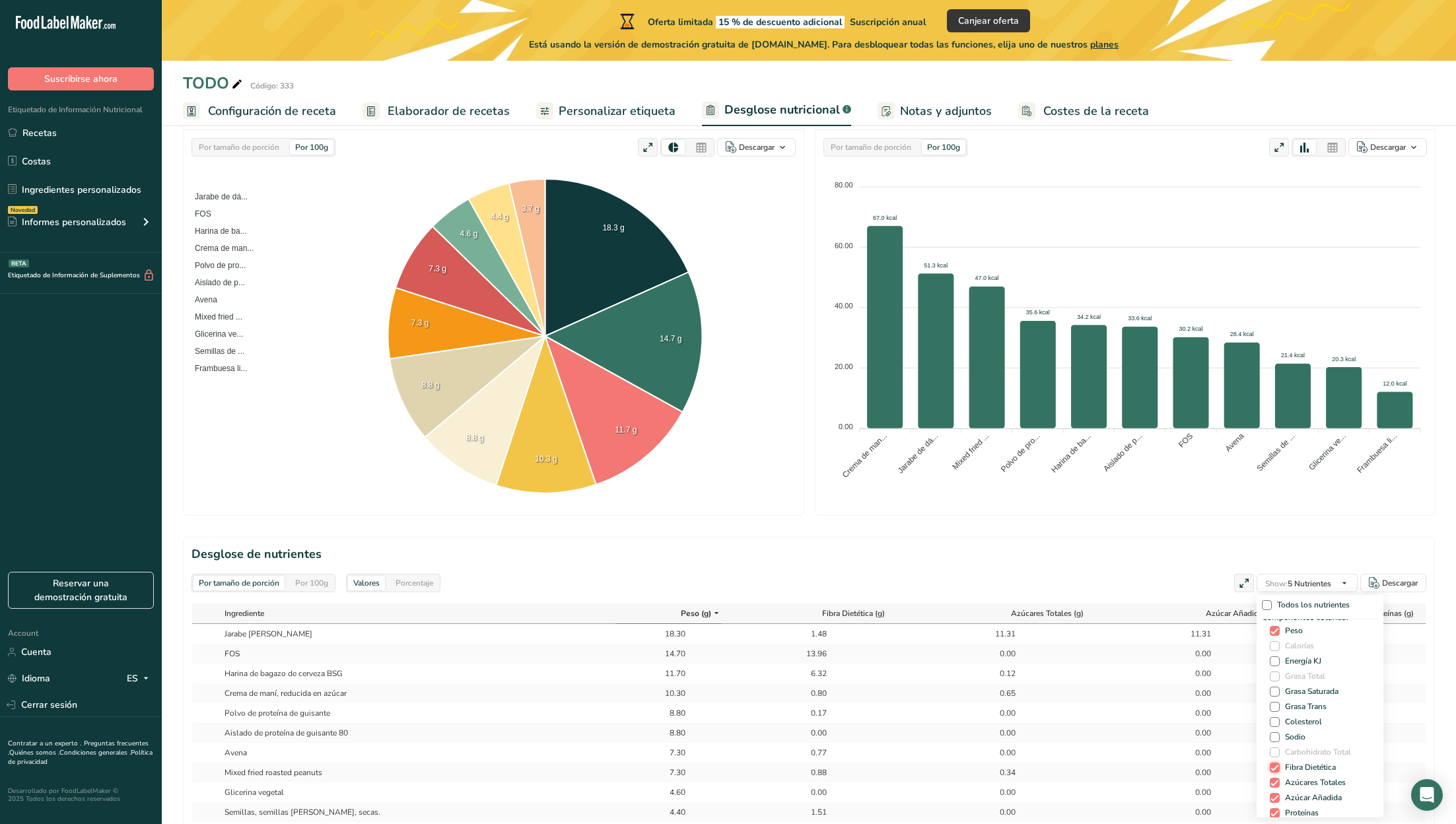
scroll to position [0, 0]
click at [1271, 668] on span at bounding box center [1275, 672] width 10 height 10
click at [1271, 668] on input "Energía KJ" at bounding box center [1274, 671] width 8 height 8
checkbox input "true"
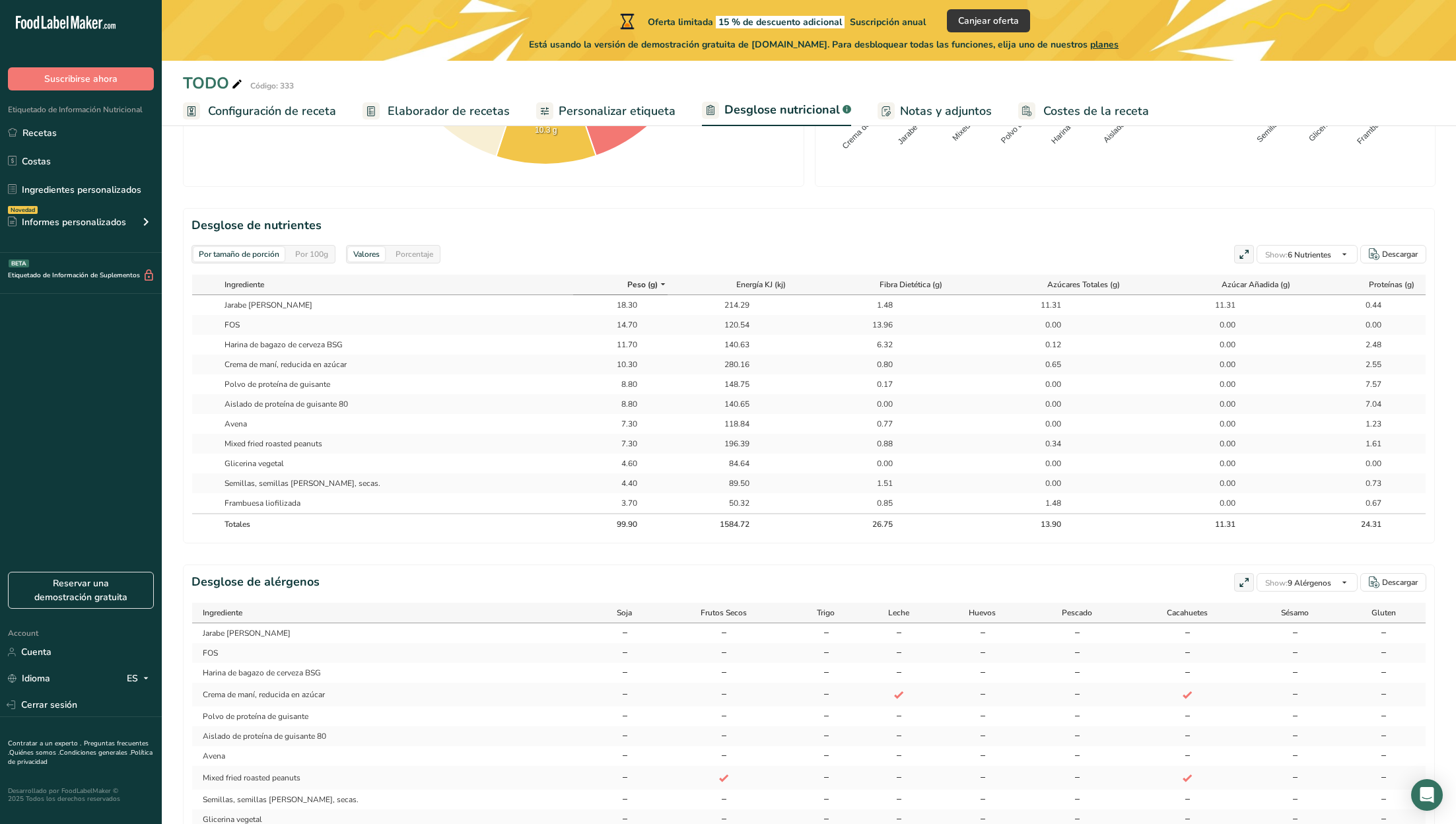
scroll to position [531, 0]
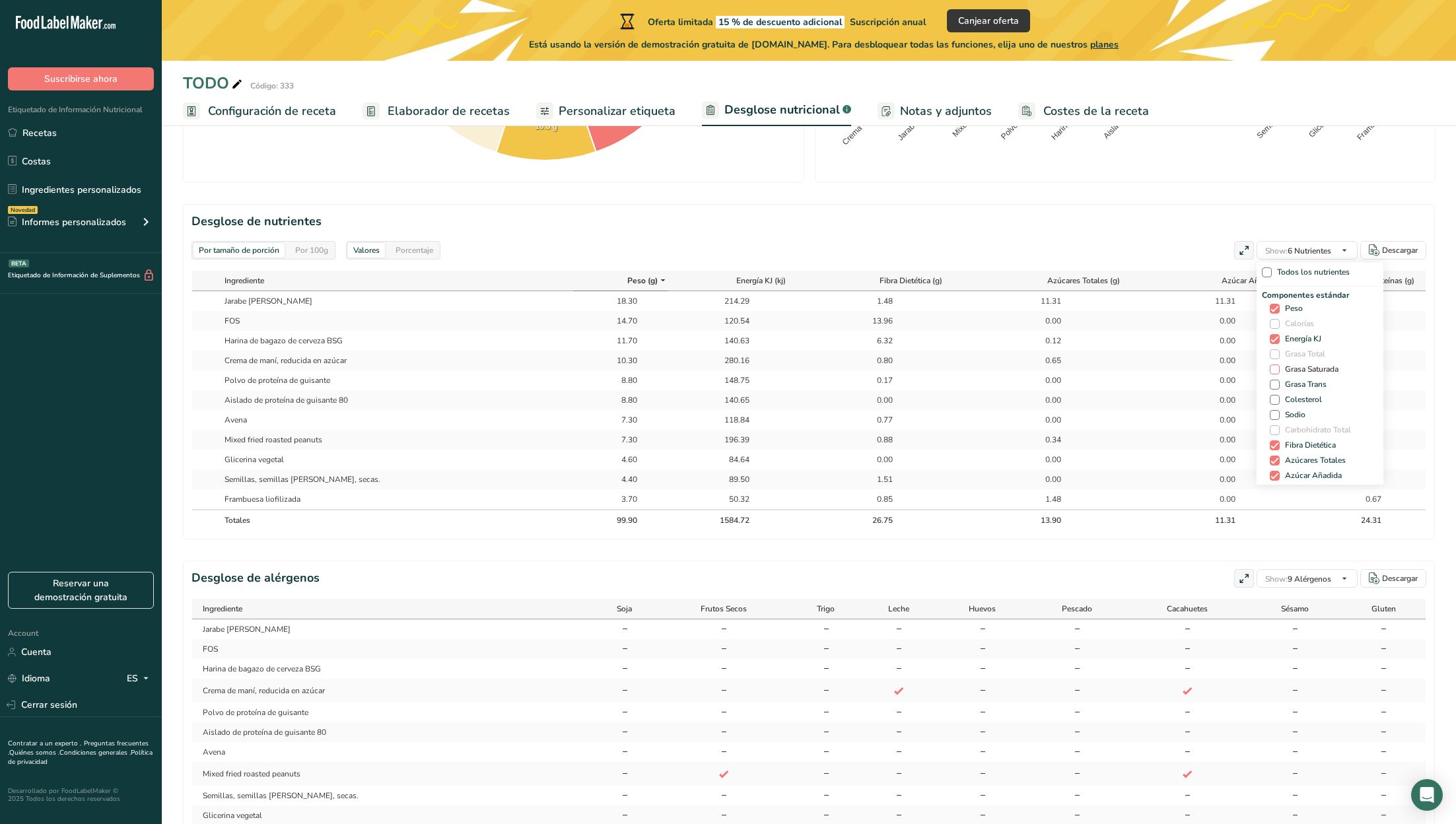
click at [1280, 368] on span "Grasa Saturada" at bounding box center [1309, 369] width 59 height 10
click at [1276, 368] on input "Grasa Saturada" at bounding box center [1274, 369] width 8 height 8
checkbox input "true"
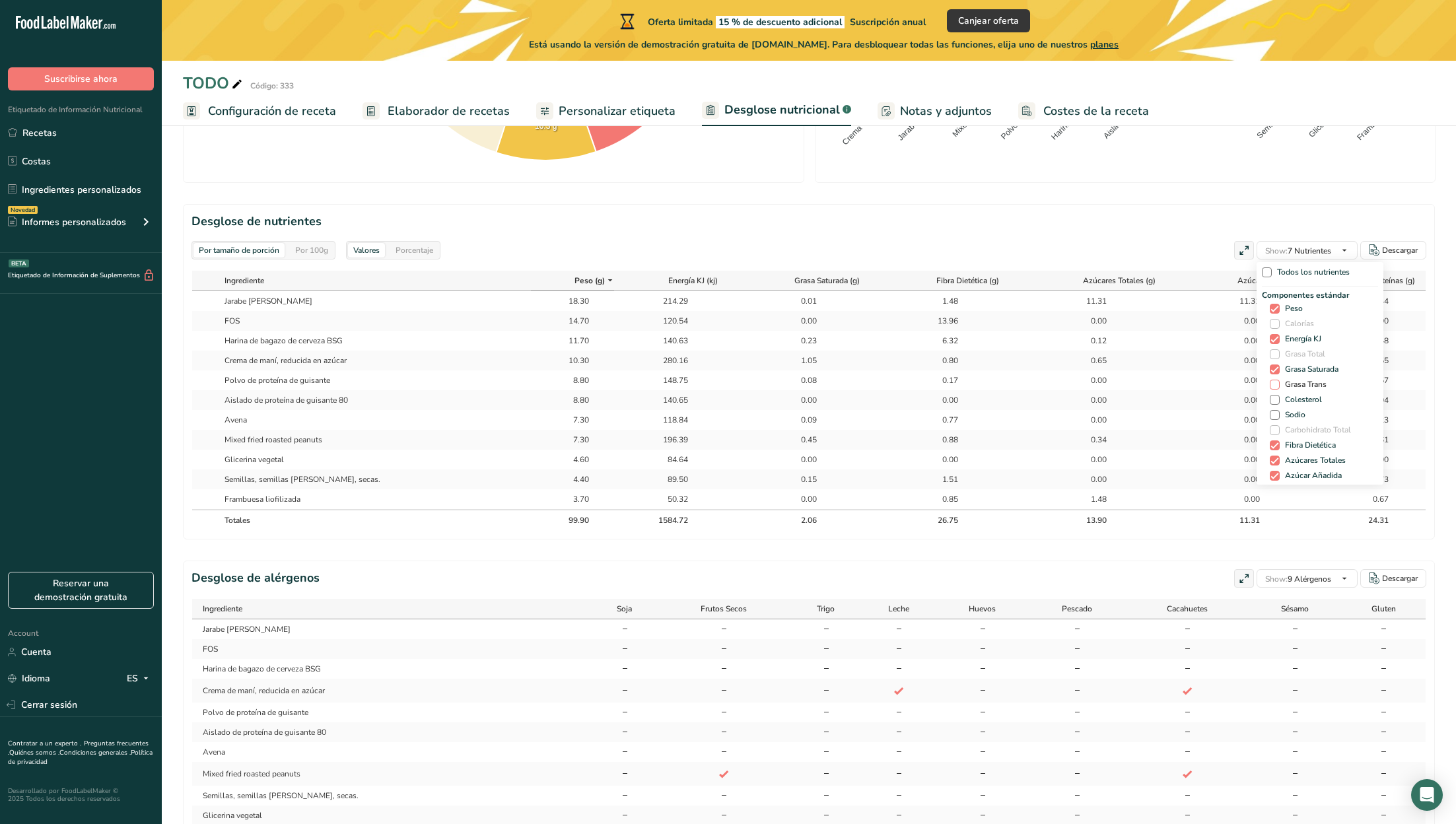
click at [1272, 381] on span at bounding box center [1275, 384] width 10 height 10
click at [1272, 381] on input "Grasa Trans" at bounding box center [1274, 384] width 8 height 8
checkbox input "true"
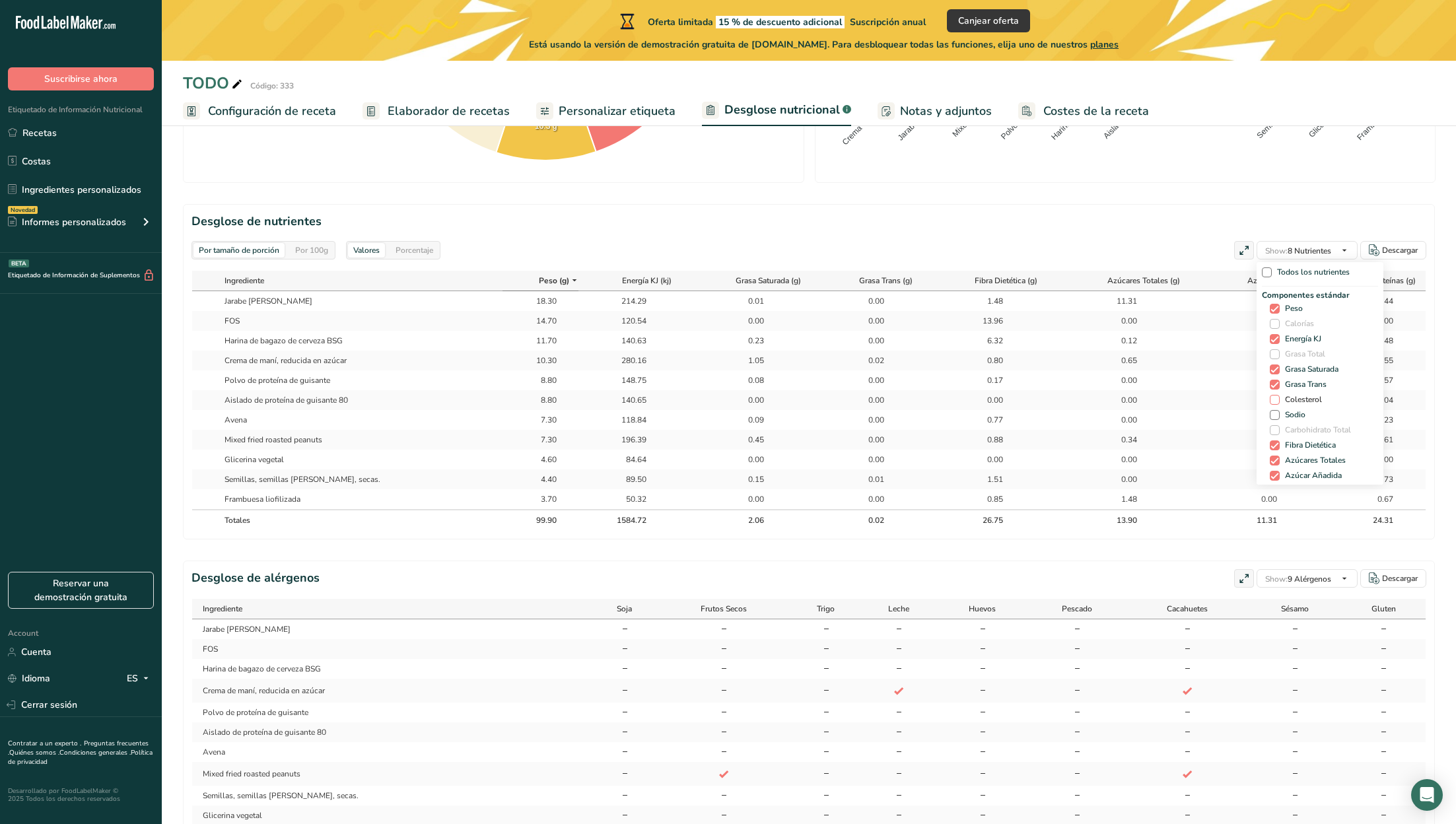
click at [1272, 401] on span at bounding box center [1275, 400] width 10 height 10
click at [1272, 401] on input "Colesterol" at bounding box center [1274, 399] width 8 height 8
checkbox input "true"
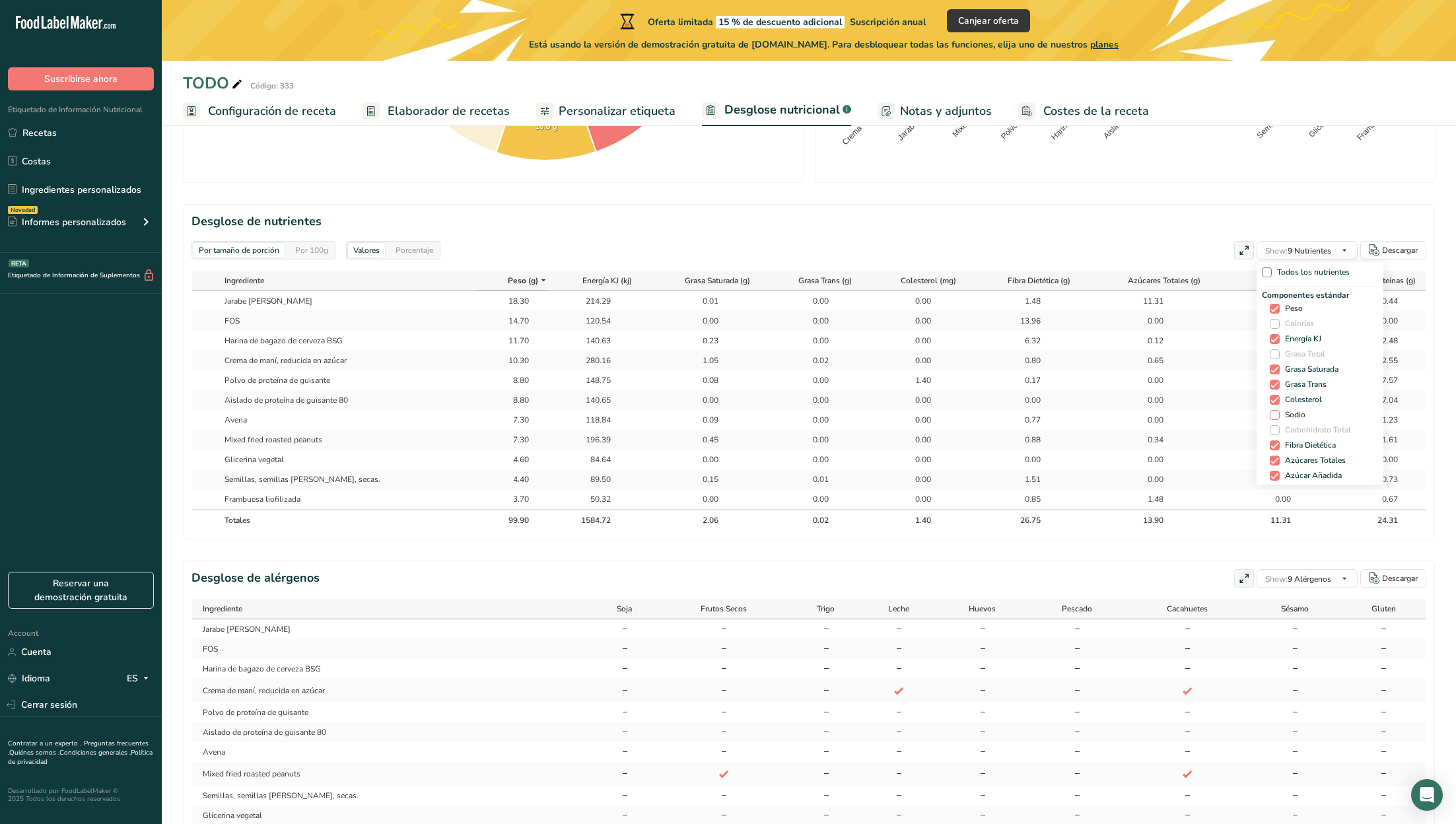
click at [1273, 411] on span at bounding box center [1275, 415] width 10 height 10
click at [1273, 411] on input "Sodio" at bounding box center [1274, 415] width 8 height 8
checkbox input "true"
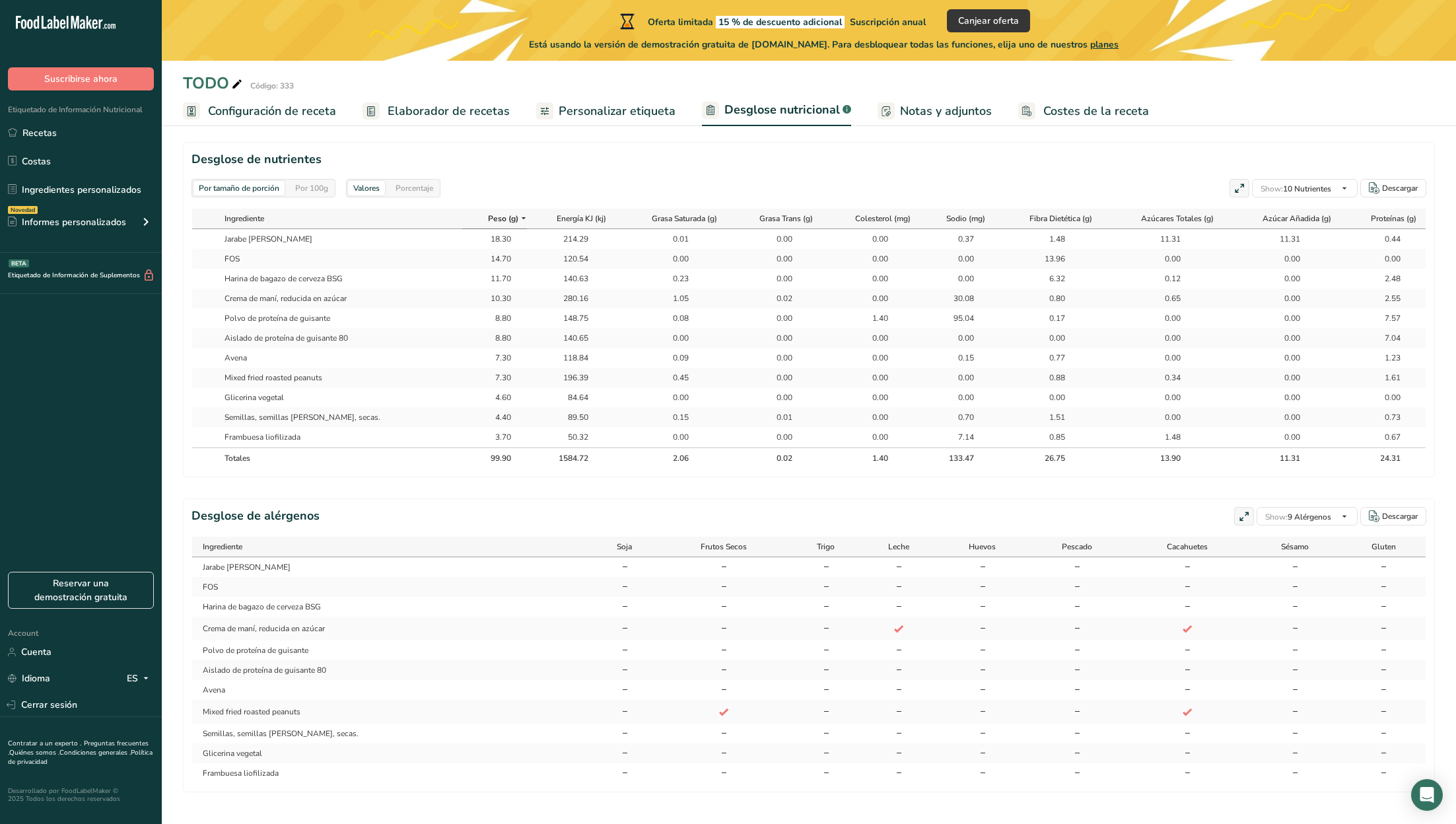
scroll to position [600, 0]
